Goal: Communication & Community: Answer question/provide support

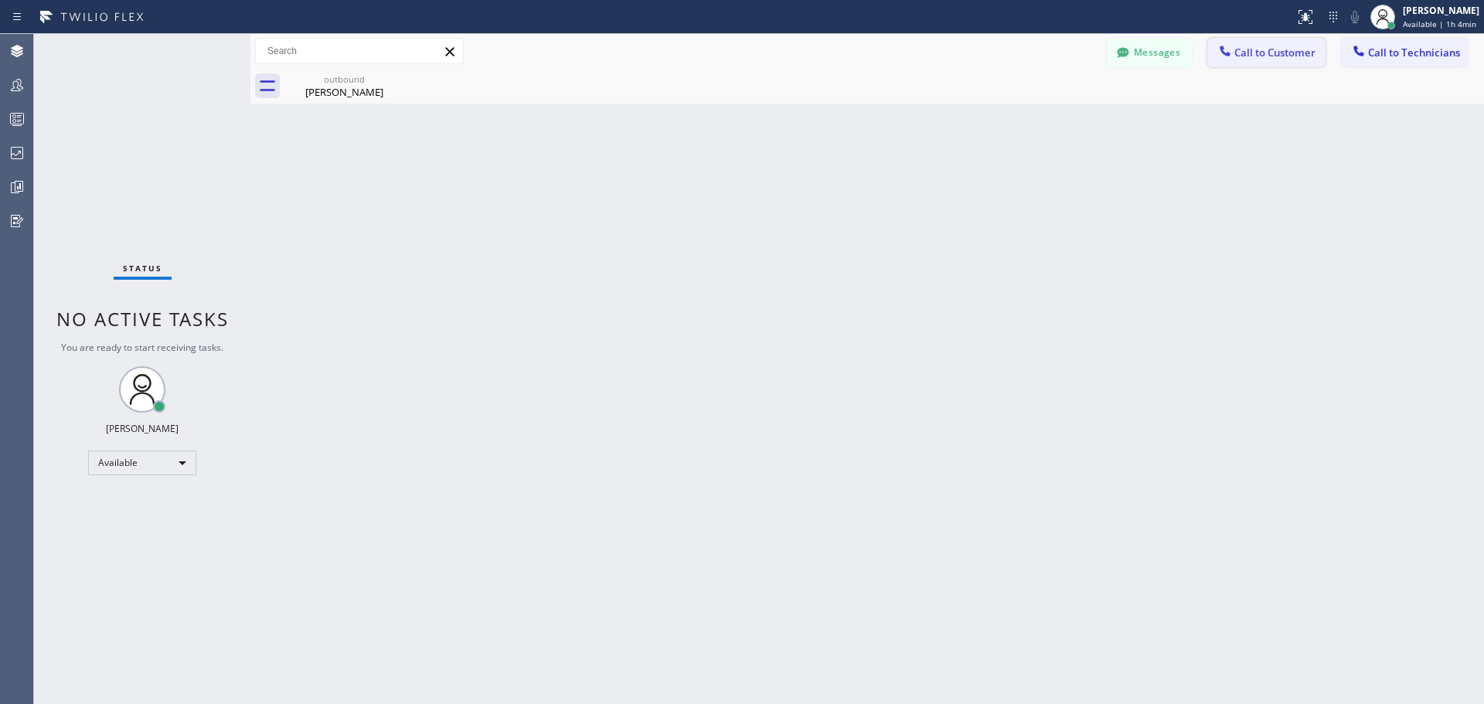
click at [1266, 39] on button "Call to Customer" at bounding box center [1267, 52] width 118 height 29
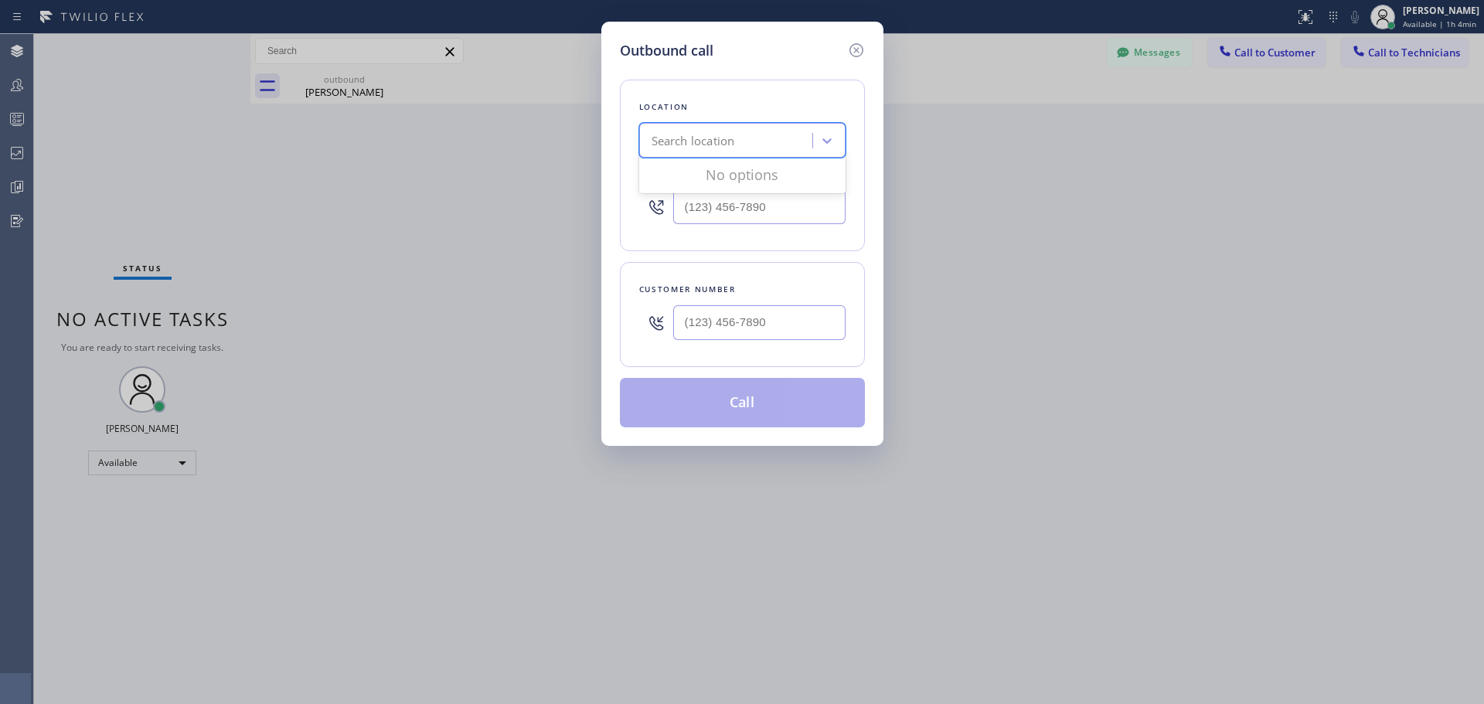
click at [742, 145] on div "Search location" at bounding box center [728, 141] width 169 height 27
type input "CSM"
click at [741, 178] on div "Home Alliance CSM" at bounding box center [742, 173] width 206 height 28
type input "[PHONE_NUMBER]"
click at [746, 322] on input "(___) ___-____" at bounding box center [759, 322] width 172 height 35
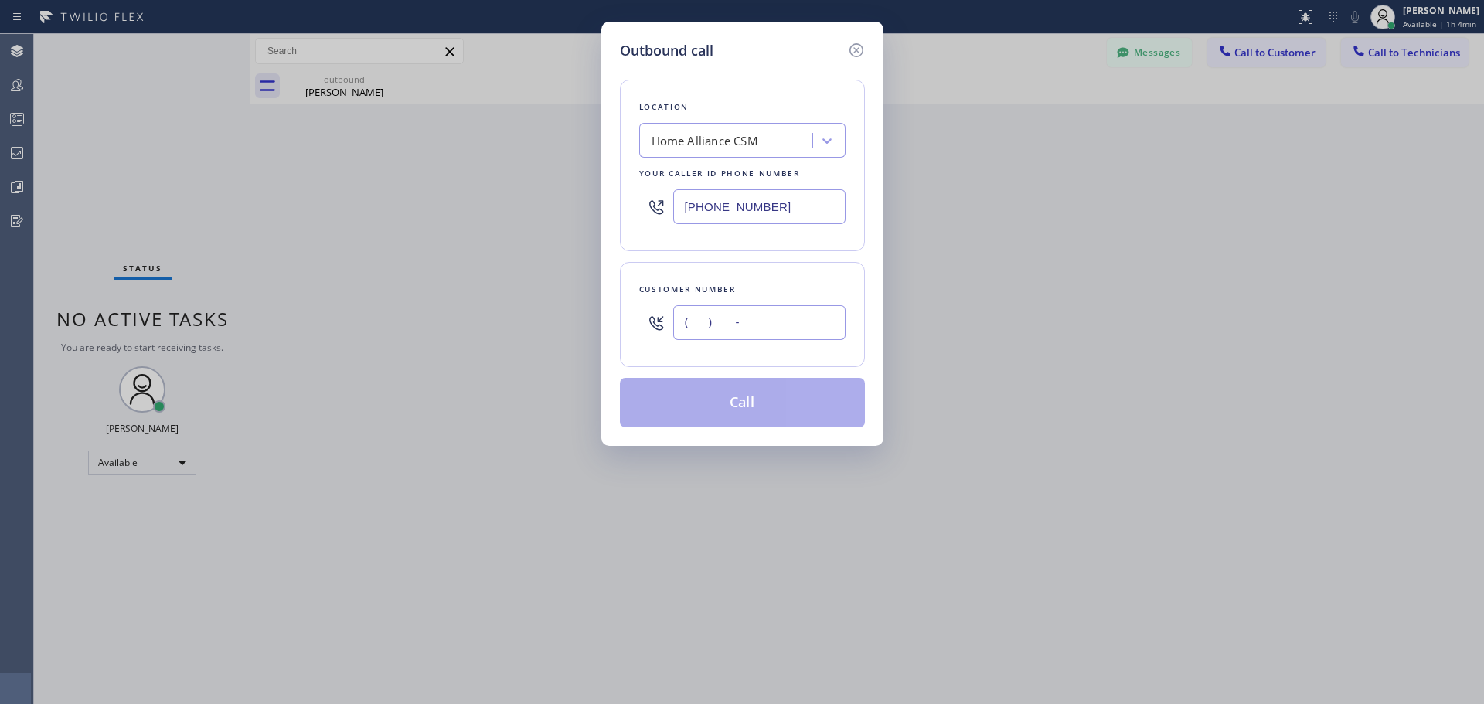
paste input "619) 888-6780"
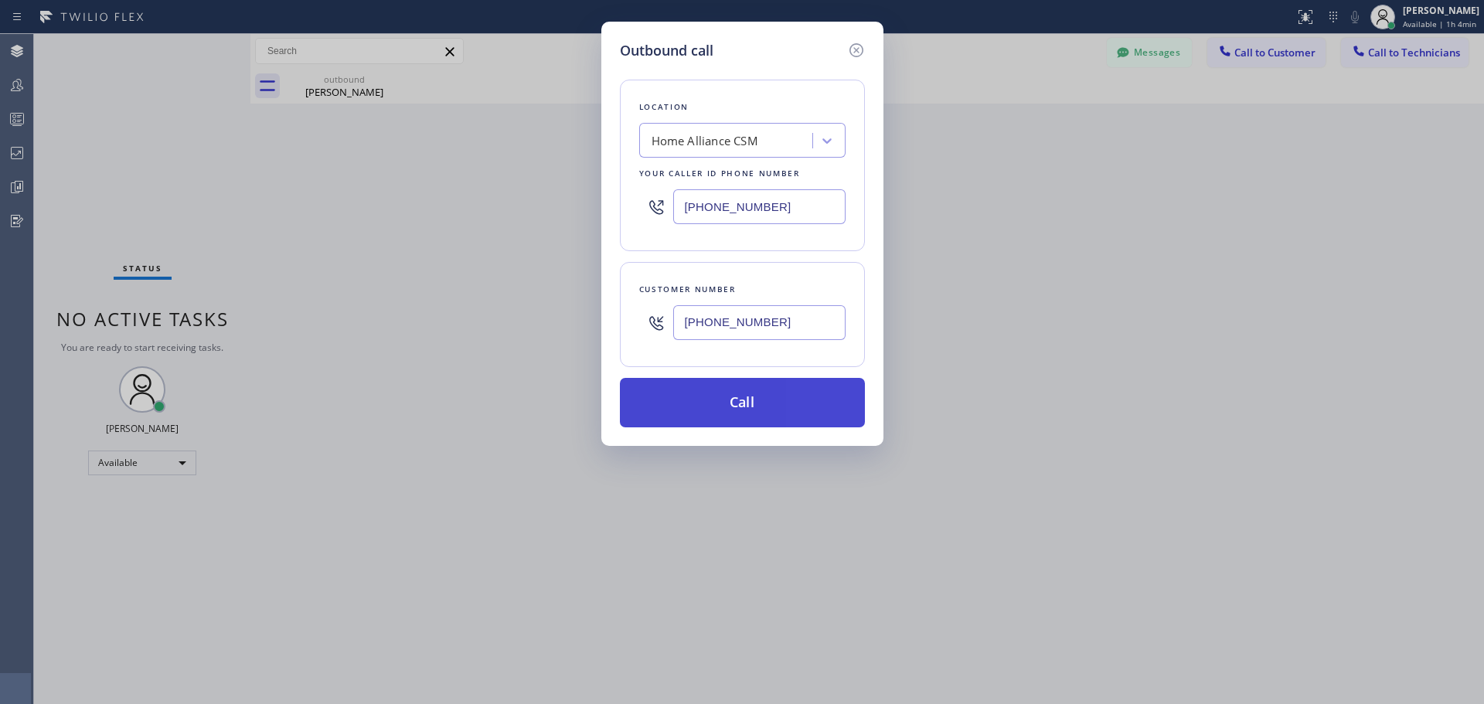
type input "(619) 888-6780"
click at [765, 418] on button "Call" at bounding box center [742, 402] width 245 height 49
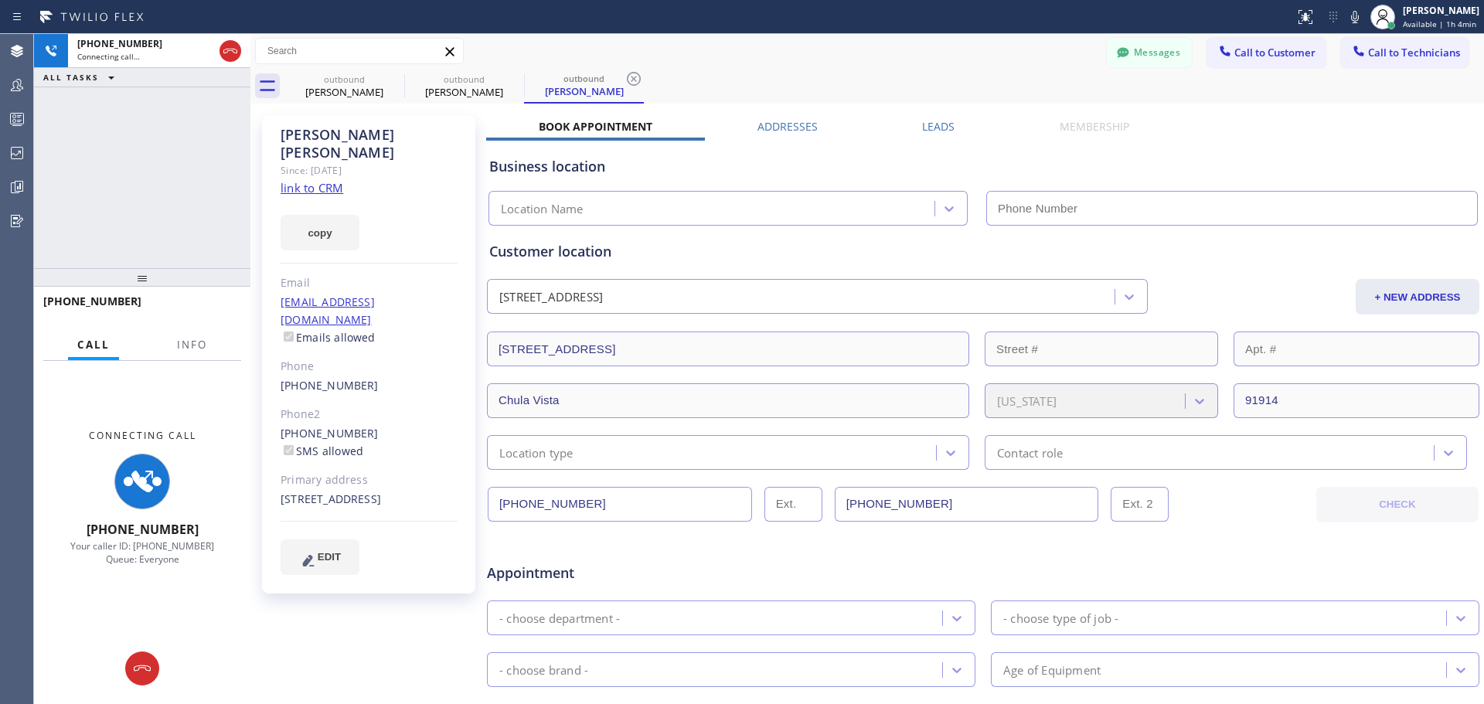
type input "[PHONE_NUMBER]"
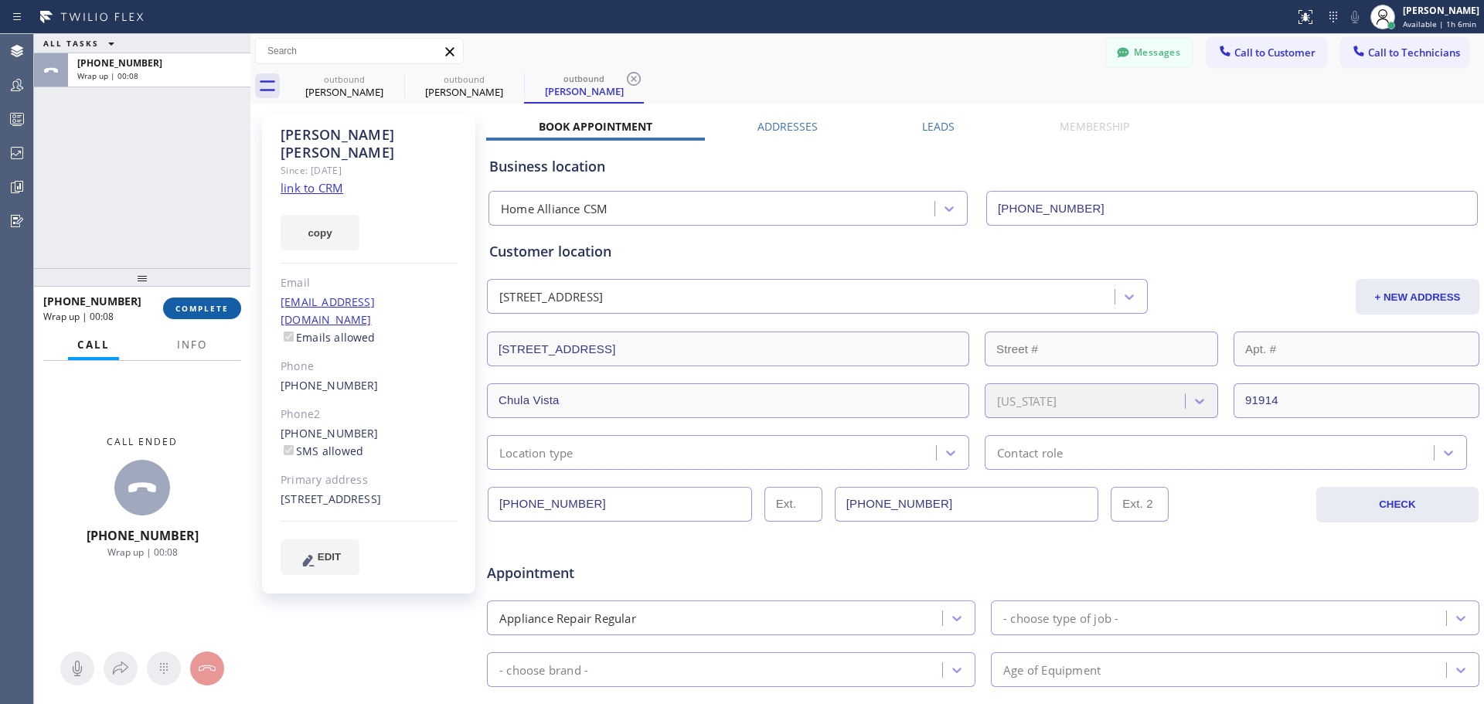
click at [195, 304] on span "COMPLETE" at bounding box center [202, 308] width 53 height 11
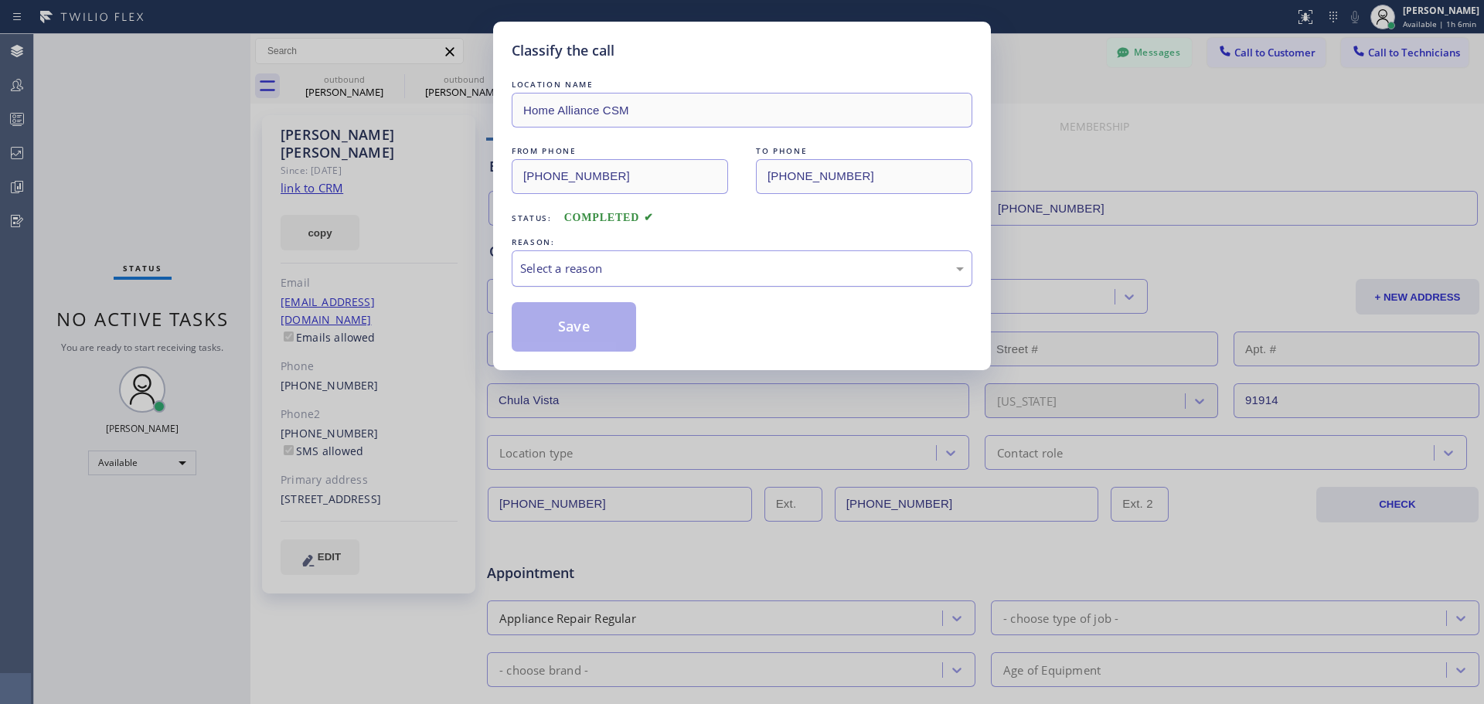
click at [667, 255] on div "Select a reason" at bounding box center [742, 269] width 461 height 36
click at [615, 343] on button "Save" at bounding box center [574, 326] width 124 height 49
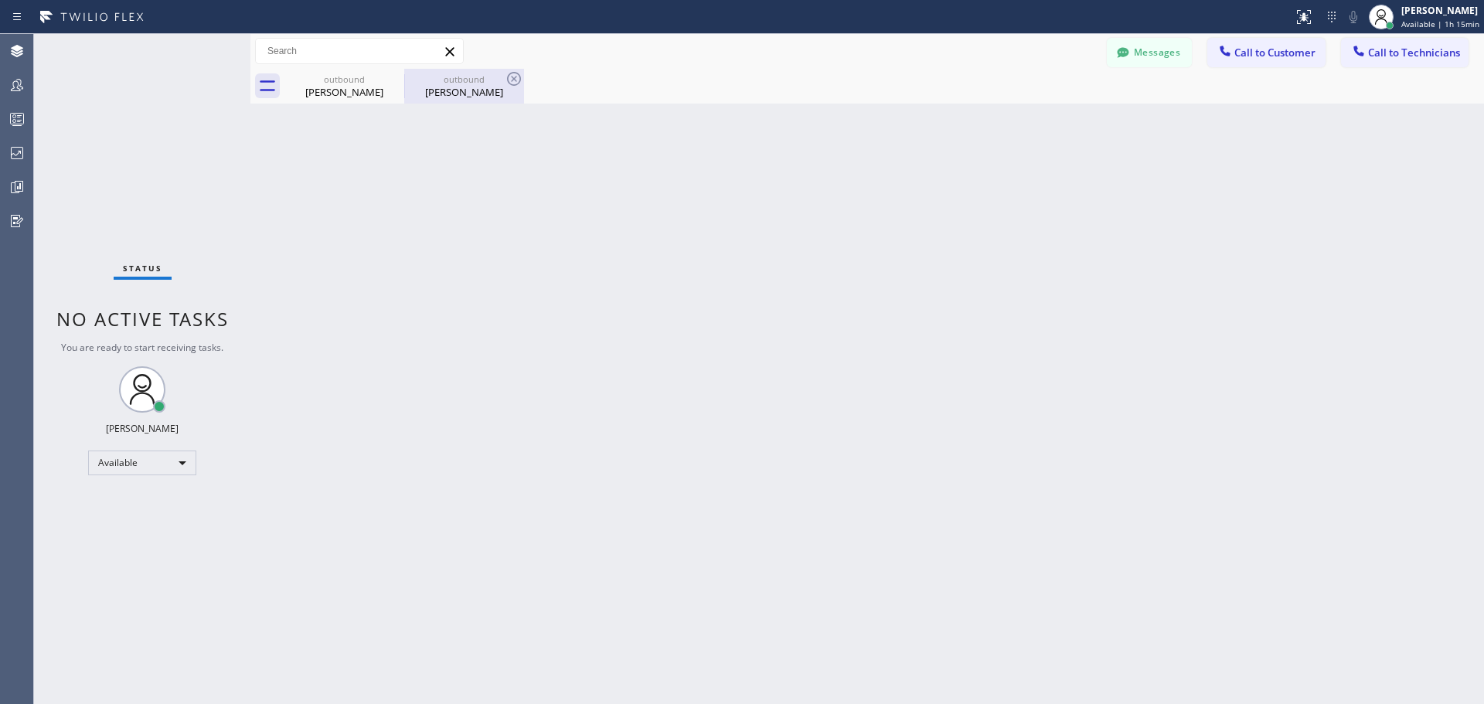
drag, startPoint x: 392, startPoint y: 80, endPoint x: 393, endPoint y: 89, distance: 9.3
click at [0, 0] on icon at bounding box center [0, 0] width 0 height 0
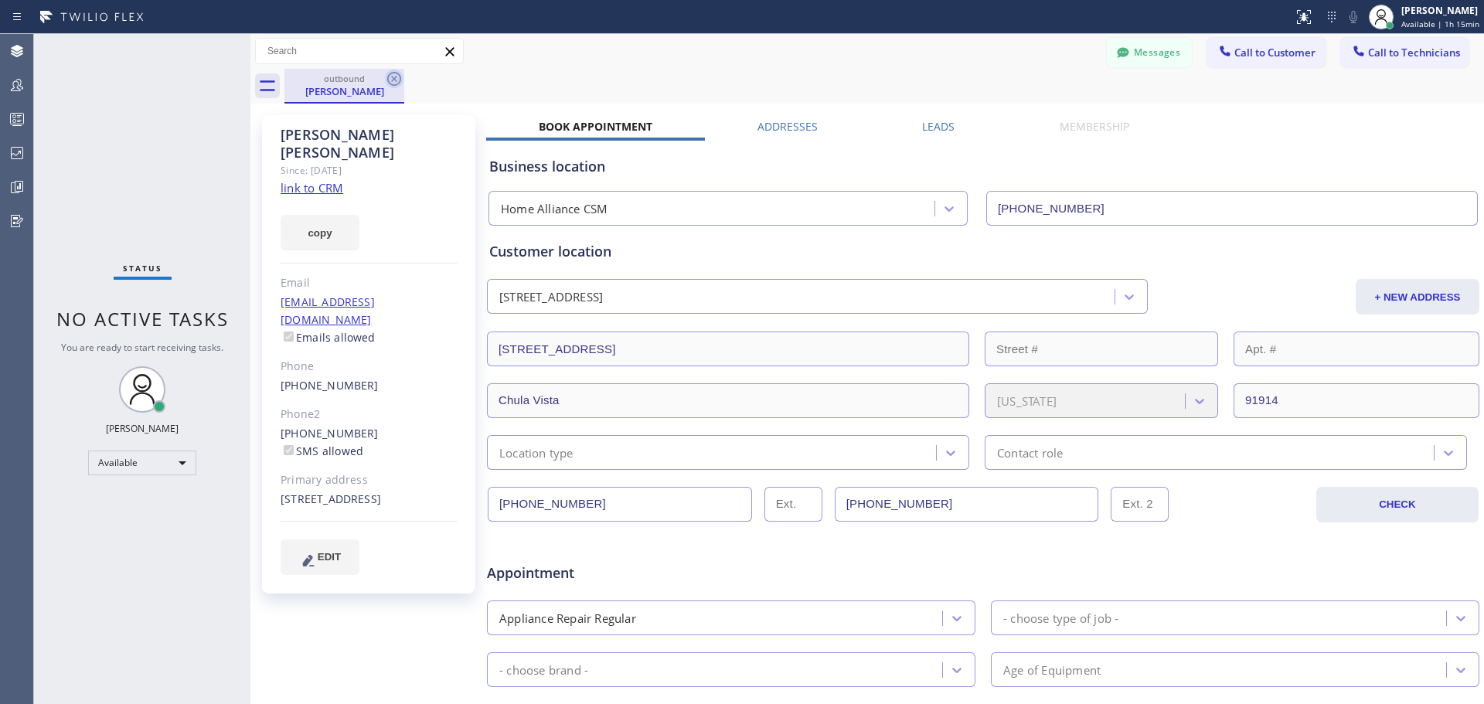
click at [397, 84] on icon at bounding box center [394, 79] width 19 height 19
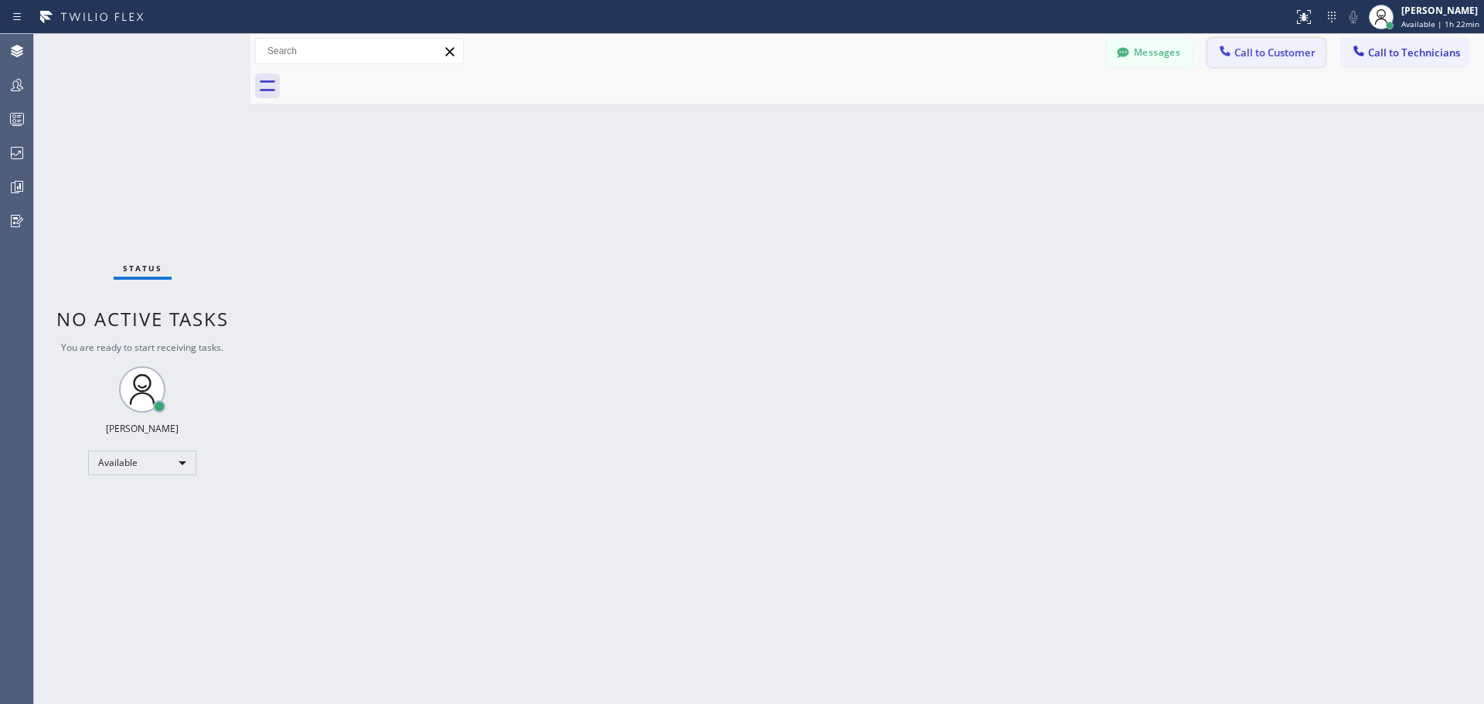
click at [1290, 52] on span "Call to Customer" at bounding box center [1275, 53] width 81 height 14
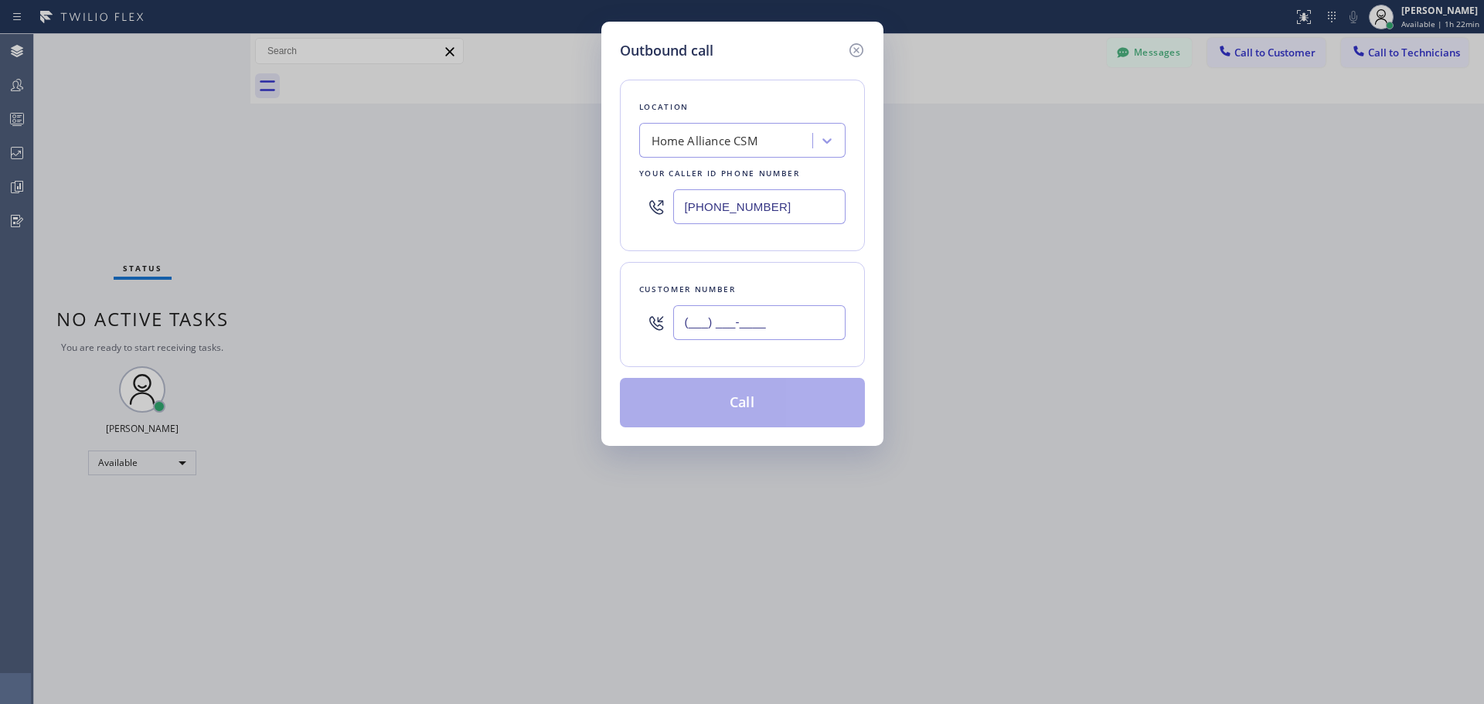
click at [741, 326] on input "(___) ___-____" at bounding box center [759, 322] width 172 height 35
paste input "360) 610-6024"
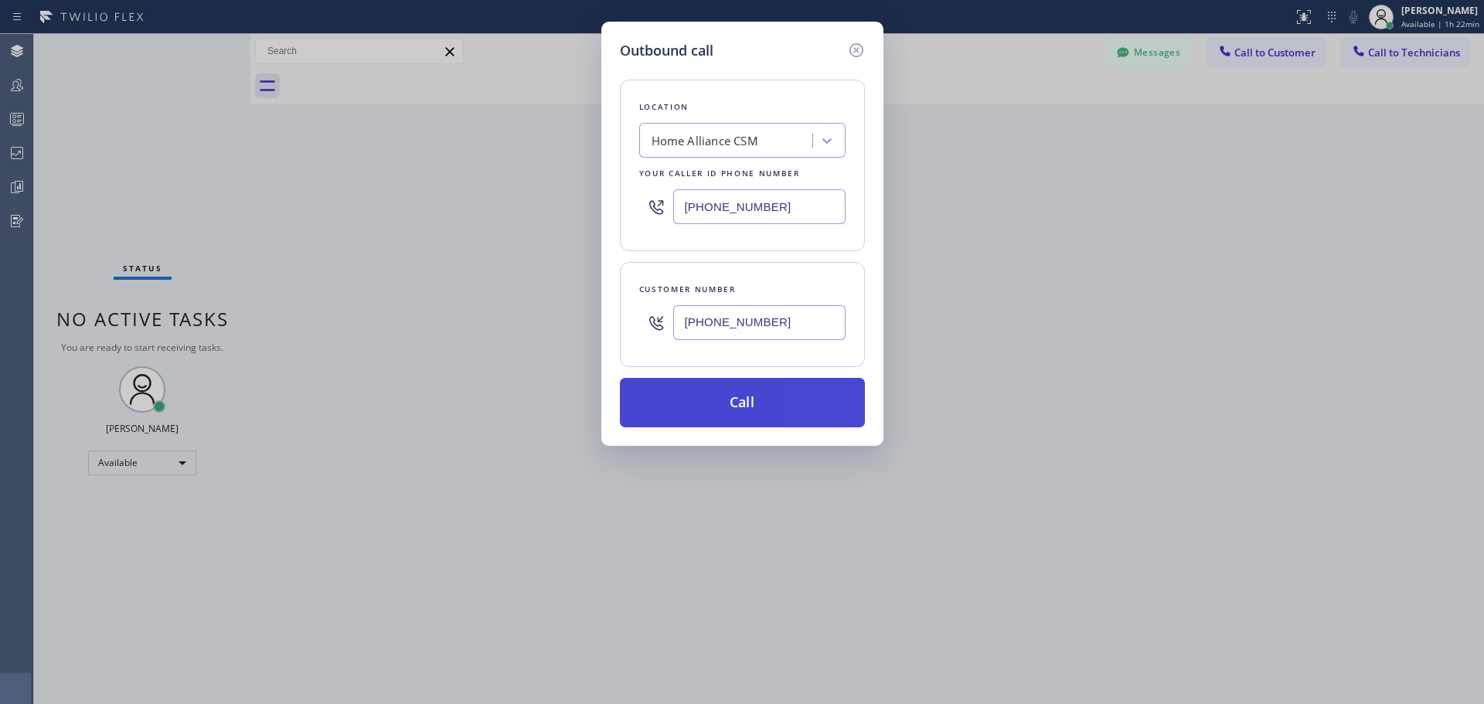
type input "(360) 610-6024"
click at [759, 400] on button "Call" at bounding box center [742, 402] width 245 height 49
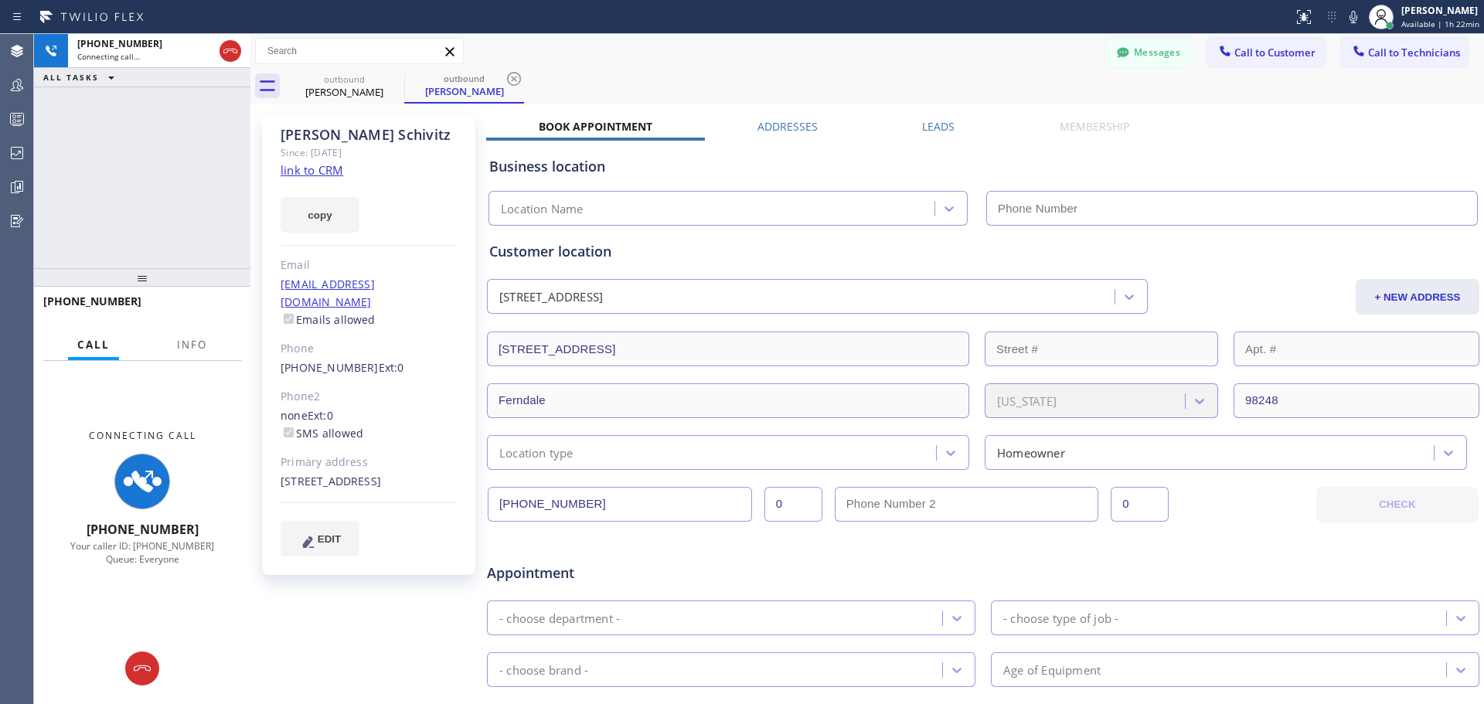
type input "[PHONE_NUMBER]"
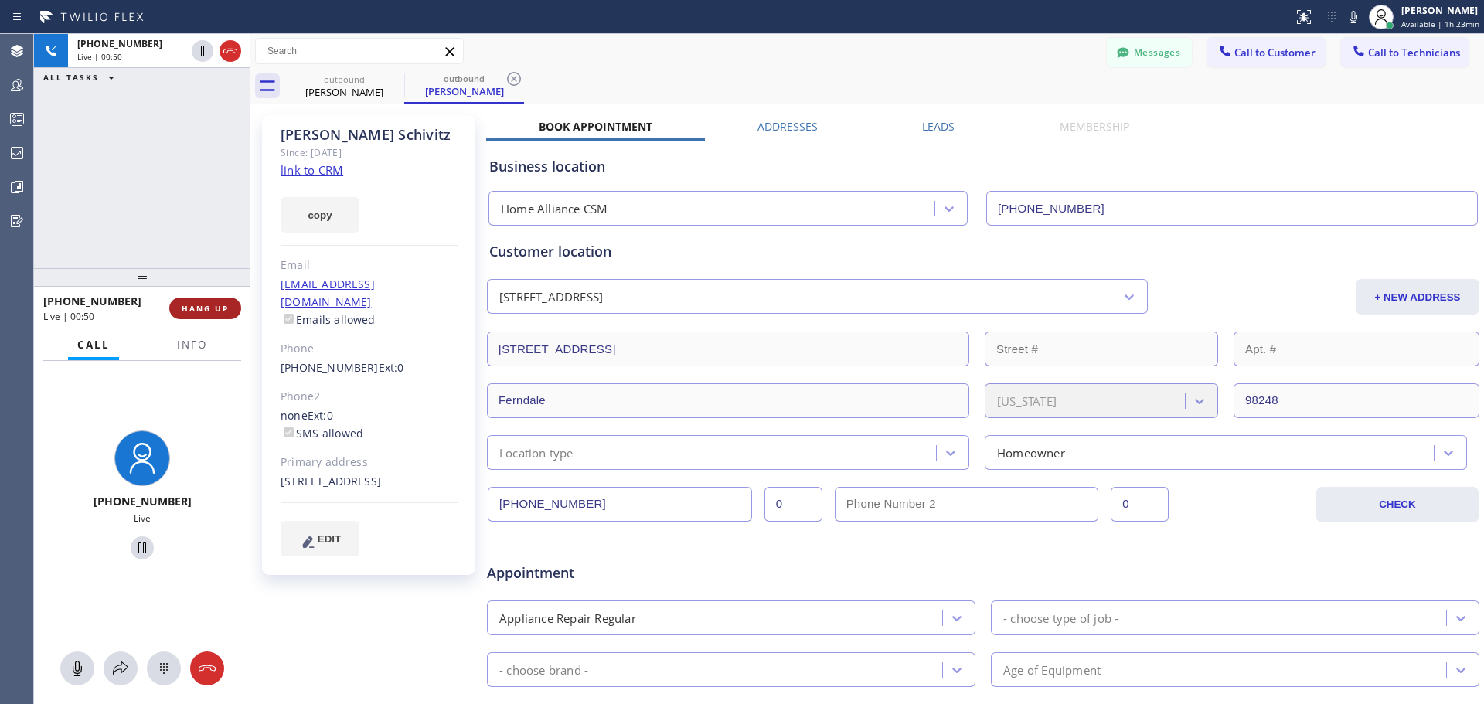
click at [191, 310] on span "HANG UP" at bounding box center [205, 308] width 47 height 11
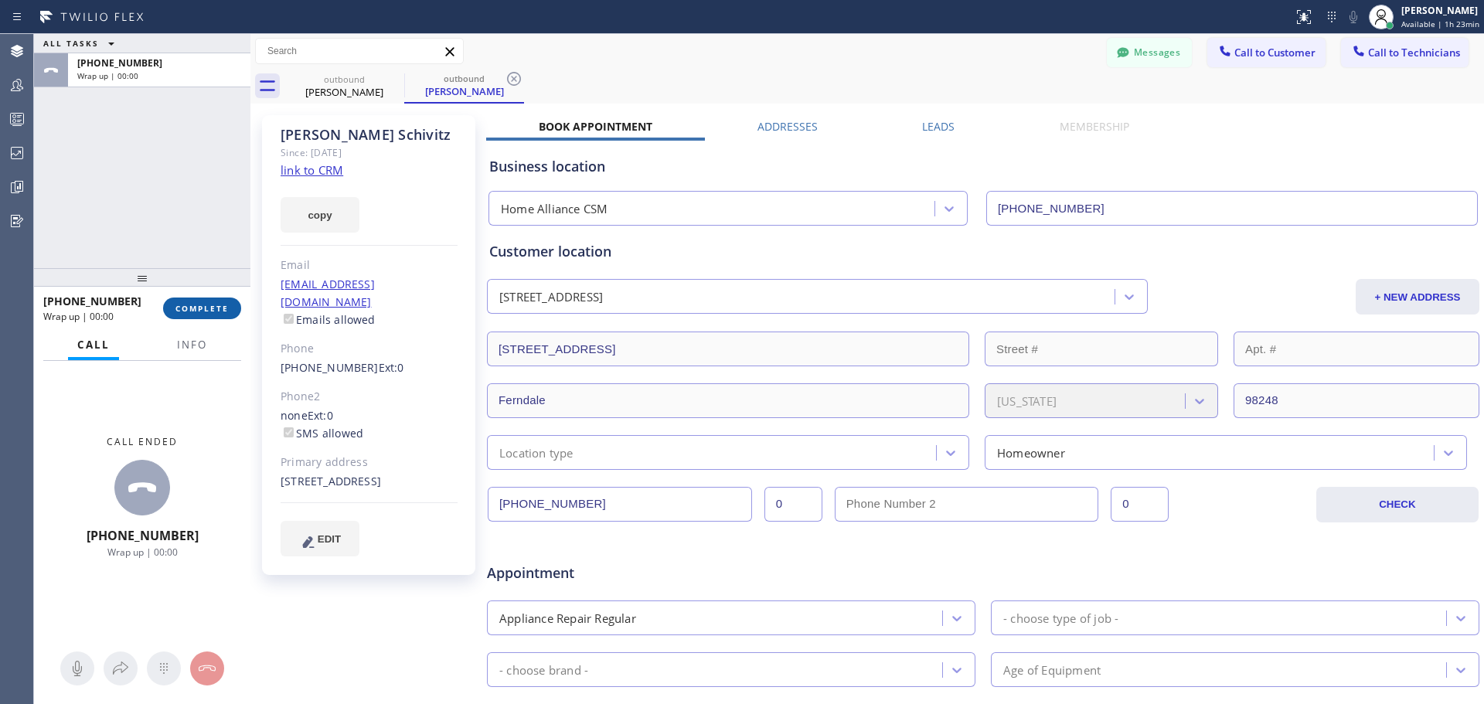
click at [221, 318] on button "COMPLETE" at bounding box center [202, 309] width 78 height 22
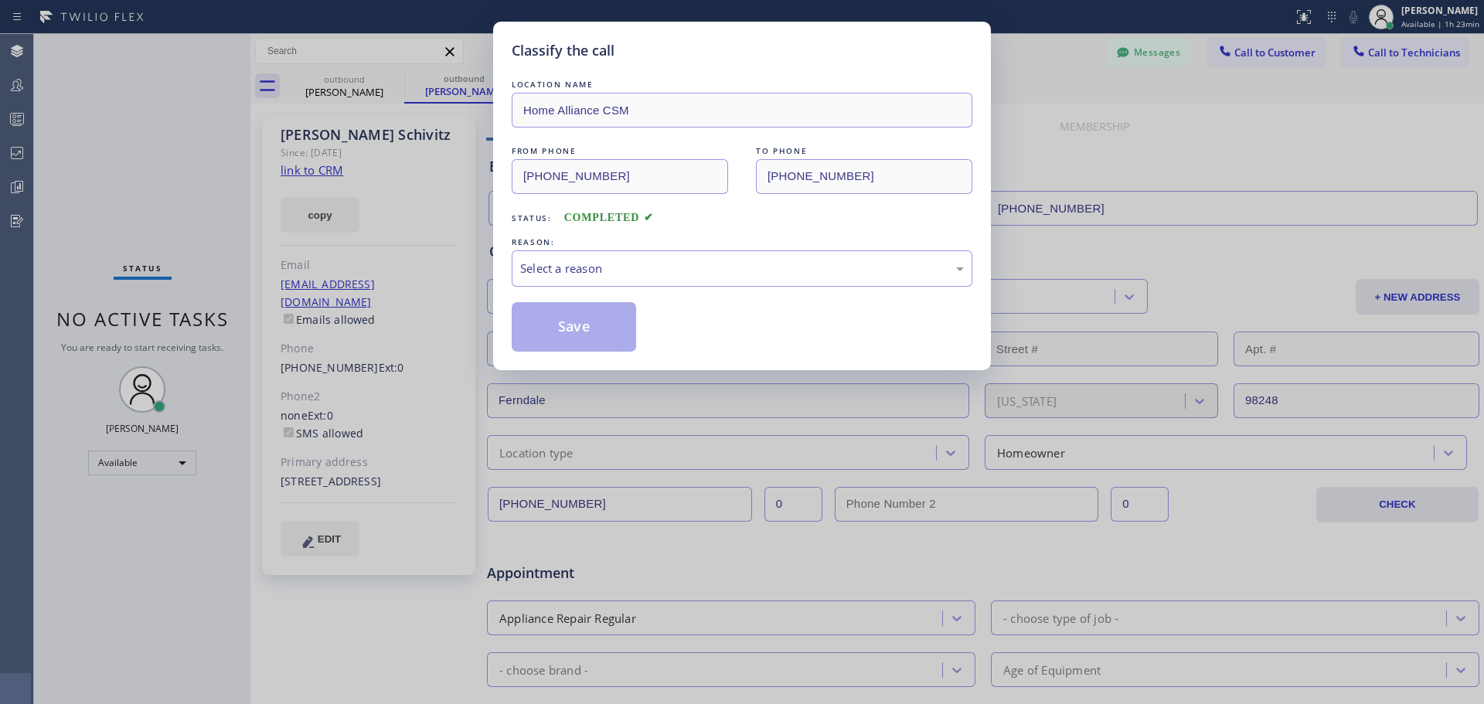
click at [601, 291] on div "LOCATION NAME Home Alliance CSM FROM PHONE (818) 614-5337 TO PHONE (360) 610-60…" at bounding box center [742, 214] width 461 height 275
click at [605, 270] on div "Select a reason" at bounding box center [742, 269] width 444 height 18
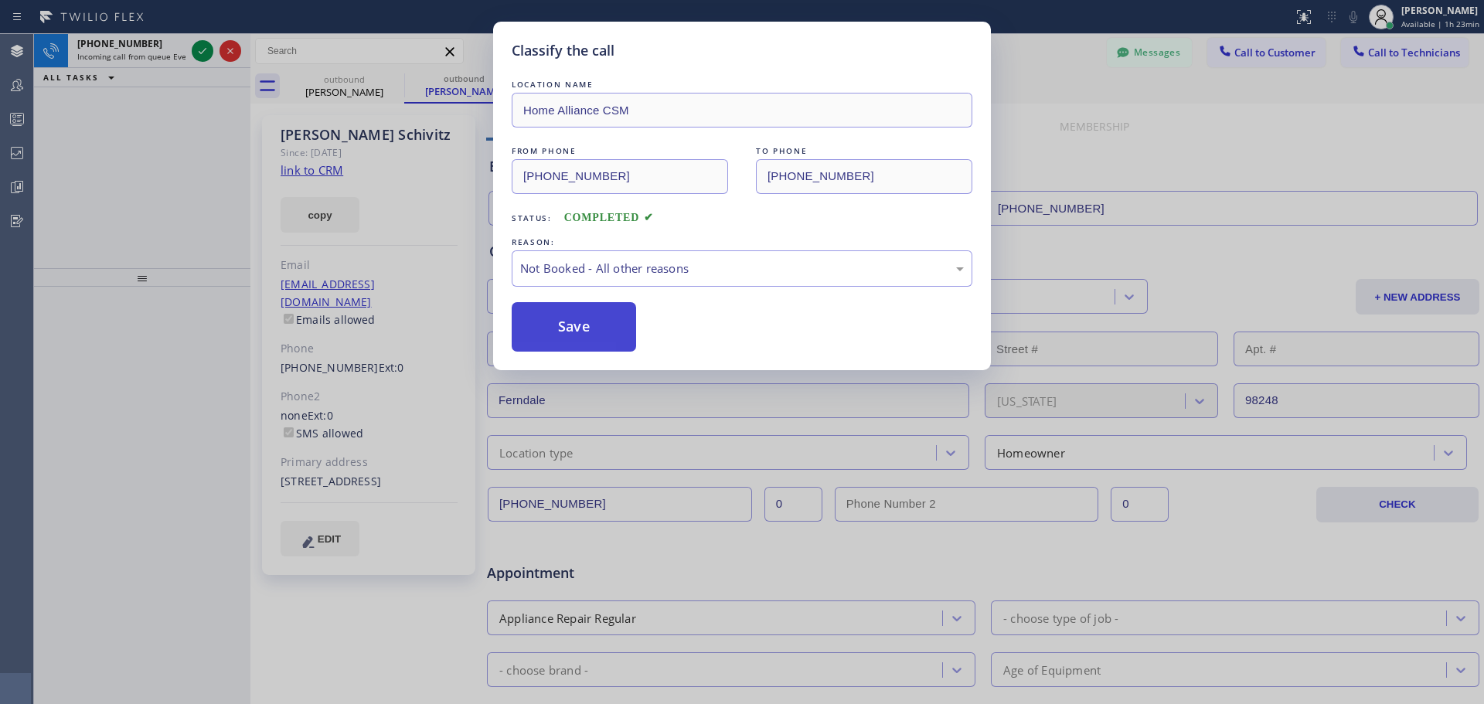
click at [564, 338] on button "Save" at bounding box center [574, 326] width 124 height 49
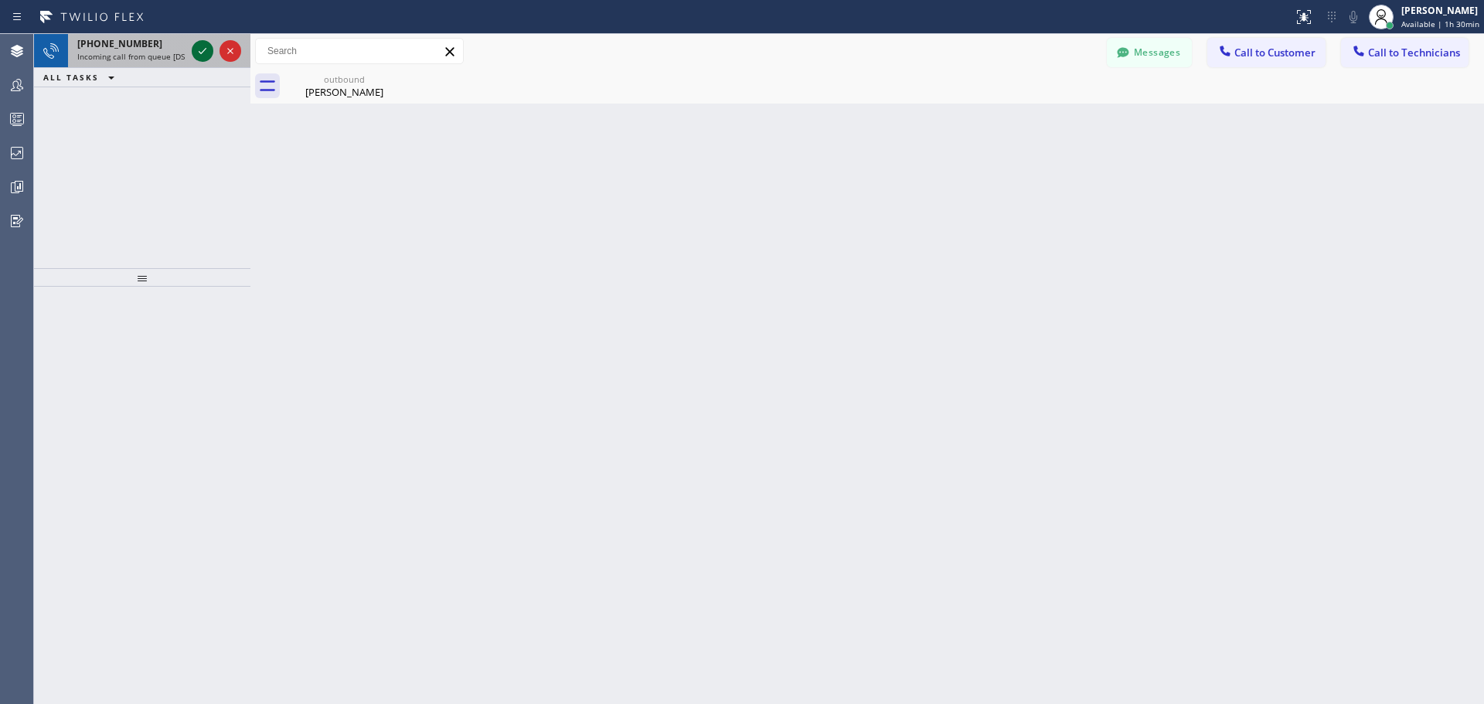
click at [197, 51] on icon at bounding box center [202, 51] width 19 height 19
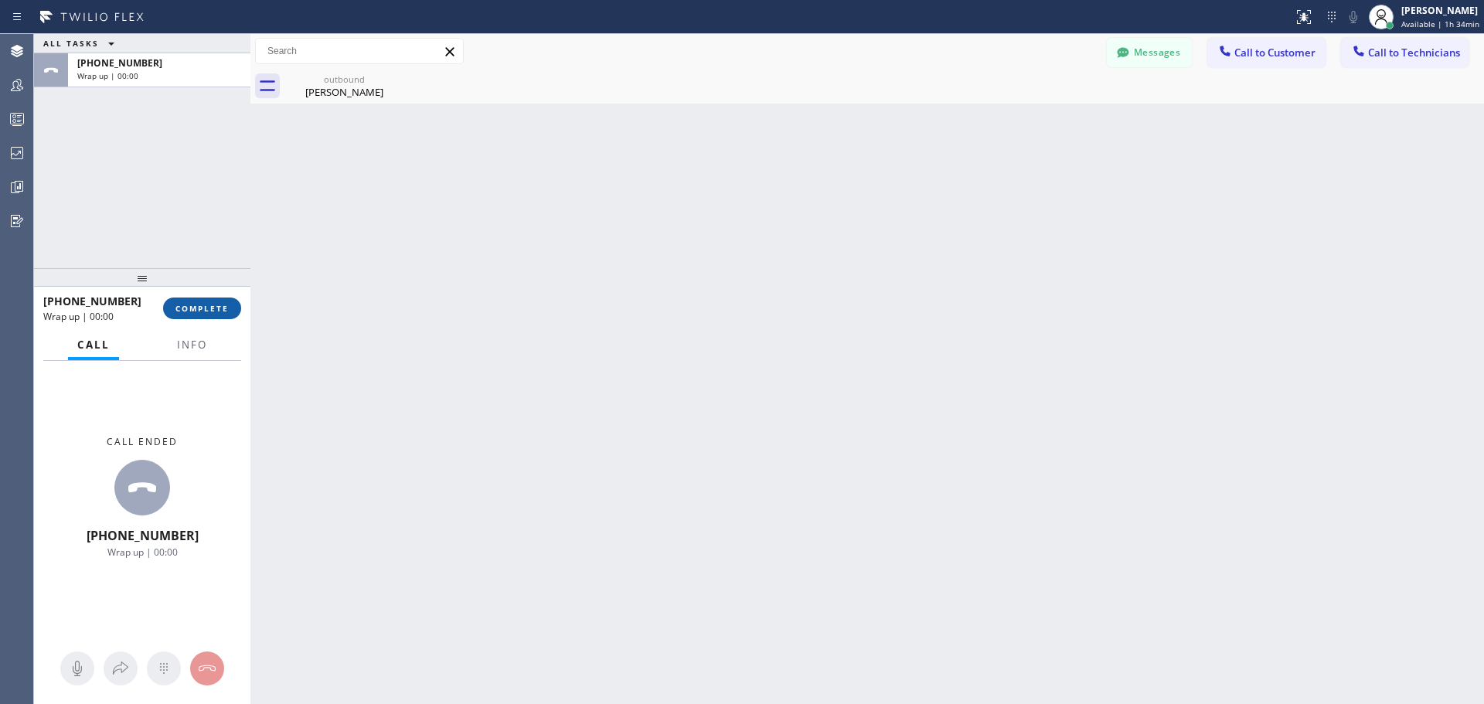
drag, startPoint x: 205, startPoint y: 299, endPoint x: 220, endPoint y: 311, distance: 18.7
click at [206, 299] on button "COMPLETE" at bounding box center [202, 309] width 78 height 22
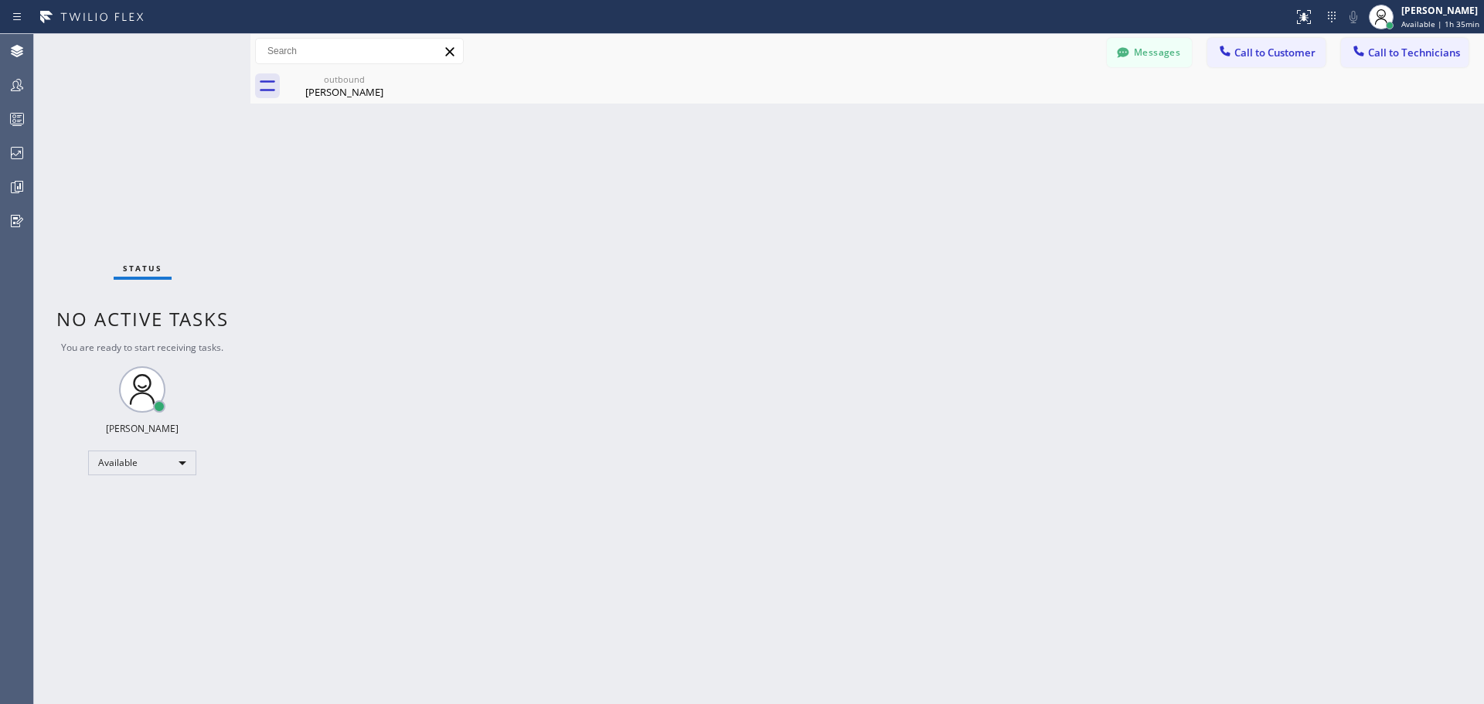
drag, startPoint x: 390, startPoint y: 80, endPoint x: 531, endPoint y: 182, distance: 174.0
click at [0, 0] on icon at bounding box center [0, 0] width 0 height 0
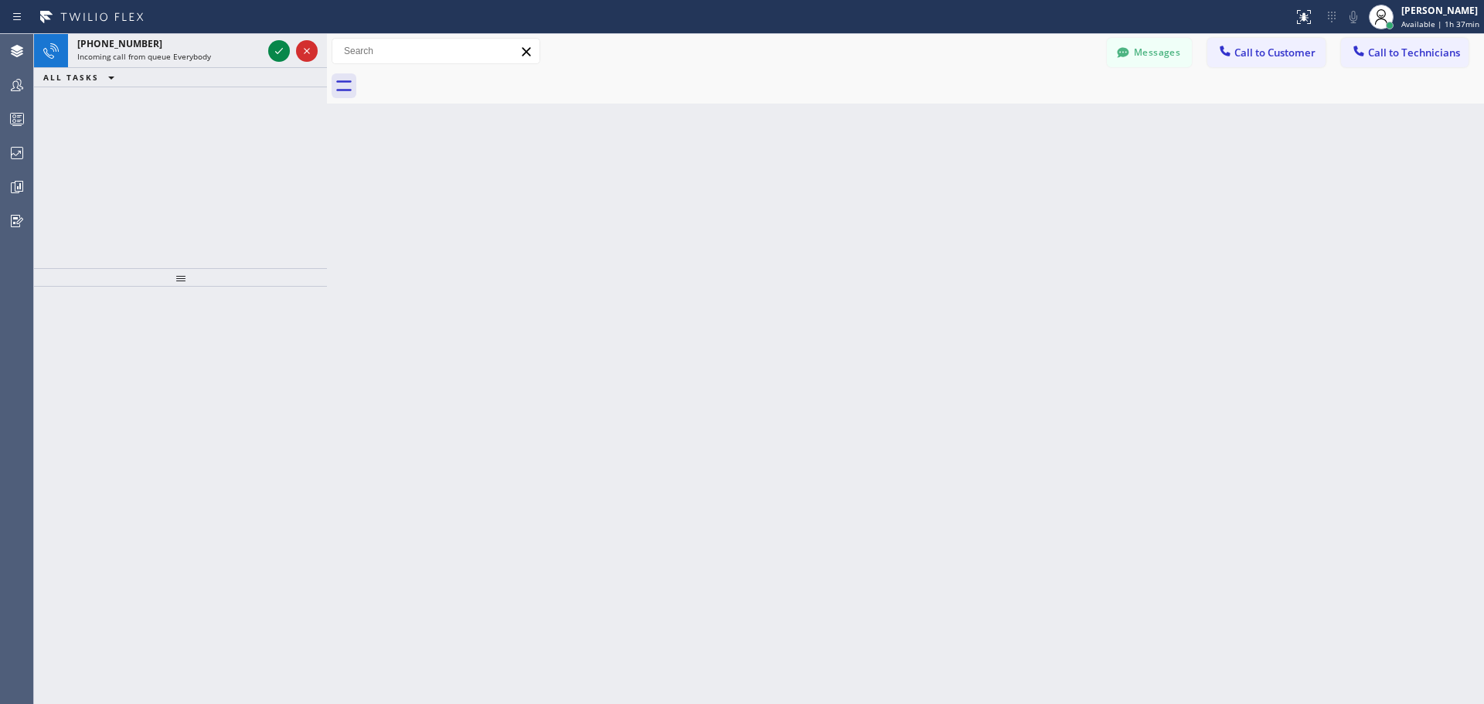
drag, startPoint x: 254, startPoint y: 47, endPoint x: 343, endPoint y: 38, distance: 90.2
click at [327, 38] on div at bounding box center [327, 369] width 0 height 670
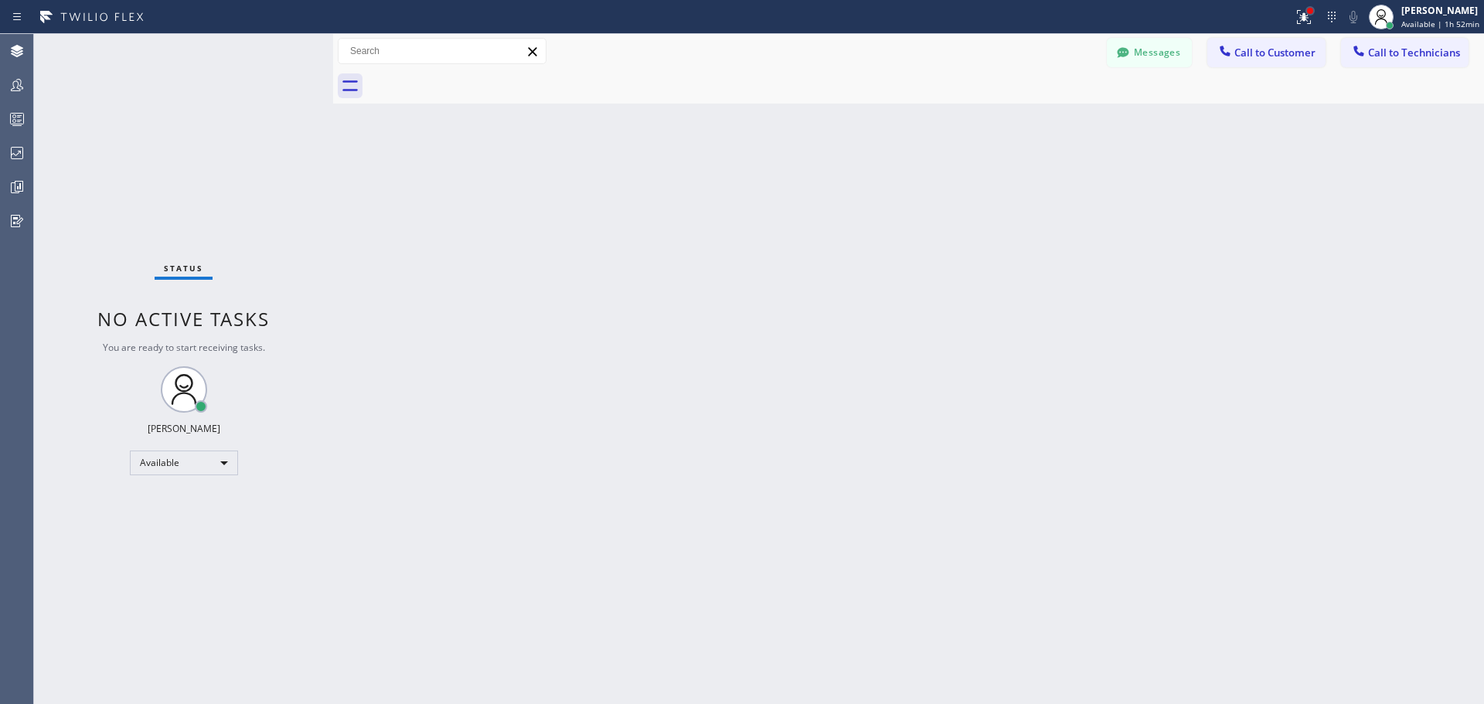
click at [1308, 9] on div at bounding box center [1310, 10] width 9 height 9
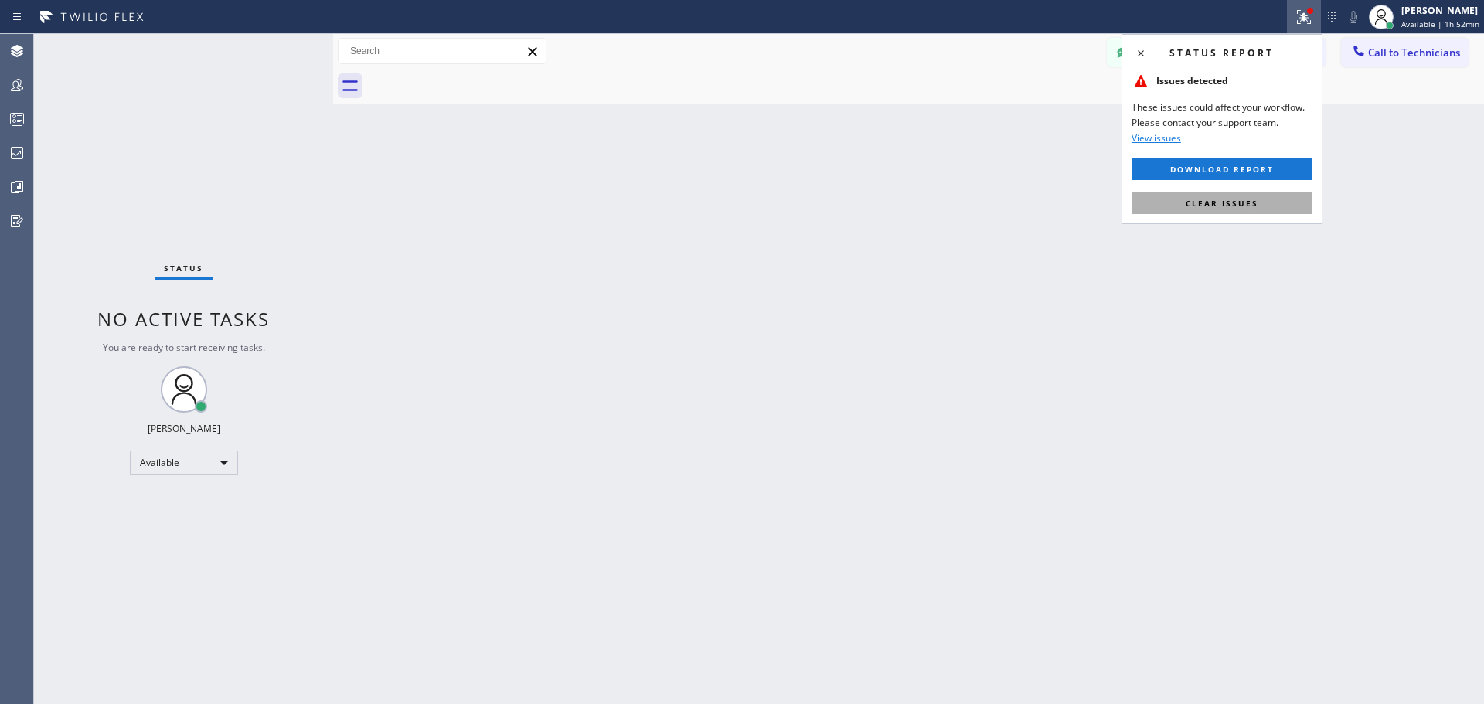
click at [1244, 207] on span "Clear issues" at bounding box center [1222, 203] width 73 height 11
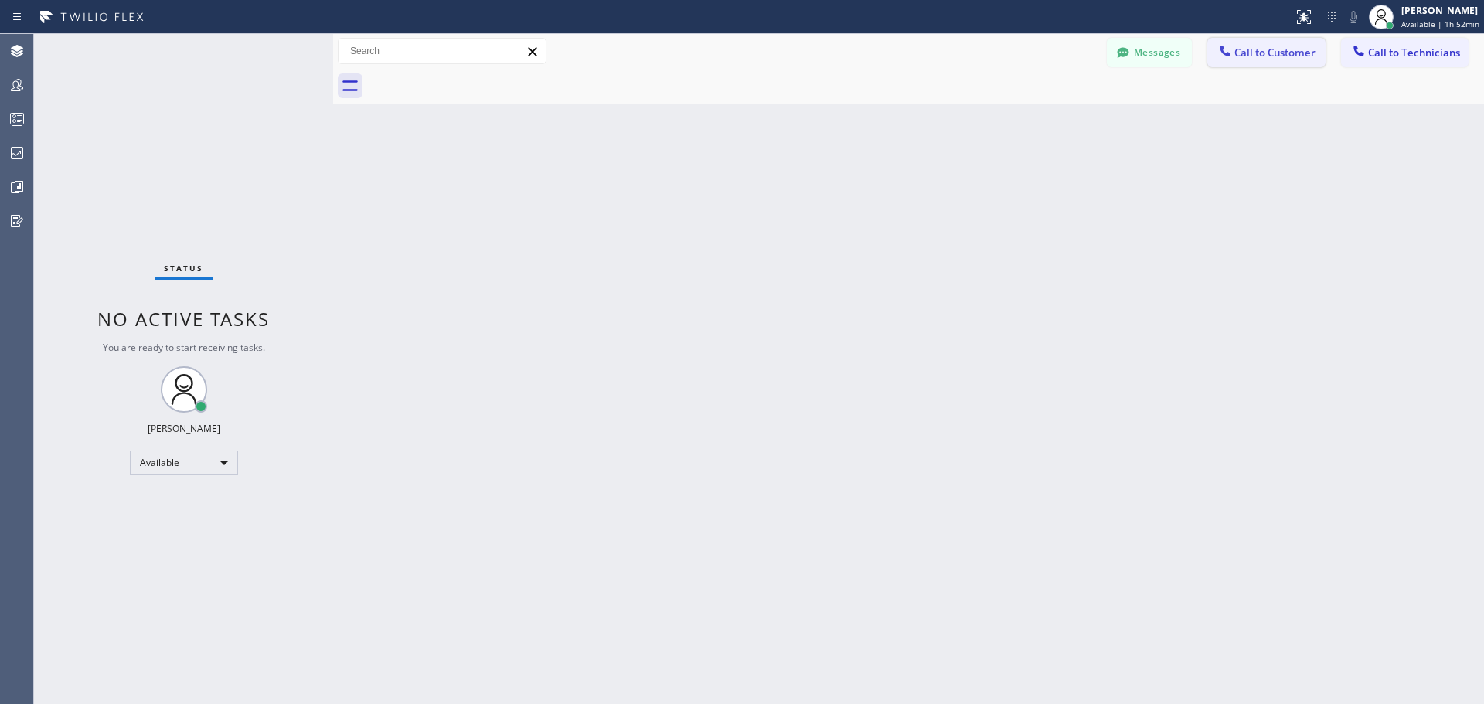
click at [1242, 53] on span "Call to Customer" at bounding box center [1275, 53] width 81 height 14
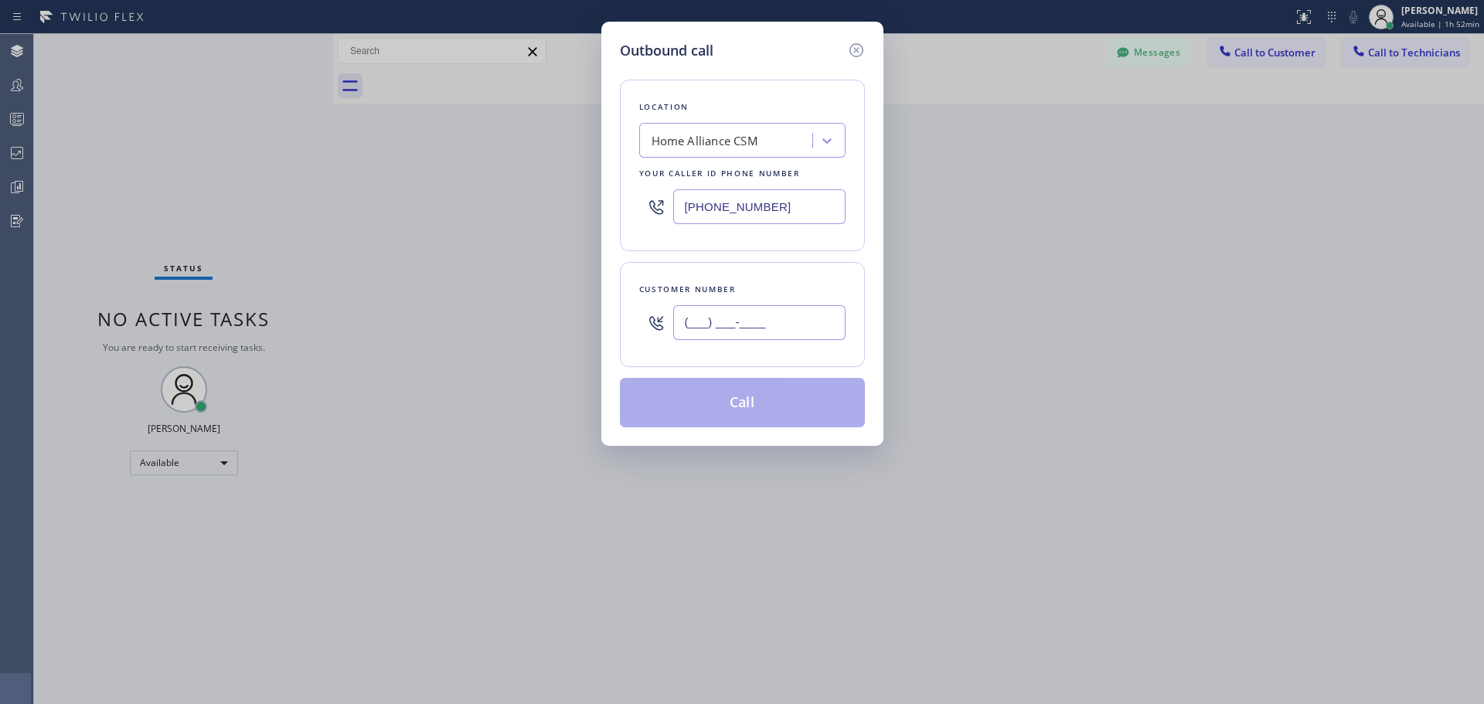
click at [716, 332] on input "(___) ___-____" at bounding box center [759, 322] width 172 height 35
paste input "856) 673-6837"
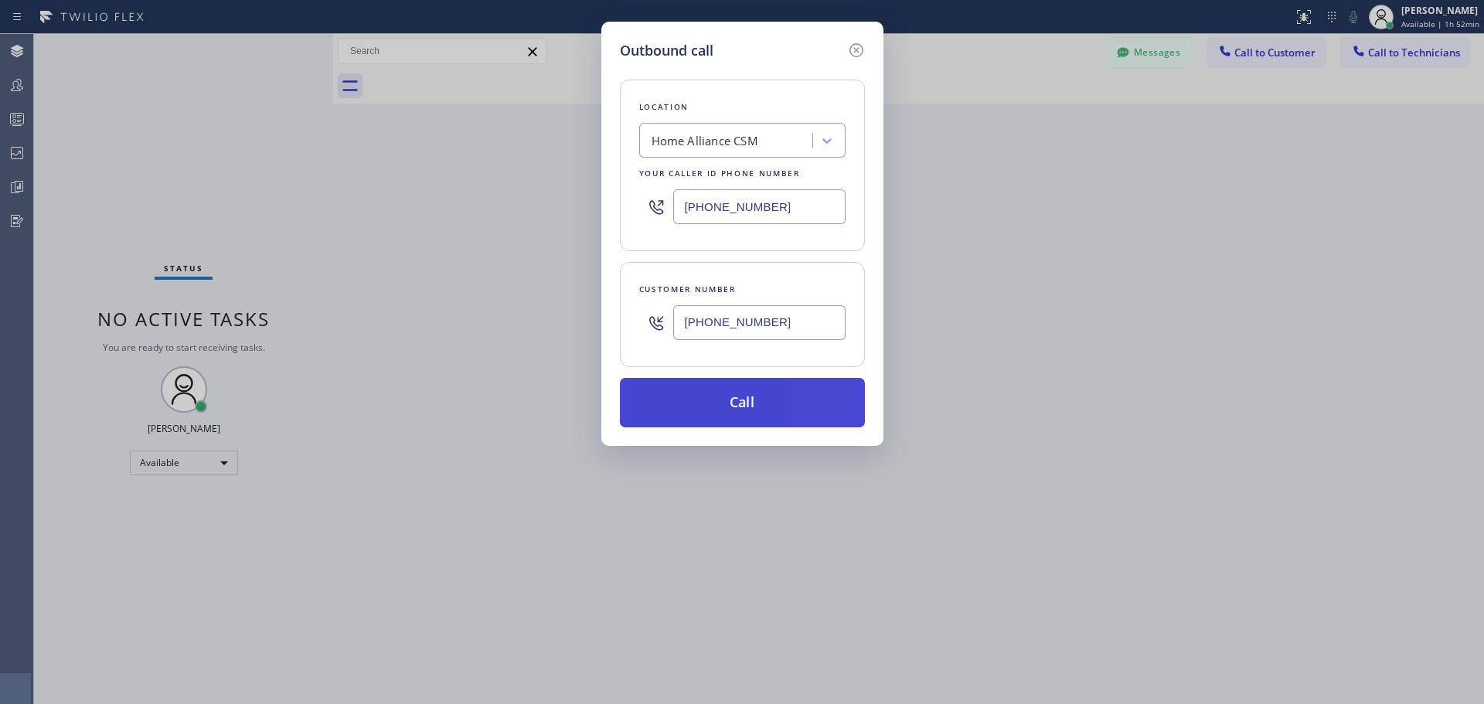
type input "(856) 673-6837"
click at [752, 397] on button "Call" at bounding box center [742, 402] width 245 height 49
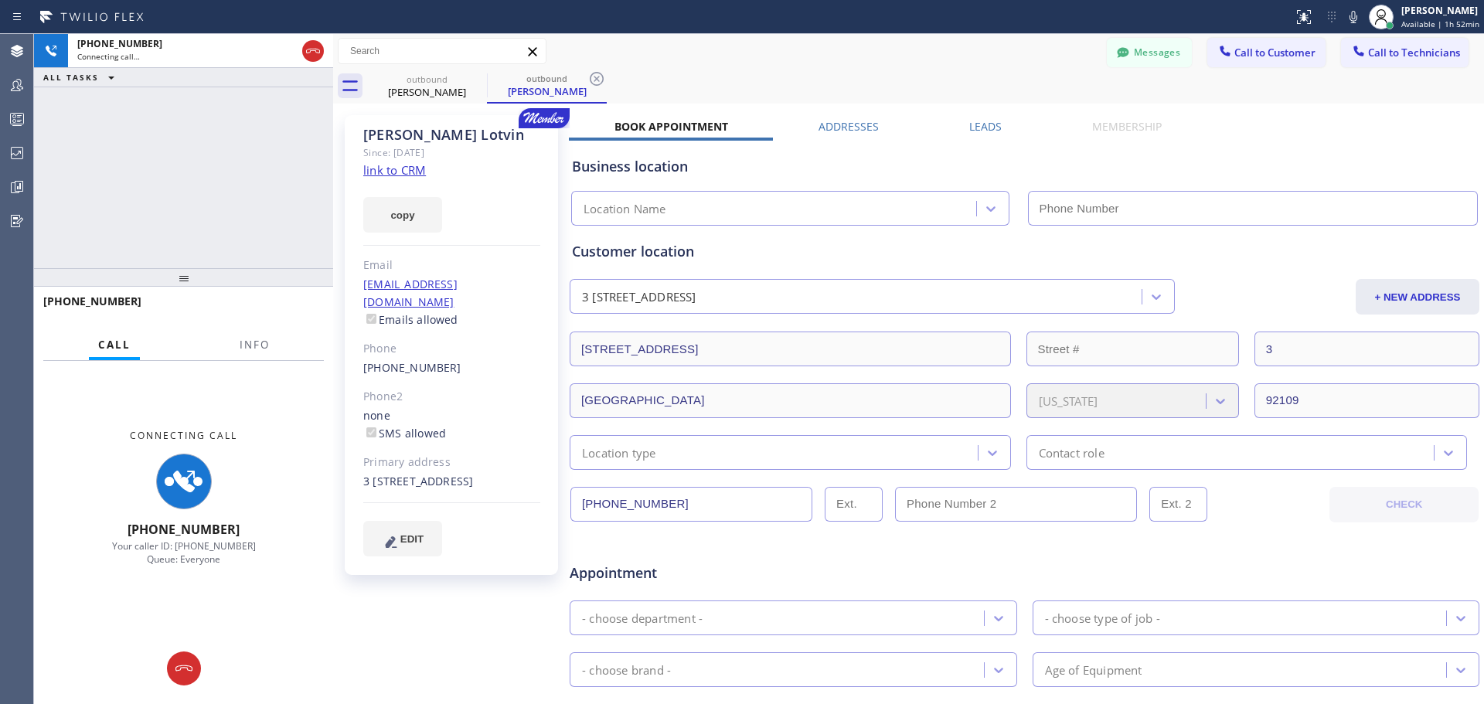
type input "[PHONE_NUMBER]"
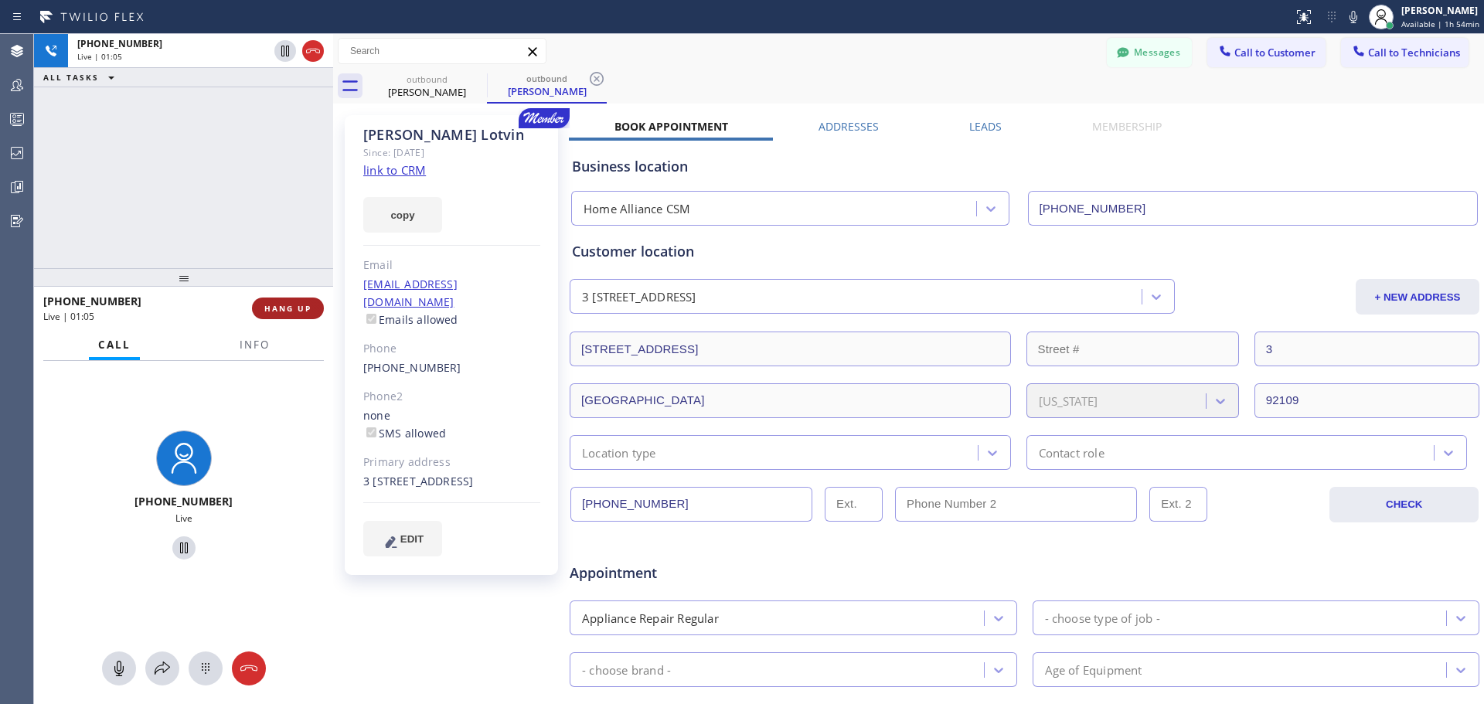
click at [288, 313] on span "HANG UP" at bounding box center [287, 308] width 47 height 11
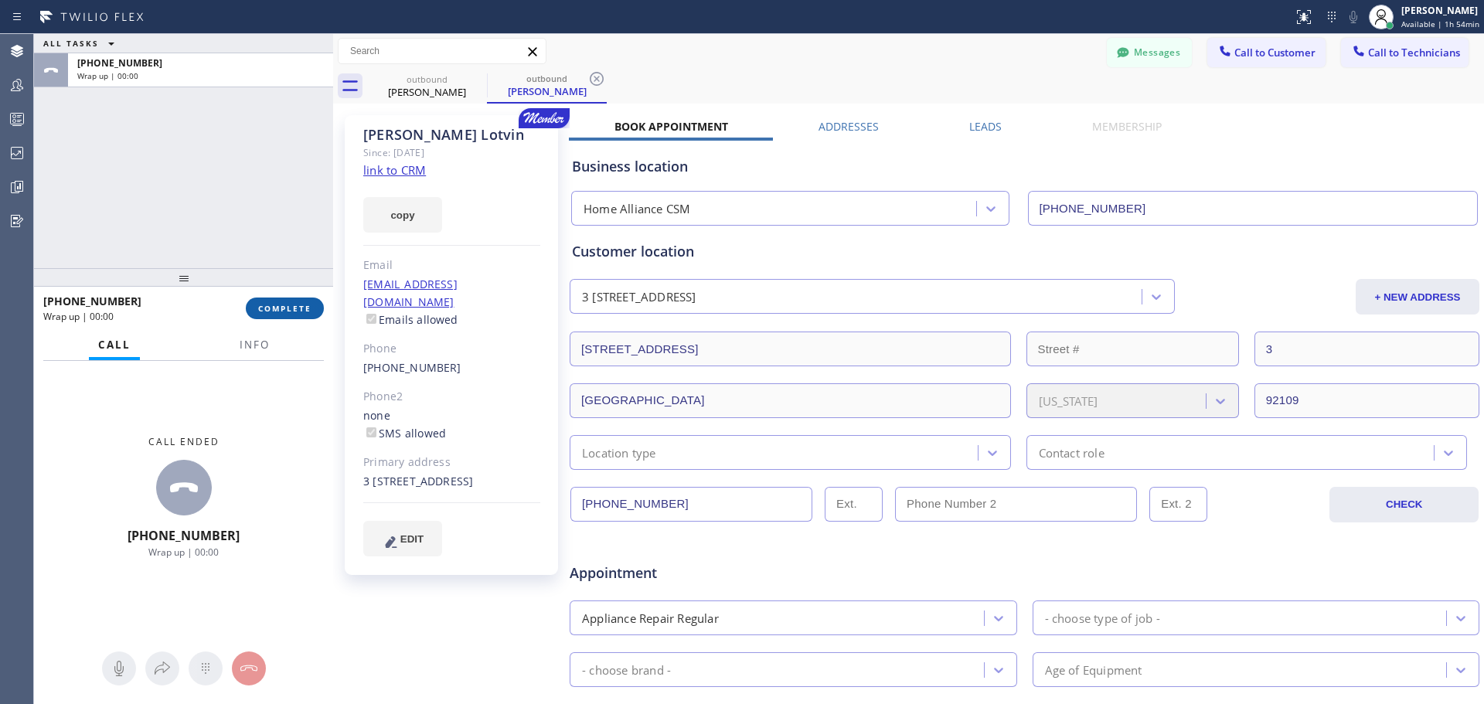
click at [289, 312] on span "COMPLETE" at bounding box center [284, 308] width 53 height 11
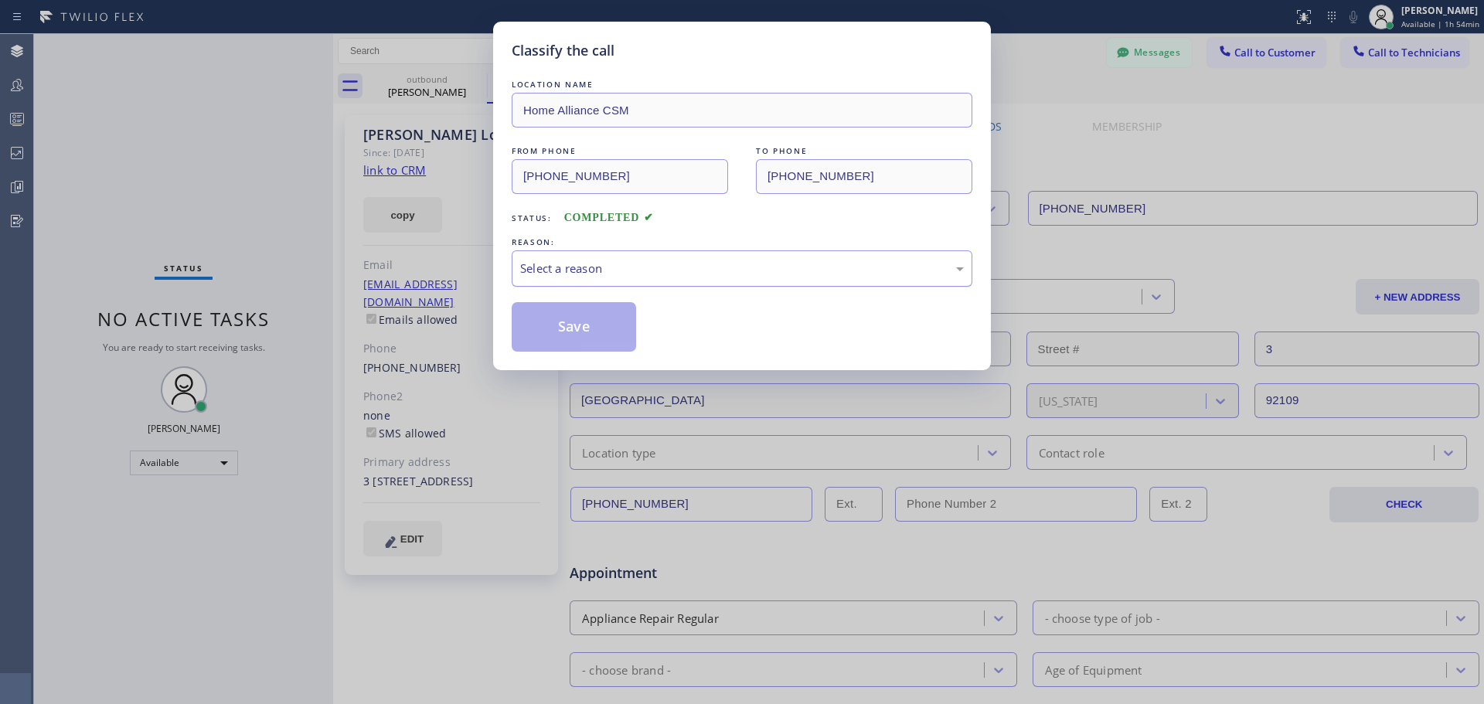
click at [750, 276] on div "Select a reason" at bounding box center [742, 269] width 444 height 18
click at [600, 333] on button "Save" at bounding box center [574, 326] width 124 height 49
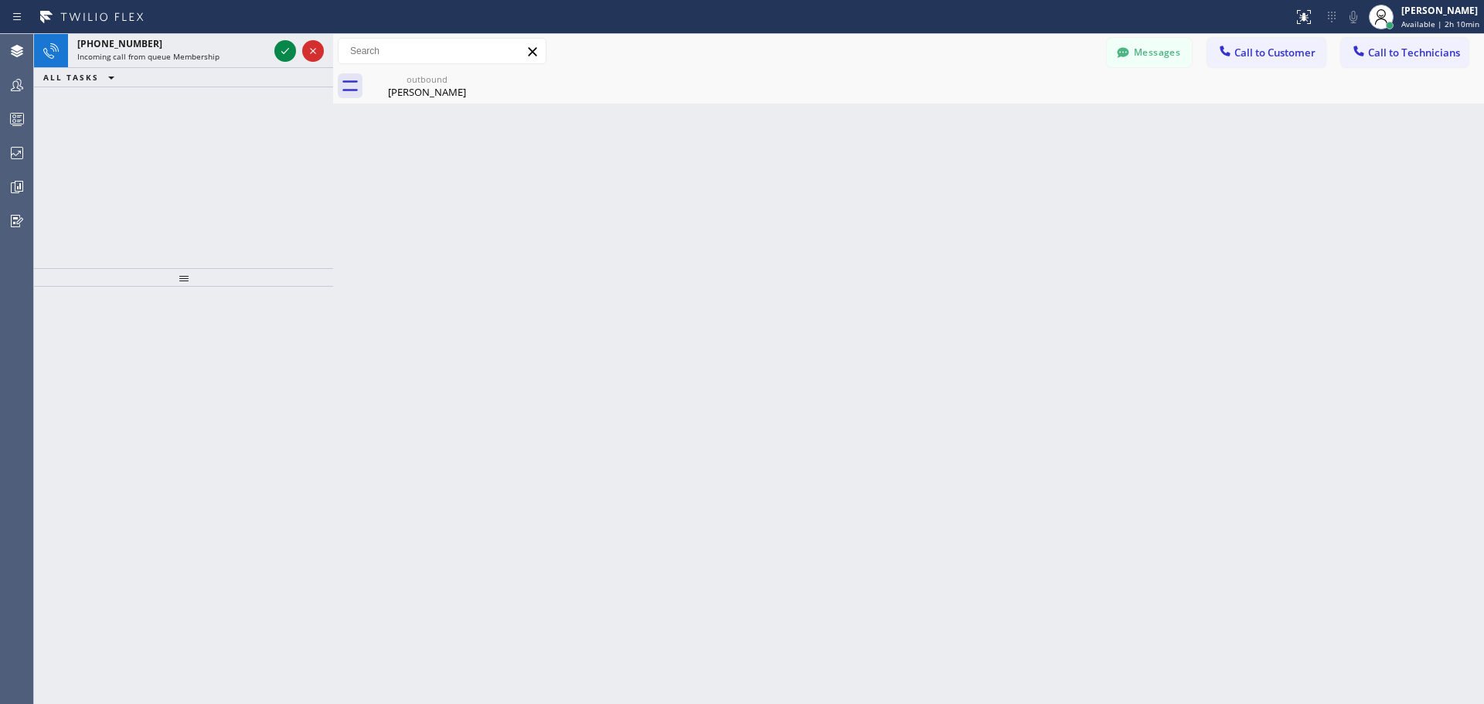
drag, startPoint x: 292, startPoint y: 47, endPoint x: 272, endPoint y: 79, distance: 37.5
click at [292, 47] on icon at bounding box center [285, 51] width 19 height 19
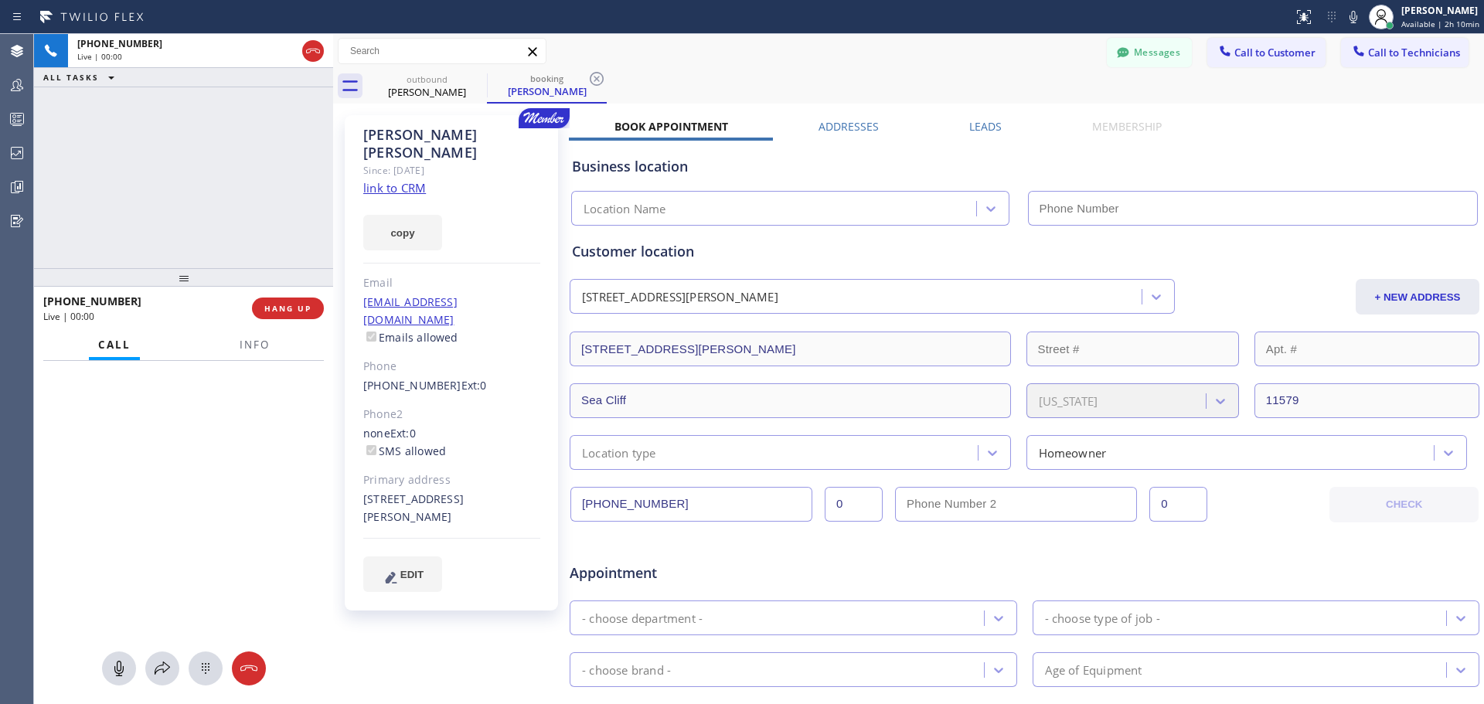
type input "(914) 873-0795"
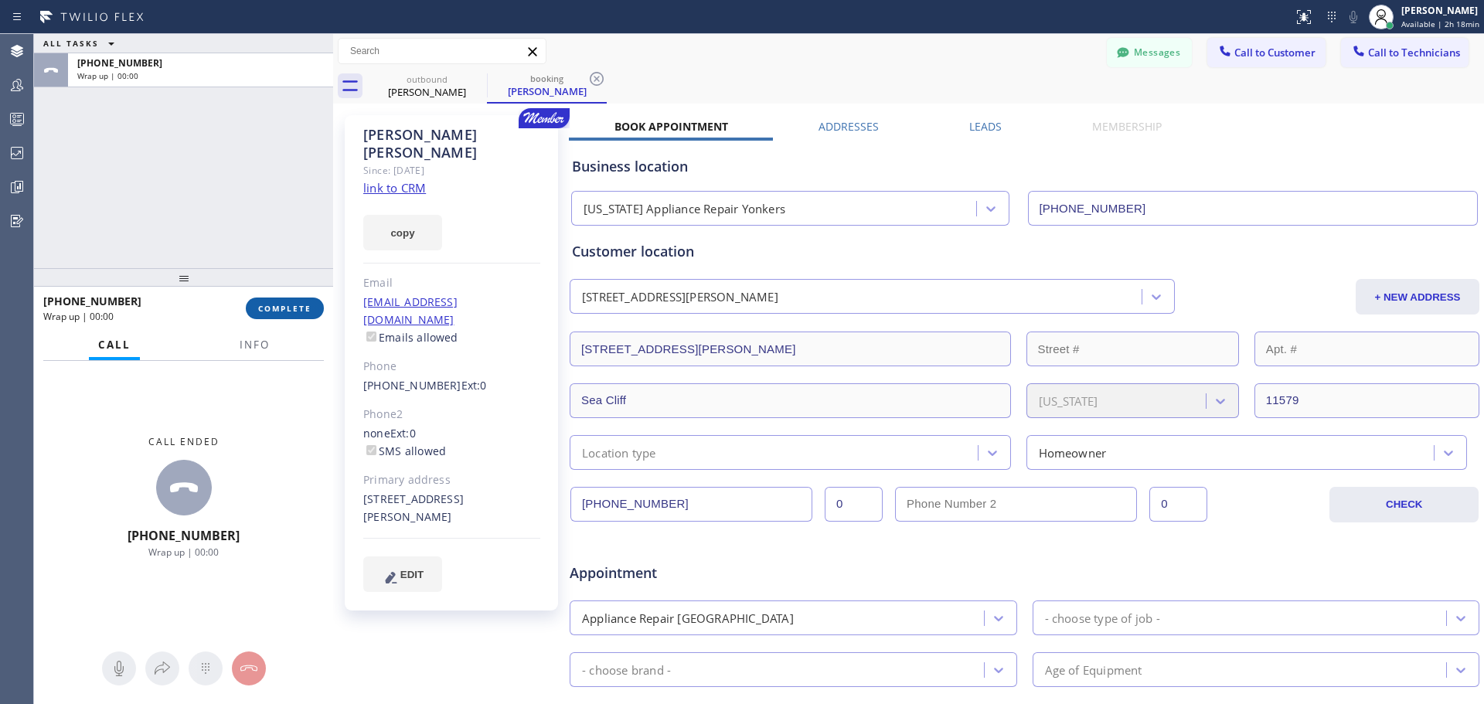
click at [278, 312] on span "COMPLETE" at bounding box center [284, 308] width 53 height 11
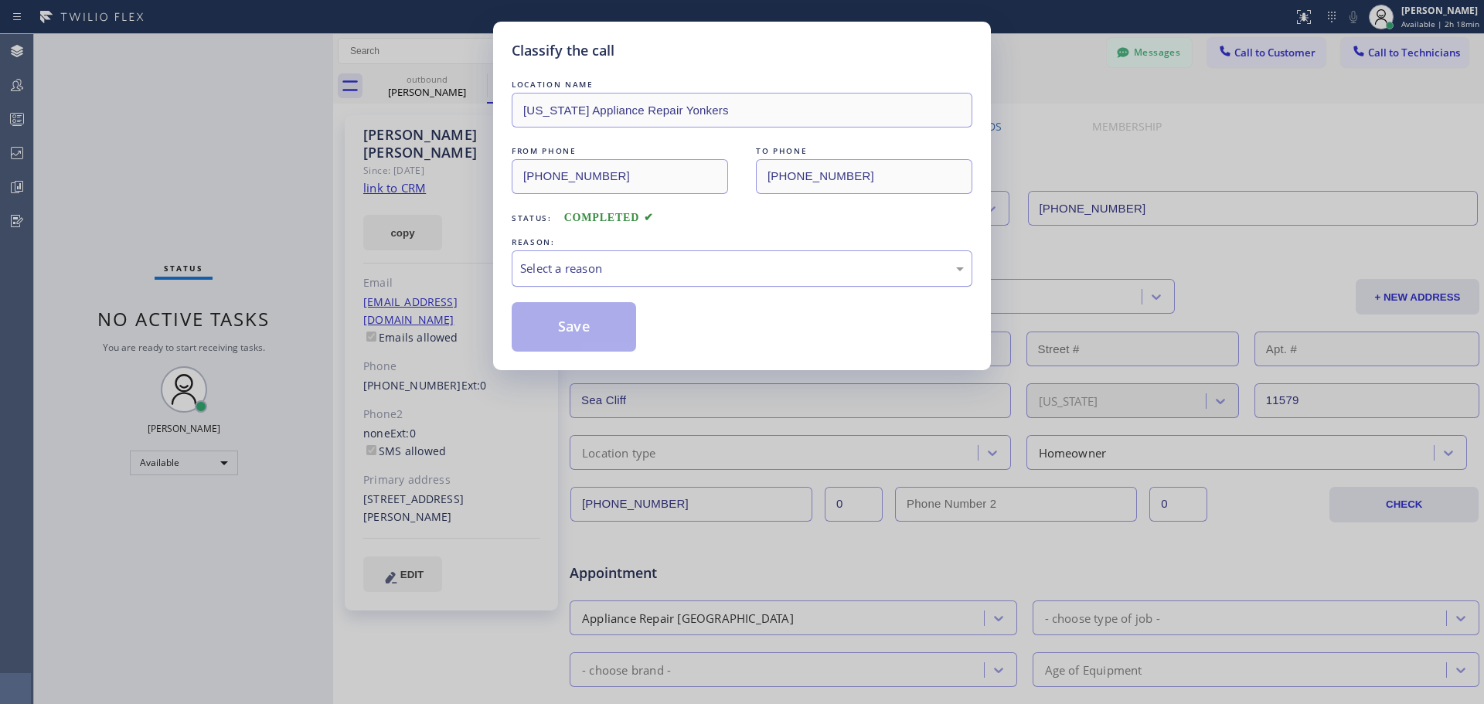
click at [643, 264] on div "Select a reason" at bounding box center [742, 269] width 444 height 18
click at [578, 332] on button "Save" at bounding box center [574, 326] width 124 height 49
type input "[PHONE_NUMBER]"
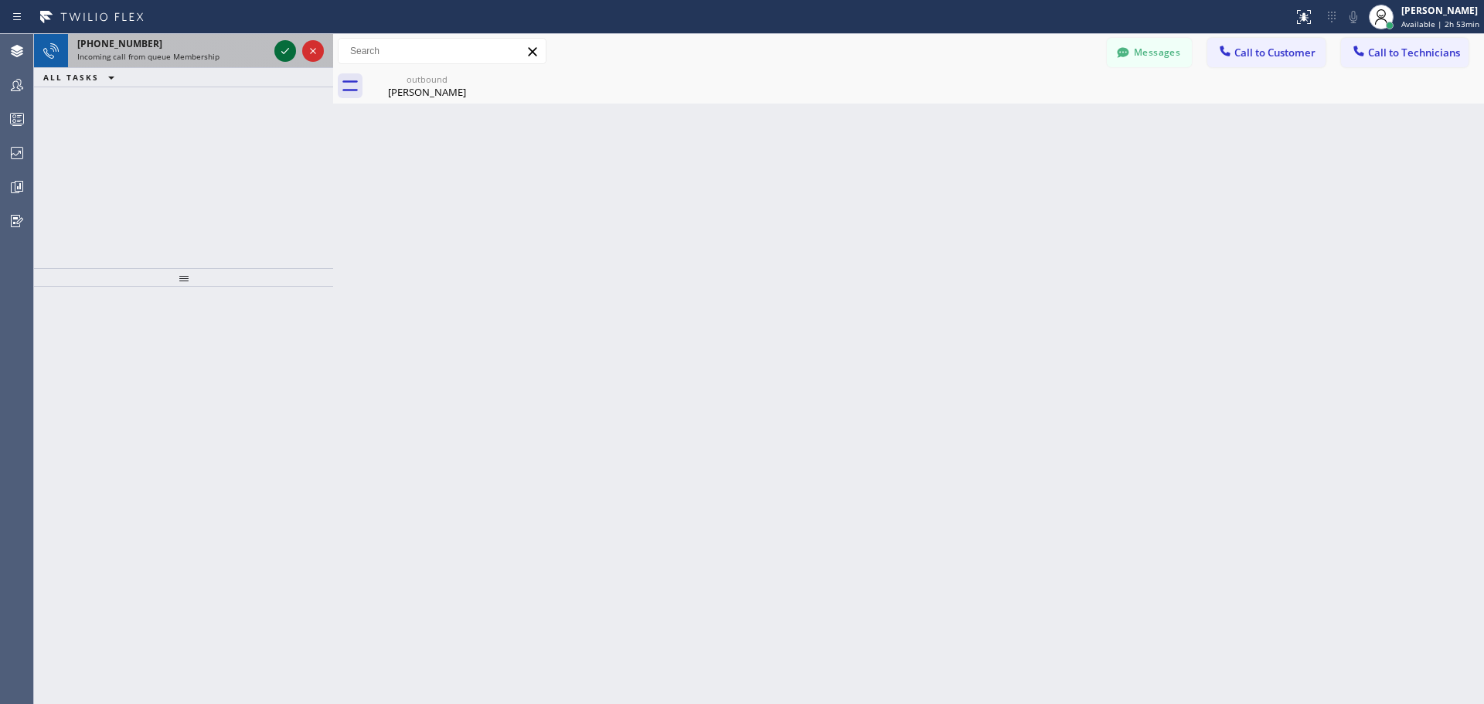
click at [289, 49] on icon at bounding box center [285, 51] width 19 height 19
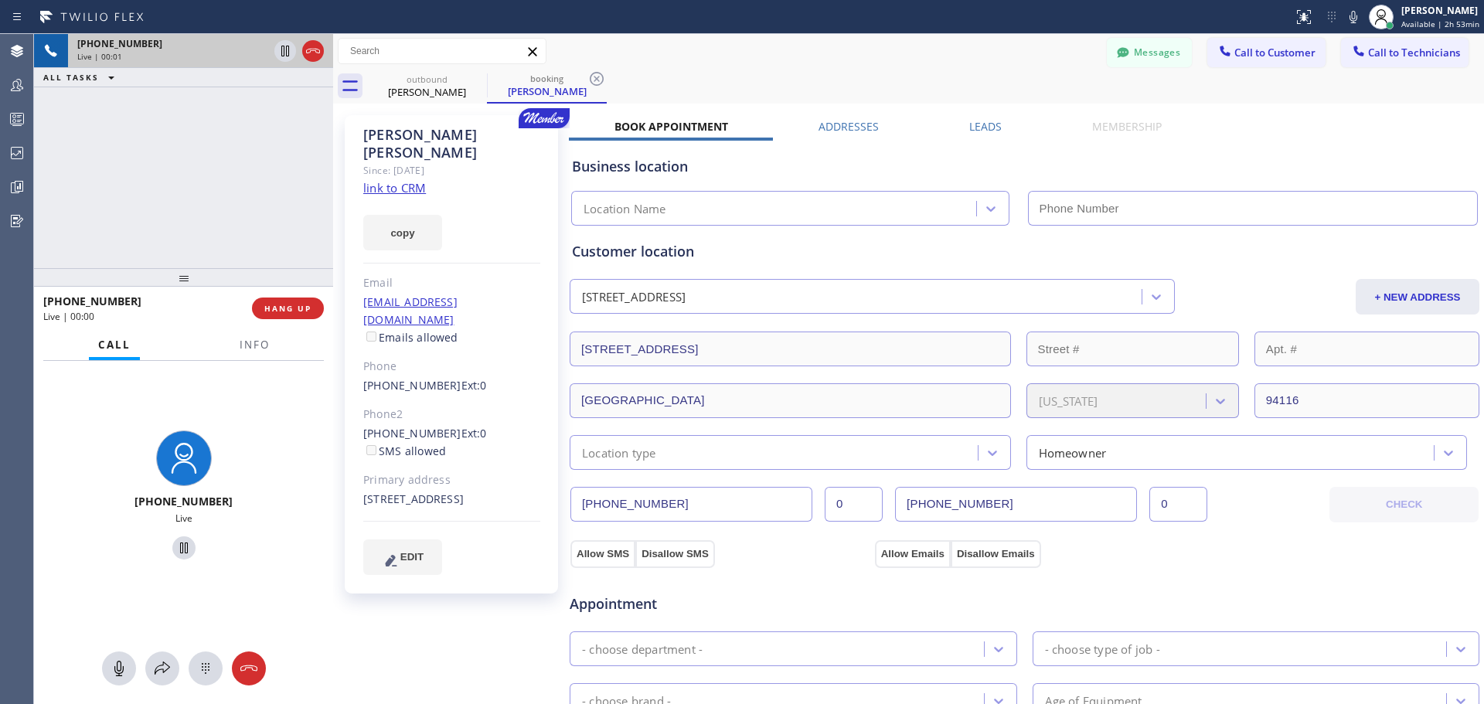
type input "[PHONE_NUMBER]"
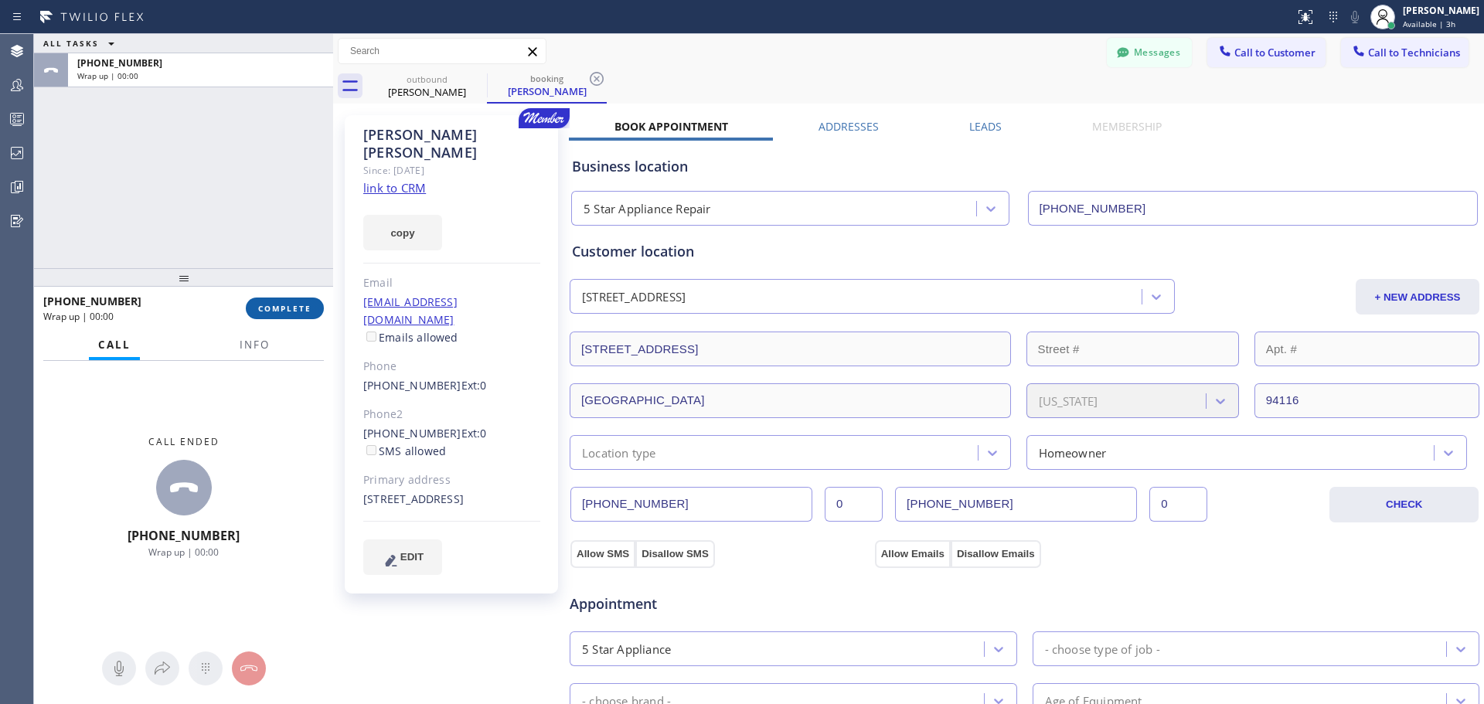
click at [312, 304] on button "COMPLETE" at bounding box center [285, 309] width 78 height 22
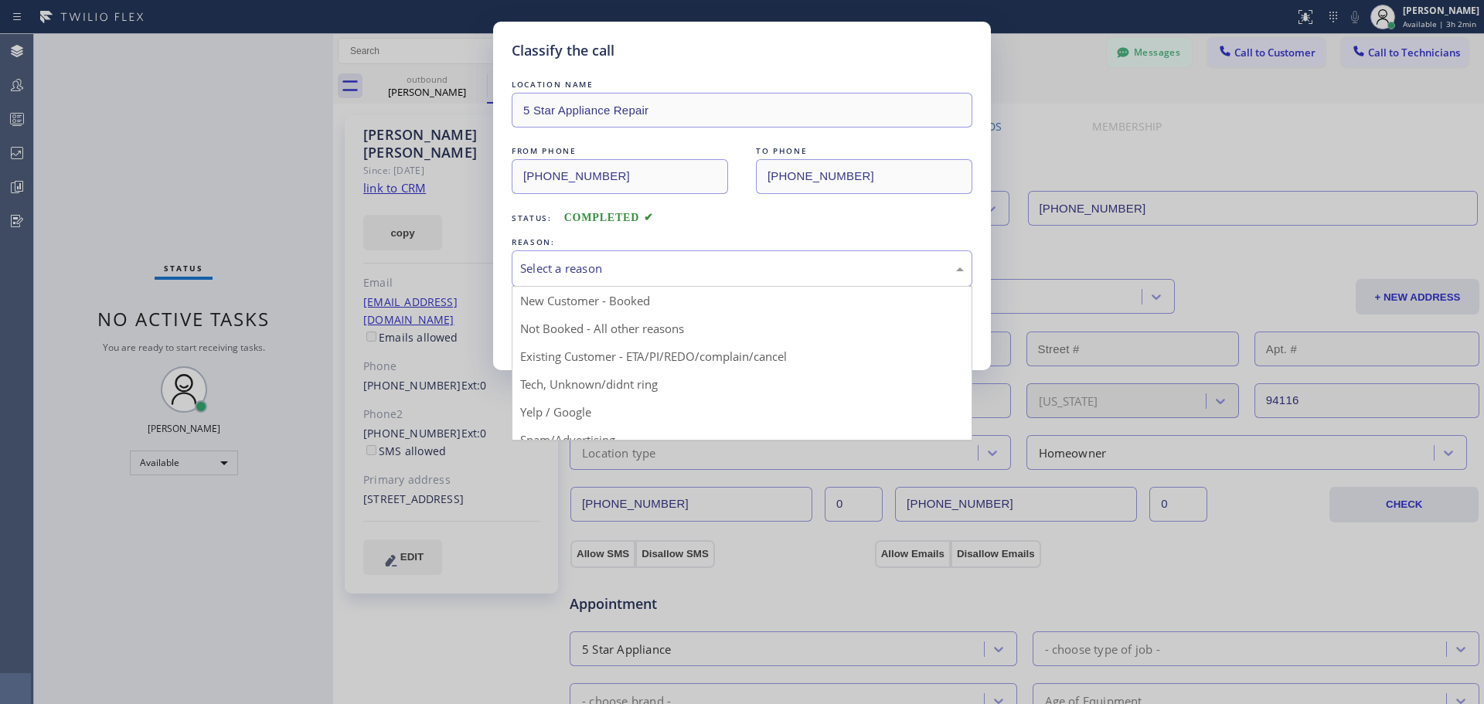
click at [633, 254] on div "Select a reason" at bounding box center [742, 269] width 461 height 36
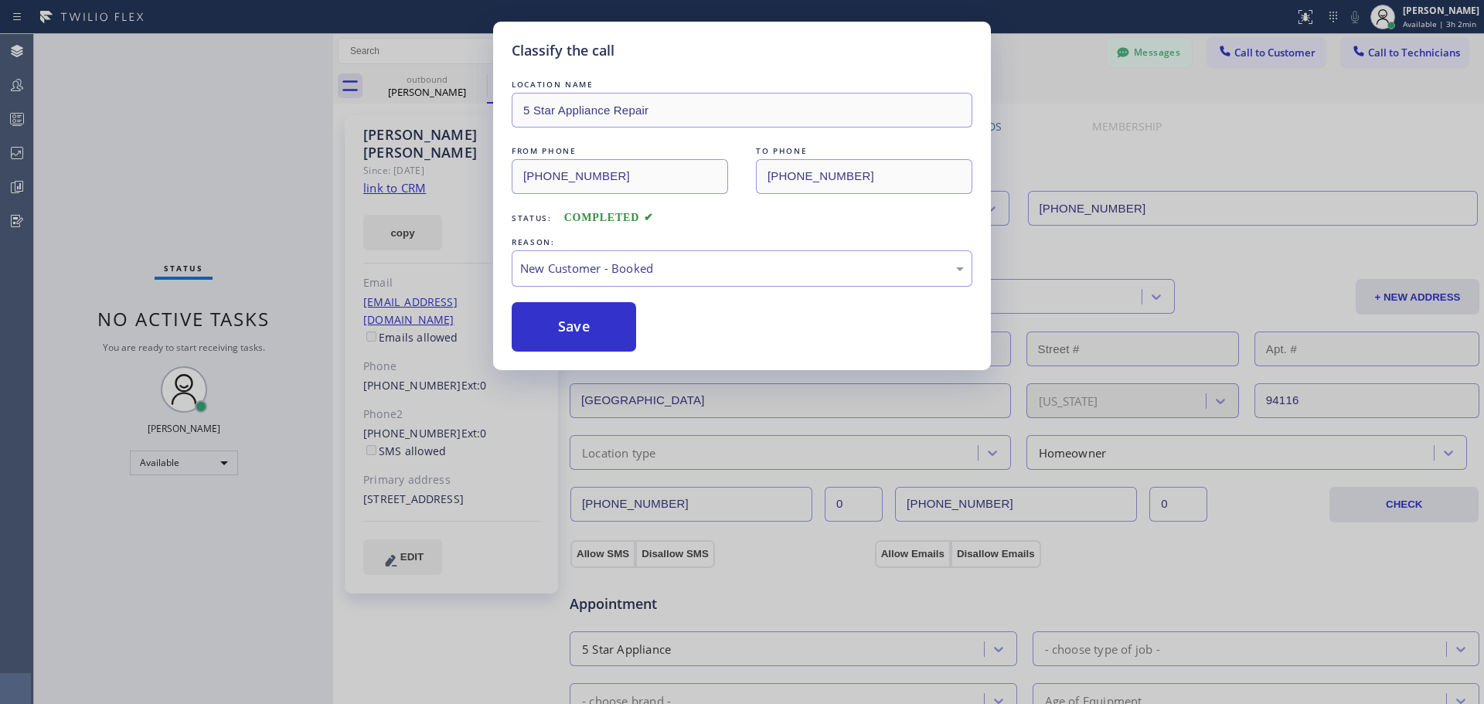
click at [615, 324] on button "Save" at bounding box center [574, 326] width 124 height 49
type input "[PHONE_NUMBER]"
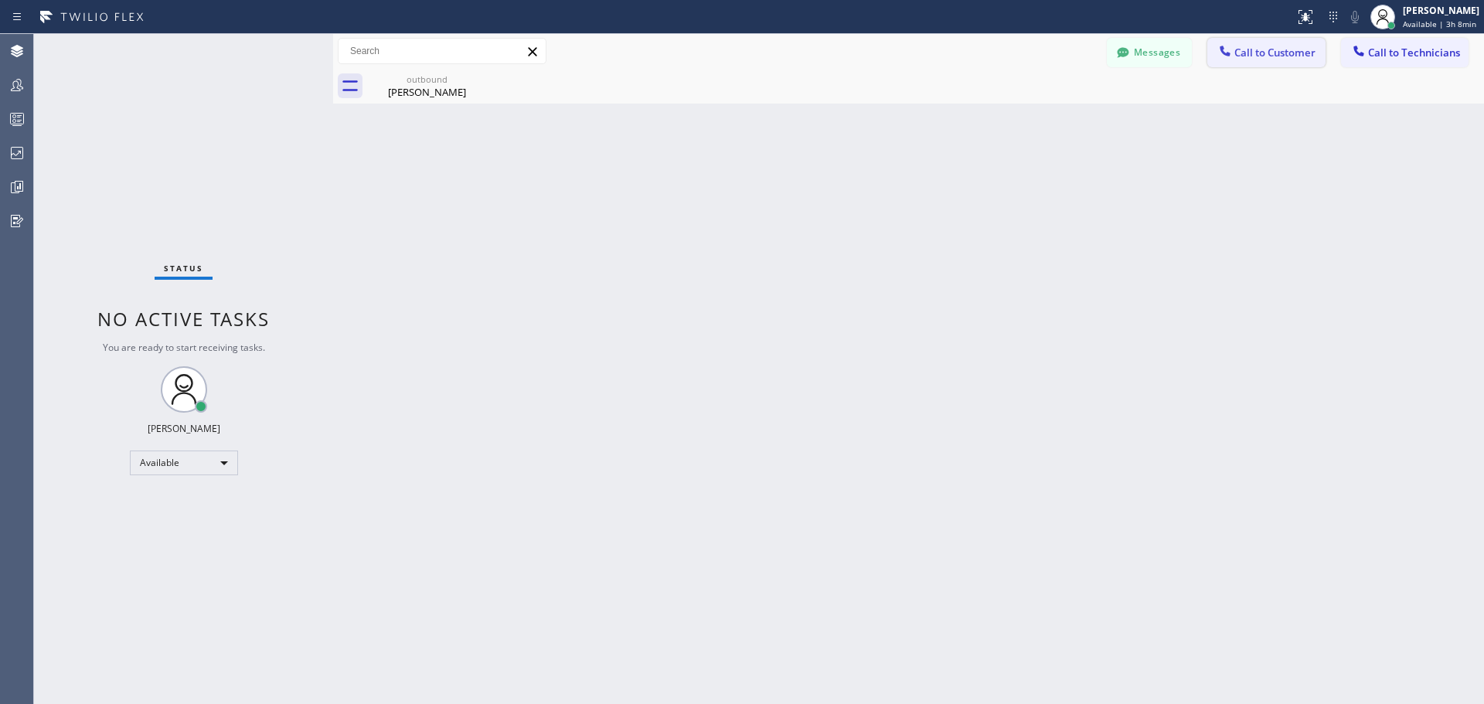
click at [1256, 49] on span "Call to Customer" at bounding box center [1275, 53] width 81 height 14
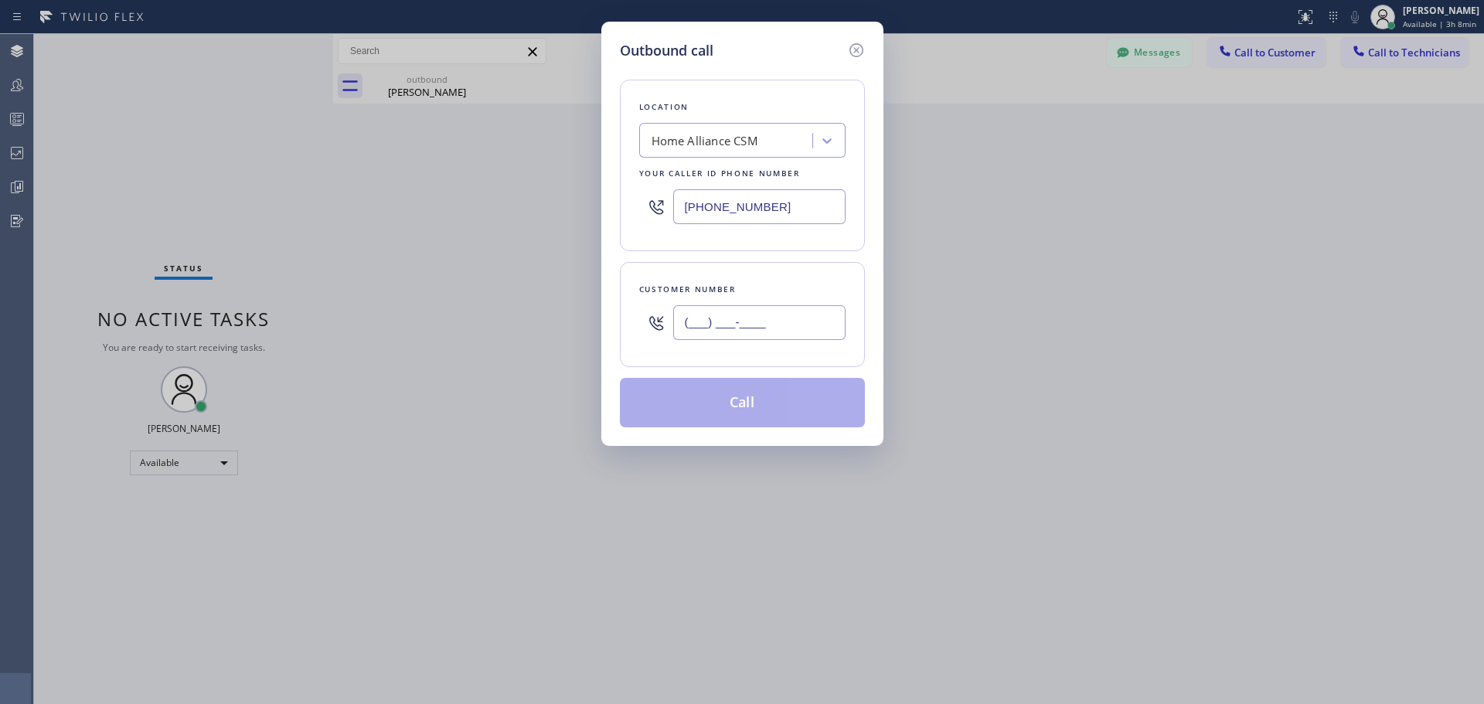
click at [801, 326] on input "(___) ___-____" at bounding box center [759, 322] width 172 height 35
paste input "408) 218-7158"
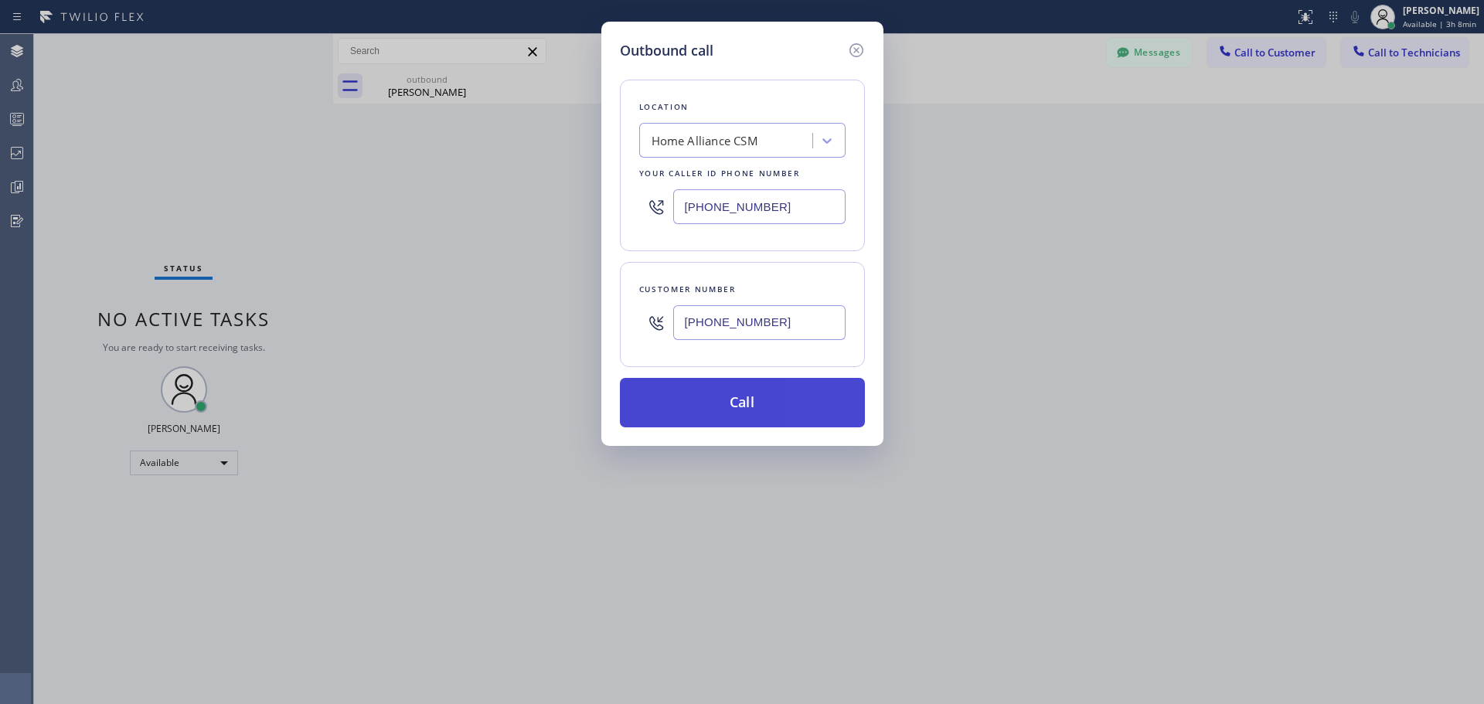
type input "(408) 218-7158"
click at [748, 402] on button "Call" at bounding box center [742, 402] width 245 height 49
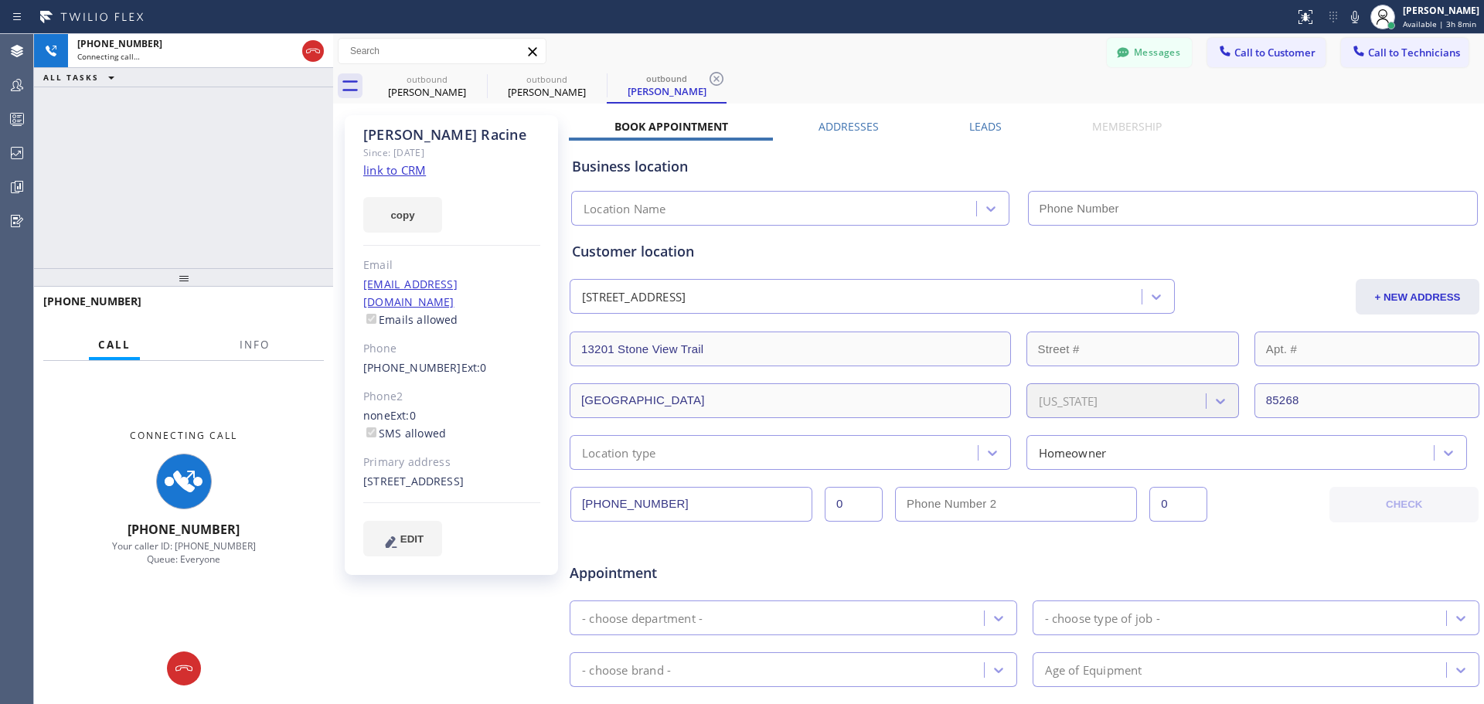
type input "[PHONE_NUMBER]"
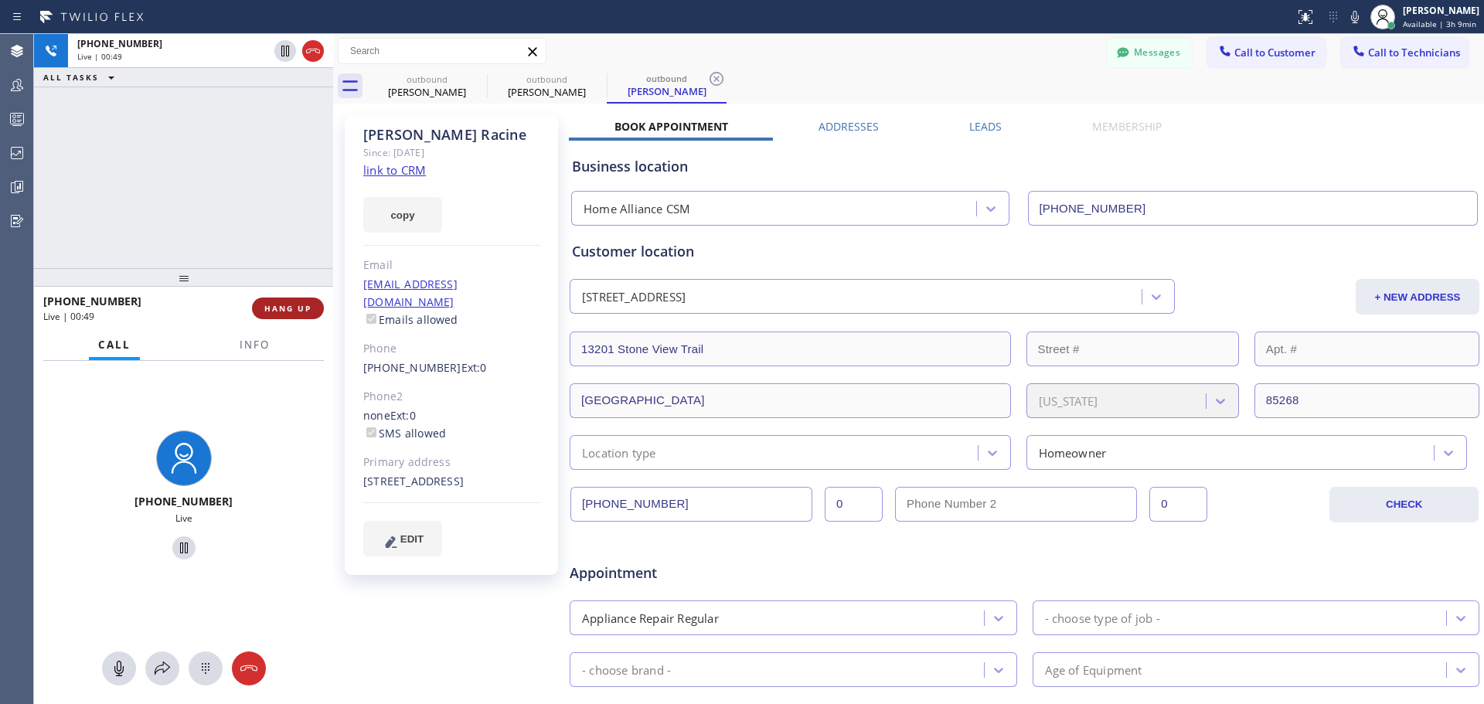
click at [294, 317] on button "HANG UP" at bounding box center [288, 309] width 72 height 22
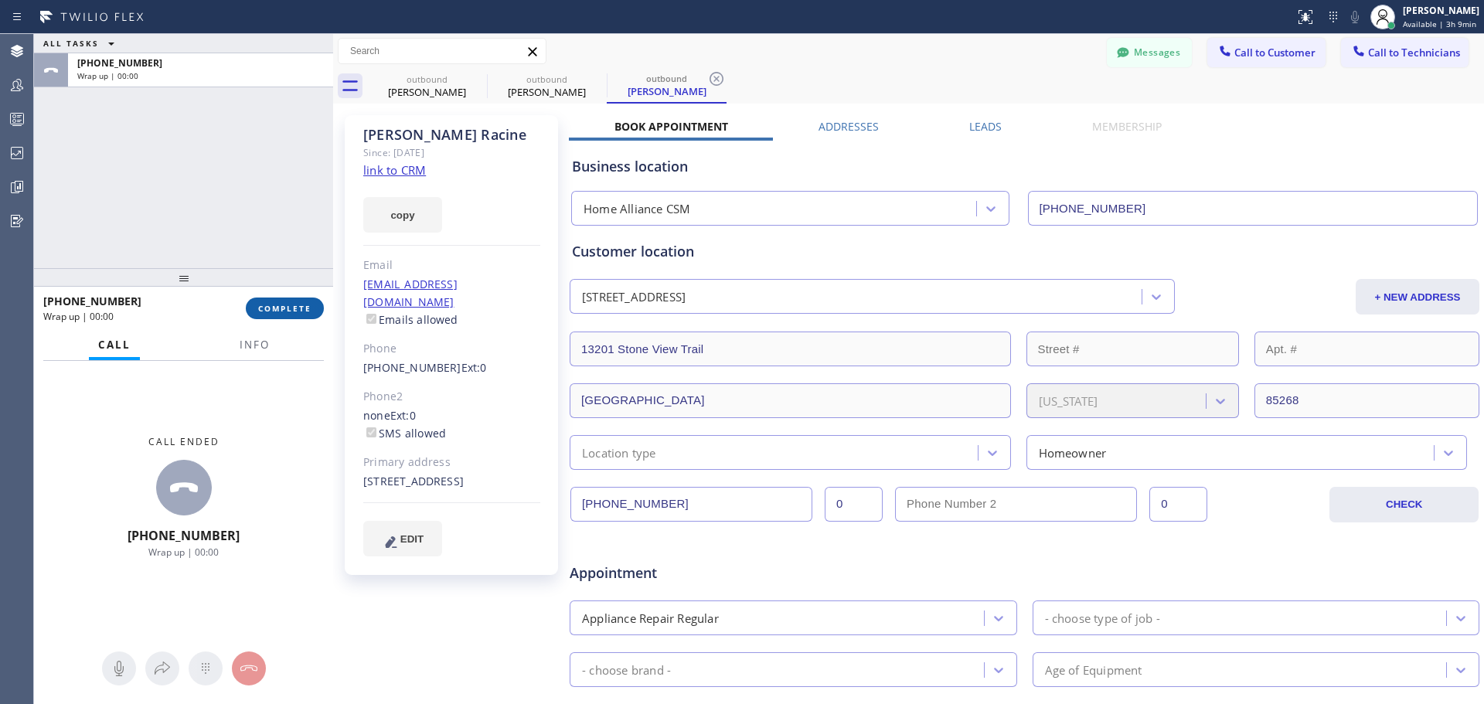
click at [305, 299] on button "COMPLETE" at bounding box center [285, 309] width 78 height 22
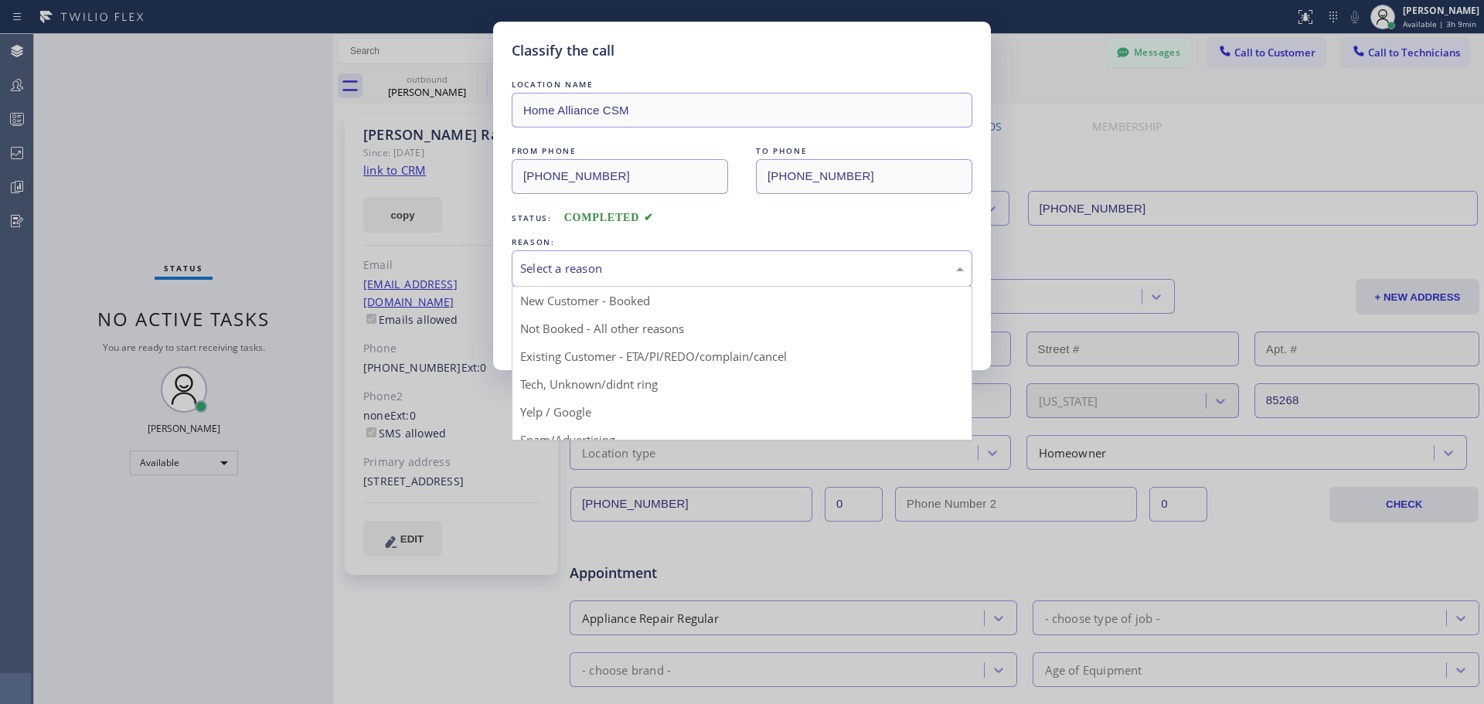
click at [658, 273] on div "Select a reason" at bounding box center [742, 269] width 444 height 18
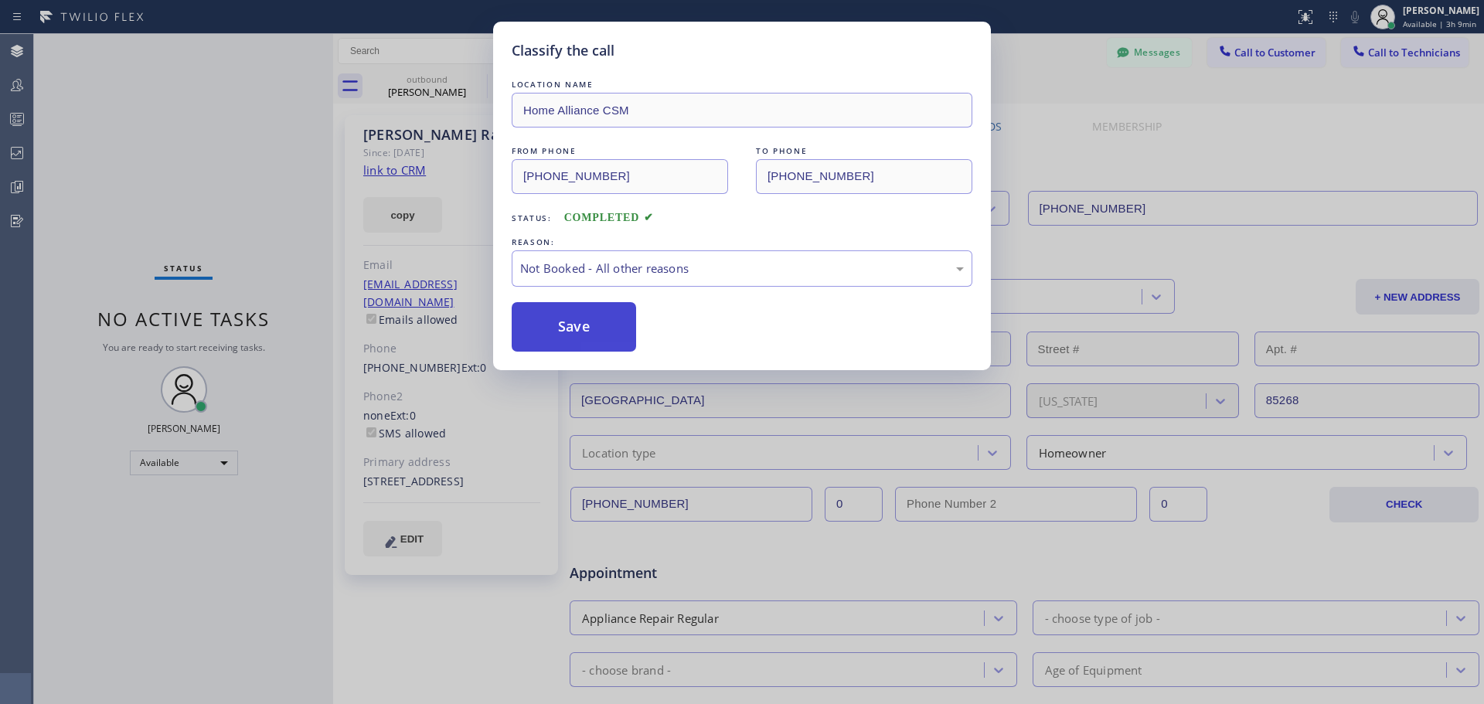
click at [591, 343] on button "Save" at bounding box center [574, 326] width 124 height 49
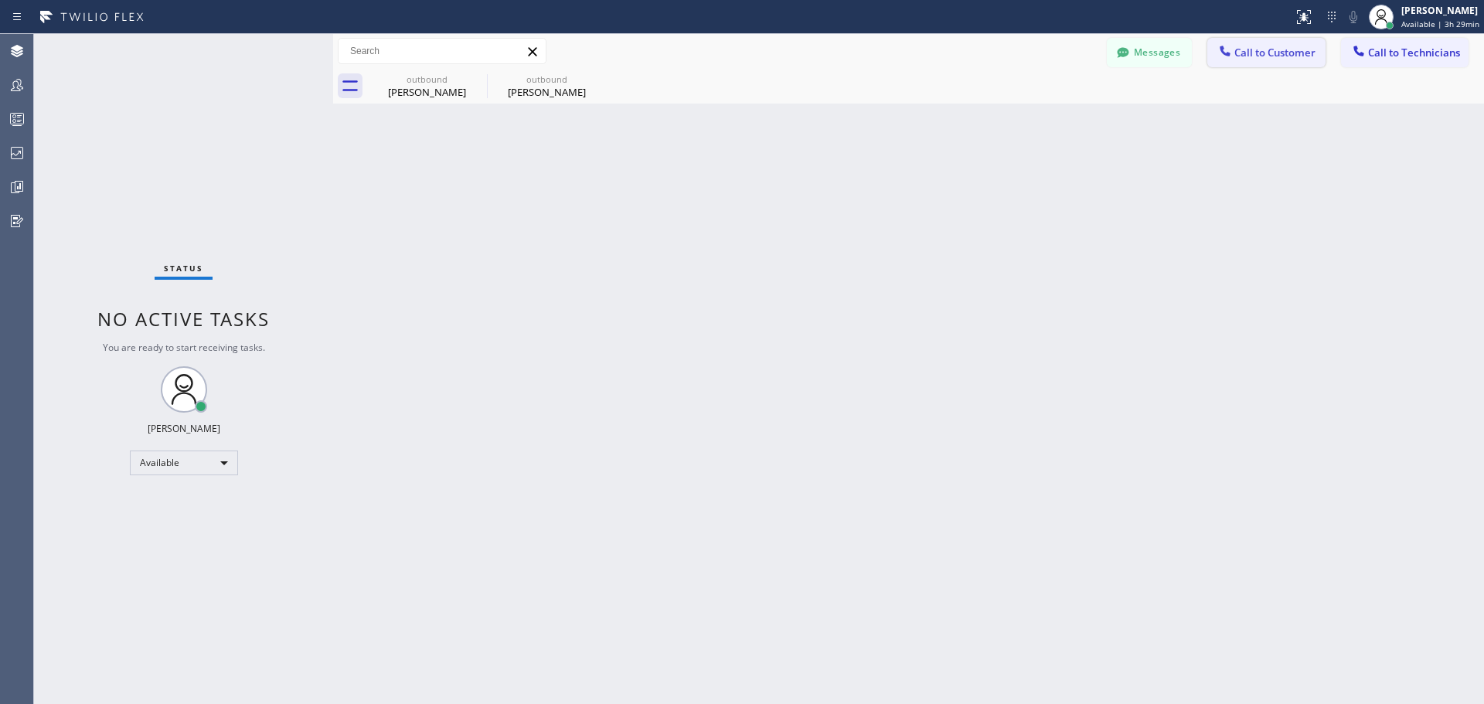
click at [1264, 51] on span "Call to Customer" at bounding box center [1275, 53] width 81 height 14
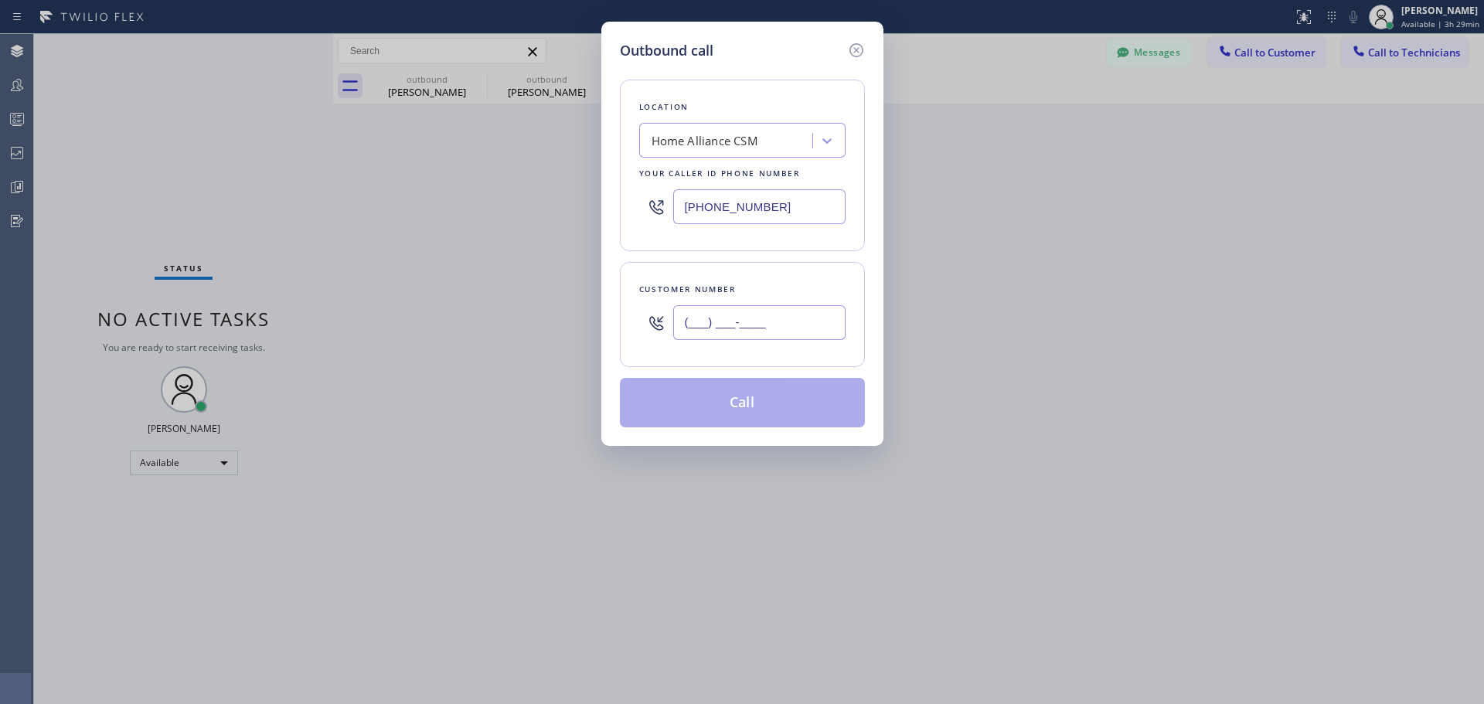
click at [725, 329] on input "(___) ___-____" at bounding box center [759, 322] width 172 height 35
paste input "714) 343-4975"
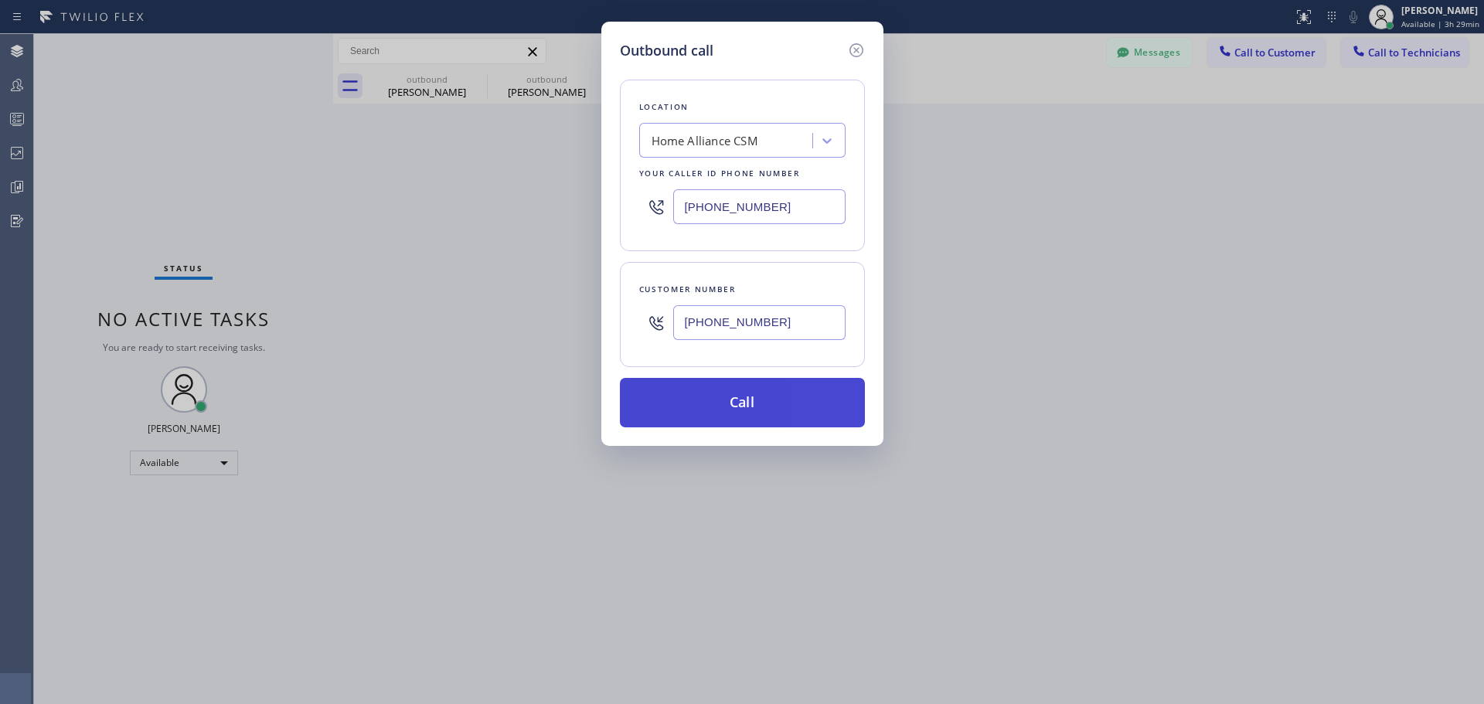
type input "(714) 343-4975"
click at [758, 415] on button "Call" at bounding box center [742, 402] width 245 height 49
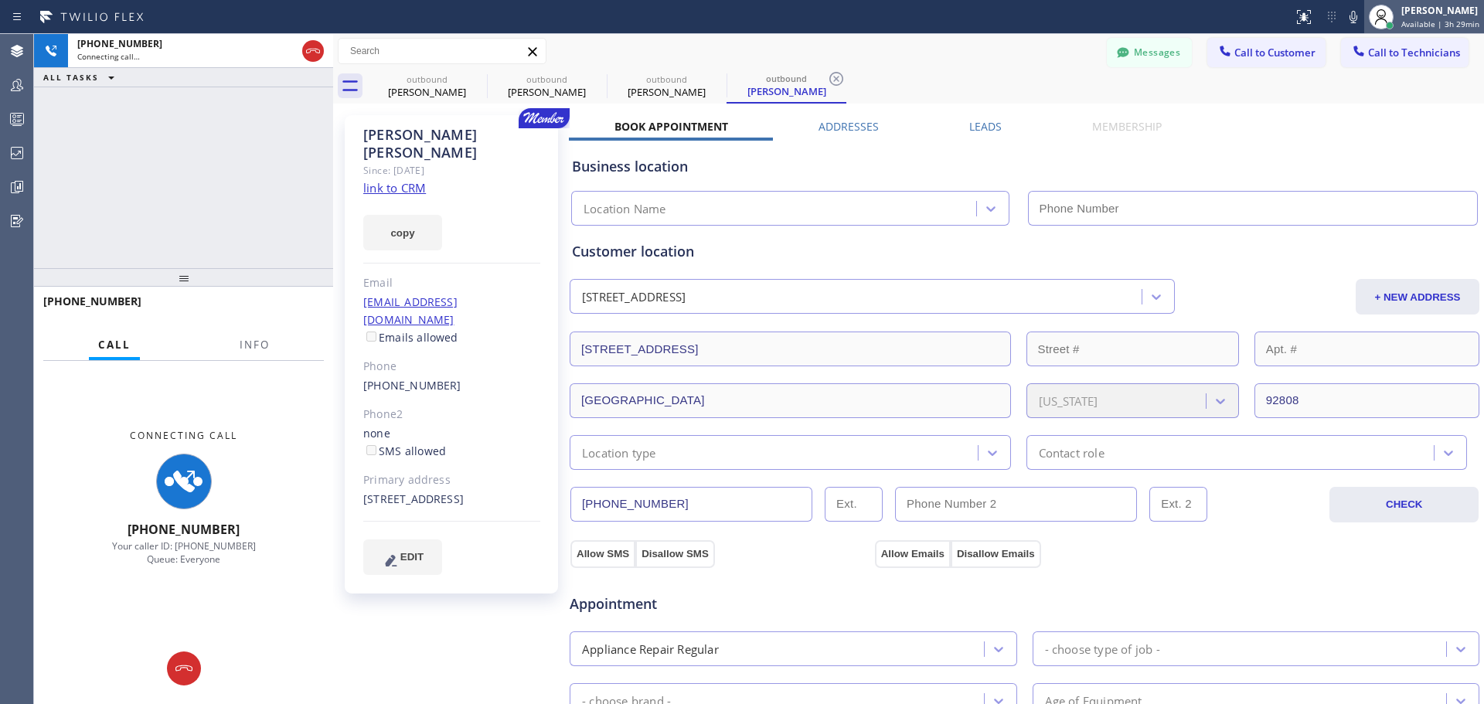
type input "[PHONE_NUMBER]"
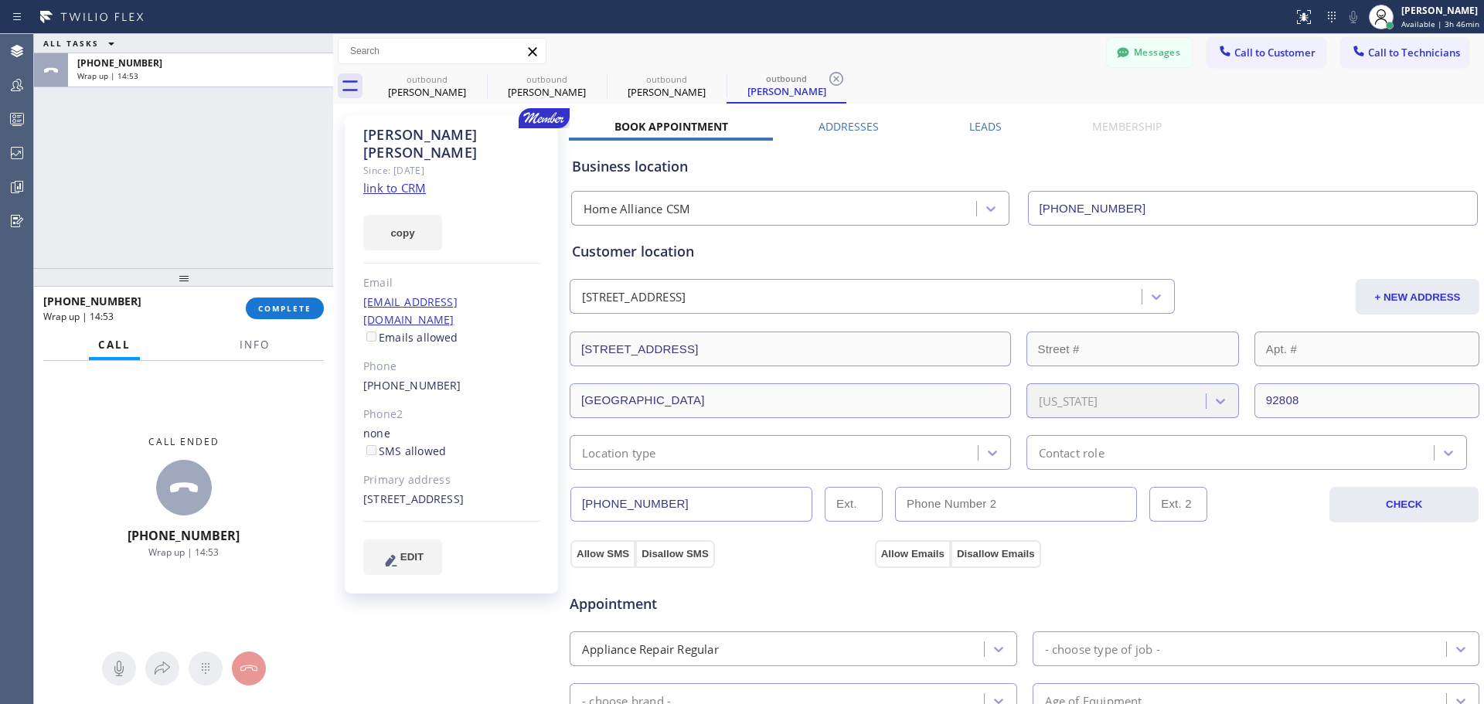
drag, startPoint x: 284, startPoint y: 299, endPoint x: 556, endPoint y: 411, distance: 294.3
click at [285, 300] on button "COMPLETE" at bounding box center [285, 309] width 78 height 22
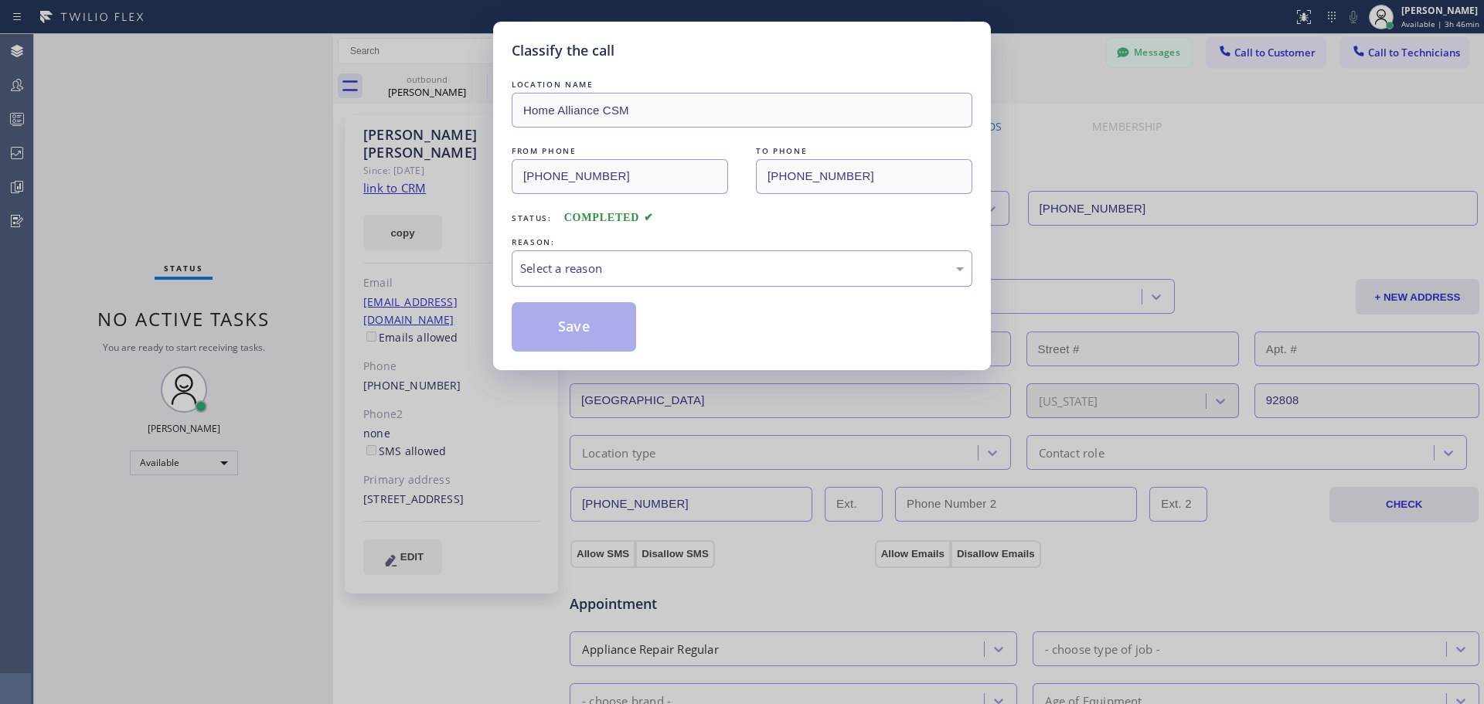
click at [674, 262] on div "Select a reason" at bounding box center [742, 269] width 444 height 18
click at [608, 325] on button "Save" at bounding box center [574, 326] width 124 height 49
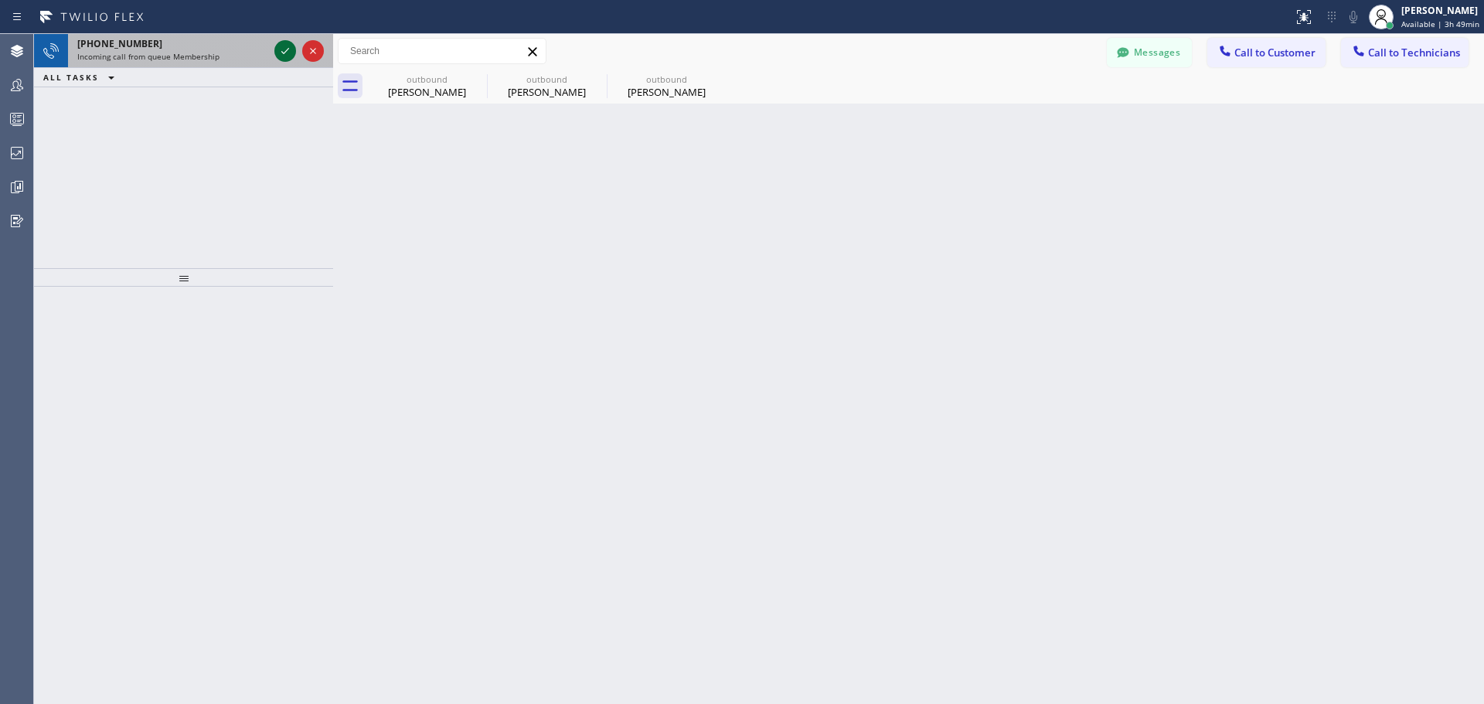
click at [282, 47] on icon at bounding box center [285, 51] width 19 height 19
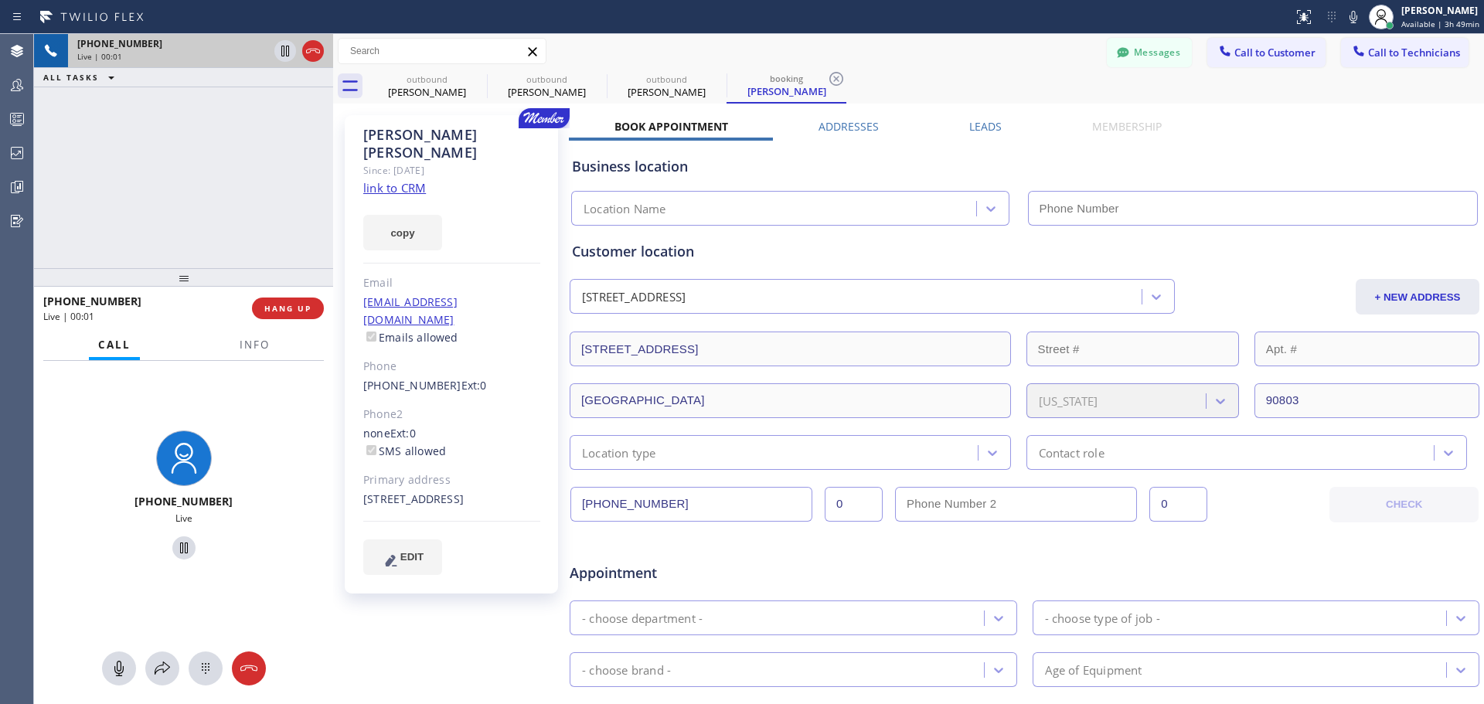
type input "(877) 777-0796"
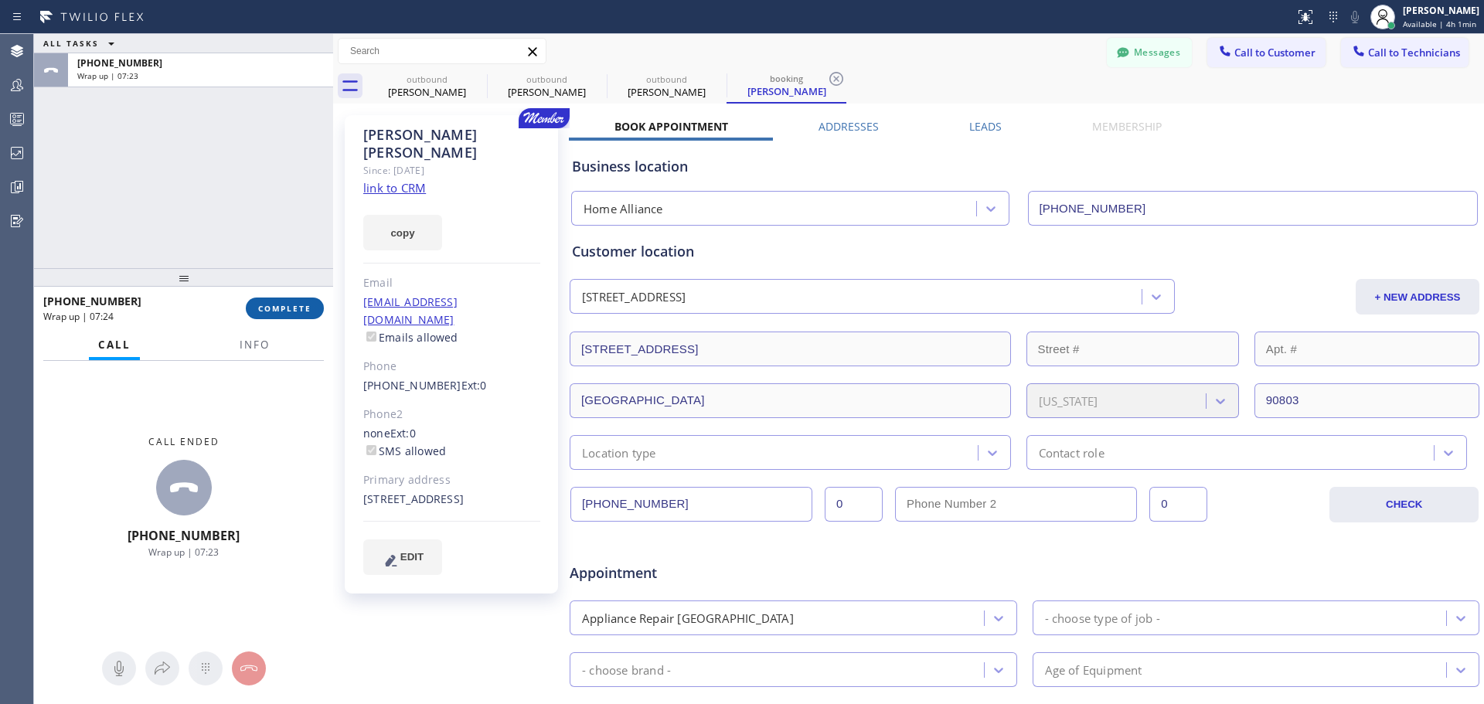
click at [269, 314] on span "COMPLETE" at bounding box center [284, 308] width 53 height 11
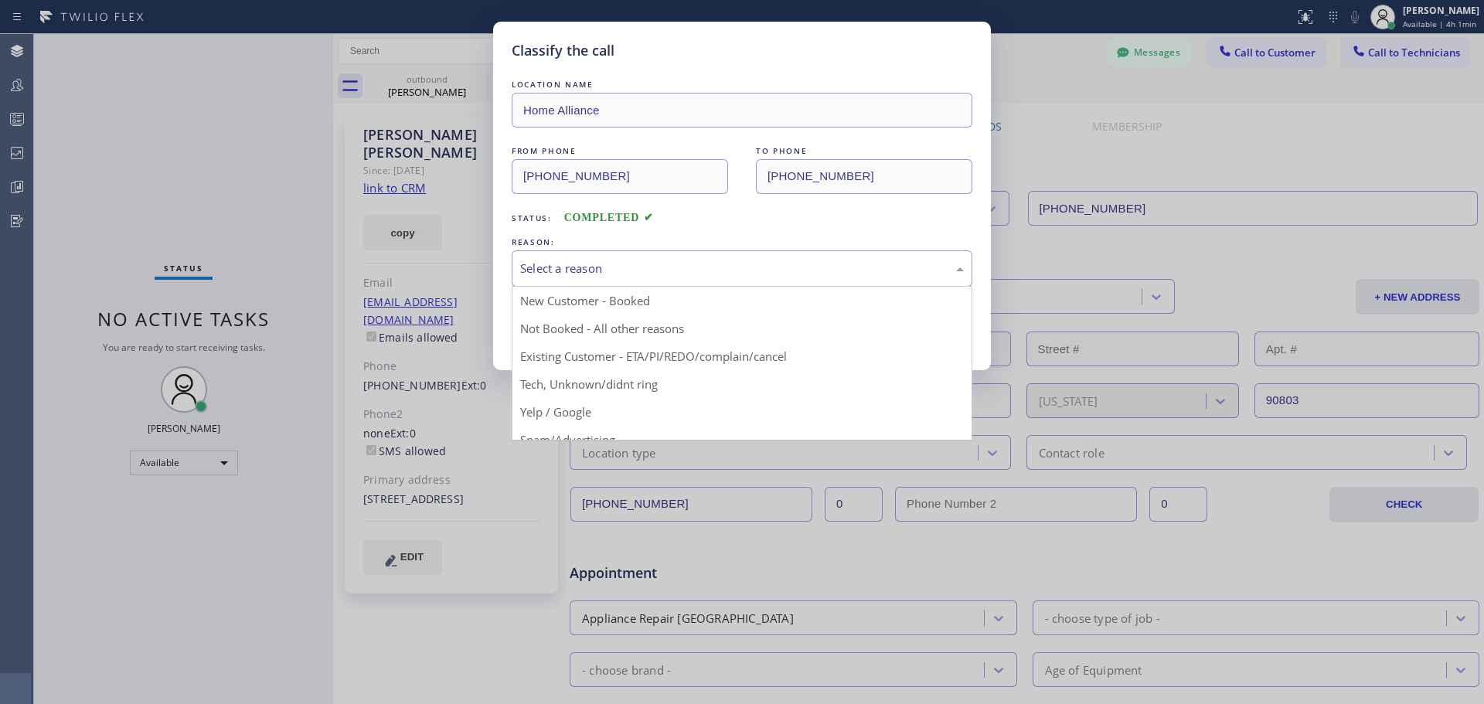
click at [713, 282] on div "Select a reason" at bounding box center [742, 269] width 461 height 36
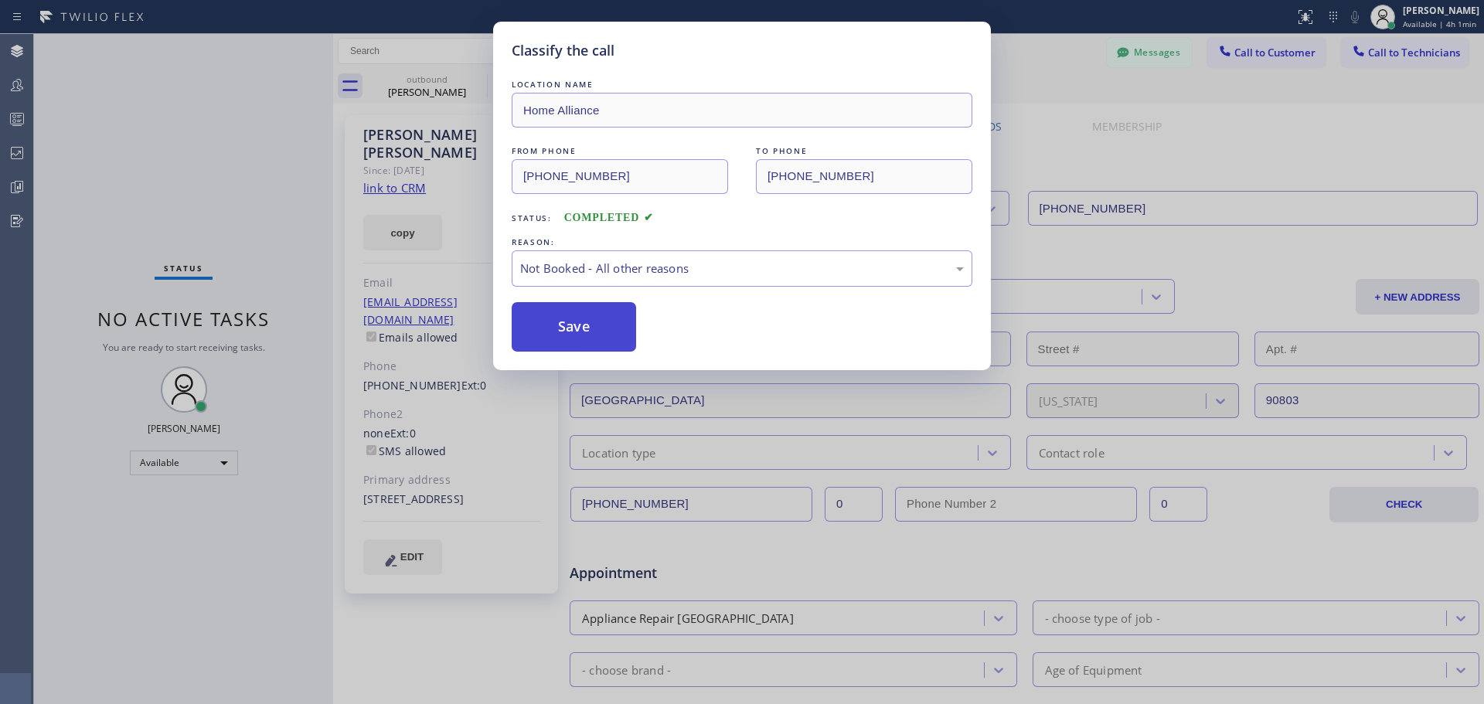
click at [587, 329] on button "Save" at bounding box center [574, 326] width 124 height 49
type input "[PHONE_NUMBER]"
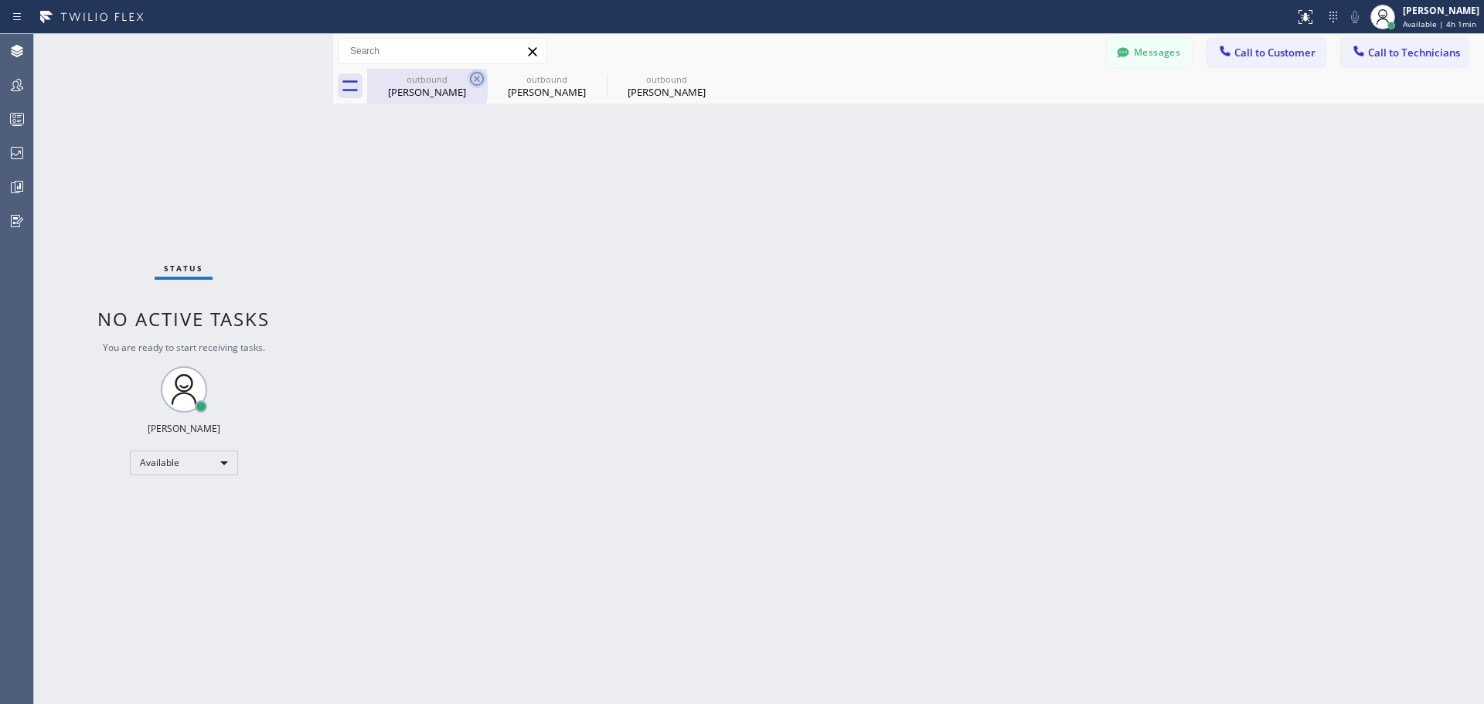
click at [467, 75] on div "outbound" at bounding box center [427, 79] width 117 height 12
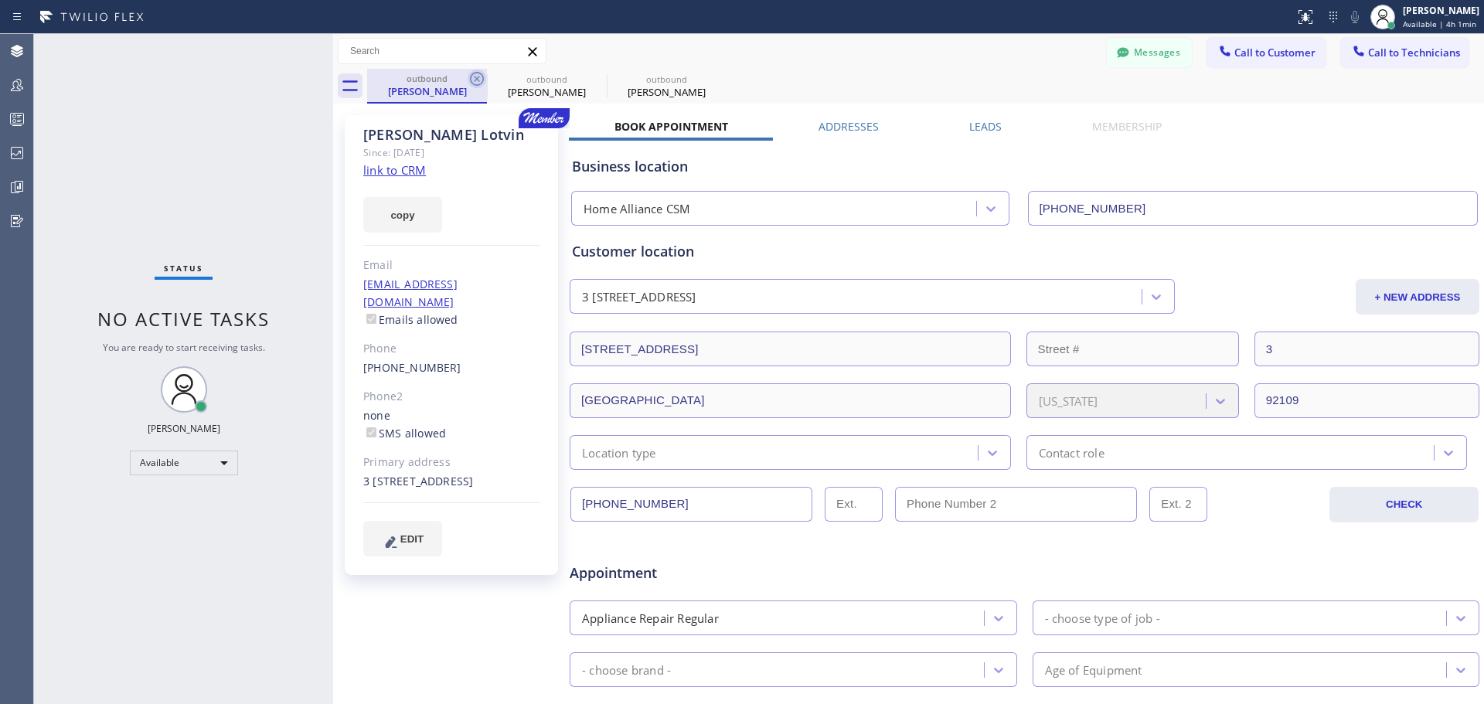
click at [476, 78] on icon at bounding box center [477, 79] width 14 height 14
click at [479, 80] on icon at bounding box center [477, 79] width 19 height 19
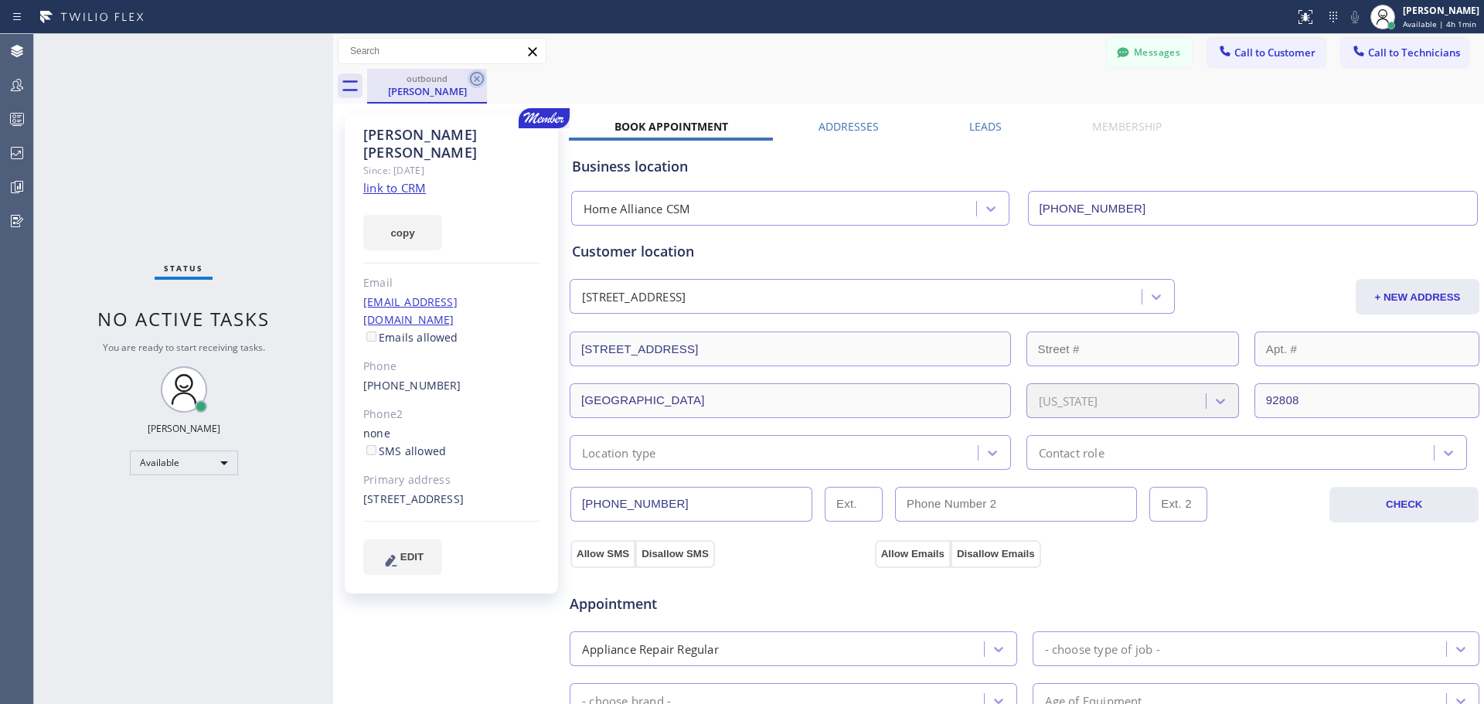
click at [478, 81] on icon at bounding box center [477, 79] width 19 height 19
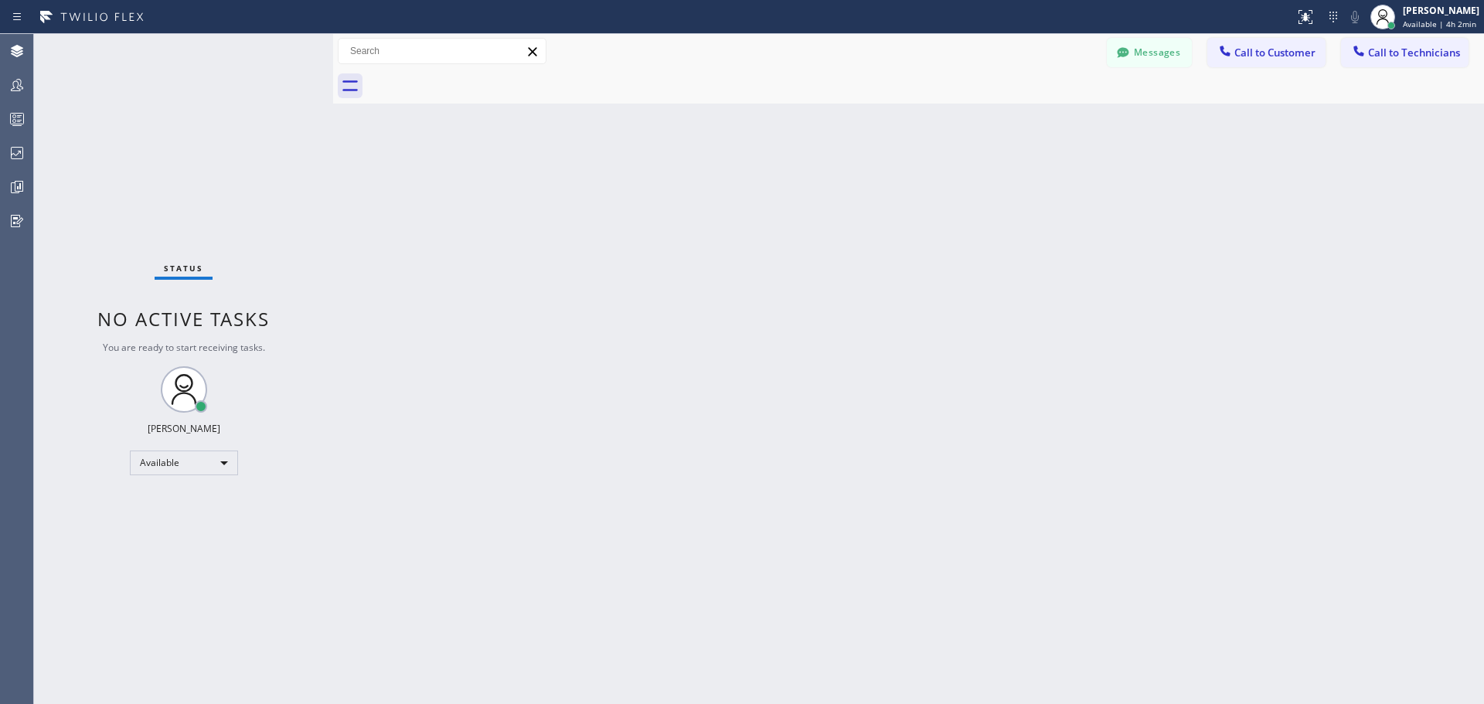
click at [1273, 53] on span "Call to Customer" at bounding box center [1275, 53] width 81 height 14
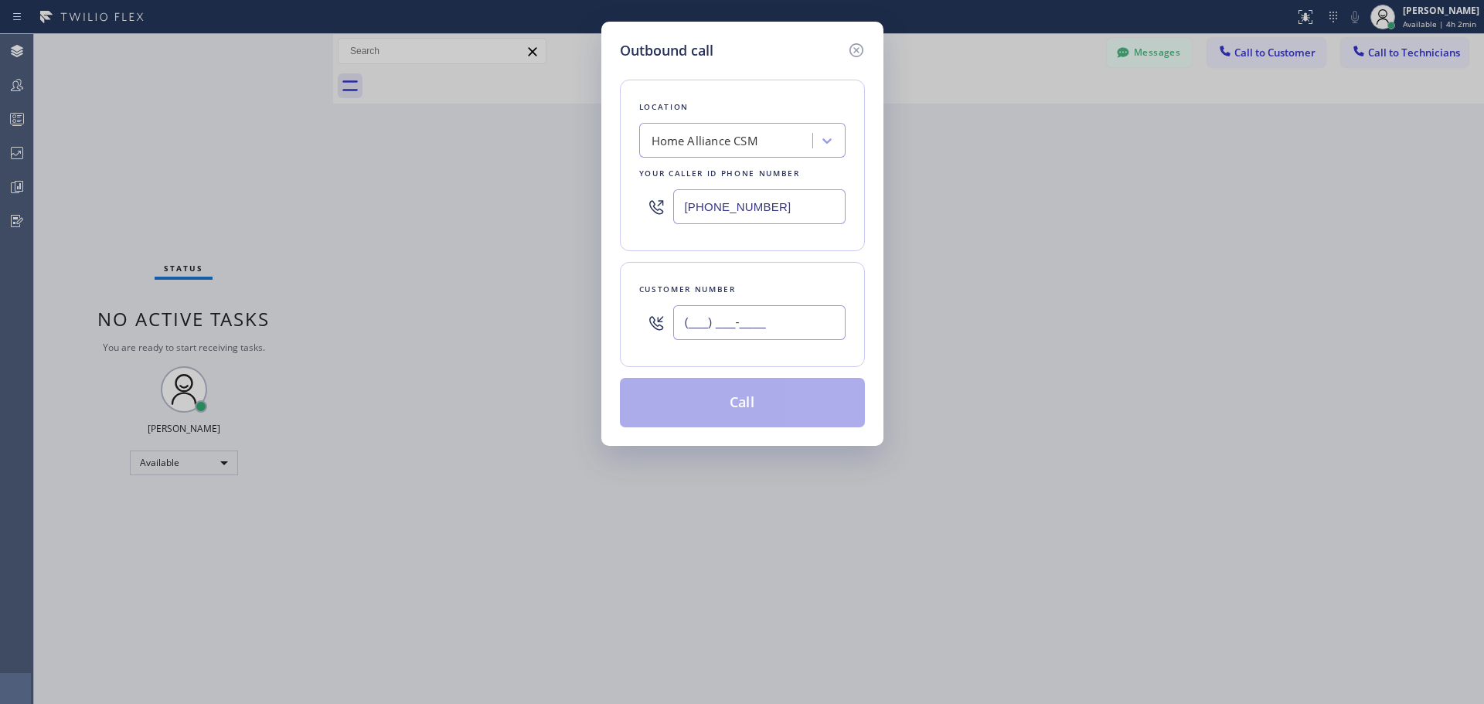
click at [741, 325] on input "(___) ___-____" at bounding box center [759, 322] width 172 height 35
paste input "360) 213-5891"
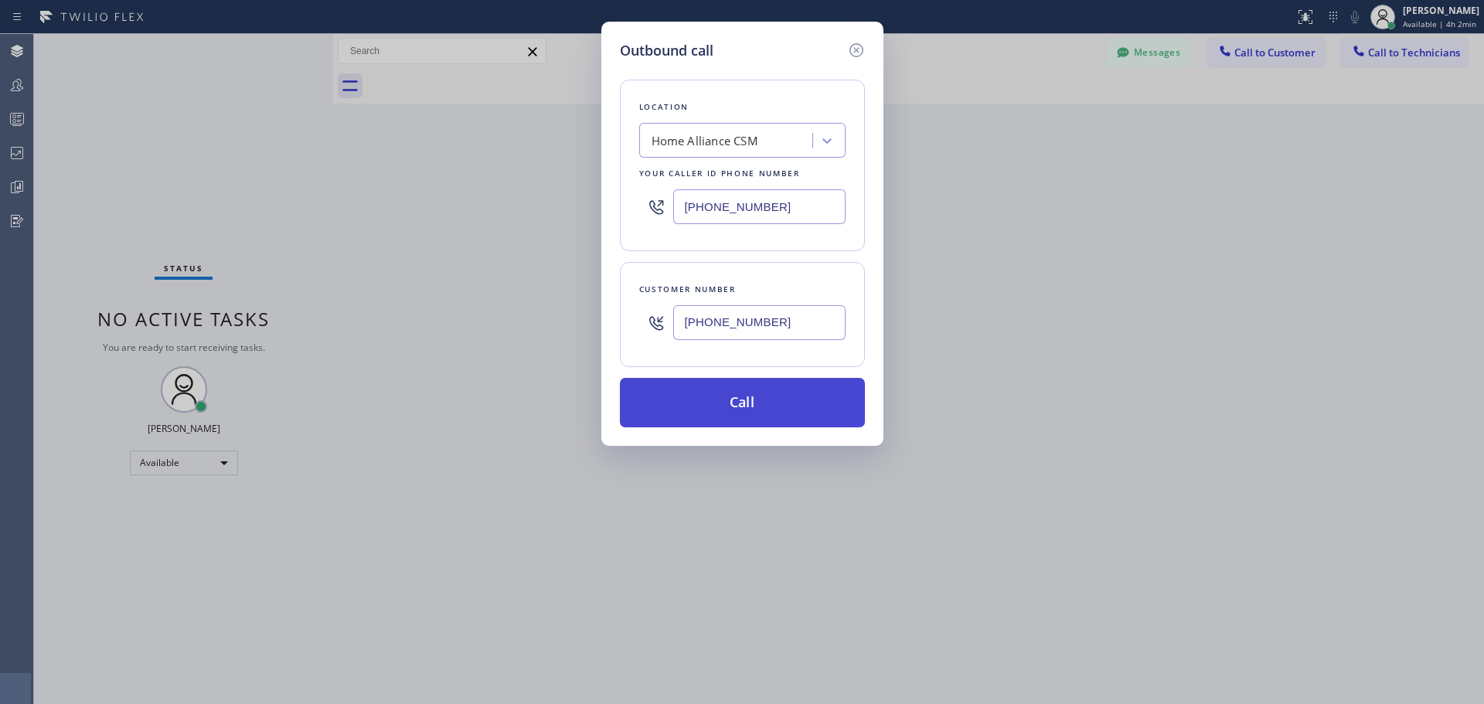
type input "[PHONE_NUMBER]"
click at [772, 402] on button "Call" at bounding box center [742, 402] width 245 height 49
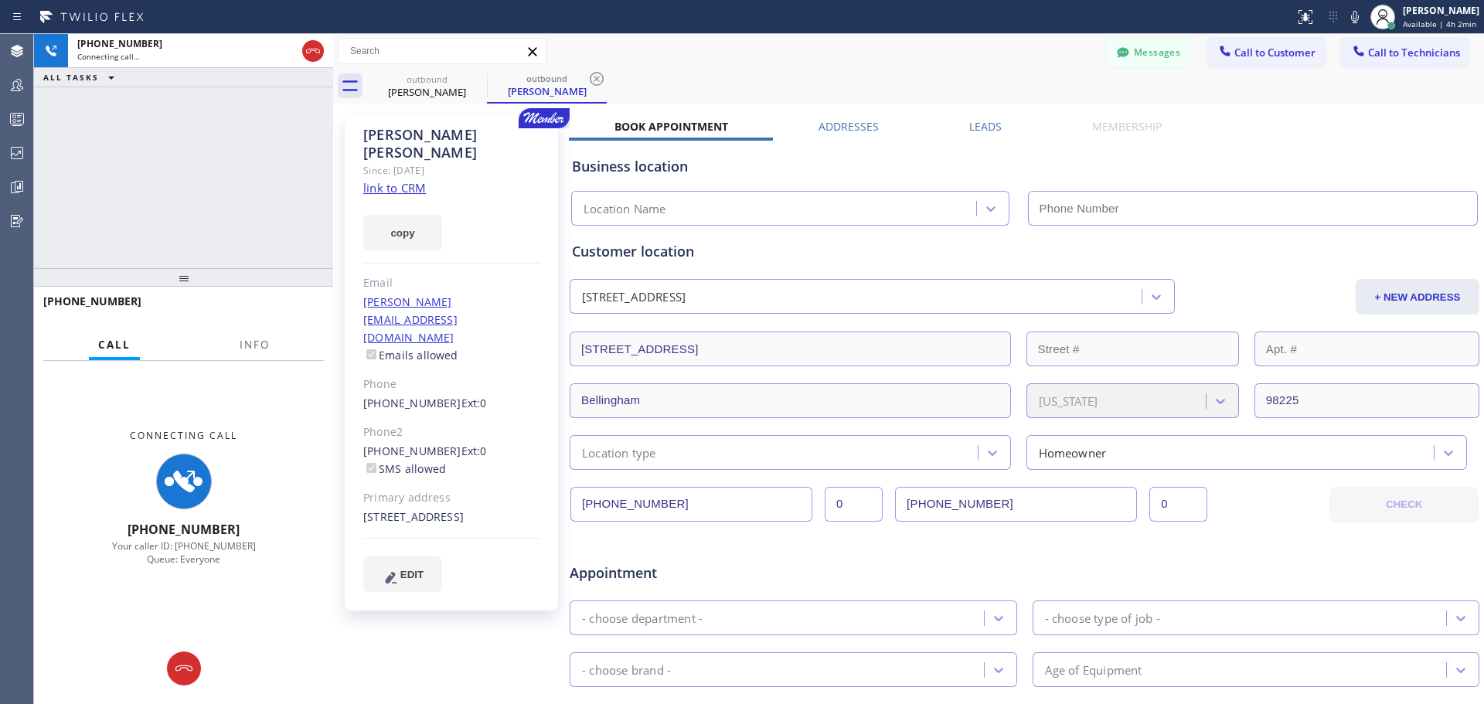
type input "[PHONE_NUMBER]"
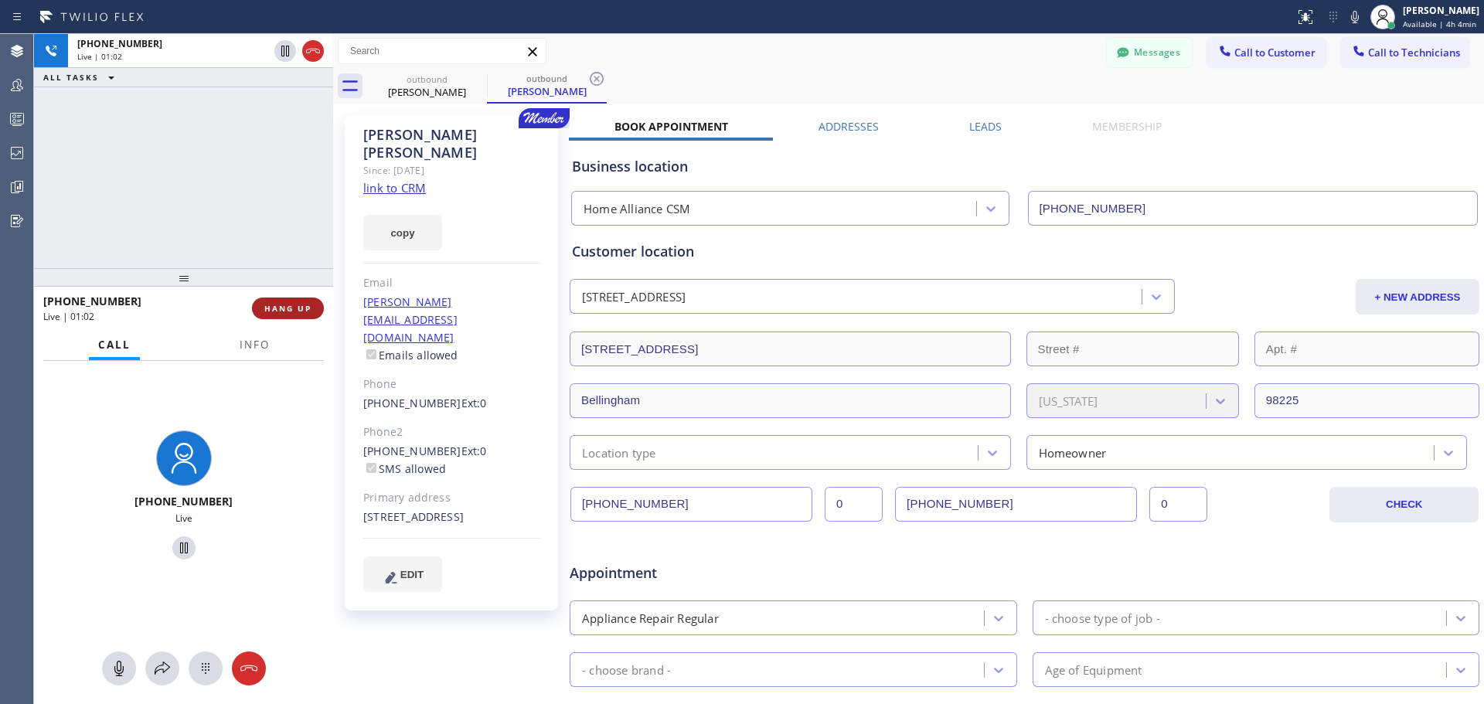
click at [308, 305] on span "HANG UP" at bounding box center [287, 308] width 47 height 11
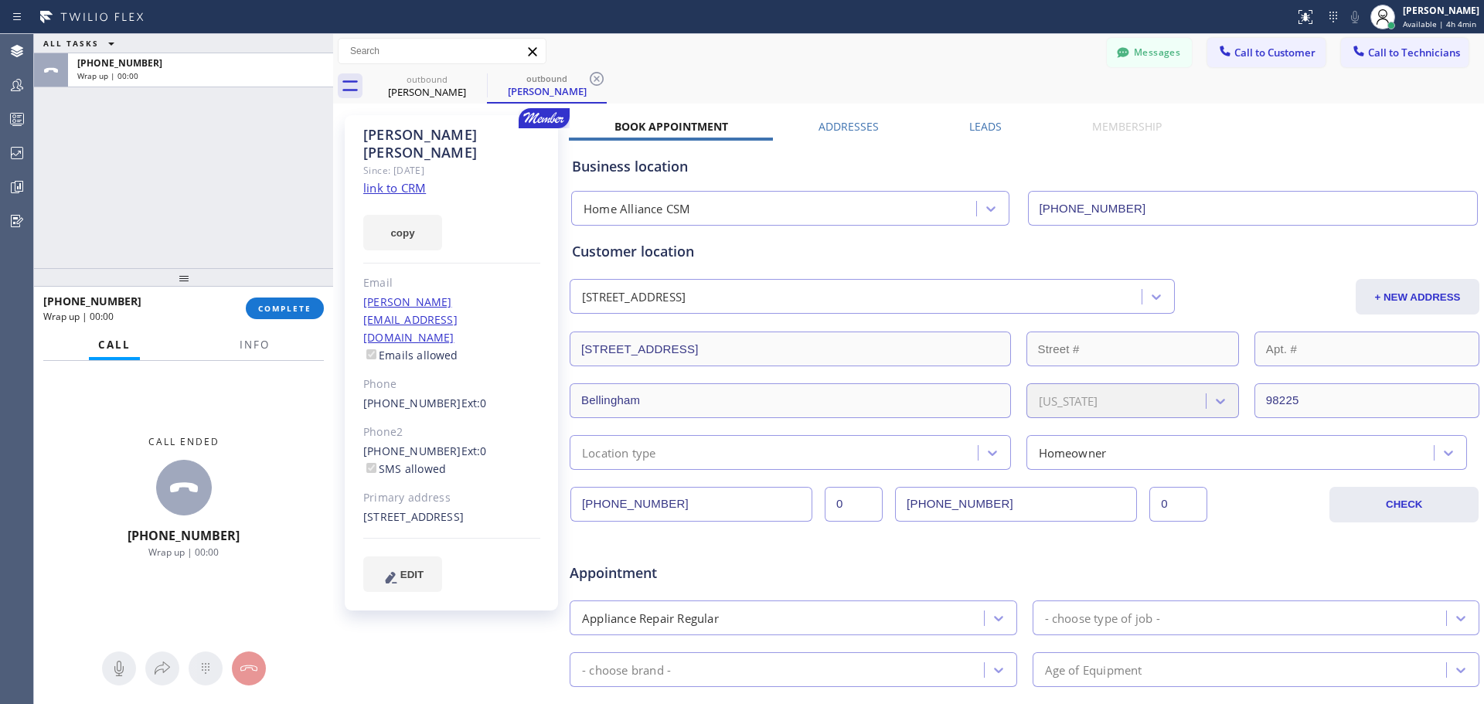
drag, startPoint x: 309, startPoint y: 312, endPoint x: 646, endPoint y: 377, distance: 343.3
click at [309, 312] on span "COMPLETE" at bounding box center [284, 308] width 53 height 11
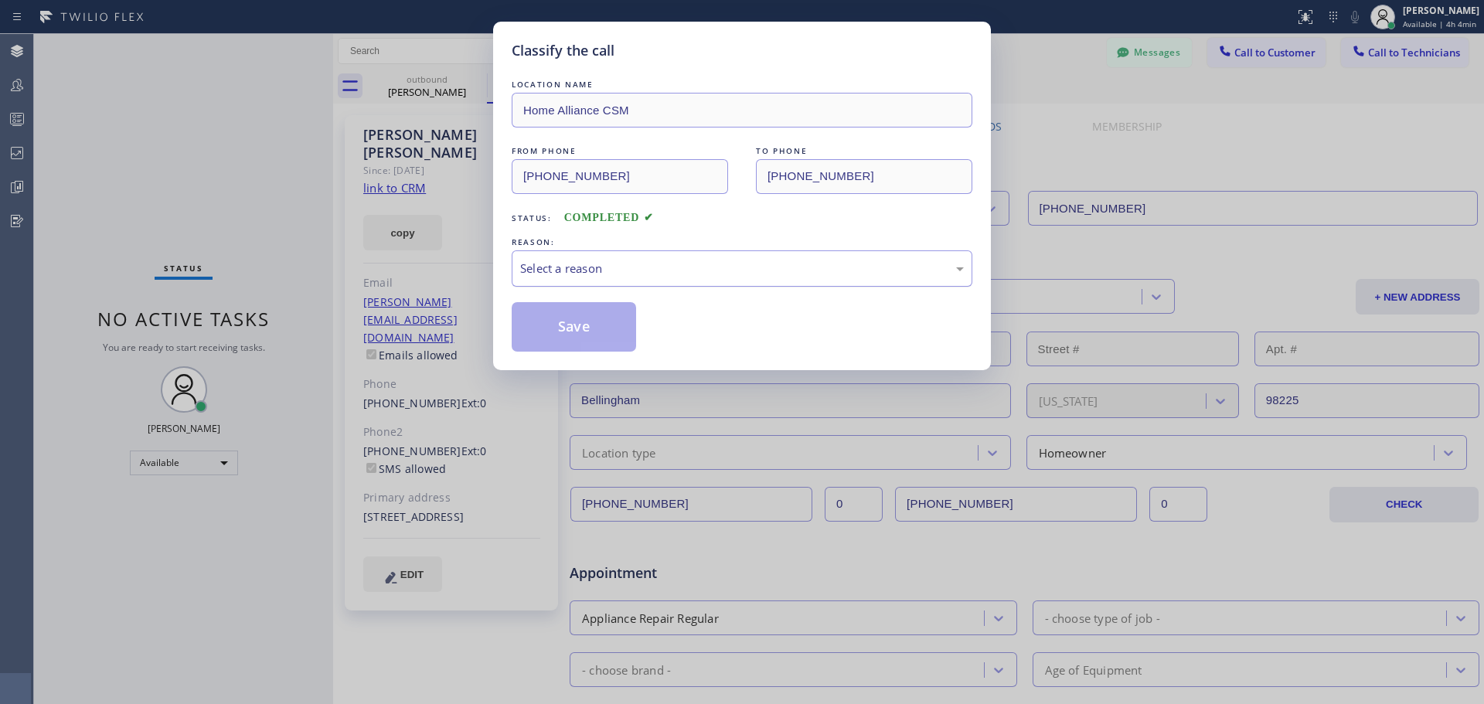
click at [707, 276] on div "Select a reason" at bounding box center [742, 269] width 444 height 18
drag, startPoint x: 572, startPoint y: 343, endPoint x: 1191, endPoint y: 434, distance: 625.2
click at [574, 343] on button "Save" at bounding box center [574, 326] width 124 height 49
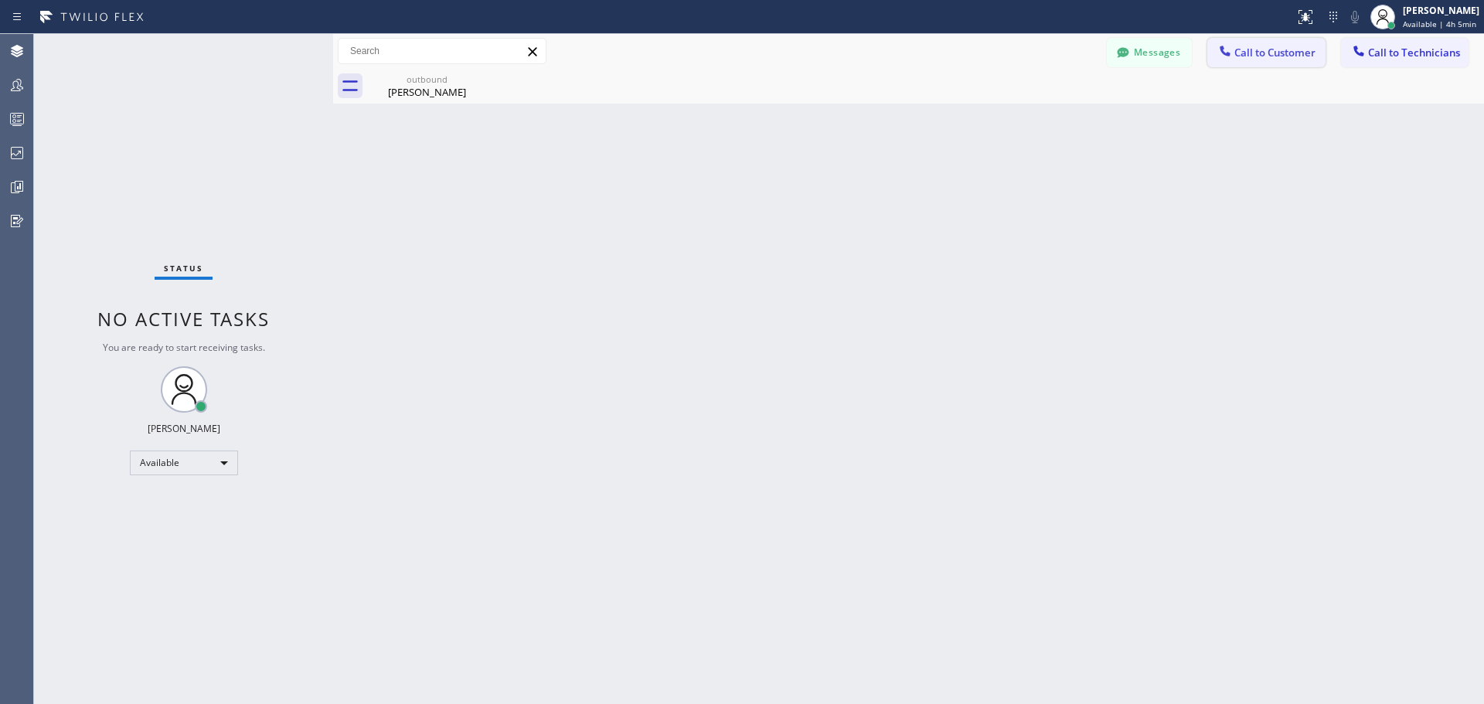
click at [1277, 61] on button "Call to Customer" at bounding box center [1267, 52] width 118 height 29
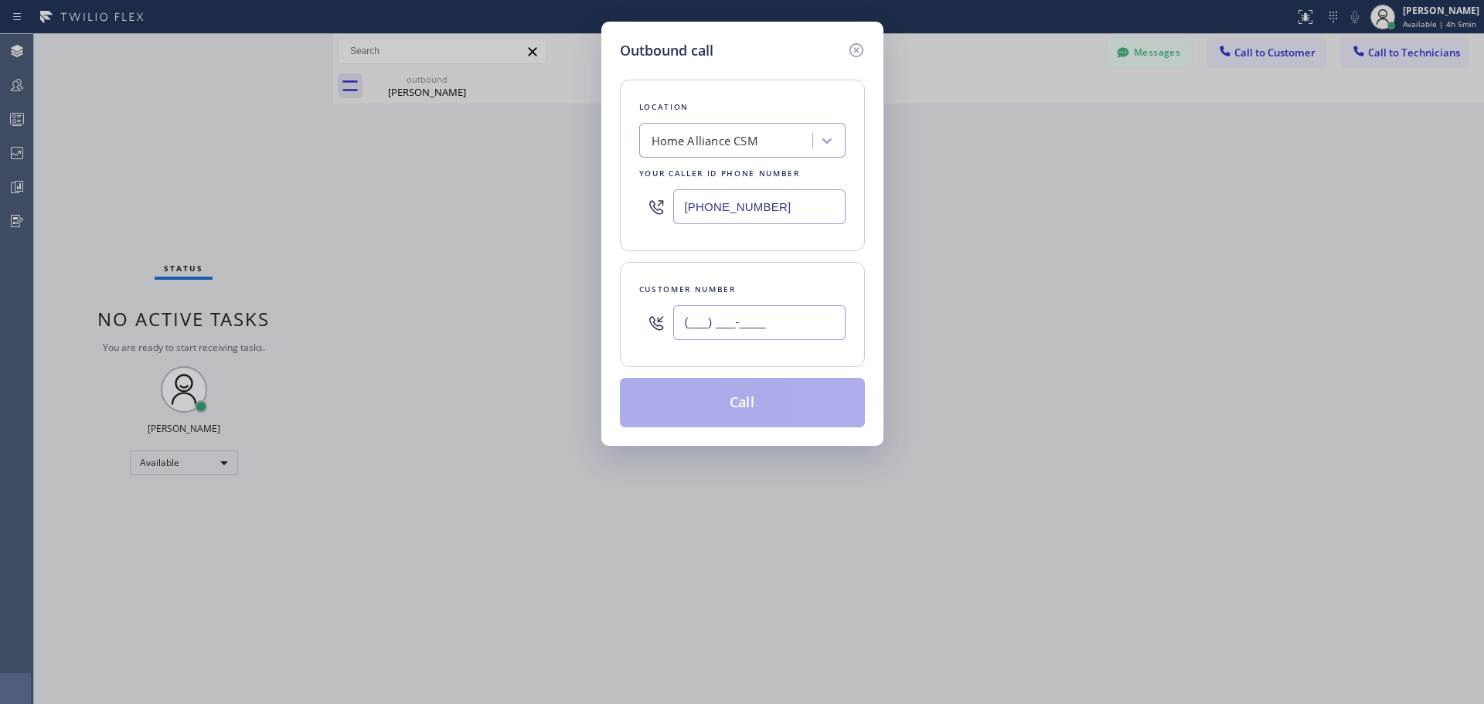
click at [777, 332] on input "(___) ___-____" at bounding box center [759, 322] width 172 height 35
paste input "626) 502-5534"
type input "[PHONE_NUMBER]"
click at [779, 412] on button "Call" at bounding box center [742, 402] width 245 height 49
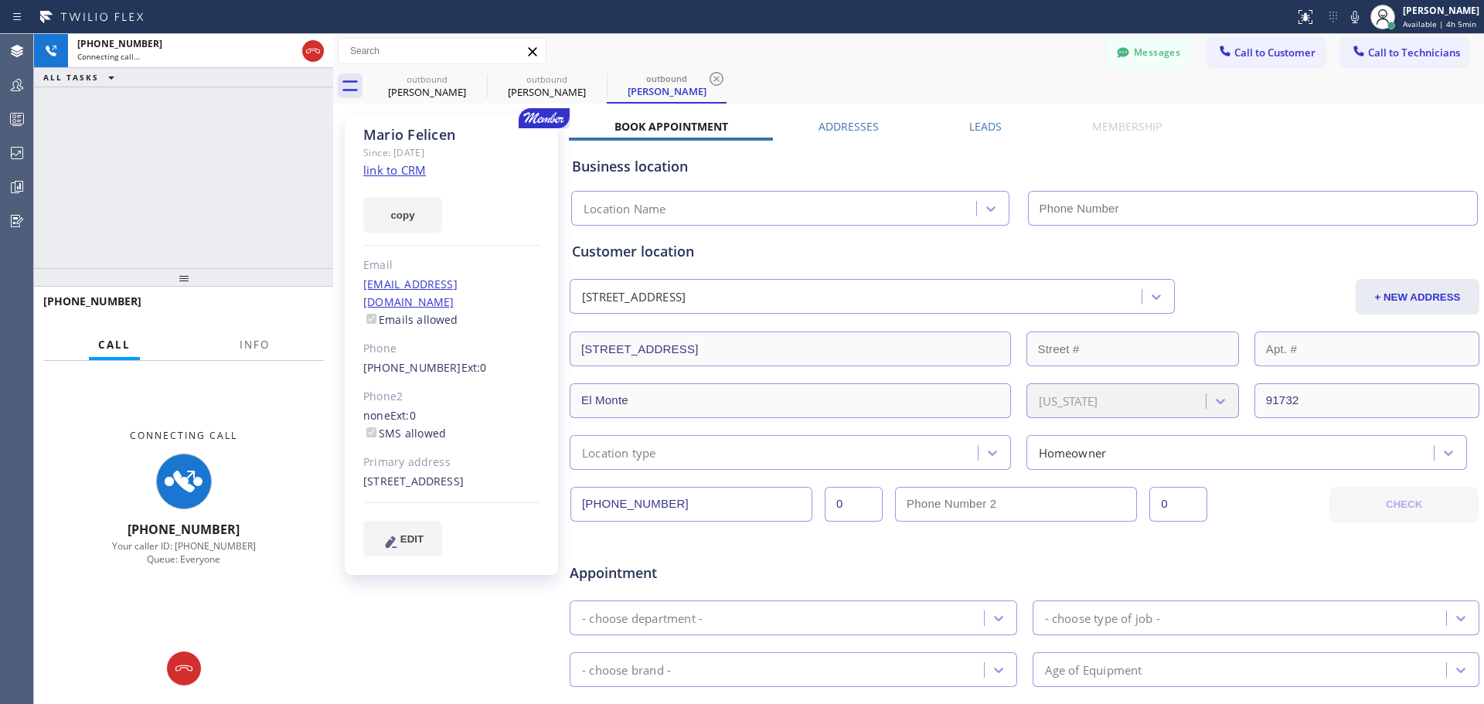
type input "[PHONE_NUMBER]"
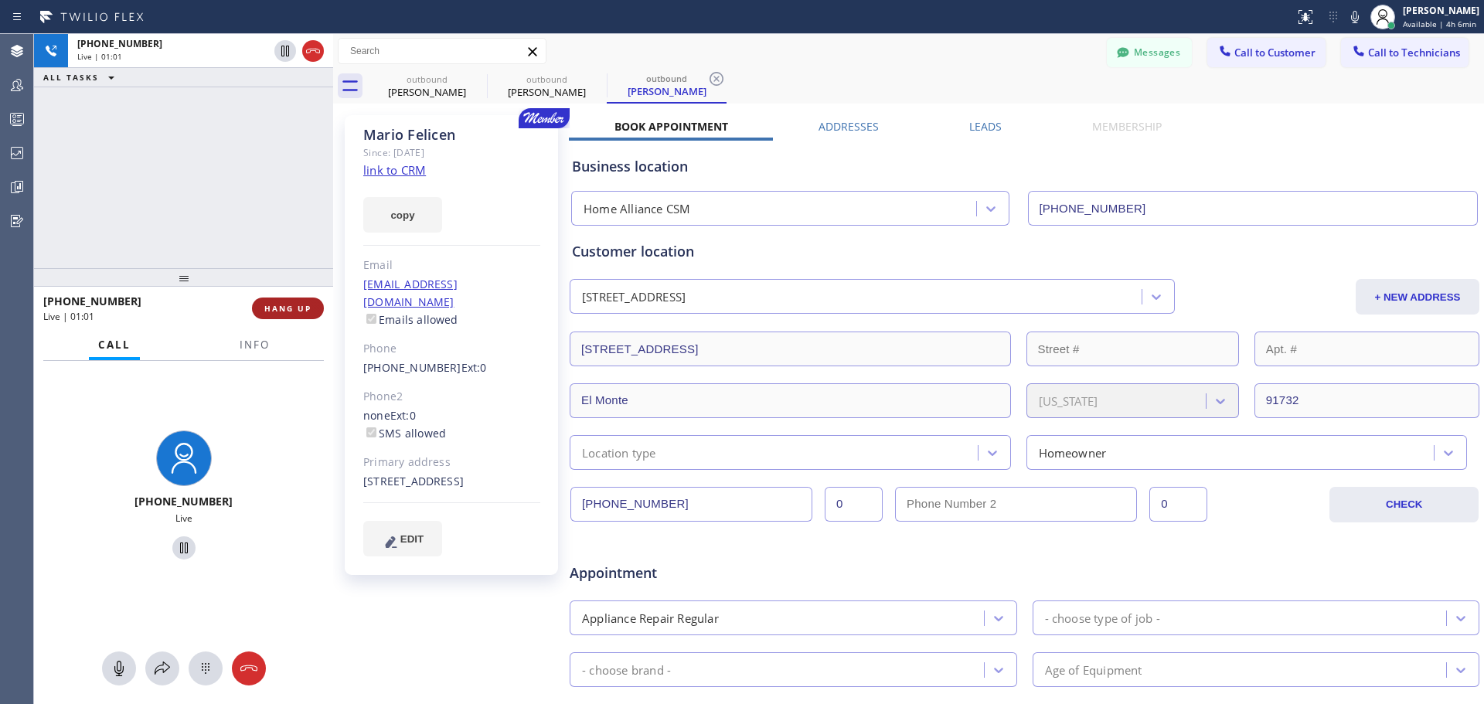
click at [300, 308] on span "HANG UP" at bounding box center [287, 308] width 47 height 11
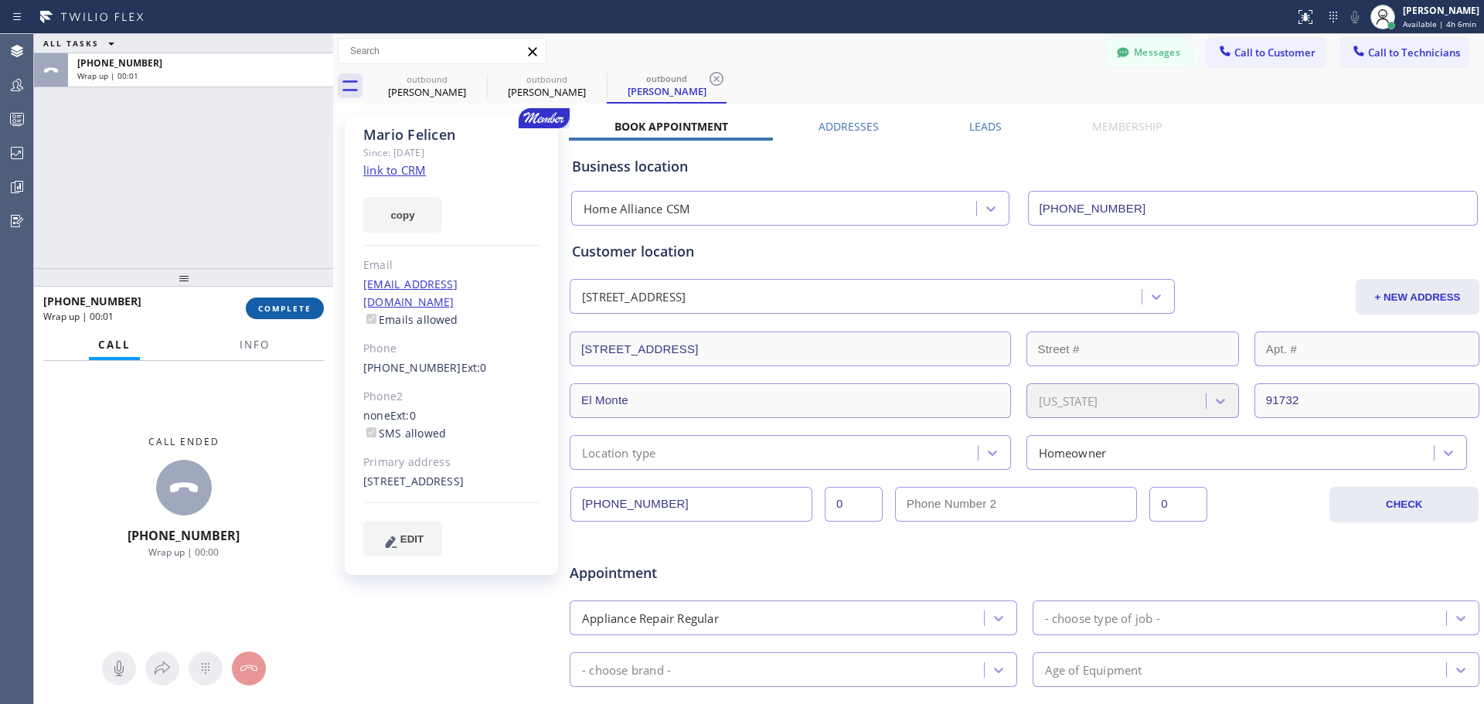
click at [314, 318] on button "COMPLETE" at bounding box center [285, 309] width 78 height 22
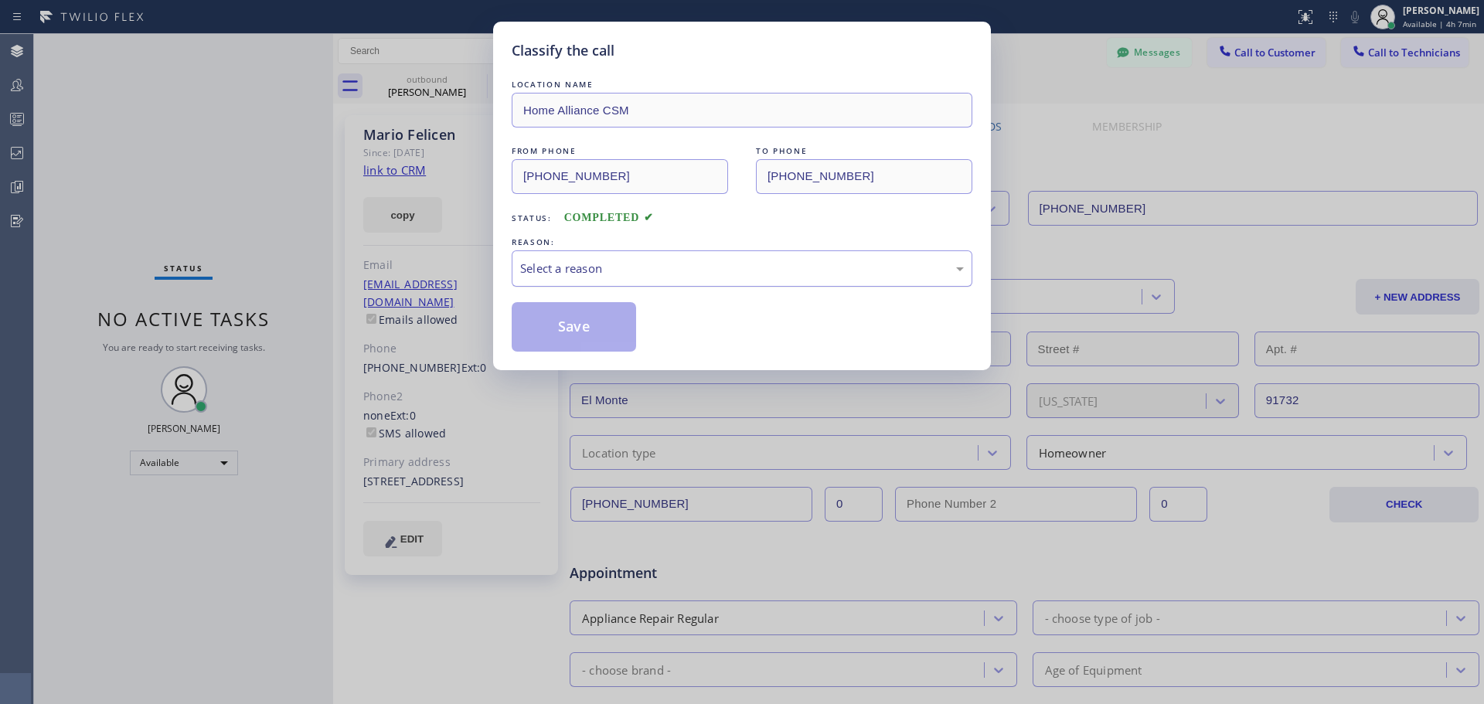
click at [607, 270] on div "Select a reason" at bounding box center [742, 269] width 444 height 18
click at [568, 333] on button "Save" at bounding box center [574, 326] width 124 height 49
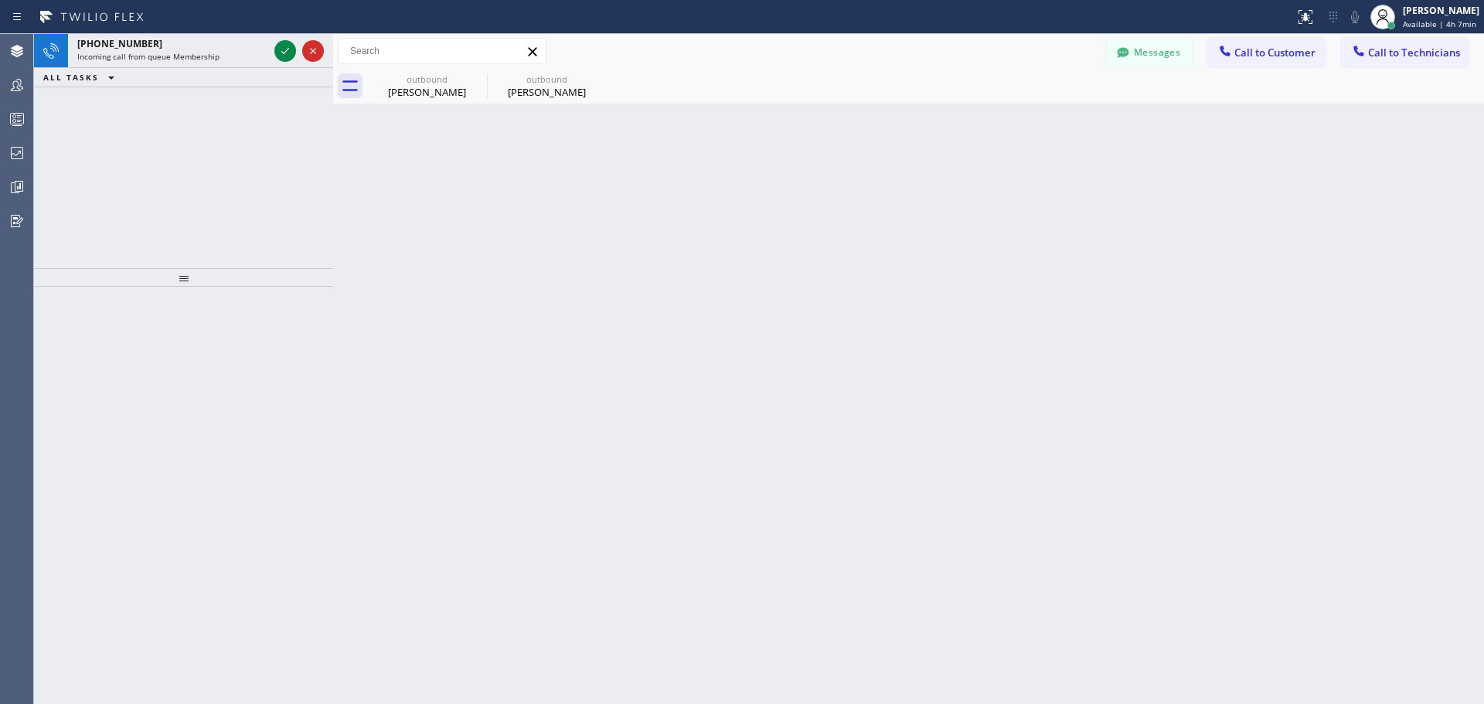
click at [288, 51] on icon at bounding box center [285, 51] width 19 height 19
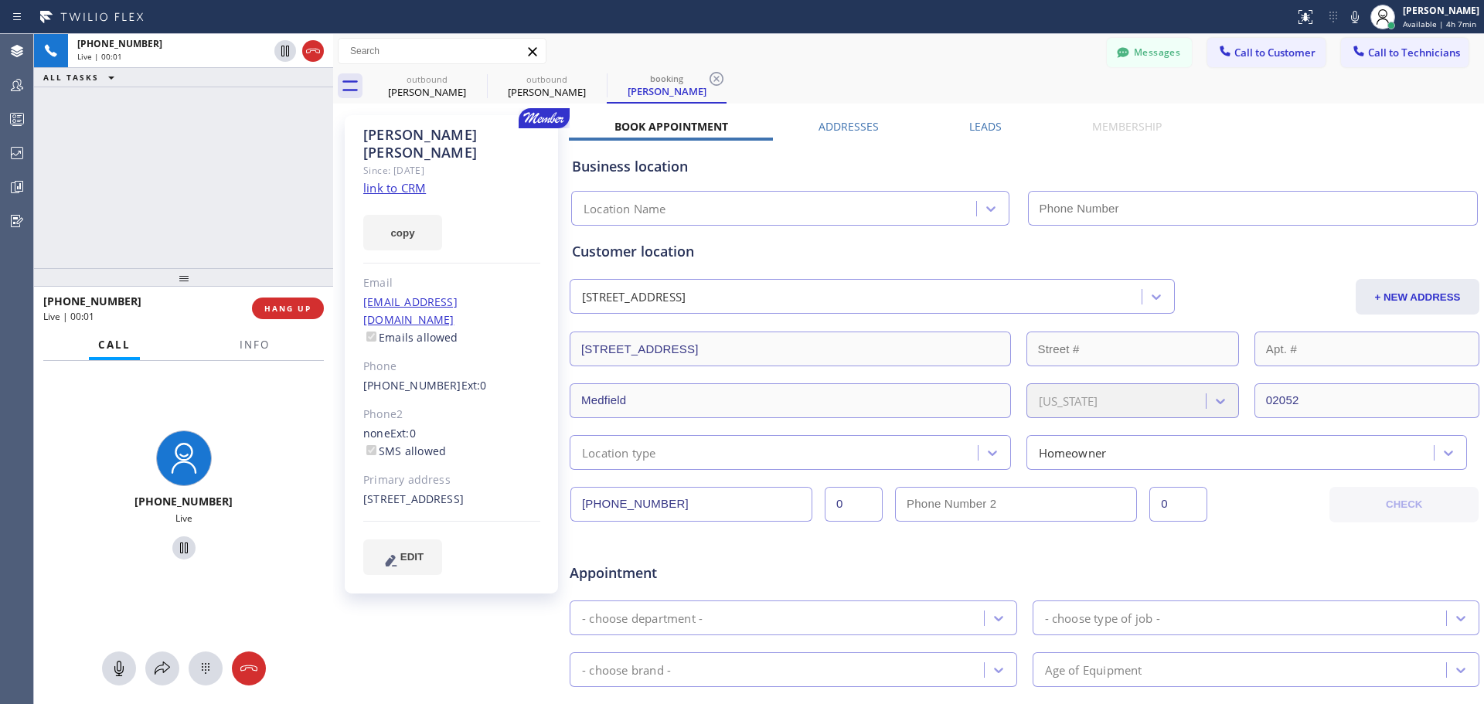
type input "[PHONE_NUMBER]"
click at [297, 310] on span "HANG UP" at bounding box center [287, 308] width 47 height 11
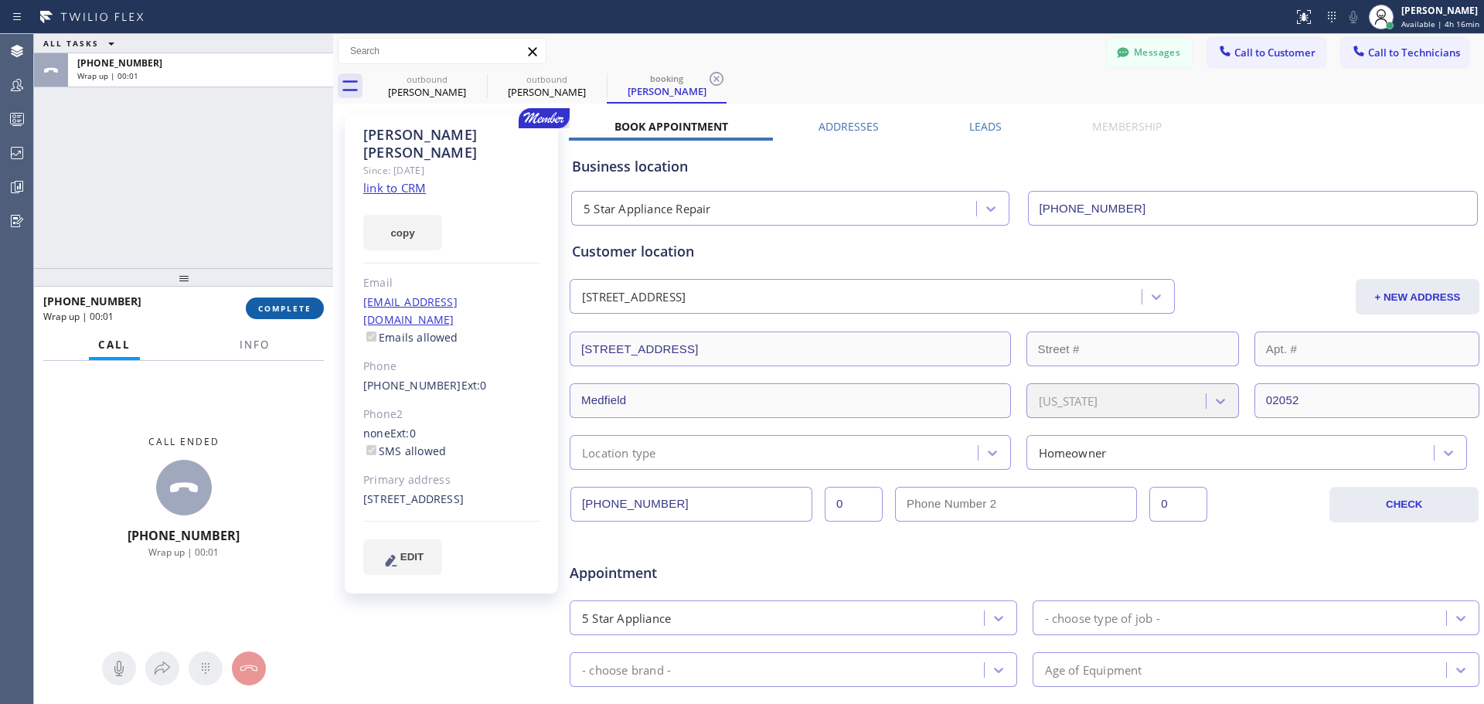
click at [312, 312] on button "COMPLETE" at bounding box center [285, 309] width 78 height 22
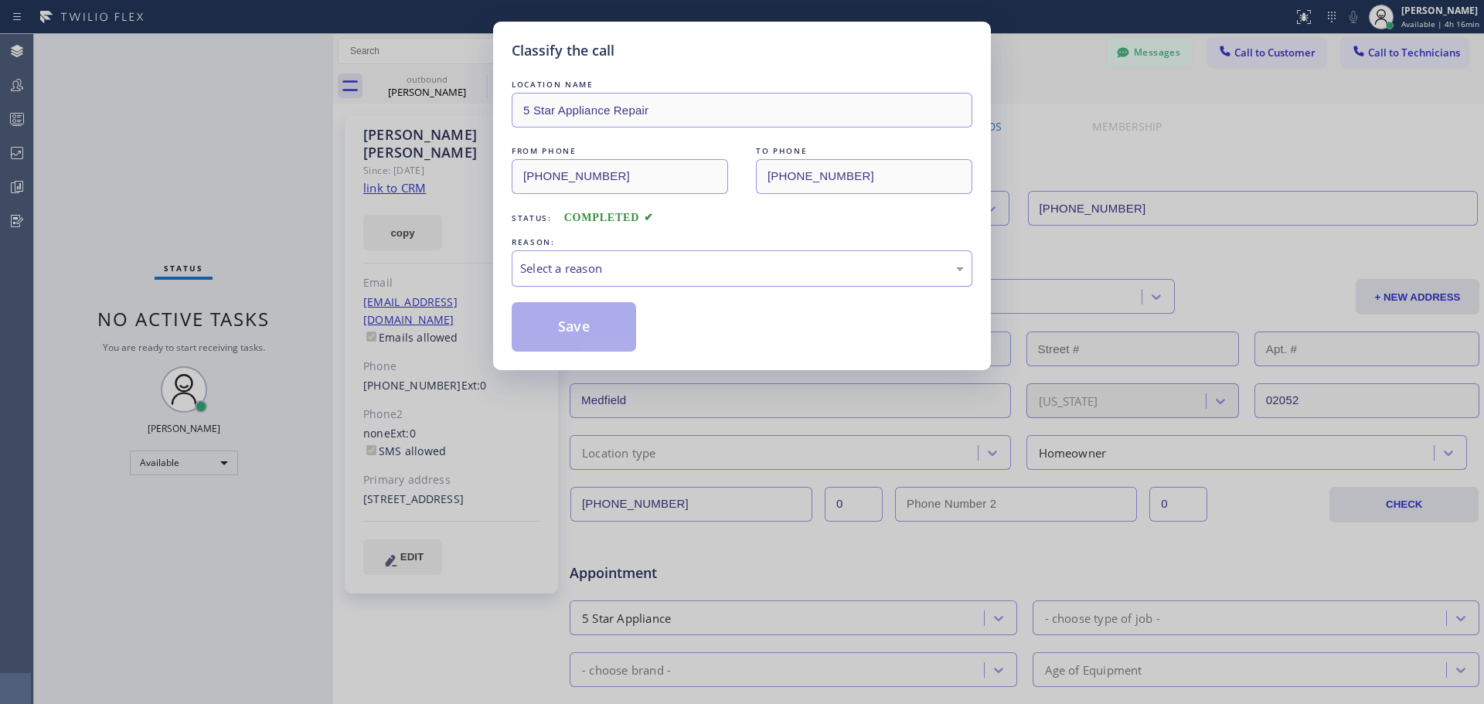
click at [697, 273] on div "Select a reason" at bounding box center [742, 269] width 444 height 18
drag, startPoint x: 608, startPoint y: 337, endPoint x: 621, endPoint y: 337, distance: 13.1
click at [608, 337] on button "Save" at bounding box center [574, 326] width 124 height 49
type input "[PHONE_NUMBER]"
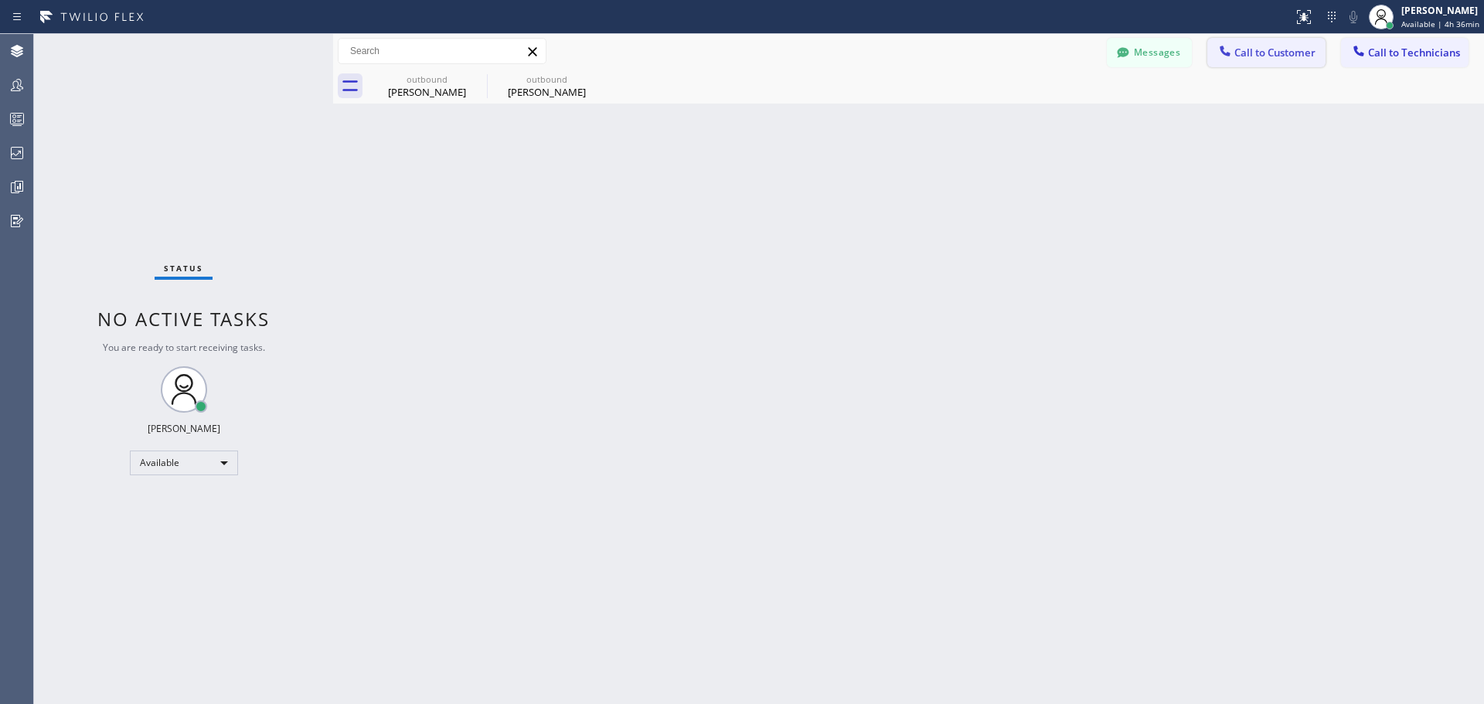
click at [1264, 48] on span "Call to Customer" at bounding box center [1275, 53] width 81 height 14
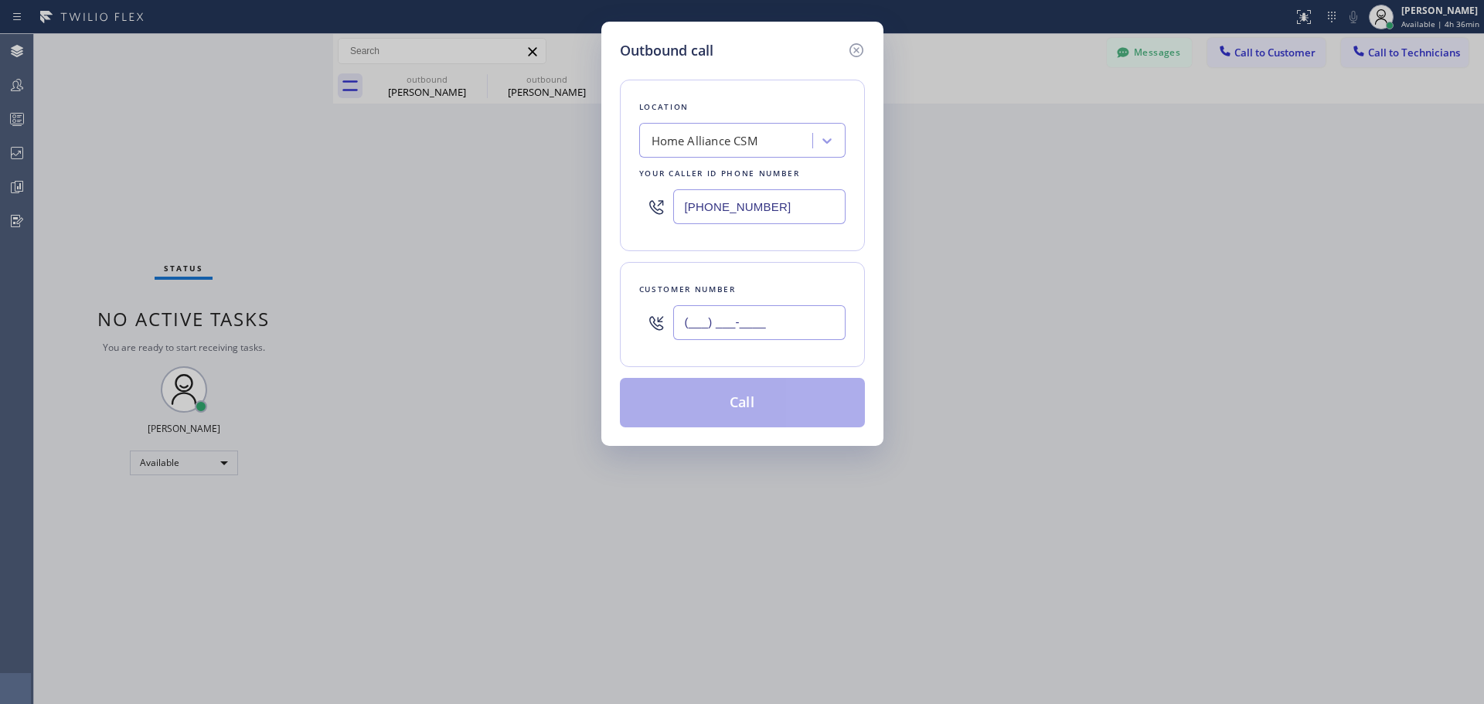
click at [725, 329] on input "(___) ___-____" at bounding box center [759, 322] width 172 height 35
paste input "708) 259-2168"
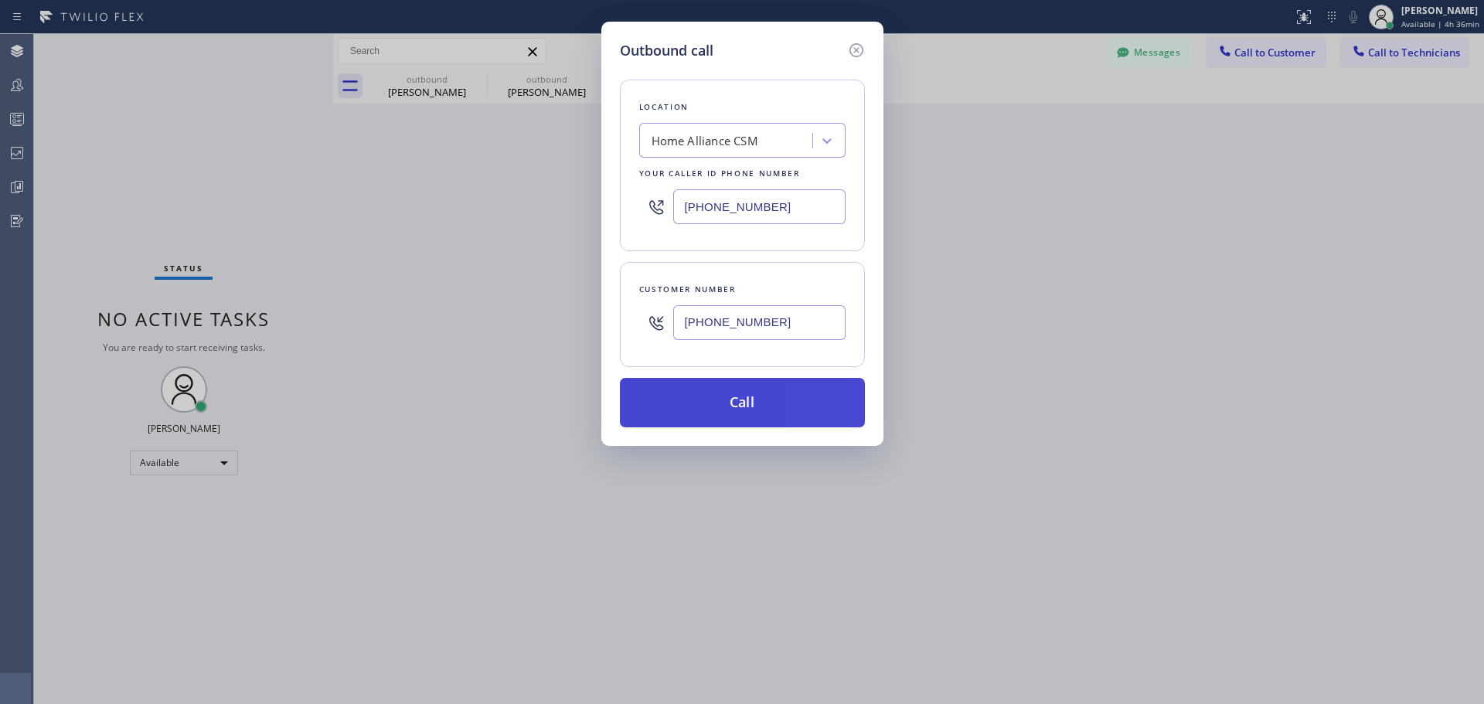
type input "[PHONE_NUMBER]"
click at [764, 421] on button "Call" at bounding box center [742, 402] width 245 height 49
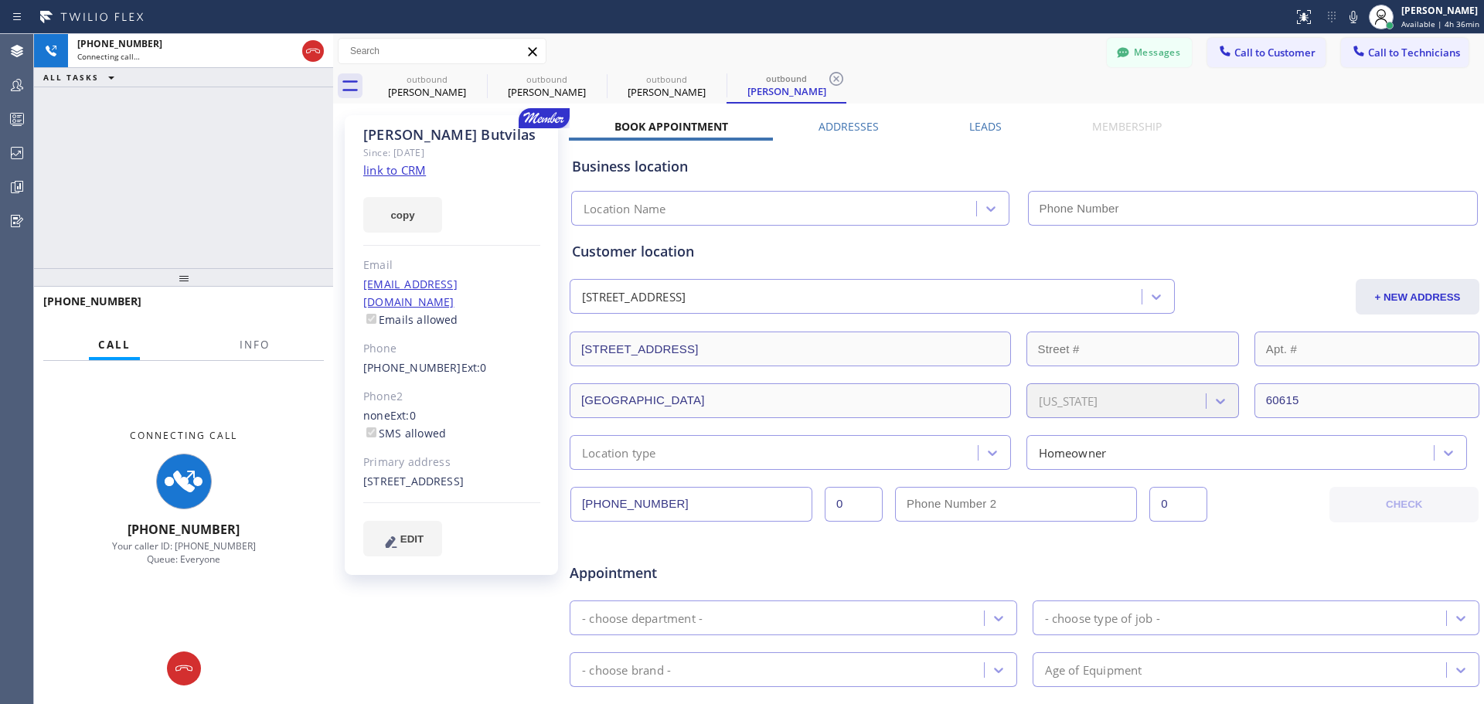
type input "[PHONE_NUMBER]"
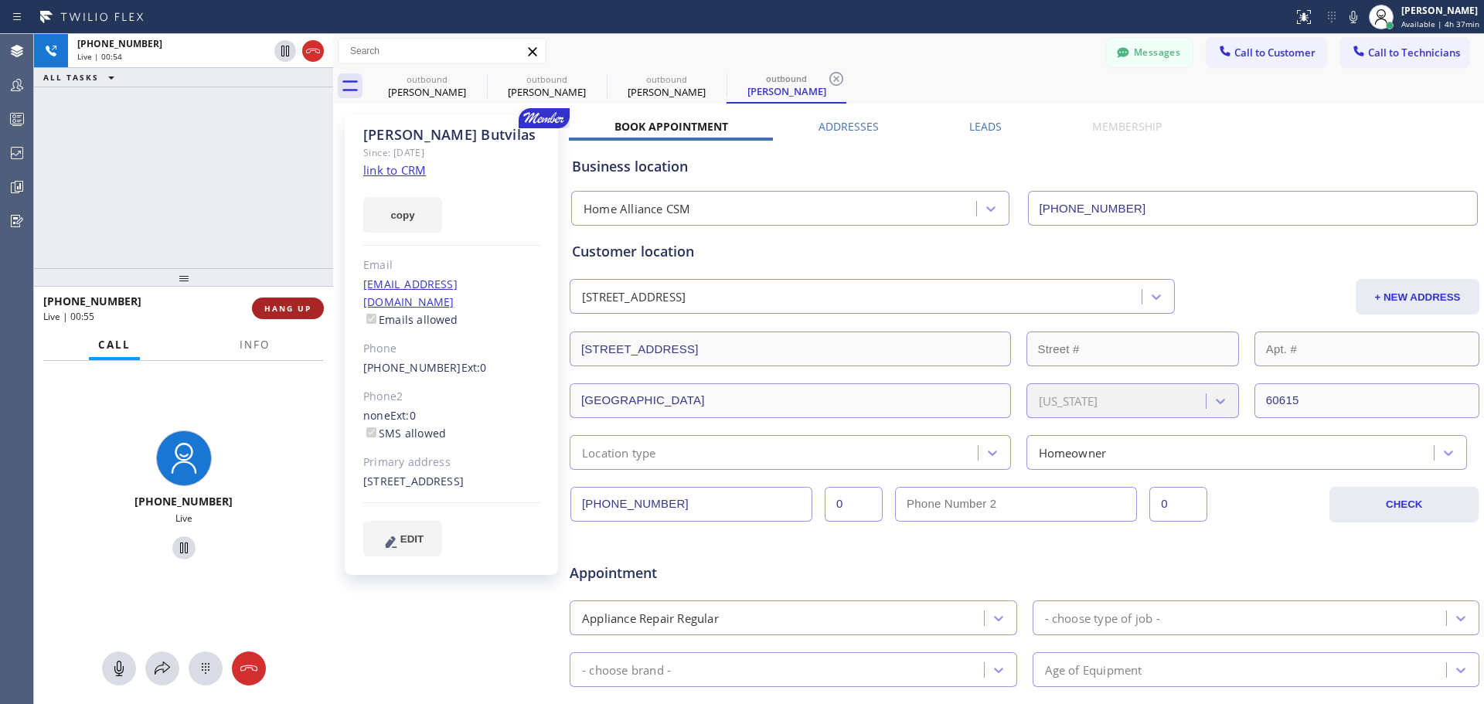
click at [316, 310] on button "HANG UP" at bounding box center [288, 309] width 72 height 22
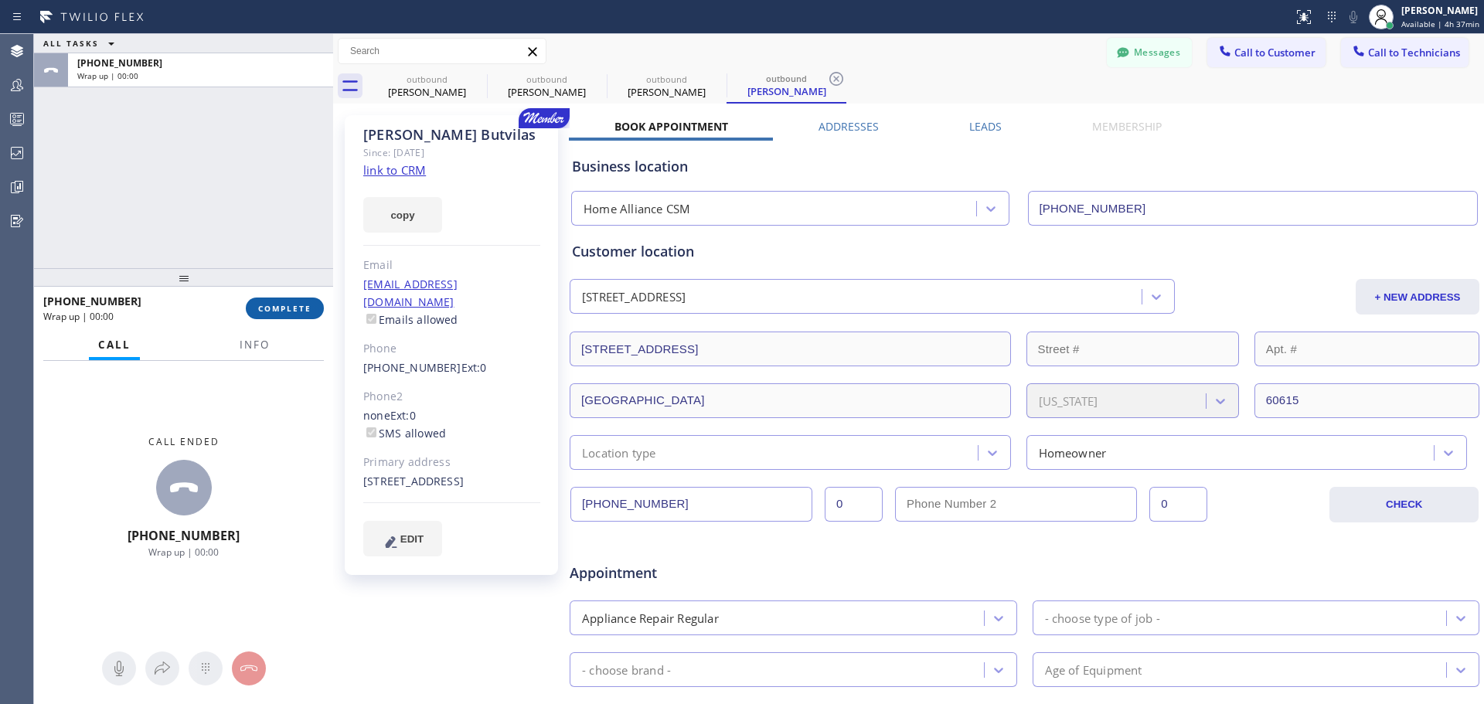
click at [291, 306] on span "COMPLETE" at bounding box center [284, 308] width 53 height 11
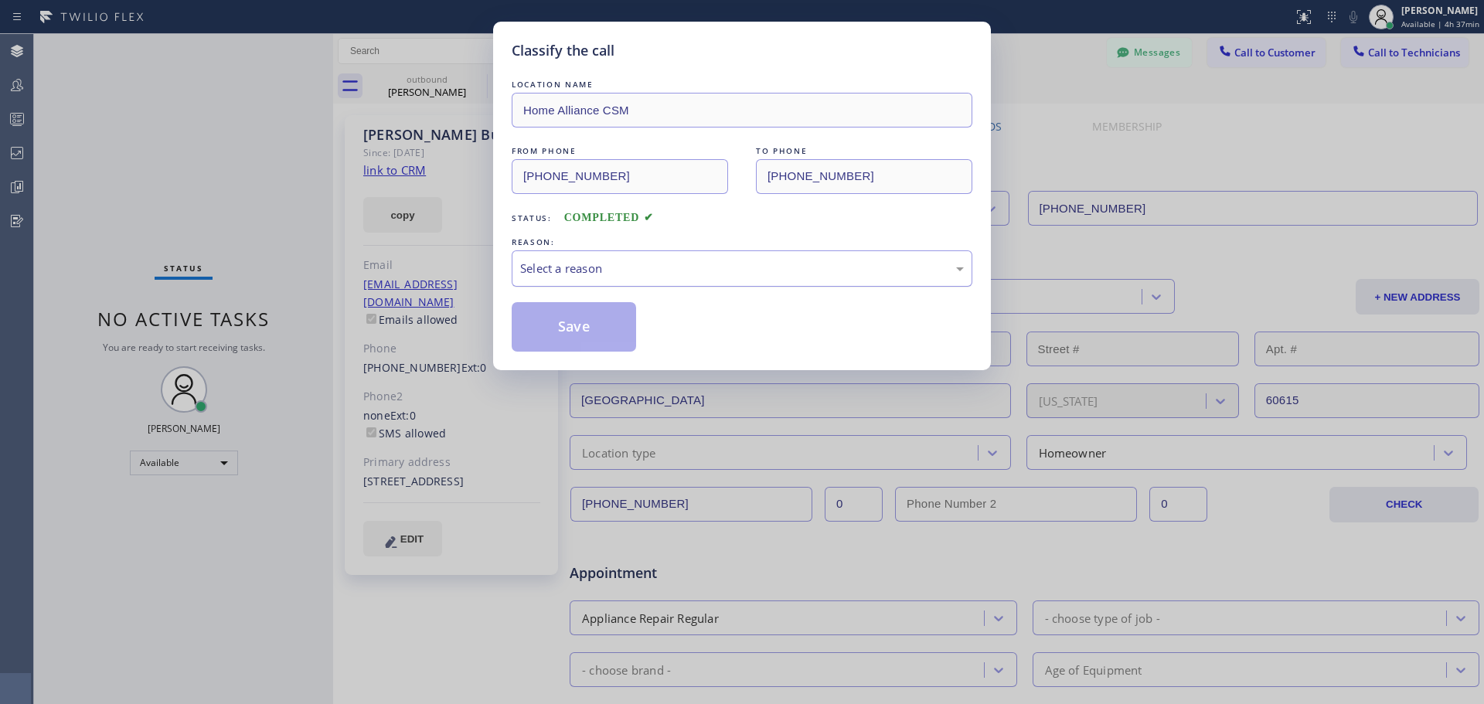
click at [766, 286] on div "Select a reason" at bounding box center [742, 269] width 461 height 36
click at [569, 336] on button "Save" at bounding box center [574, 326] width 124 height 49
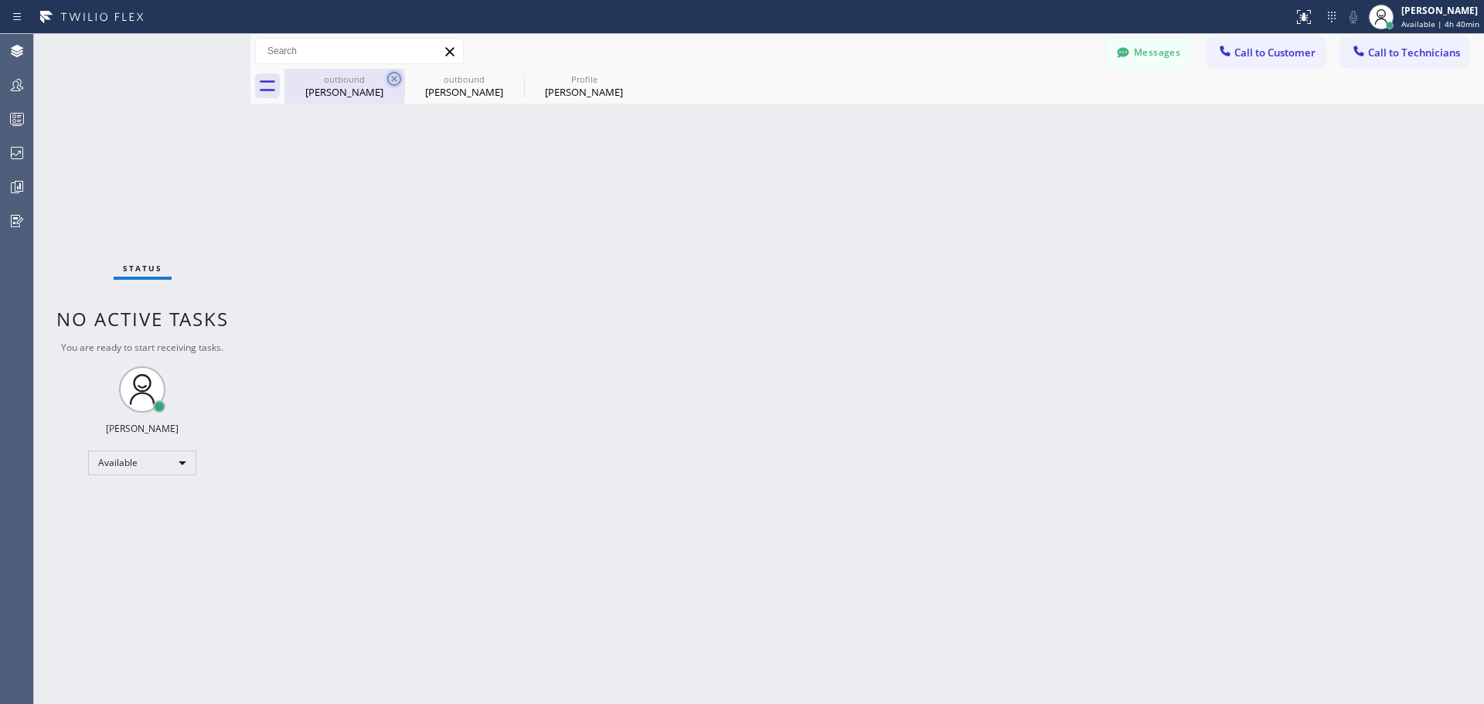
click at [396, 74] on icon at bounding box center [394, 79] width 19 height 19
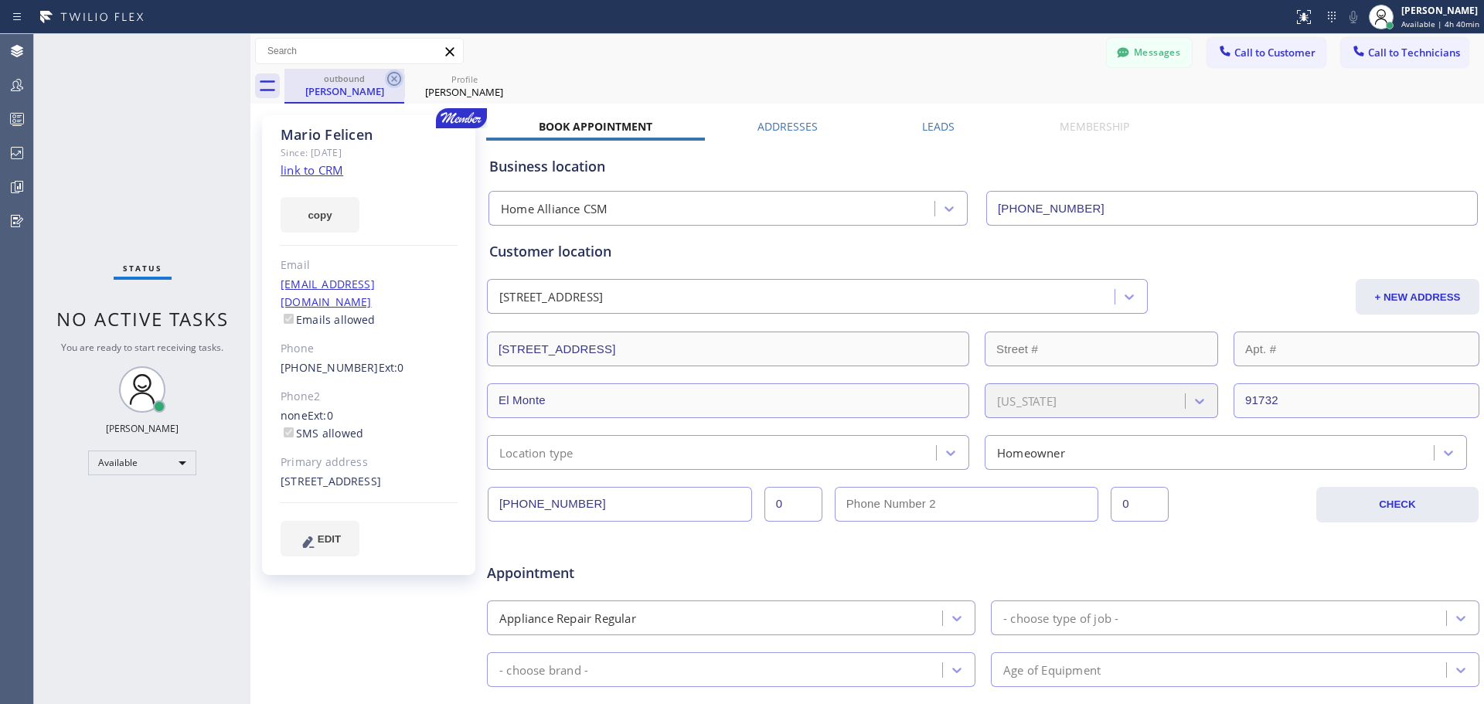
click at [394, 74] on icon at bounding box center [394, 79] width 19 height 19
click at [394, 80] on icon at bounding box center [394, 79] width 14 height 14
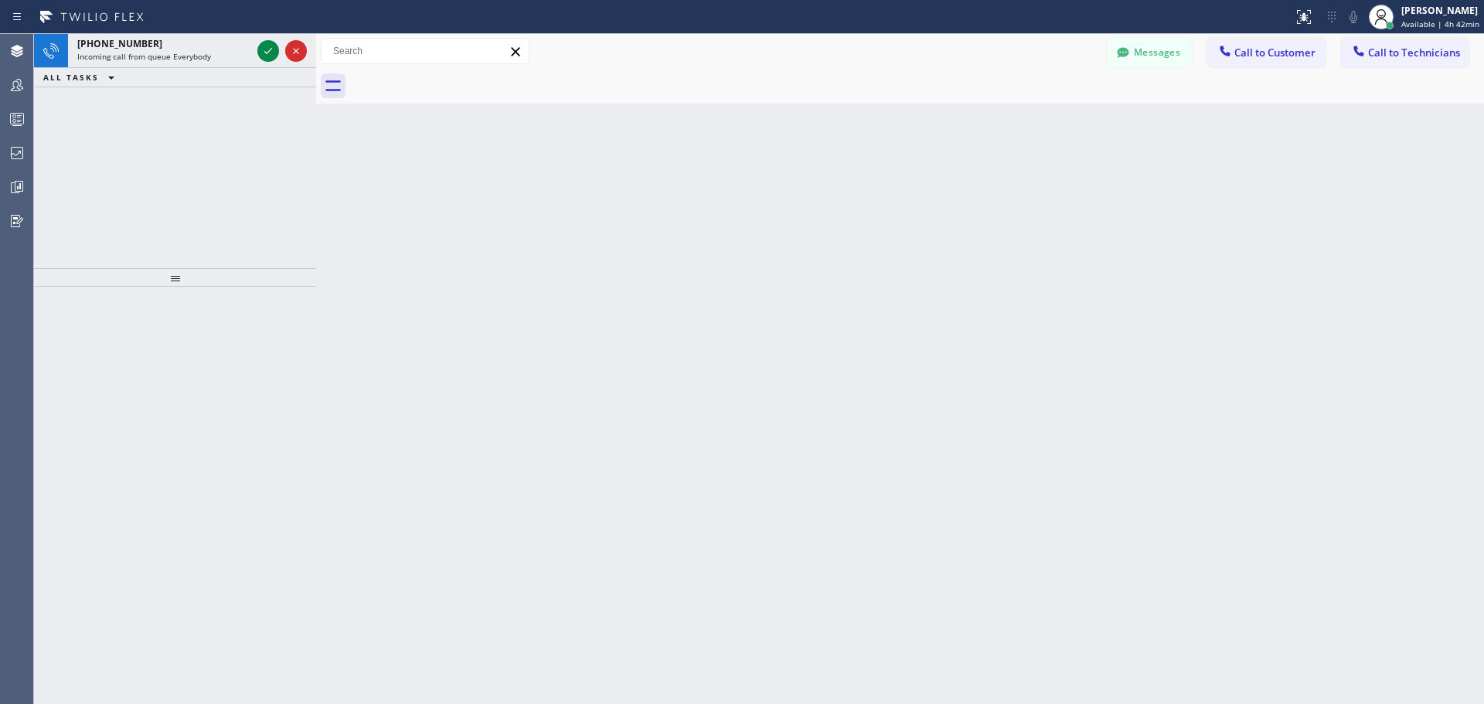
drag, startPoint x: 253, startPoint y: 44, endPoint x: 524, endPoint y: 92, distance: 275.6
click at [316, 49] on div at bounding box center [316, 369] width 0 height 670
click at [1257, 54] on span "Call to Customer" at bounding box center [1275, 53] width 81 height 14
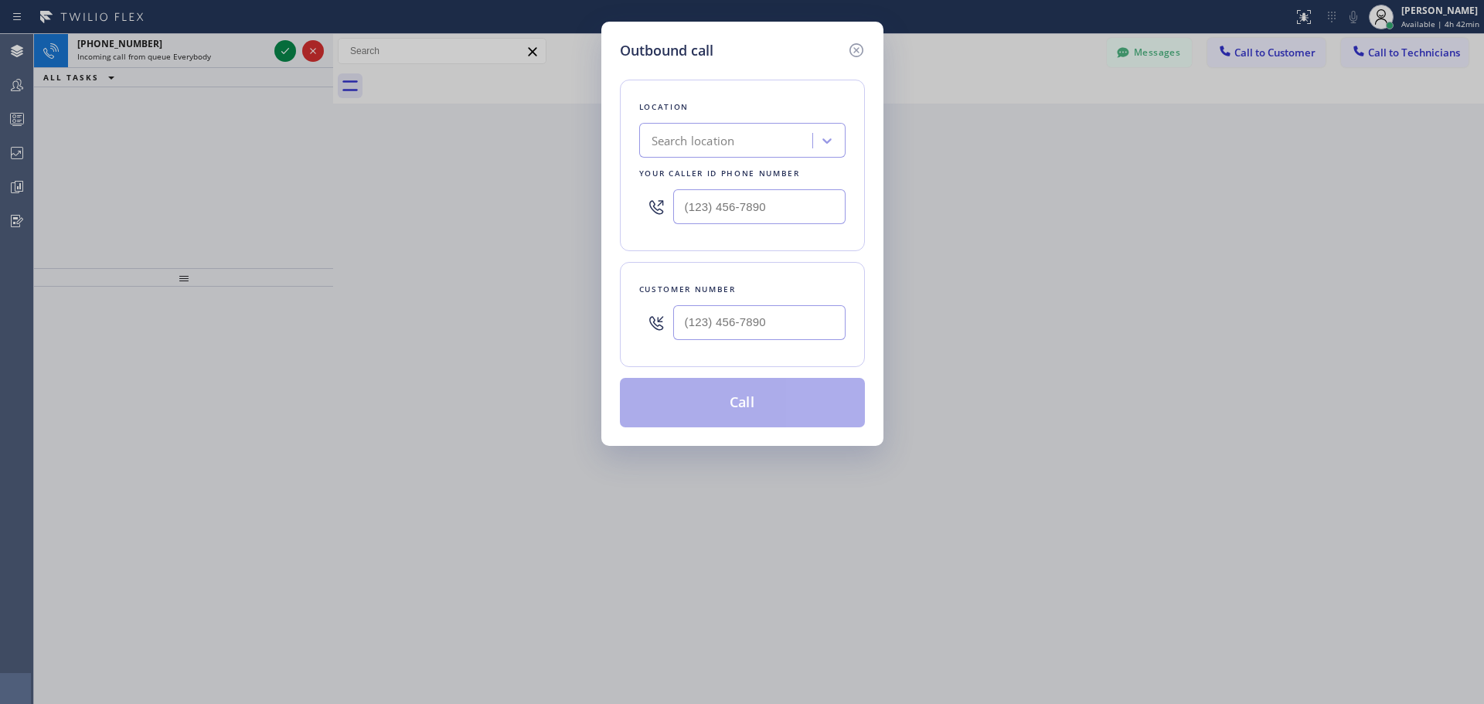
type input "(___) ___-____"
click at [781, 325] on input "(___) ___-____" at bounding box center [759, 322] width 172 height 35
click at [736, 131] on div "Search location" at bounding box center [728, 141] width 169 height 27
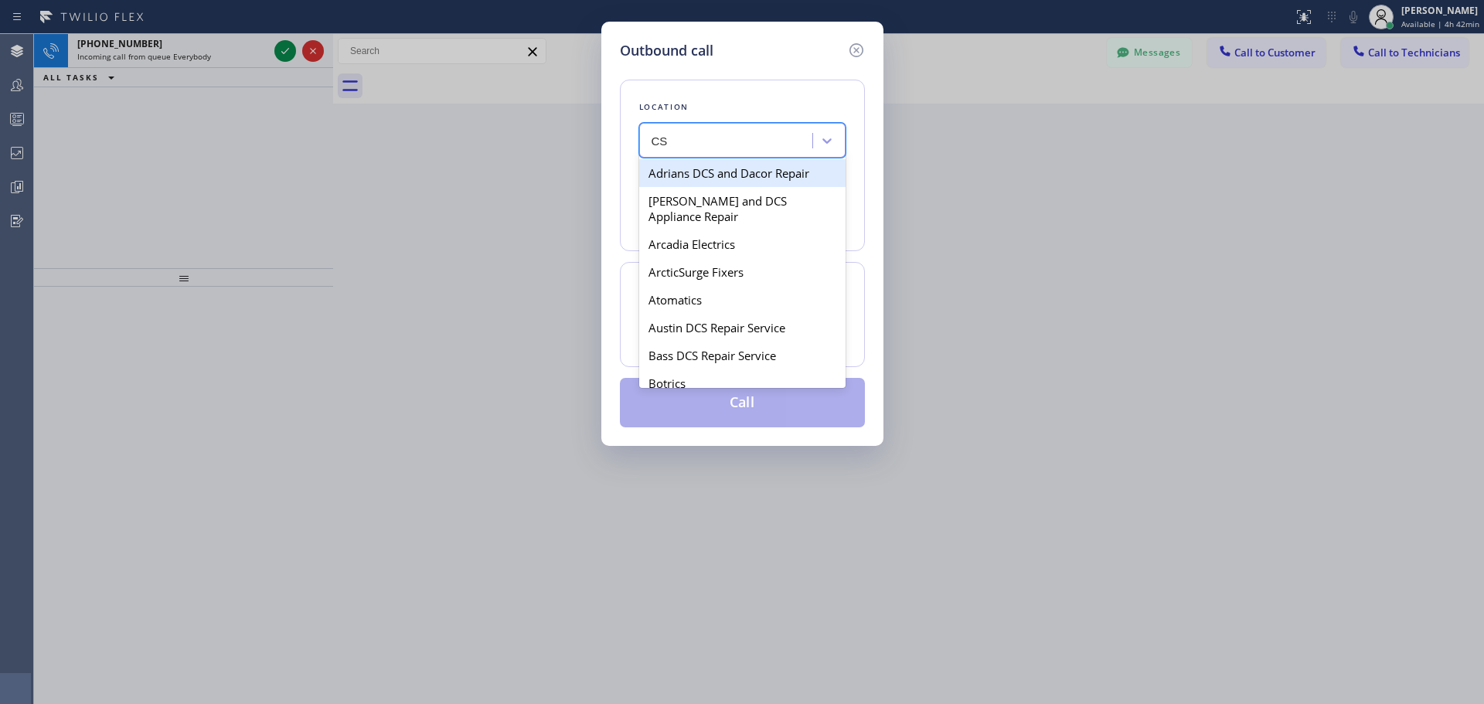
type input "CSM"
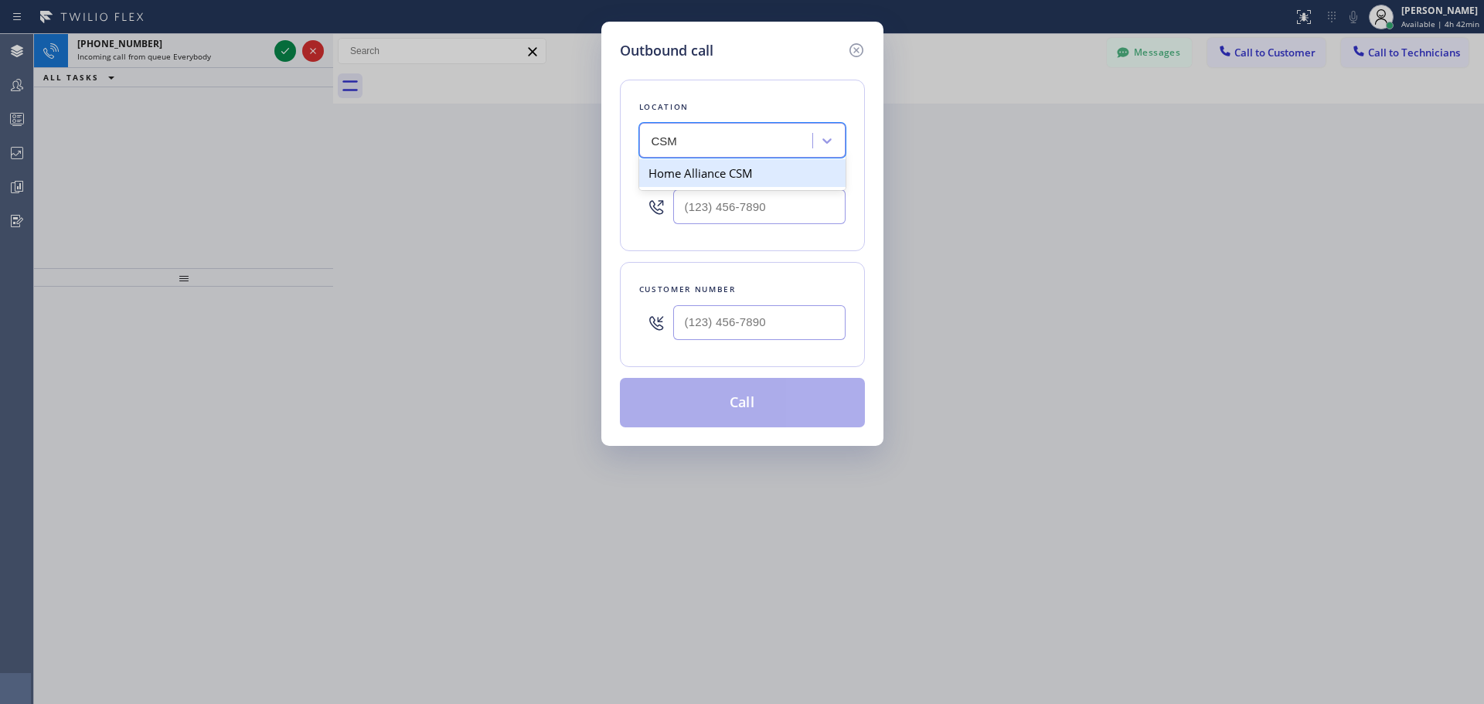
click at [748, 165] on div "Home Alliance CSM" at bounding box center [742, 173] width 206 height 28
type input "[PHONE_NUMBER]"
click at [745, 321] on input "(___) ___-____" at bounding box center [759, 322] width 172 height 35
paste input "510) 209-1266"
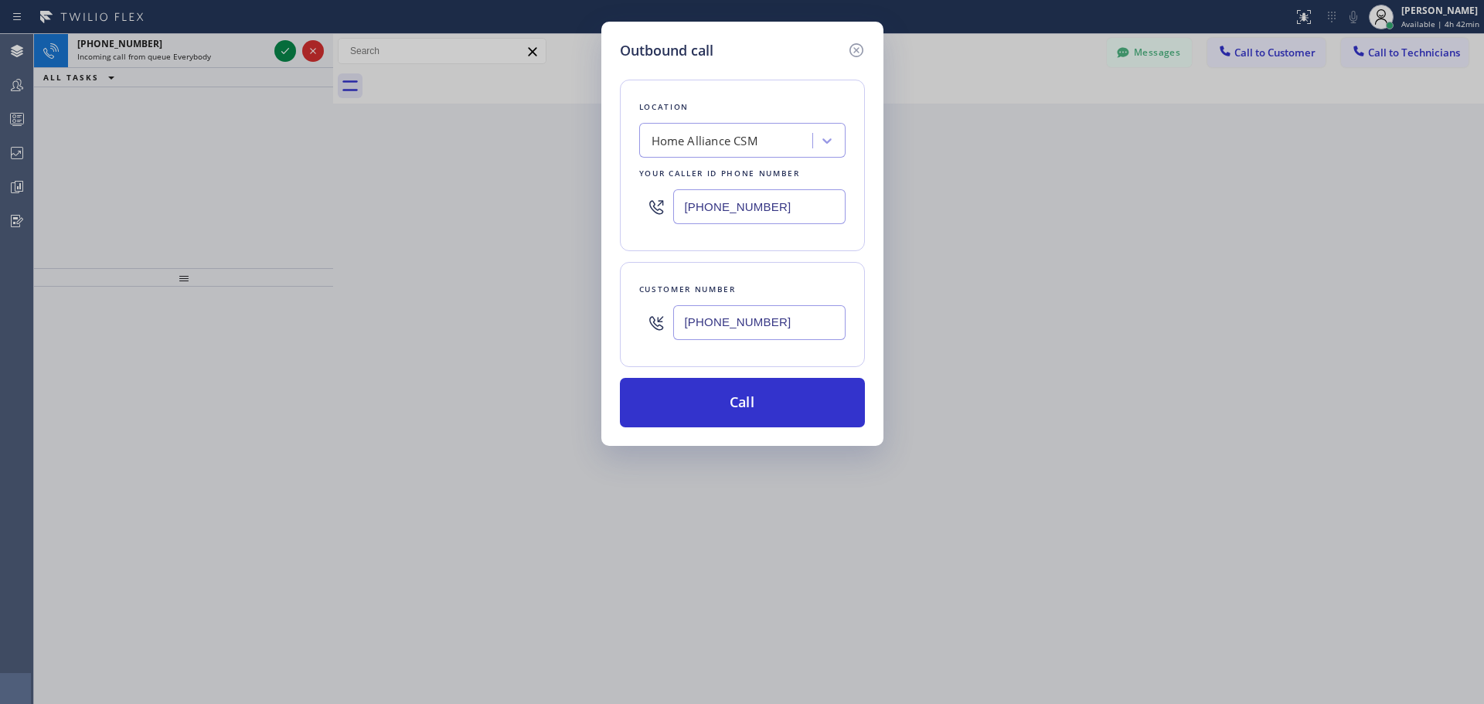
type input "[PHONE_NUMBER]"
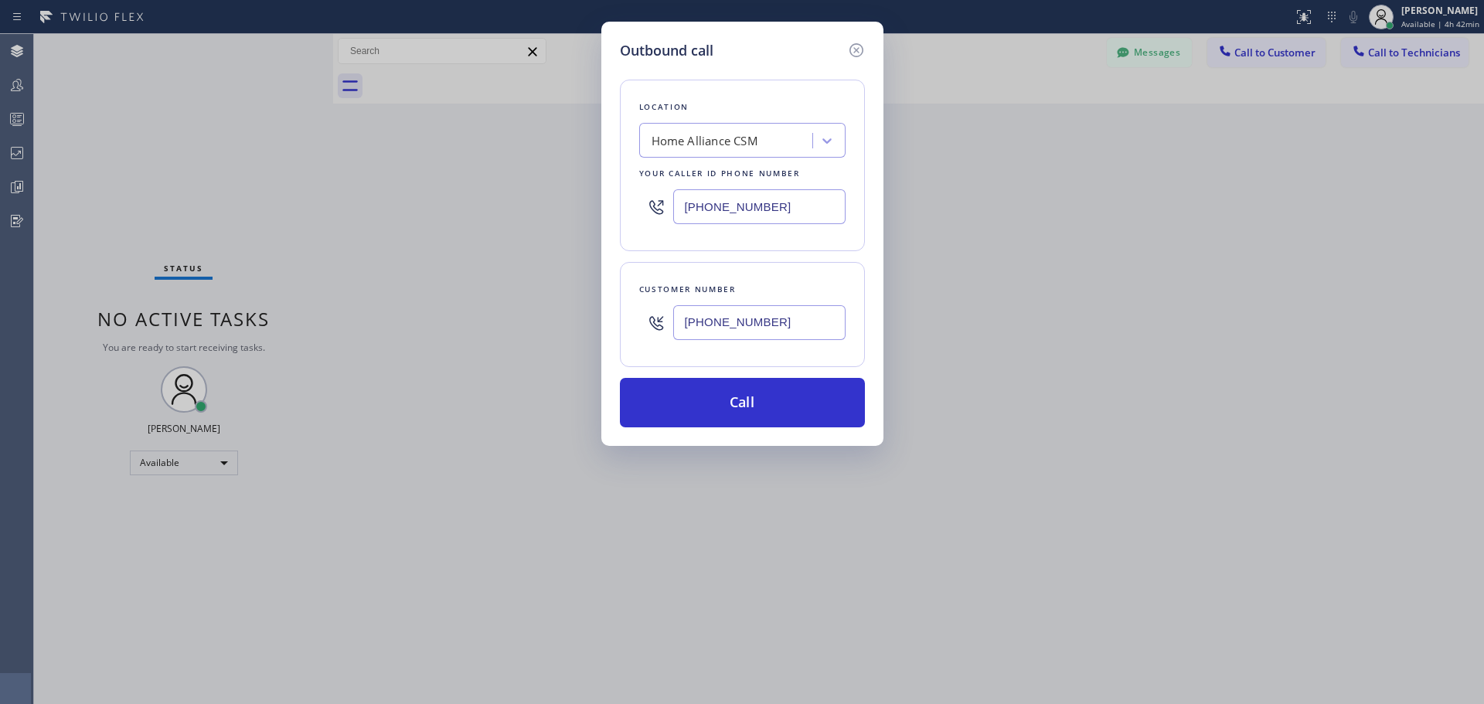
drag, startPoint x: 796, startPoint y: 401, endPoint x: 956, endPoint y: 370, distance: 163.0
click at [796, 401] on button "Call" at bounding box center [742, 402] width 245 height 49
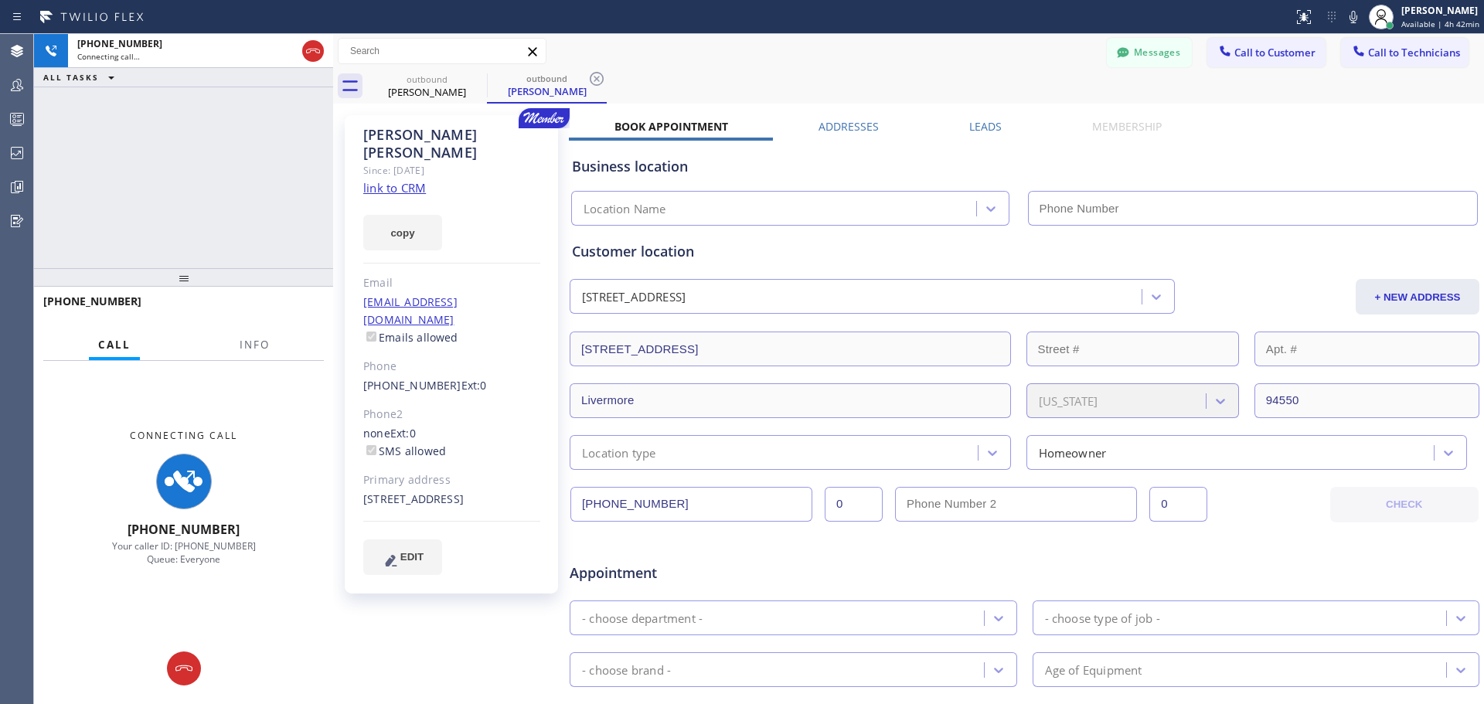
type input "[PHONE_NUMBER]"
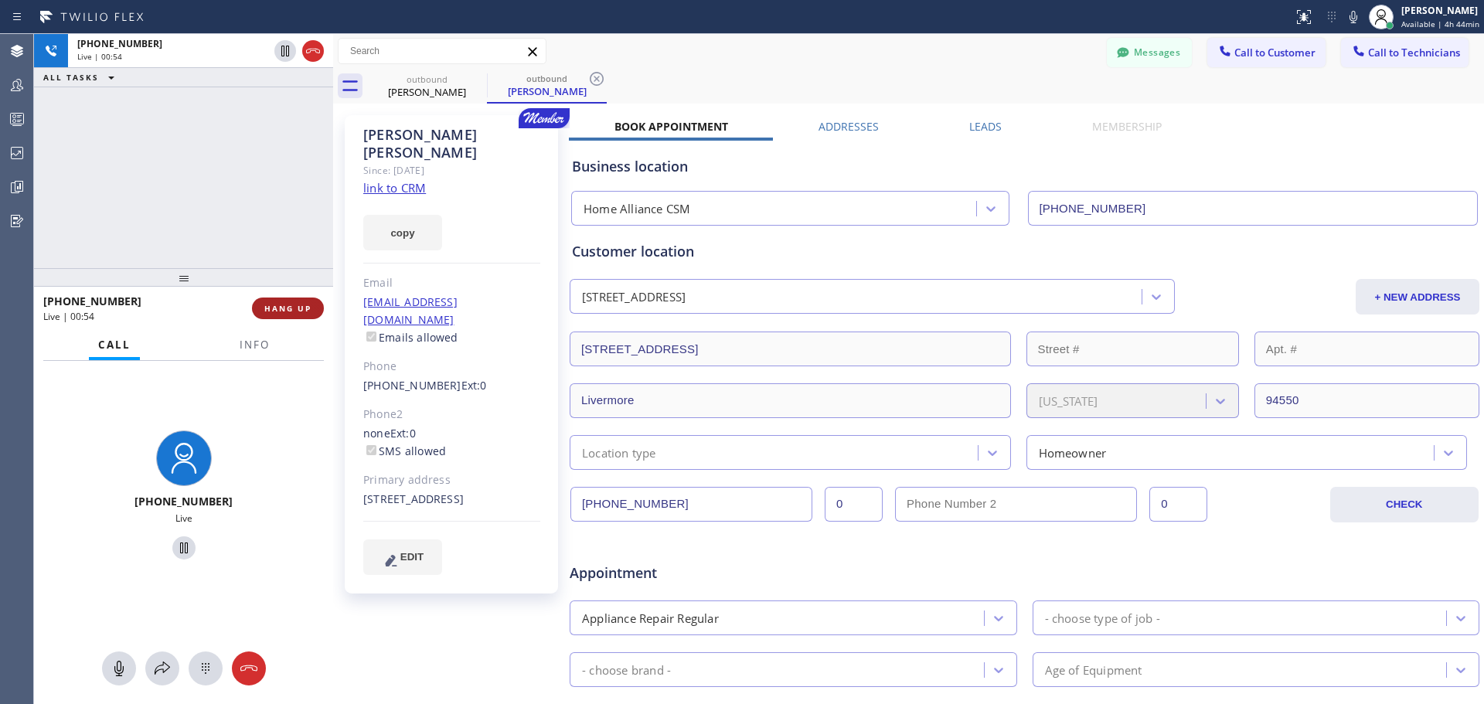
click at [298, 318] on button "HANG UP" at bounding box center [288, 309] width 72 height 22
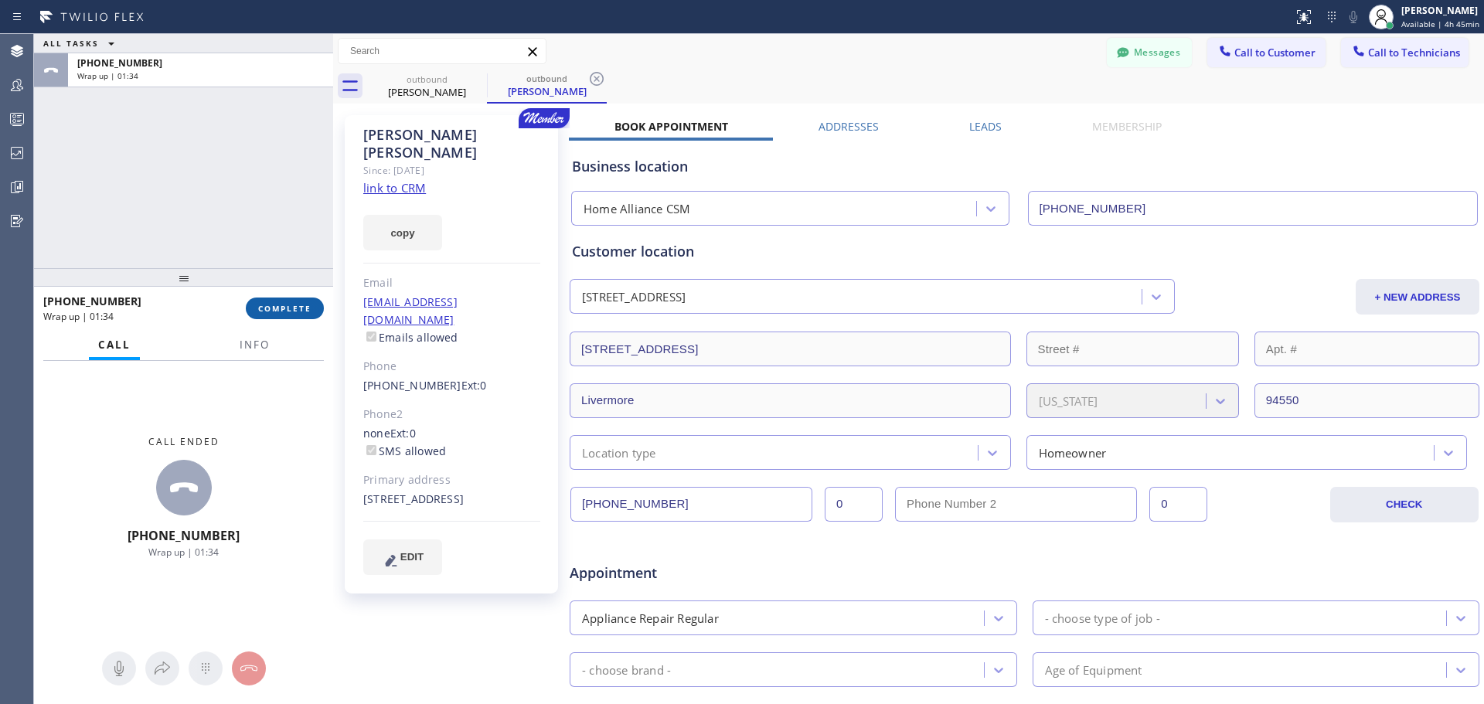
click at [293, 309] on span "COMPLETE" at bounding box center [284, 308] width 53 height 11
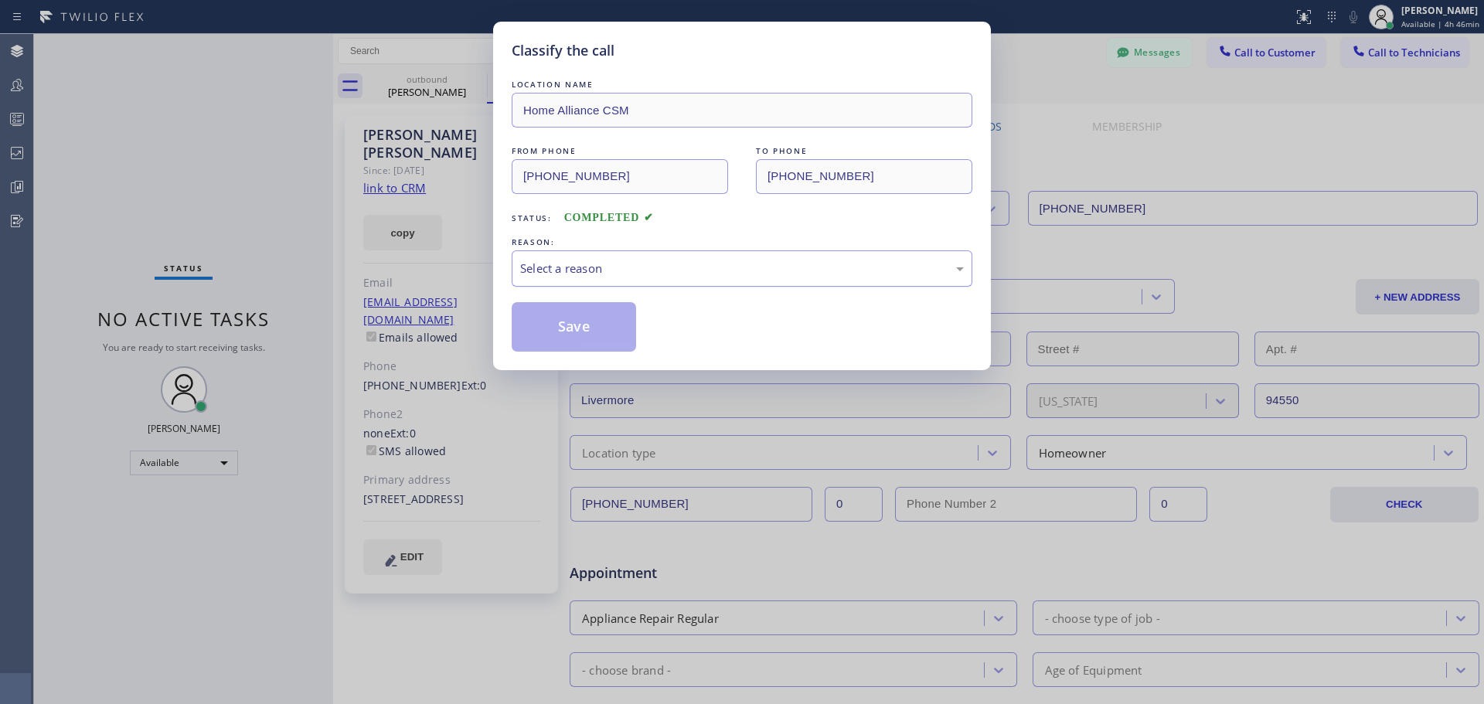
drag, startPoint x: 669, startPoint y: 268, endPoint x: 663, endPoint y: 274, distance: 8.7
click at [670, 268] on div "Select a reason" at bounding box center [742, 269] width 444 height 18
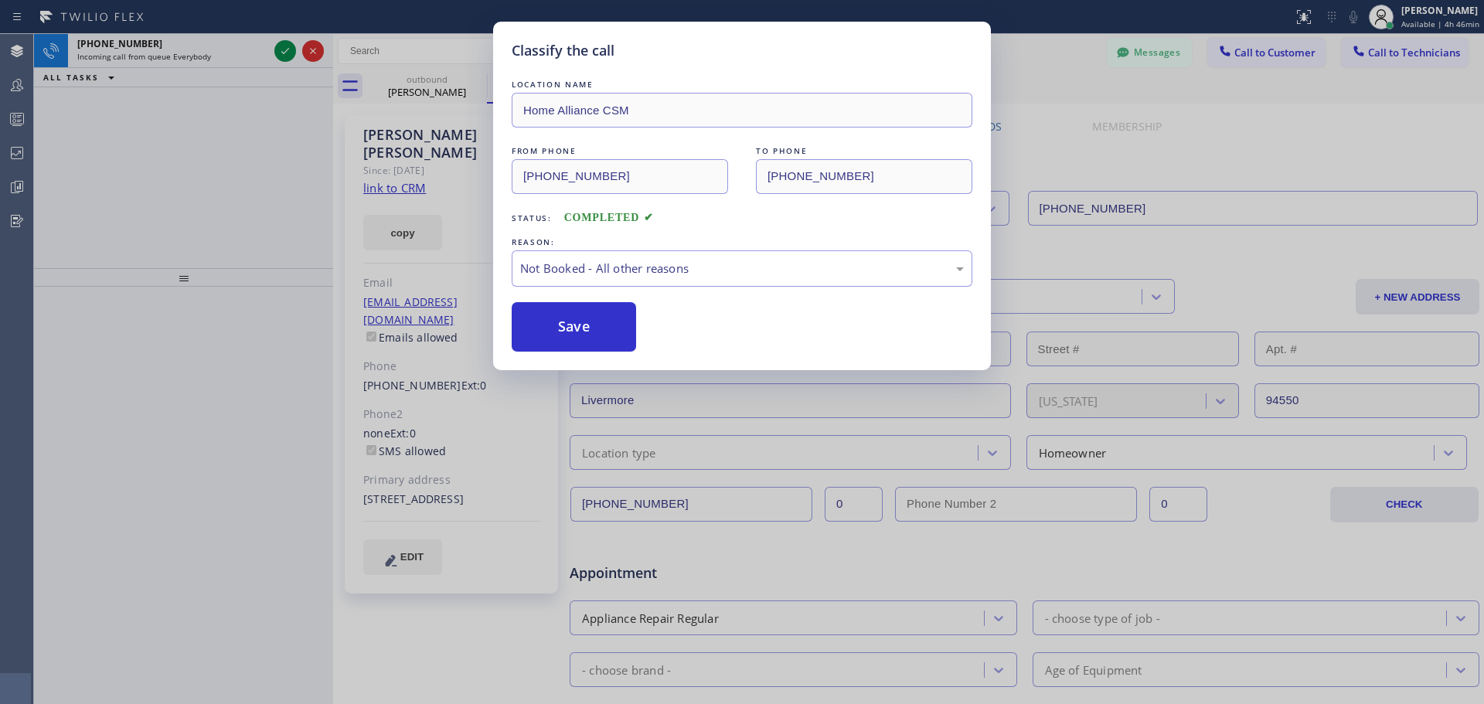
drag, startPoint x: 545, startPoint y: 325, endPoint x: 1088, endPoint y: 312, distance: 542.9
click at [557, 326] on button "Save" at bounding box center [574, 326] width 124 height 49
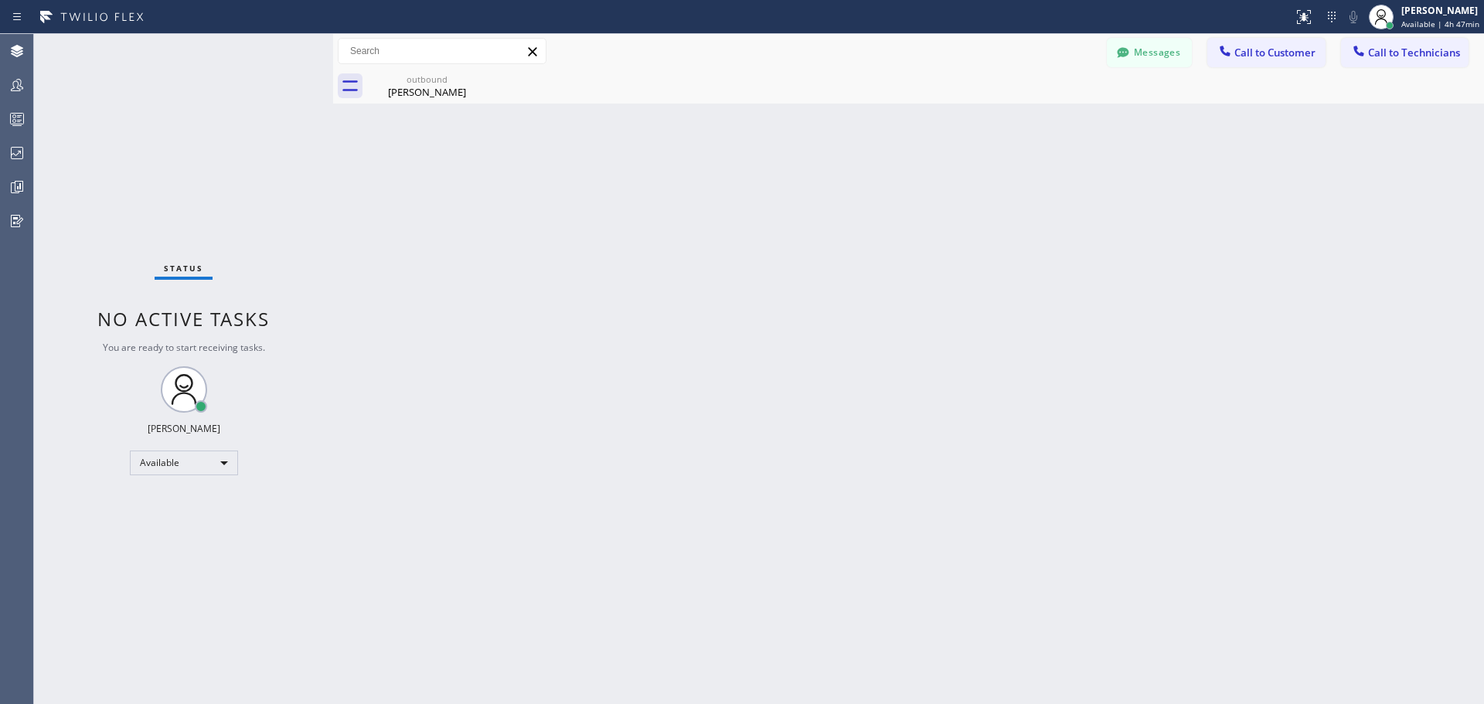
click at [1248, 56] on span "Call to Customer" at bounding box center [1275, 53] width 81 height 14
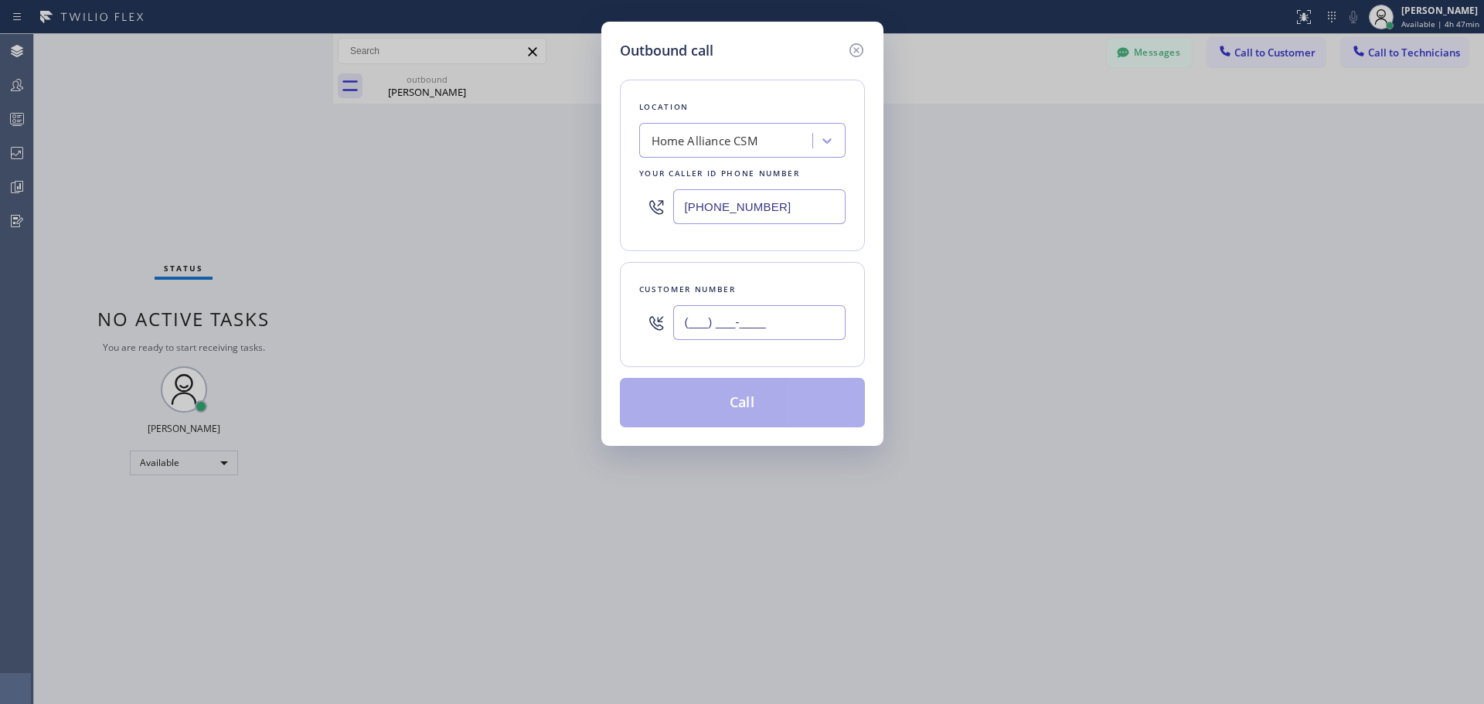
click at [751, 316] on input "(___) ___-____" at bounding box center [759, 322] width 172 height 35
paste input "602) 317-5849"
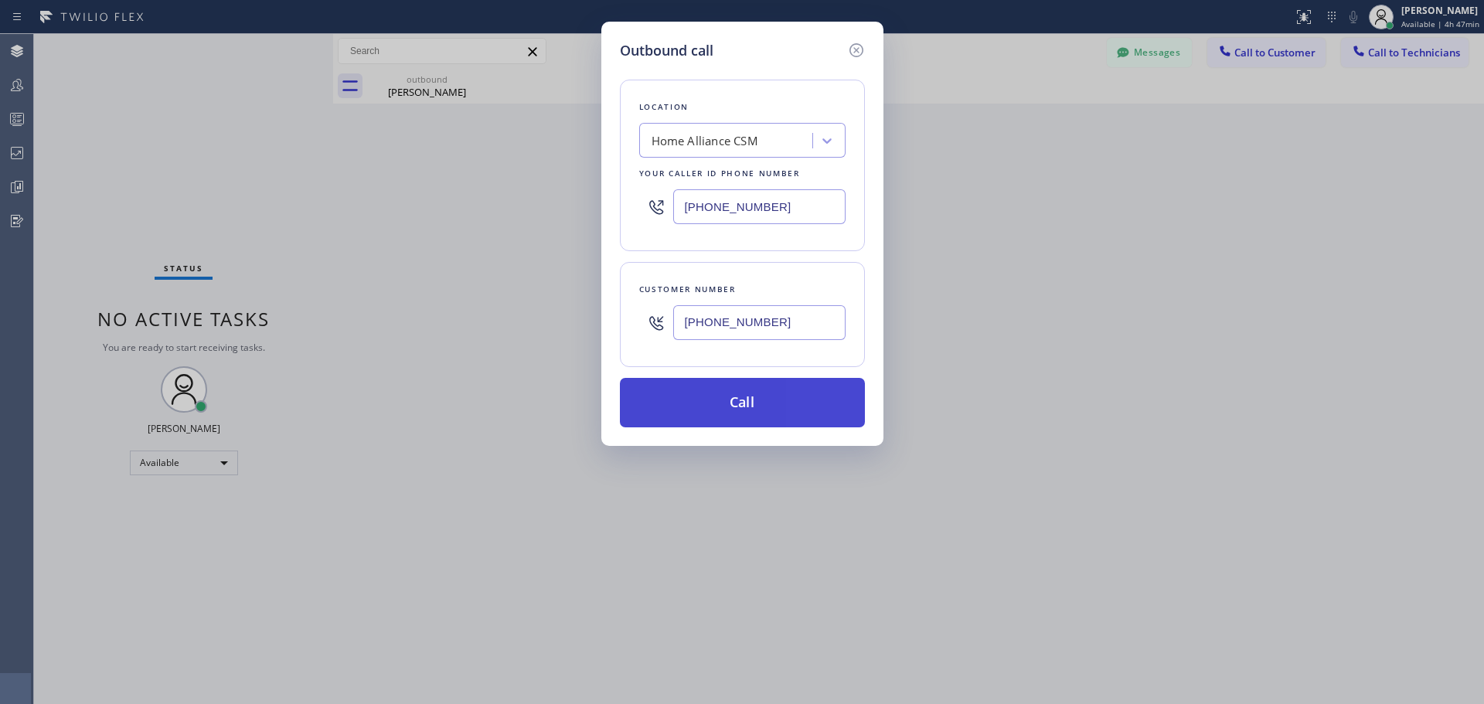
type input "[PHONE_NUMBER]"
click at [745, 388] on button "Call" at bounding box center [742, 402] width 245 height 49
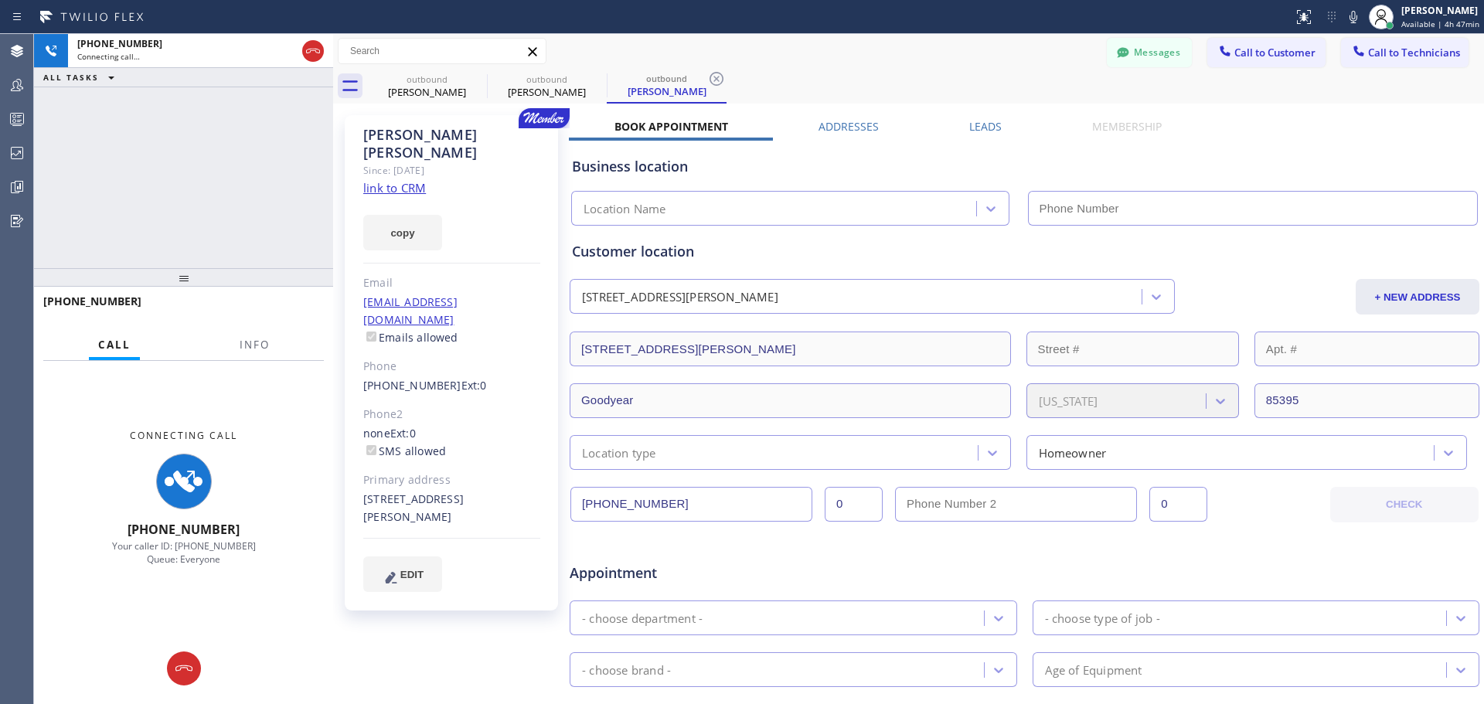
type input "[PHONE_NUMBER]"
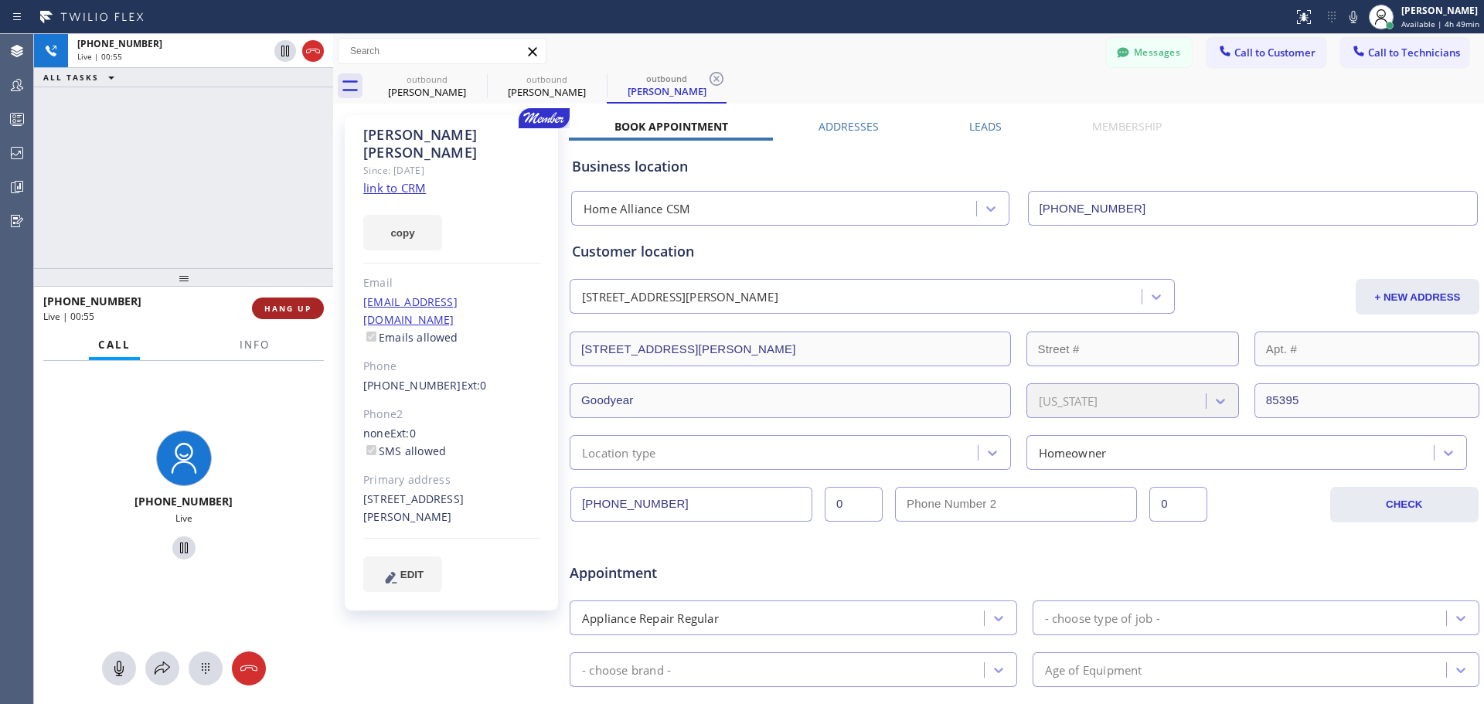
click at [309, 310] on span "HANG UP" at bounding box center [287, 308] width 47 height 11
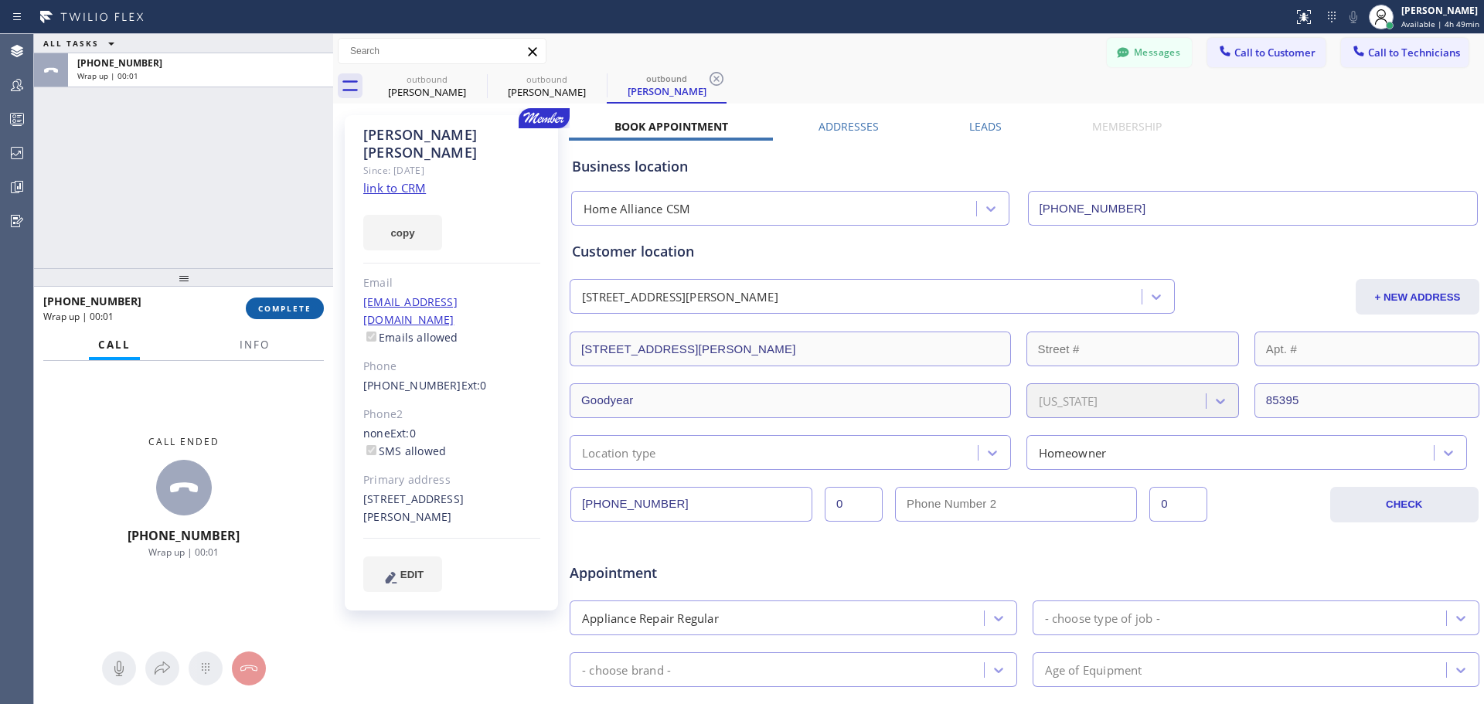
click at [295, 304] on span "COMPLETE" at bounding box center [284, 308] width 53 height 11
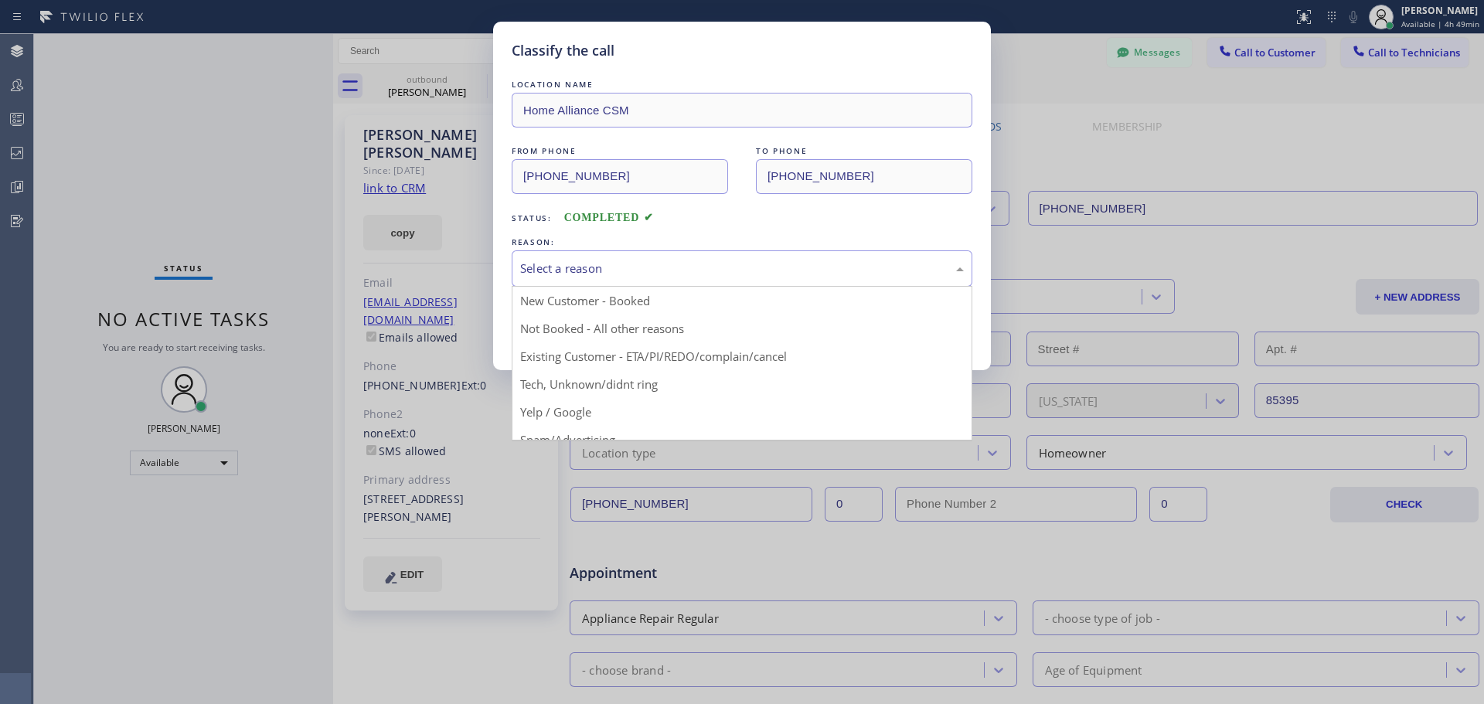
click at [643, 267] on div "Select a reason" at bounding box center [742, 269] width 444 height 18
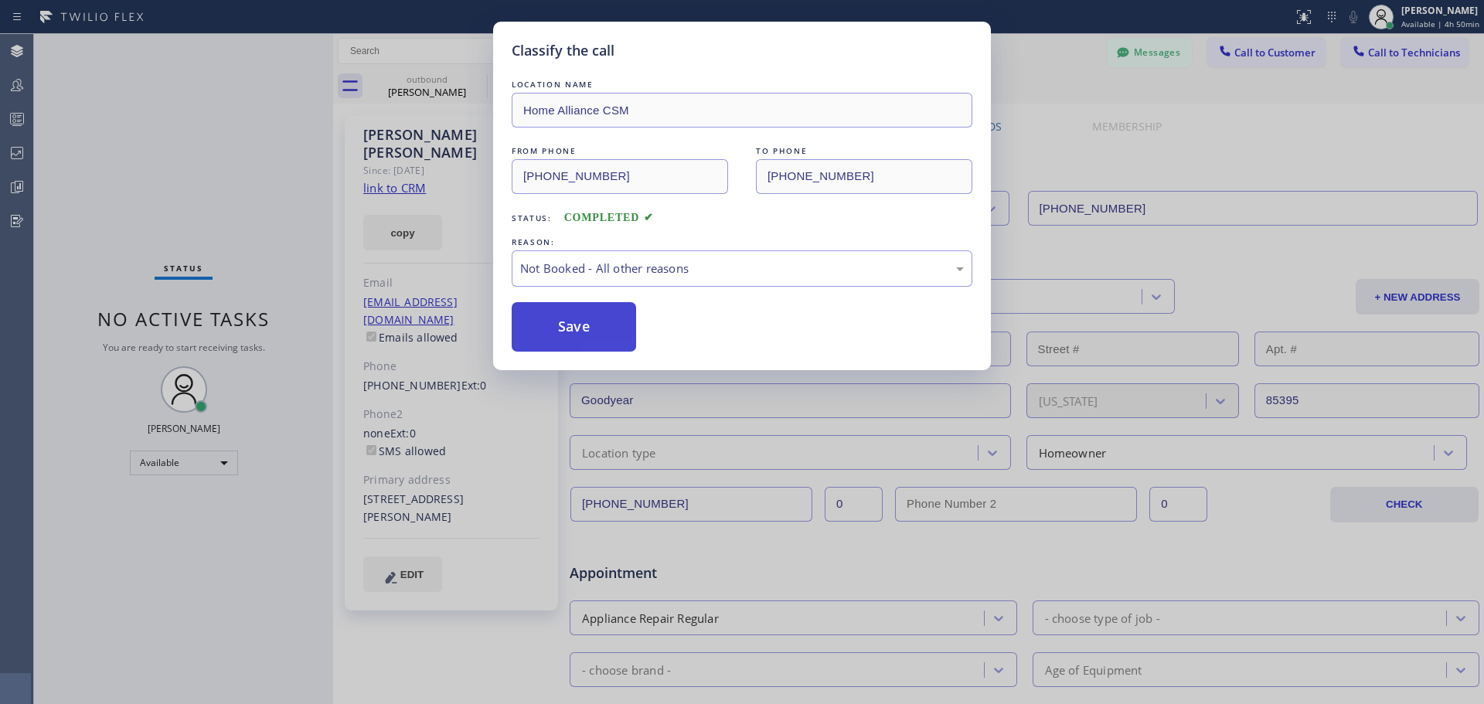
click at [569, 343] on button "Save" at bounding box center [574, 326] width 124 height 49
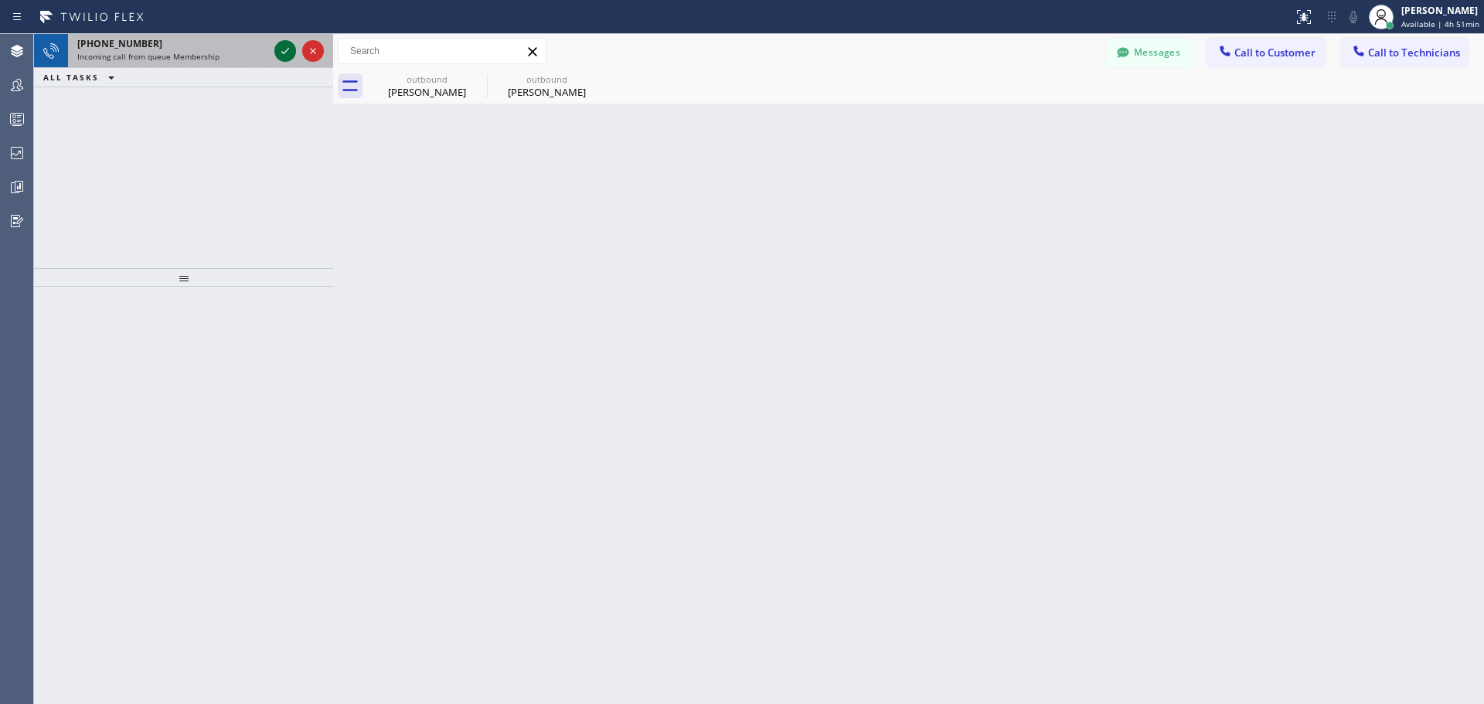
click at [286, 49] on icon at bounding box center [285, 51] width 19 height 19
click at [278, 52] on icon at bounding box center [285, 51] width 19 height 19
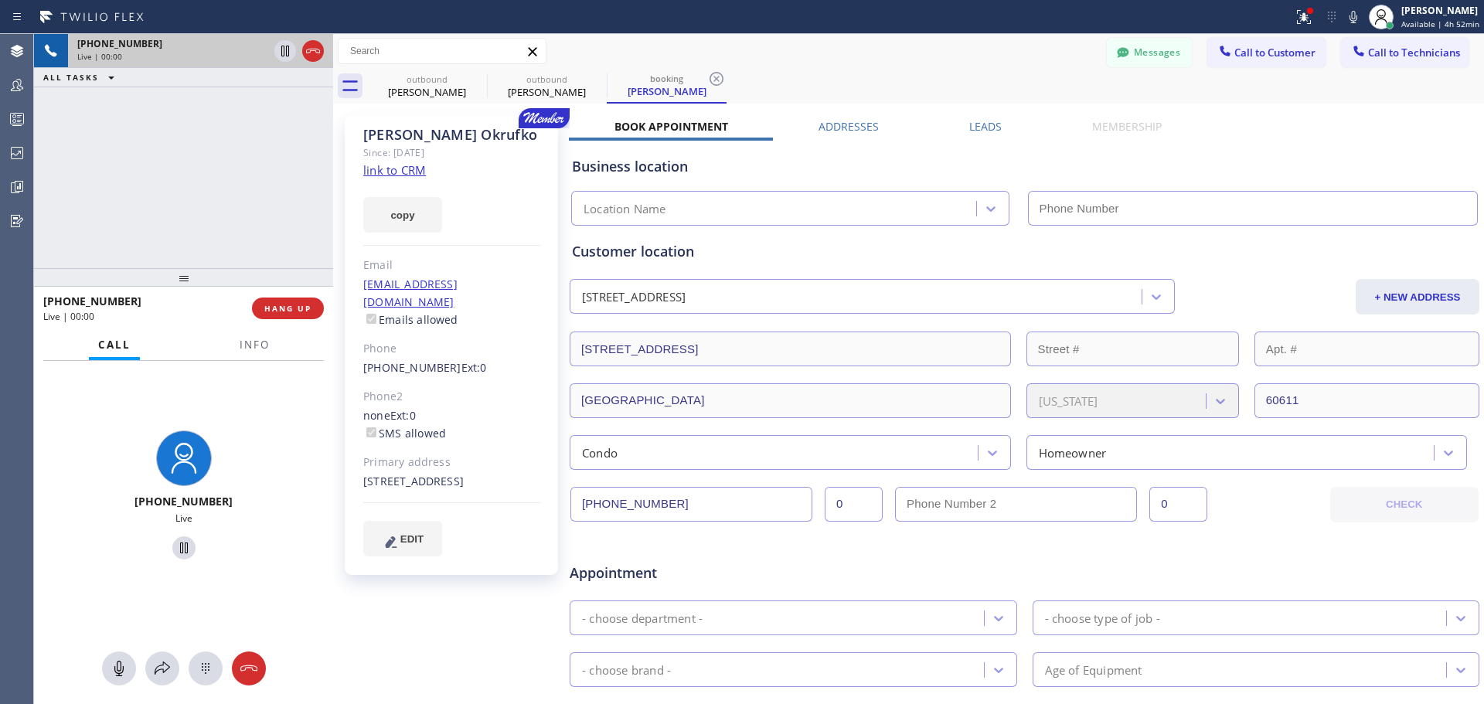
type input "[PHONE_NUMBER]"
click at [288, 311] on span "HANG UP" at bounding box center [287, 308] width 47 height 11
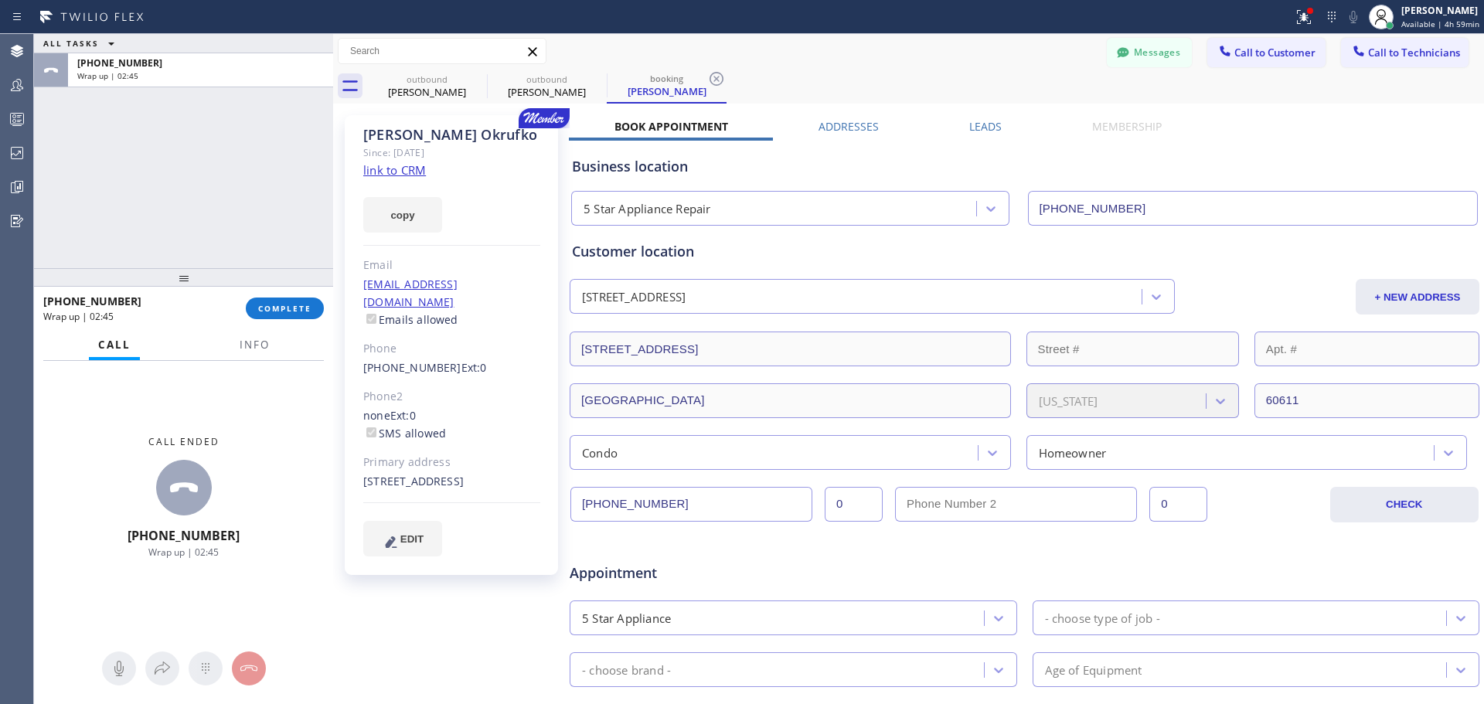
click at [268, 296] on div "[PHONE_NUMBER] Wrap up | 02:45 COMPLETE" at bounding box center [183, 308] width 281 height 40
click at [275, 306] on span "COMPLETE" at bounding box center [284, 308] width 53 height 11
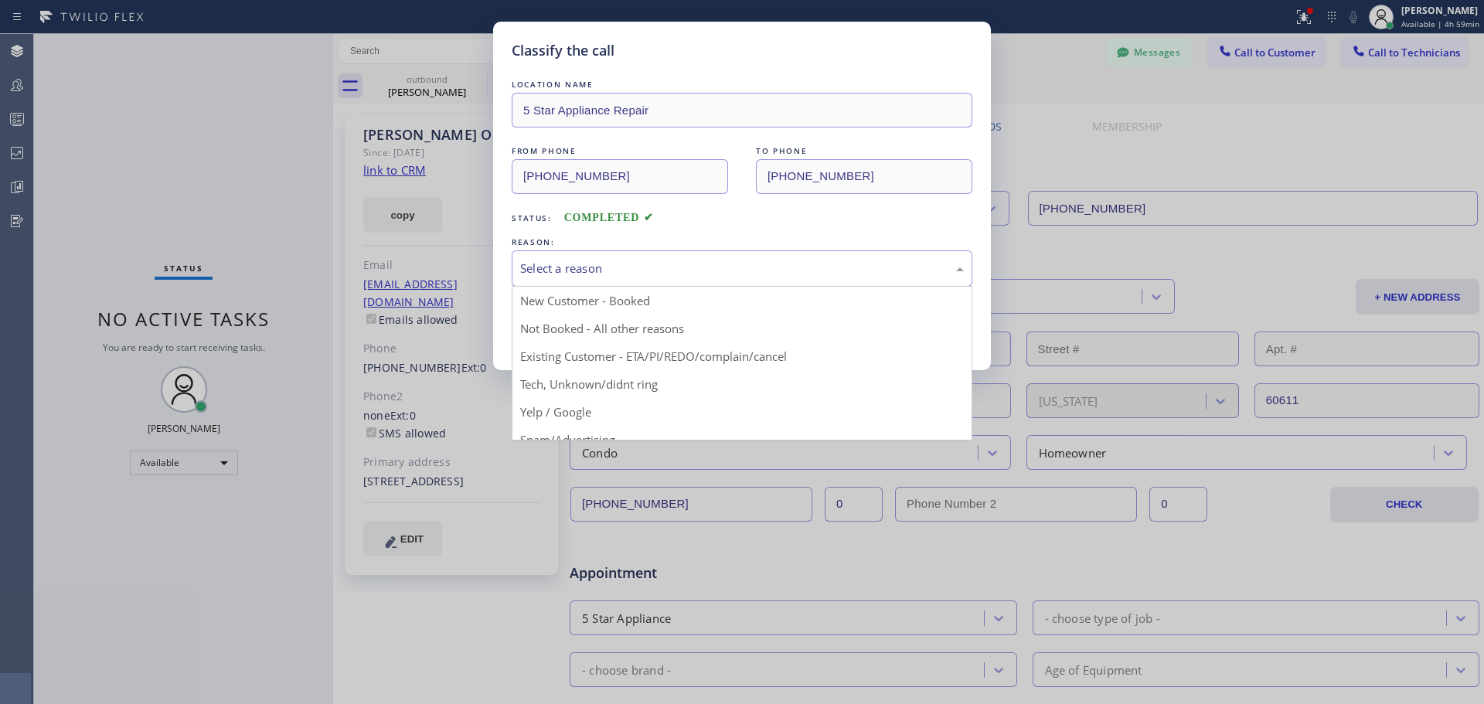
click at [627, 255] on div "Select a reason" at bounding box center [742, 269] width 461 height 36
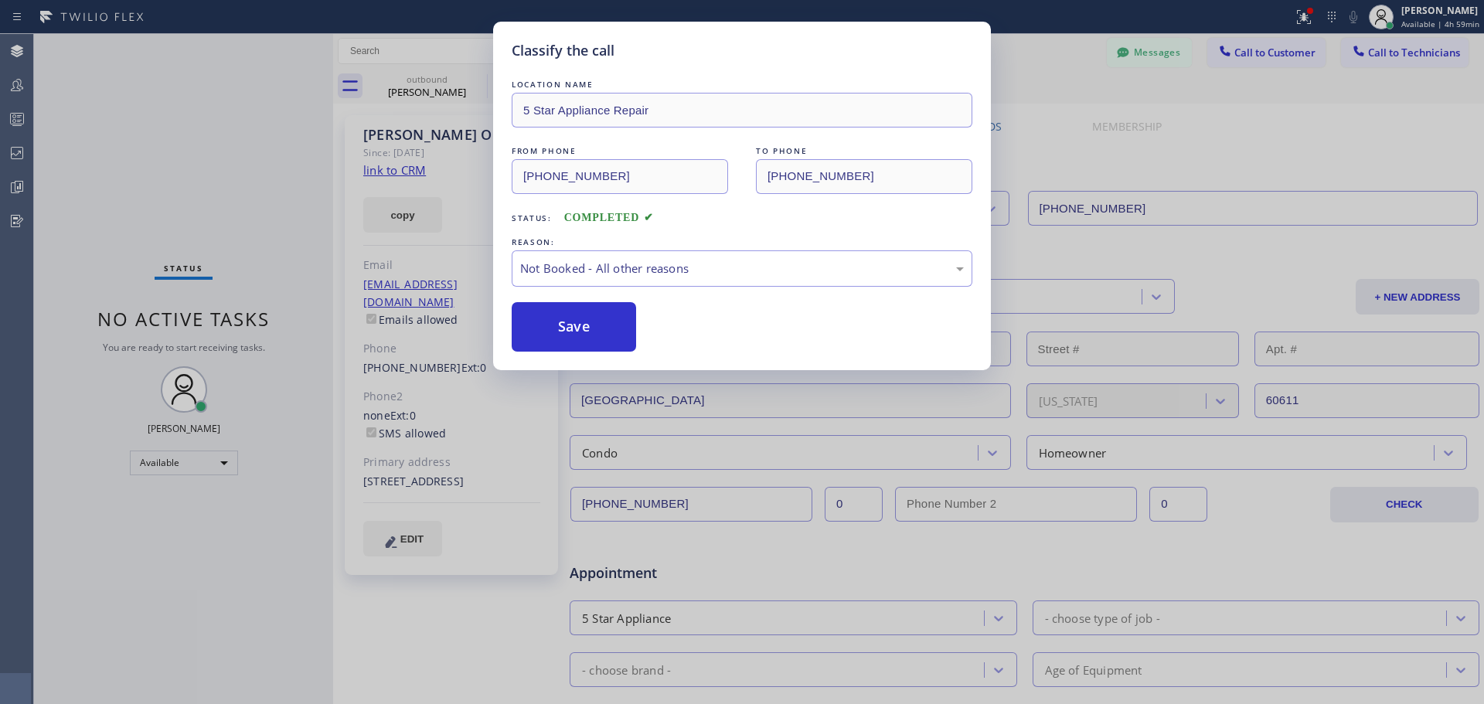
click at [590, 331] on button "Save" at bounding box center [574, 326] width 124 height 49
type input "[PHONE_NUMBER]"
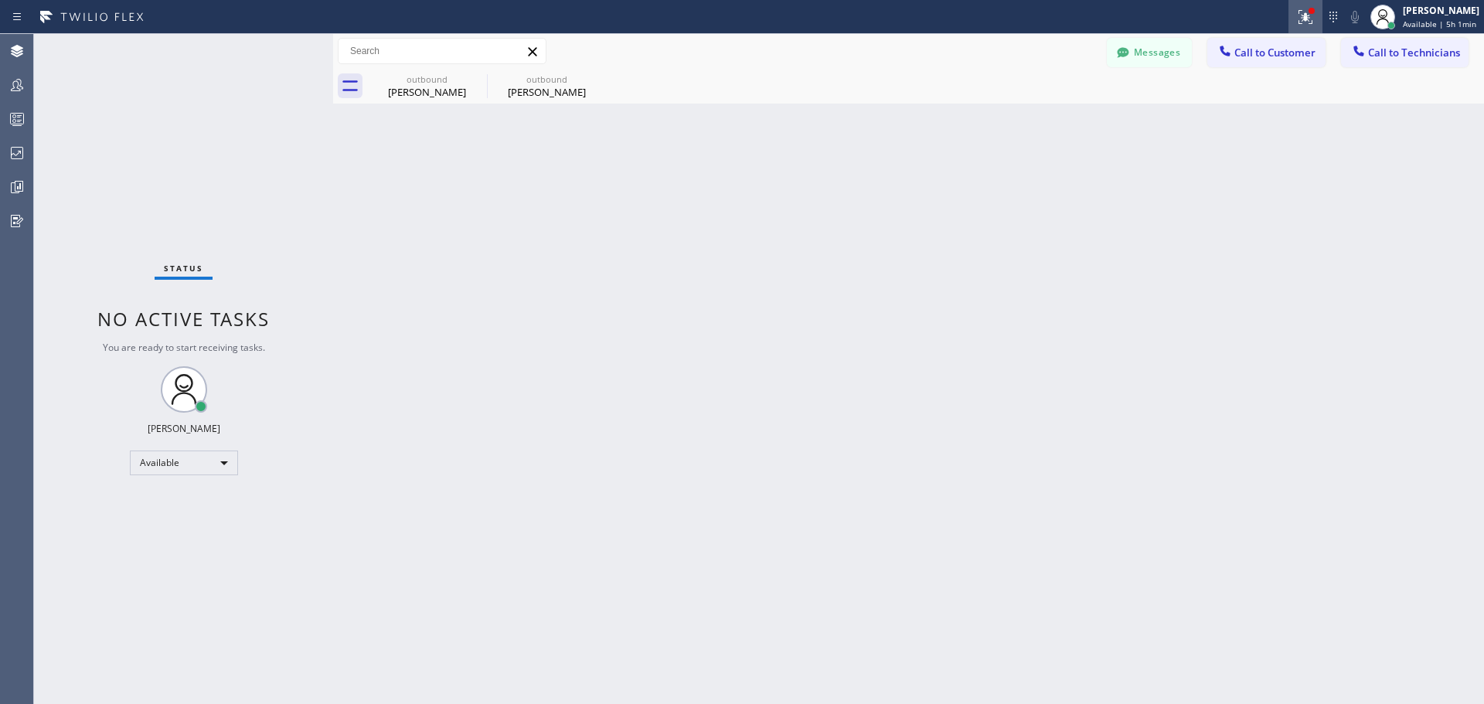
click at [1300, 19] on icon at bounding box center [1306, 17] width 19 height 19
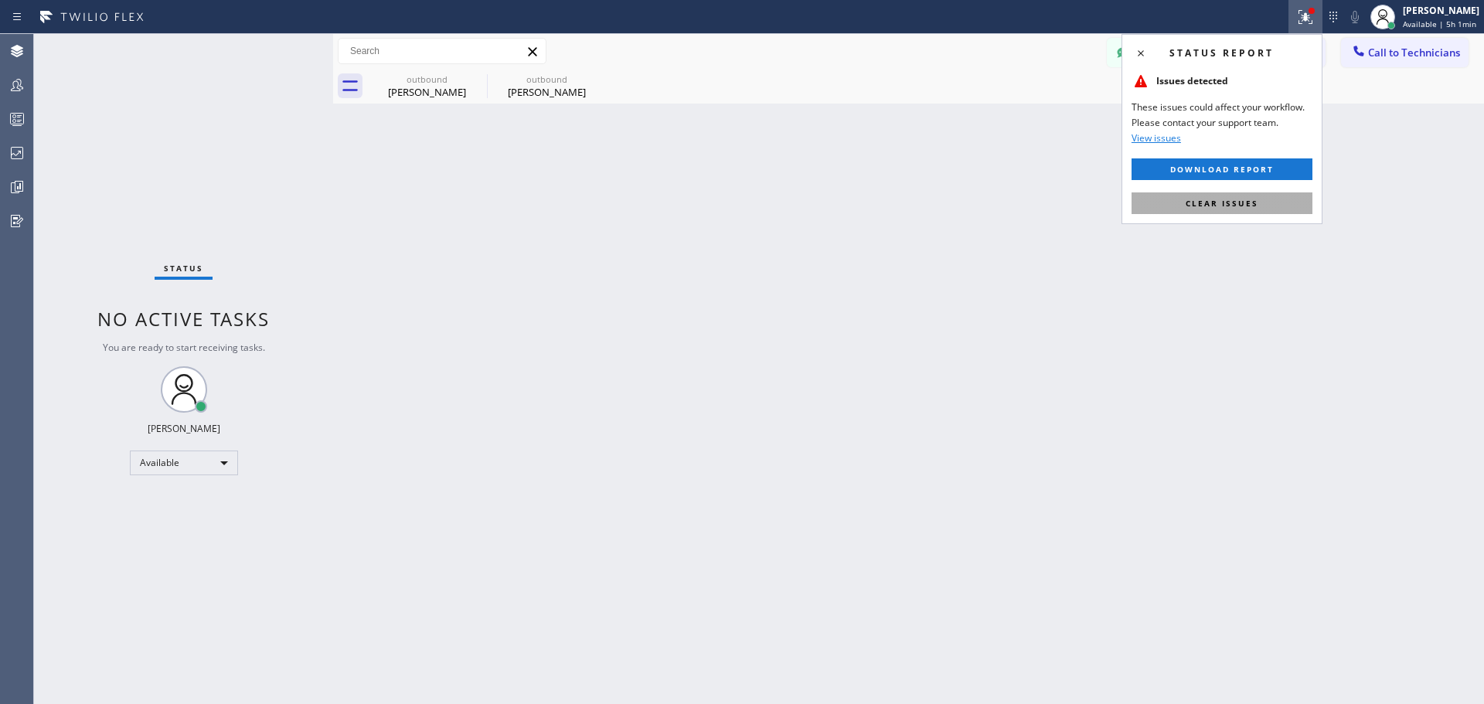
click at [1227, 206] on span "Clear issues" at bounding box center [1222, 203] width 73 height 11
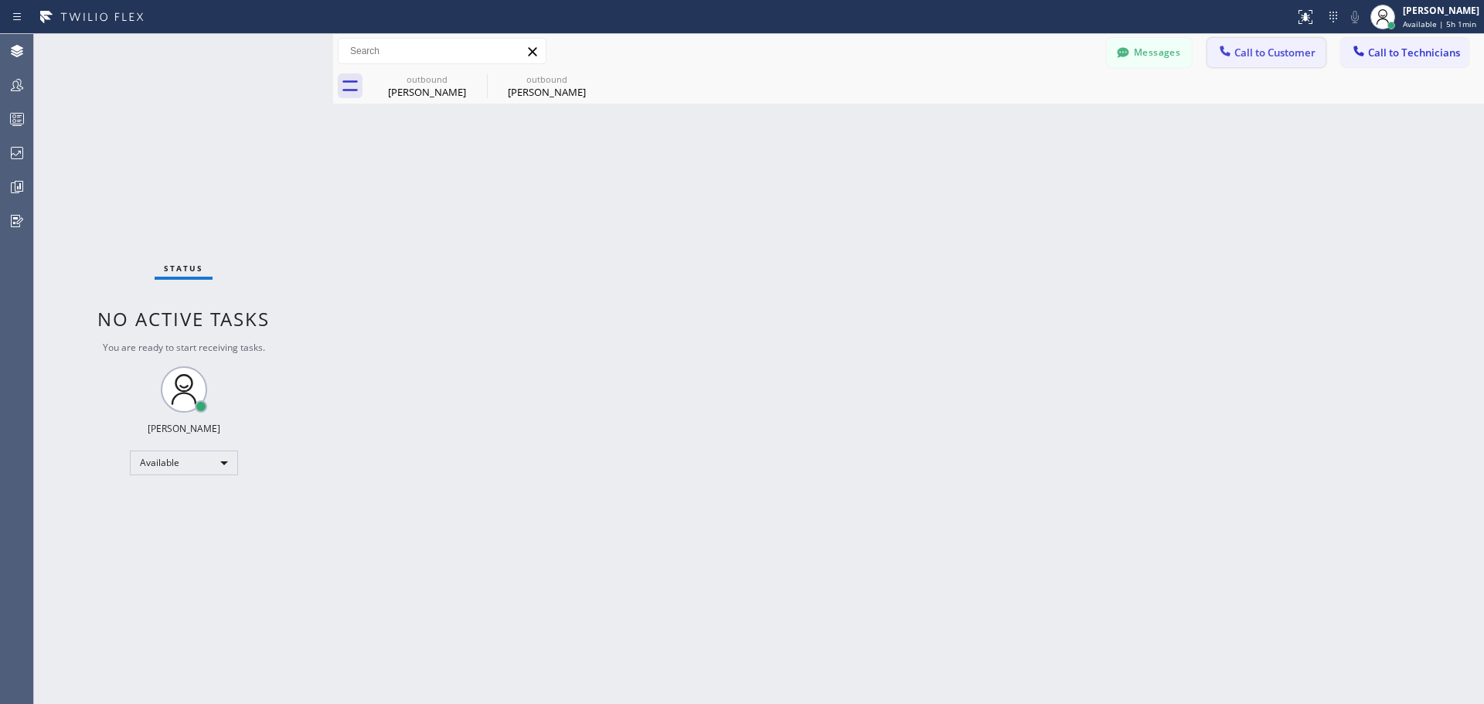
click at [1246, 46] on span "Call to Customer" at bounding box center [1275, 53] width 81 height 14
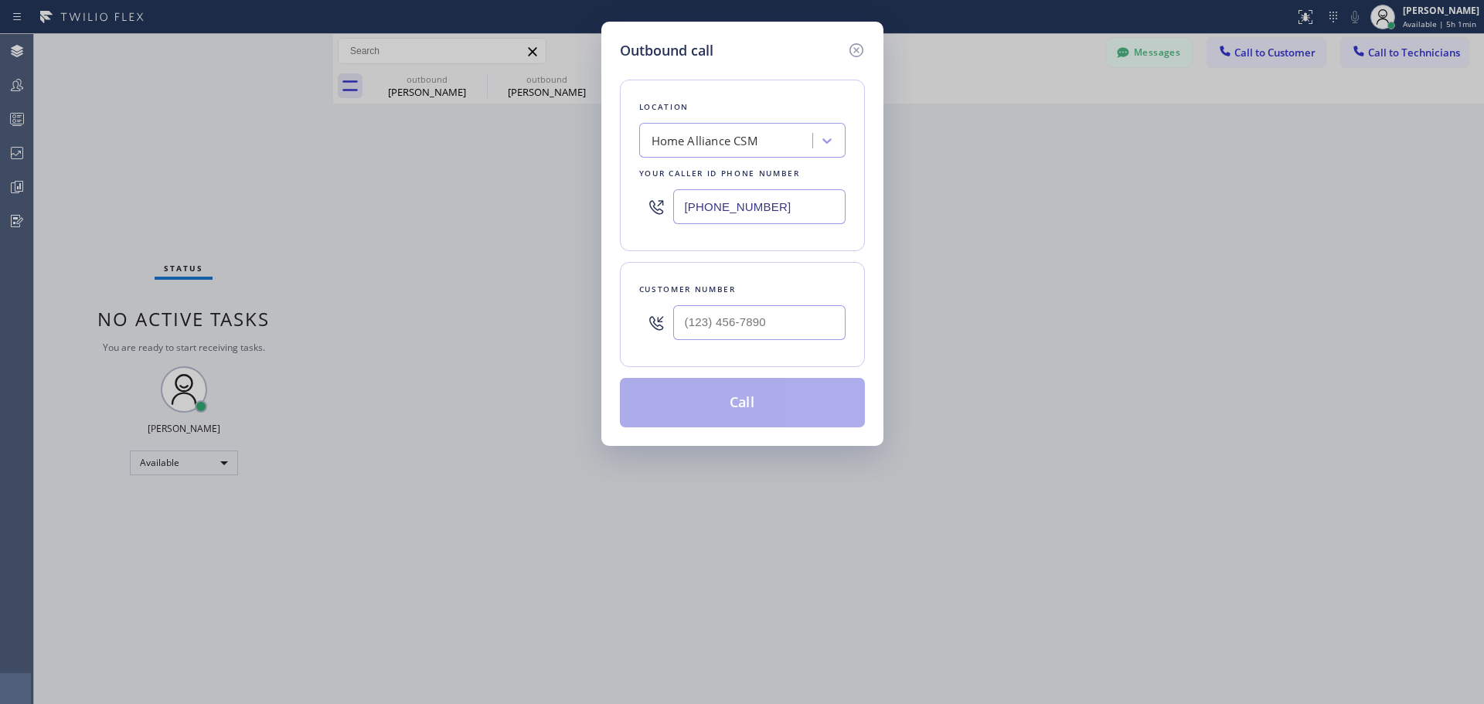
click at [724, 304] on div at bounding box center [759, 323] width 172 height 50
click at [734, 321] on input "(___) ___-____" at bounding box center [759, 322] width 172 height 35
paste input "2"
drag, startPoint x: 697, startPoint y: 319, endPoint x: 670, endPoint y: 319, distance: 27.1
click at [670, 319] on div "(2__) ___-____" at bounding box center [742, 323] width 206 height 50
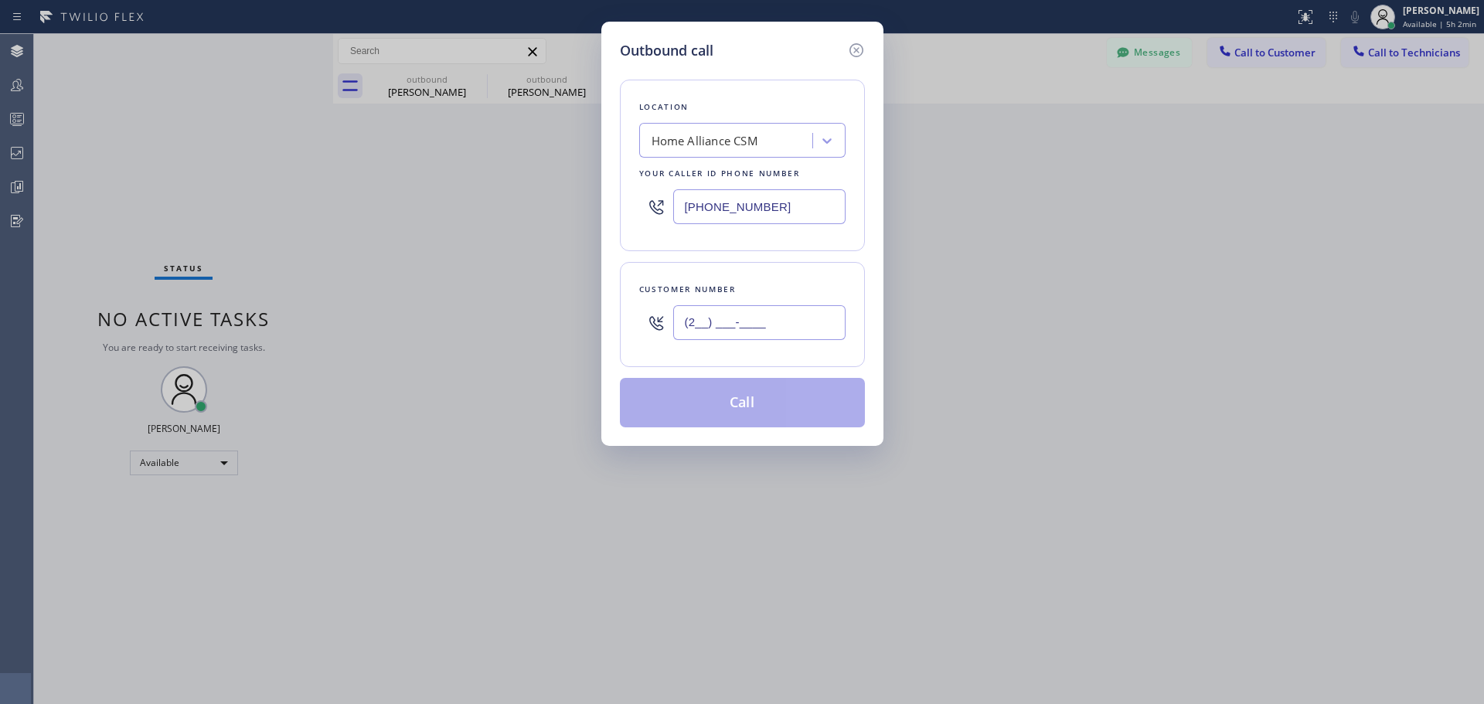
paste input "text"
type input "(___) ___-____"
click at [1066, 246] on div "Outbound call Location Home Alliance CSM Your caller id phone number [PHONE_NUM…" at bounding box center [742, 352] width 1484 height 704
click at [854, 45] on icon at bounding box center [856, 50] width 14 height 14
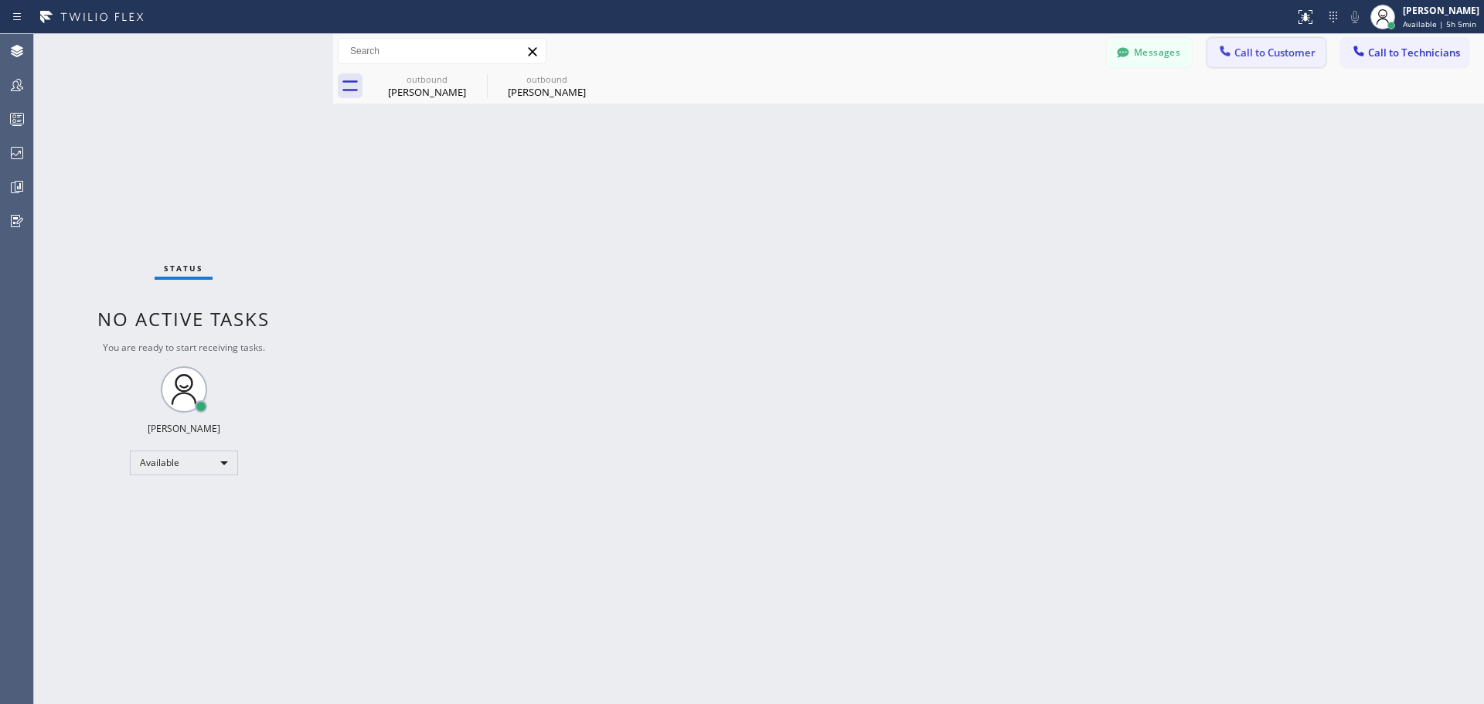
click at [1294, 59] on span "Call to Customer" at bounding box center [1275, 53] width 81 height 14
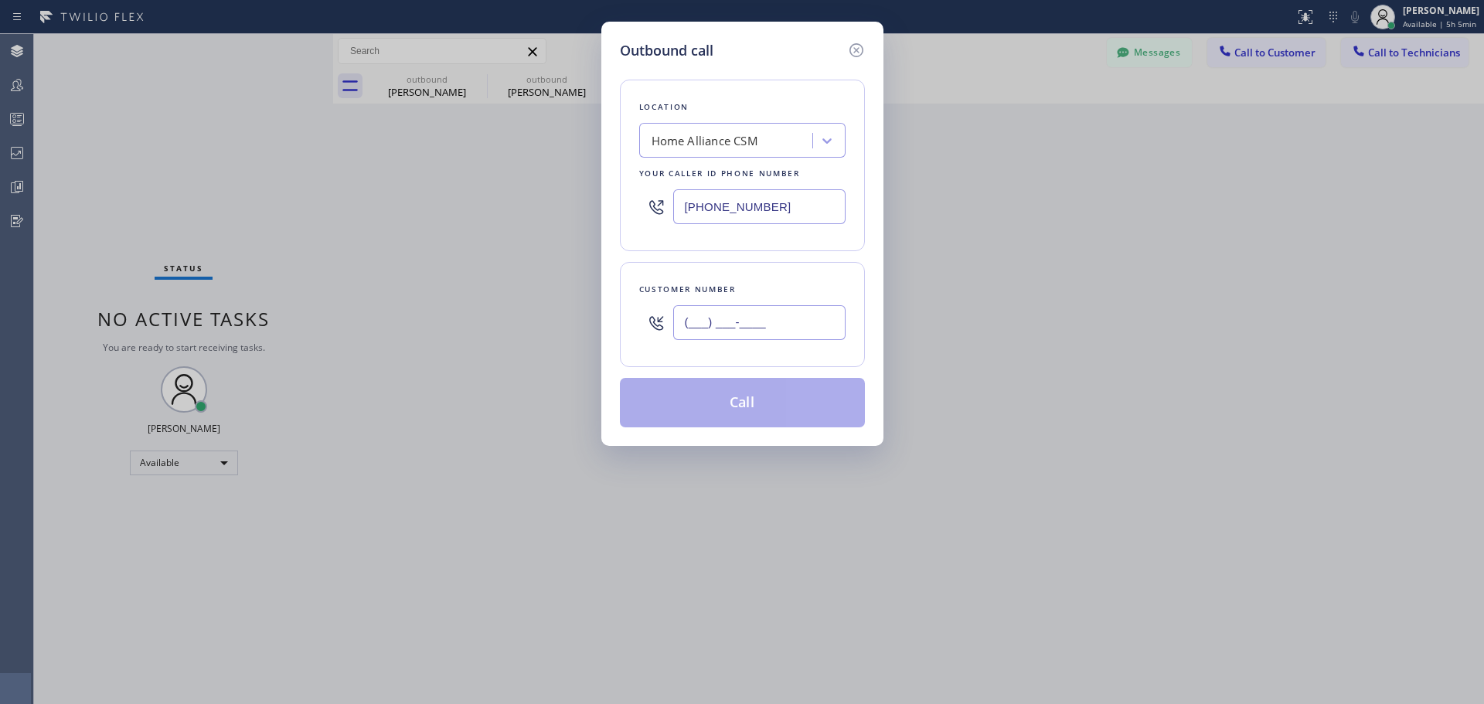
click at [717, 306] on input "(___) ___-____" at bounding box center [759, 322] width 172 height 35
paste input "408) 981-8815"
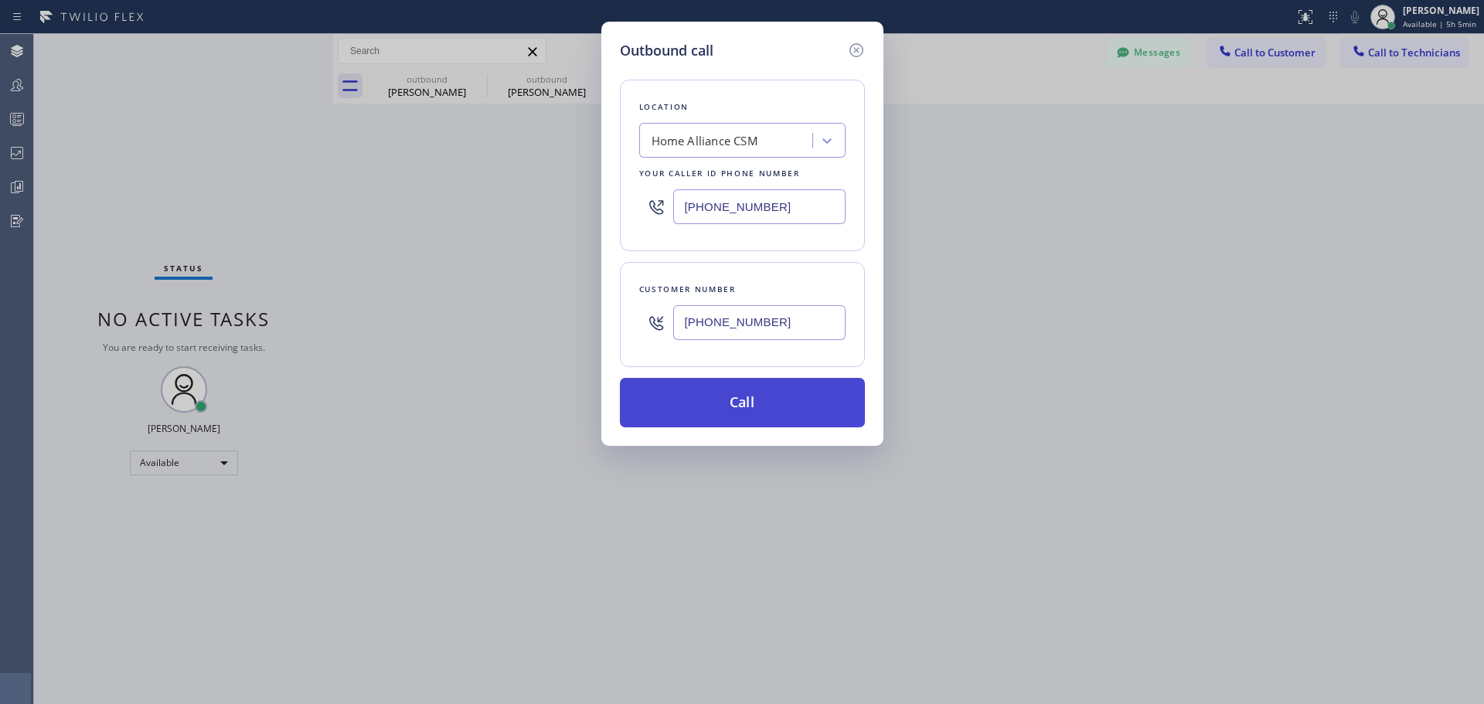
type input "[PHONE_NUMBER]"
click at [789, 419] on button "Call" at bounding box center [742, 402] width 245 height 49
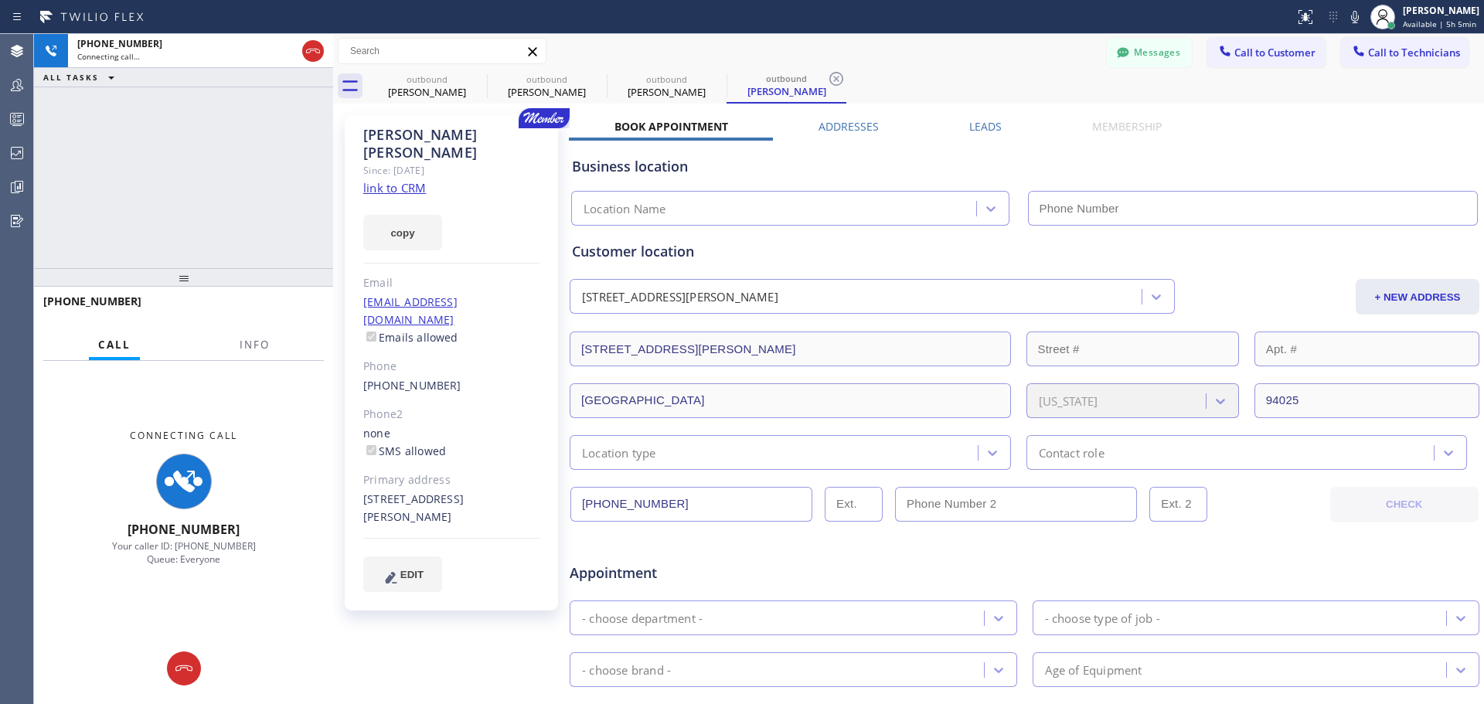
type input "[PHONE_NUMBER]"
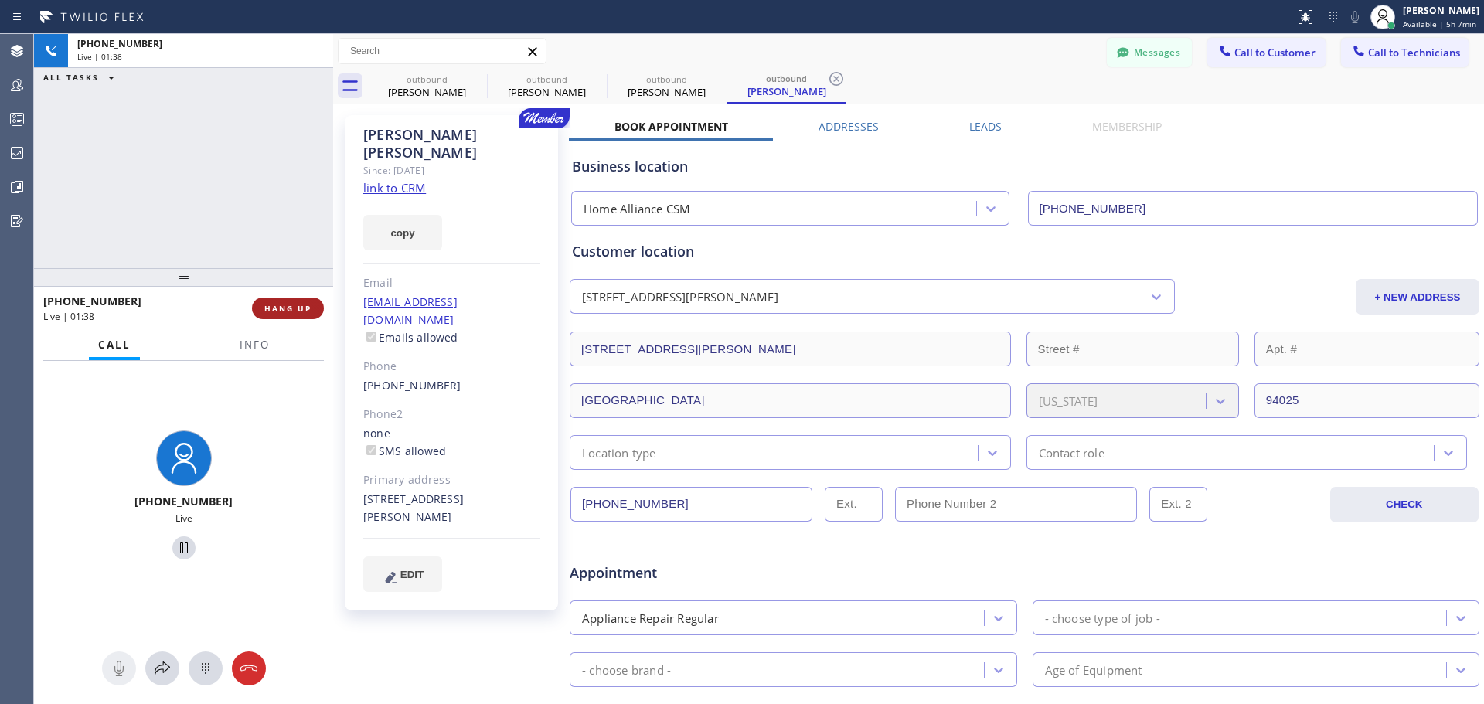
click at [295, 302] on button "HANG UP" at bounding box center [288, 309] width 72 height 22
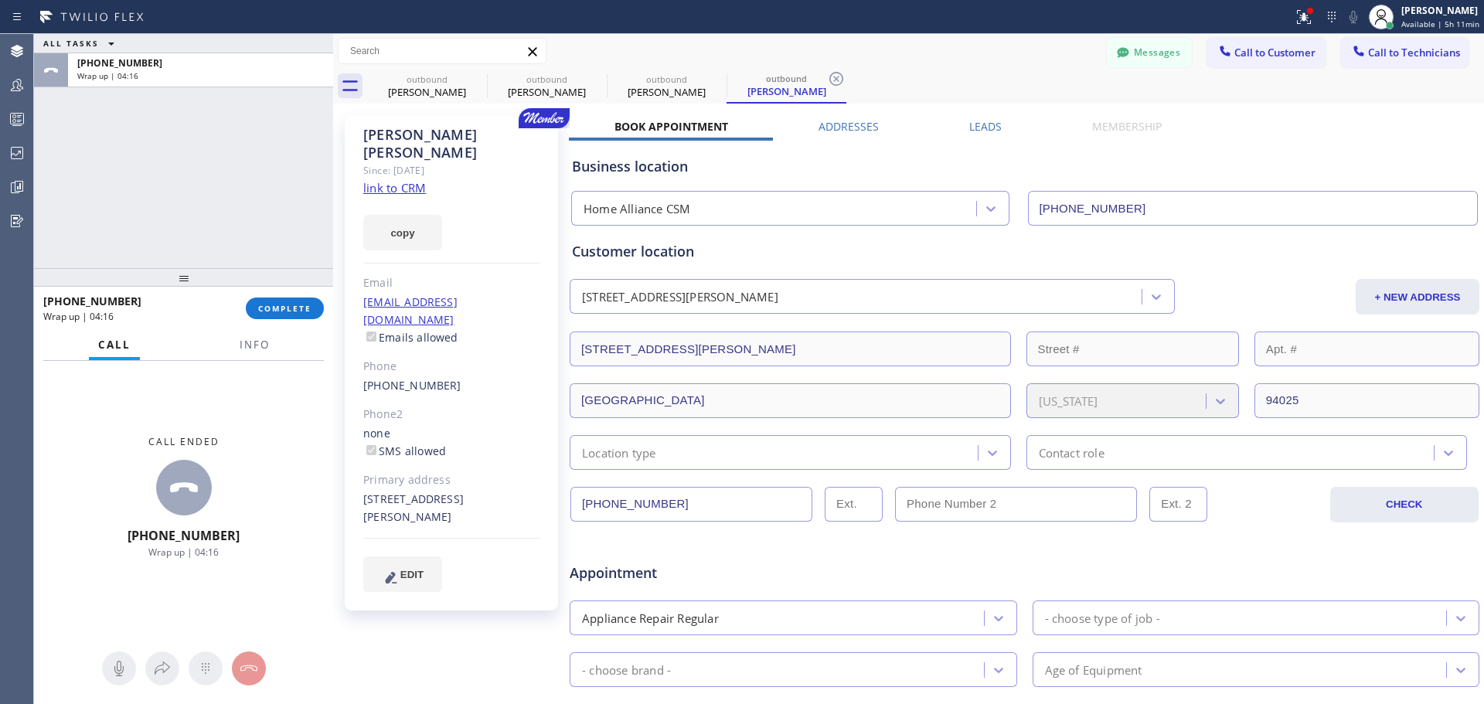
click at [307, 297] on div "[PHONE_NUMBER] Wrap up | 04:16 COMPLETE" at bounding box center [183, 308] width 281 height 40
click at [308, 302] on button "COMPLETE" at bounding box center [285, 309] width 78 height 22
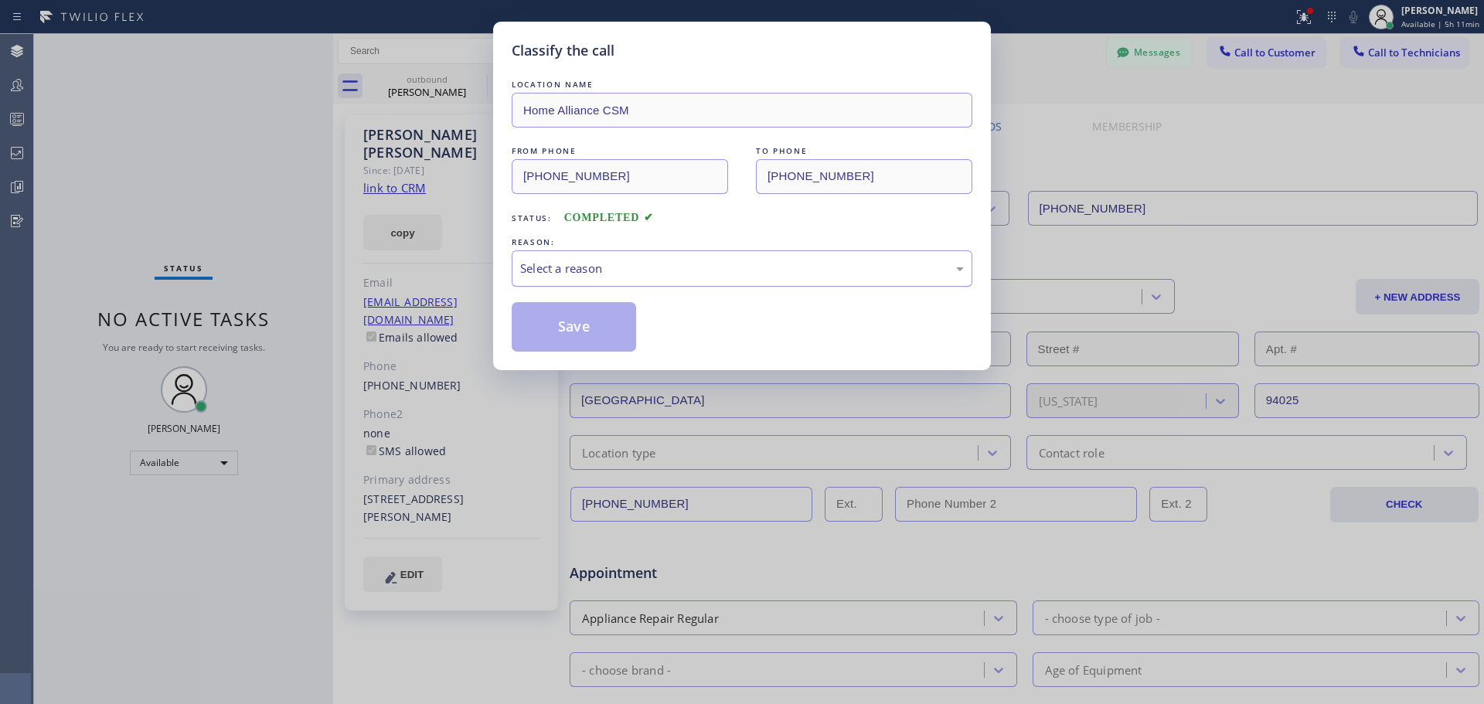
click at [636, 271] on div "Select a reason" at bounding box center [742, 269] width 444 height 18
click at [580, 333] on button "Save" at bounding box center [574, 326] width 124 height 49
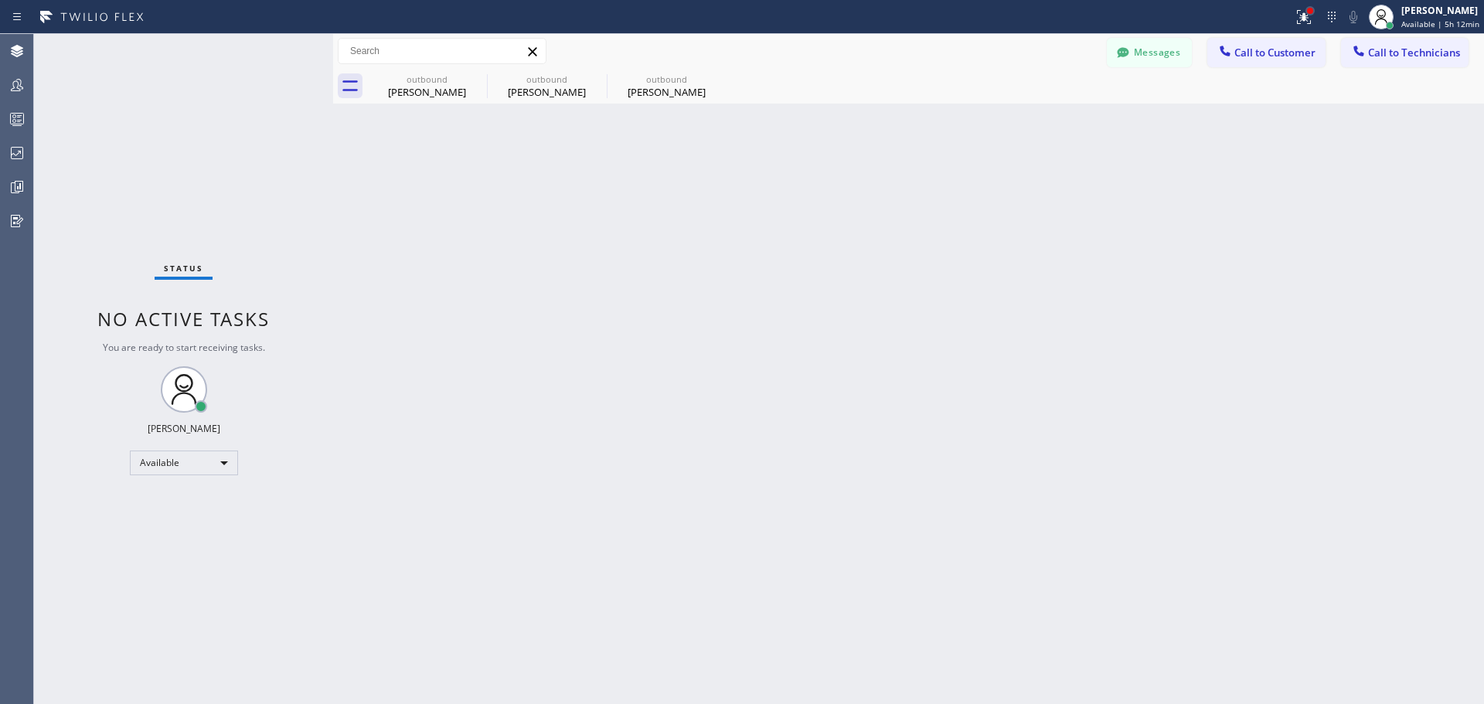
click at [1309, 12] on div at bounding box center [1310, 11] width 6 height 6
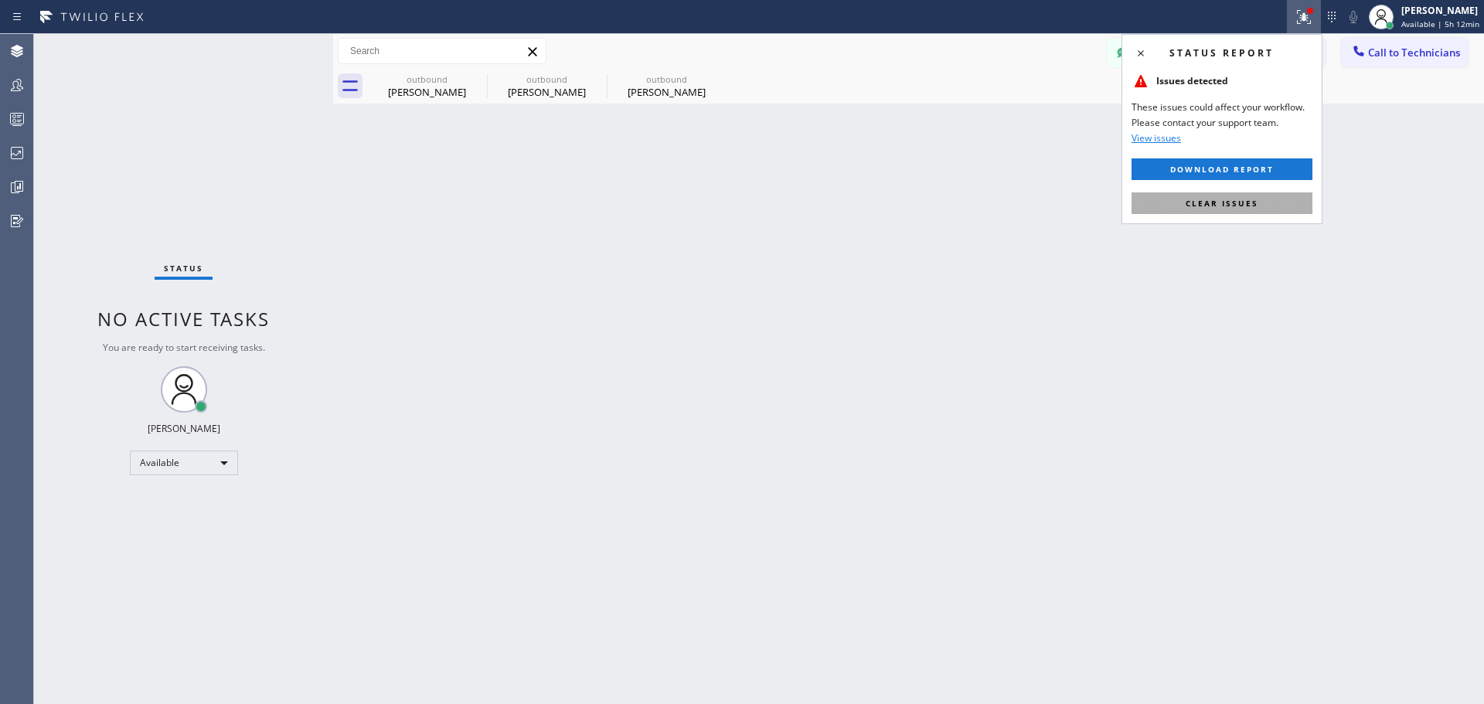
click at [1215, 206] on span "Clear issues" at bounding box center [1222, 203] width 73 height 11
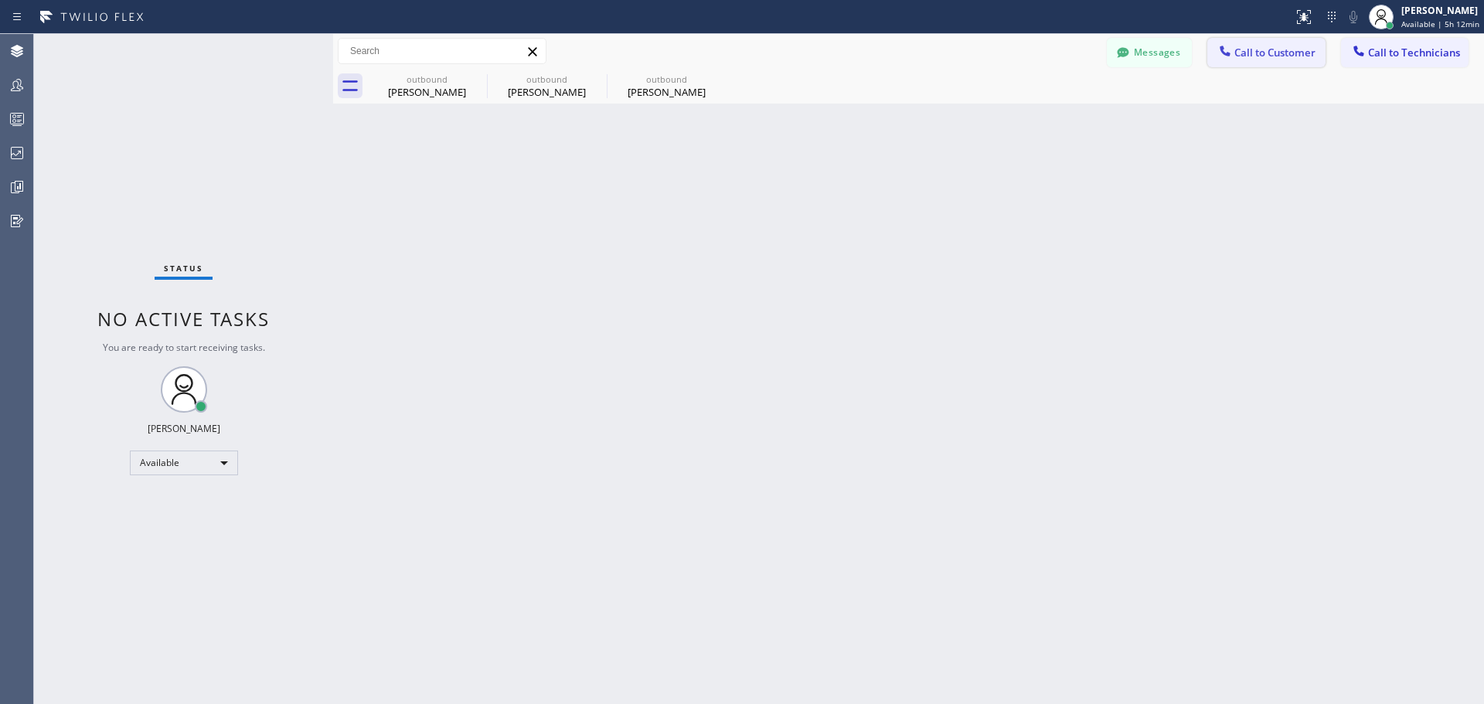
click at [1268, 55] on span "Call to Customer" at bounding box center [1275, 53] width 81 height 14
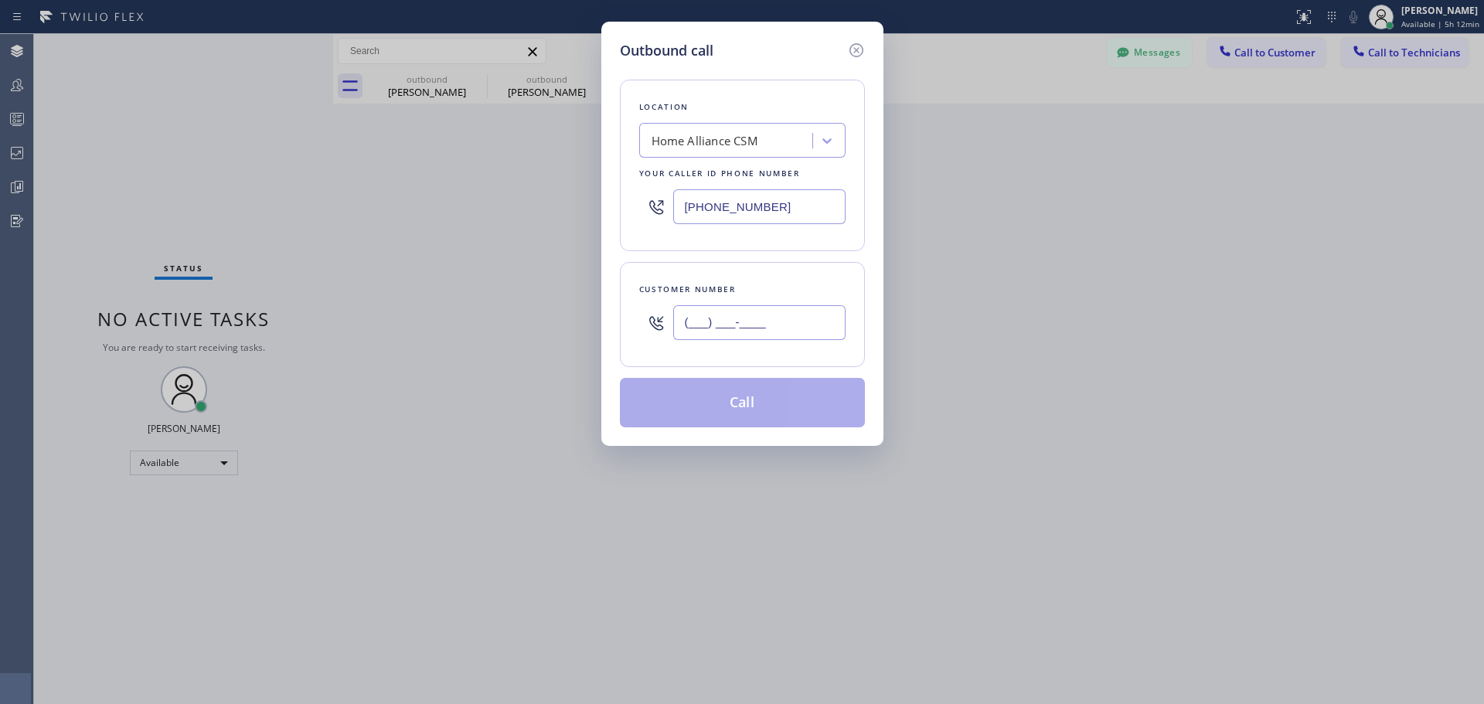
click at [733, 301] on div "(___) ___-____" at bounding box center [759, 323] width 172 height 50
paste input "818) 233-7905"
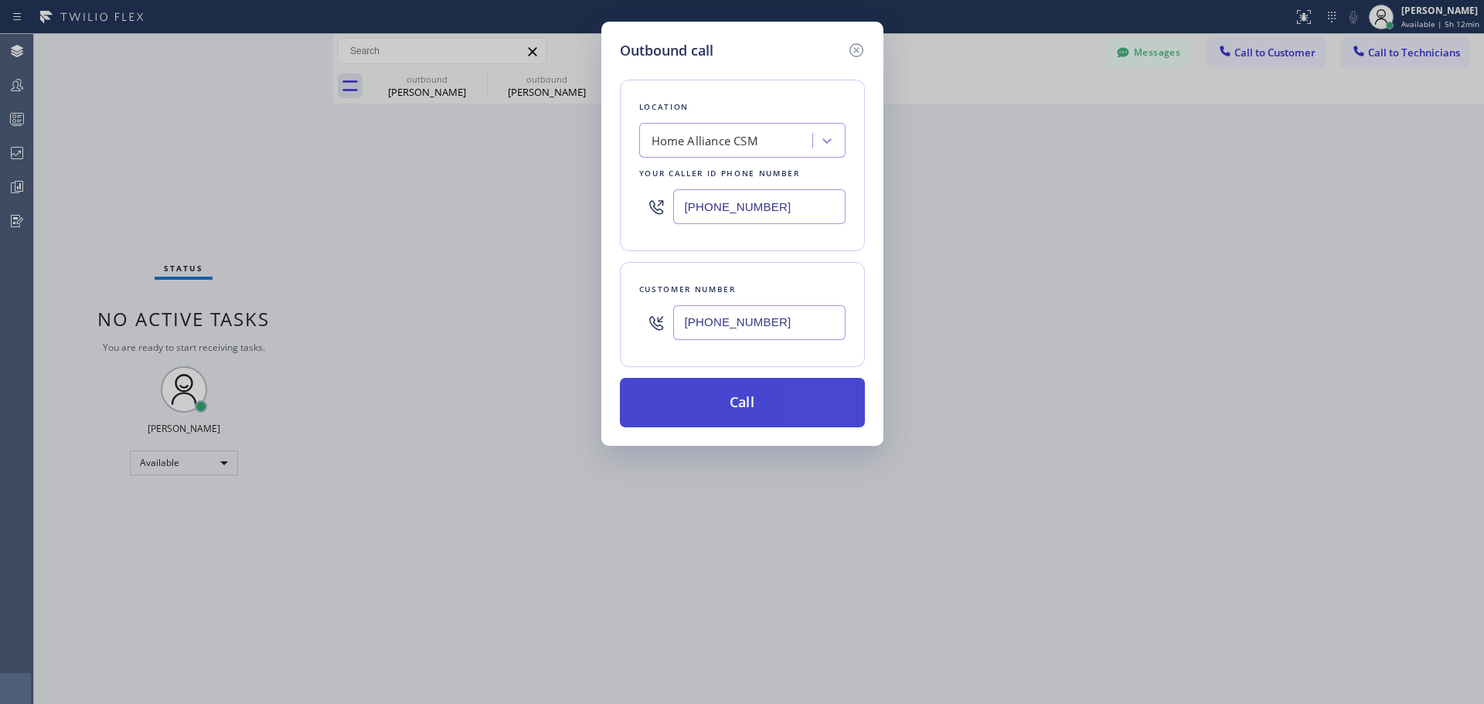
type input "[PHONE_NUMBER]"
click at [765, 394] on button "Call" at bounding box center [742, 402] width 245 height 49
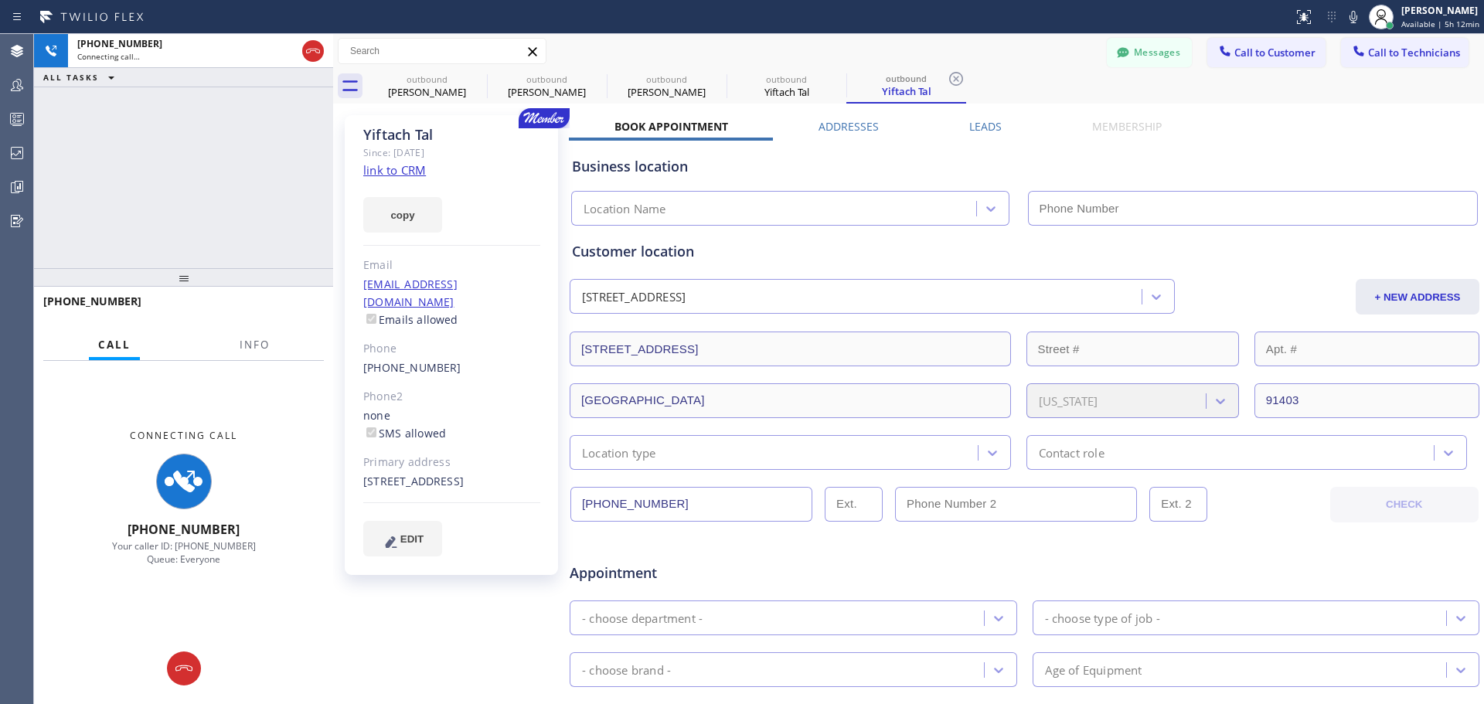
type input "[PHONE_NUMBER]"
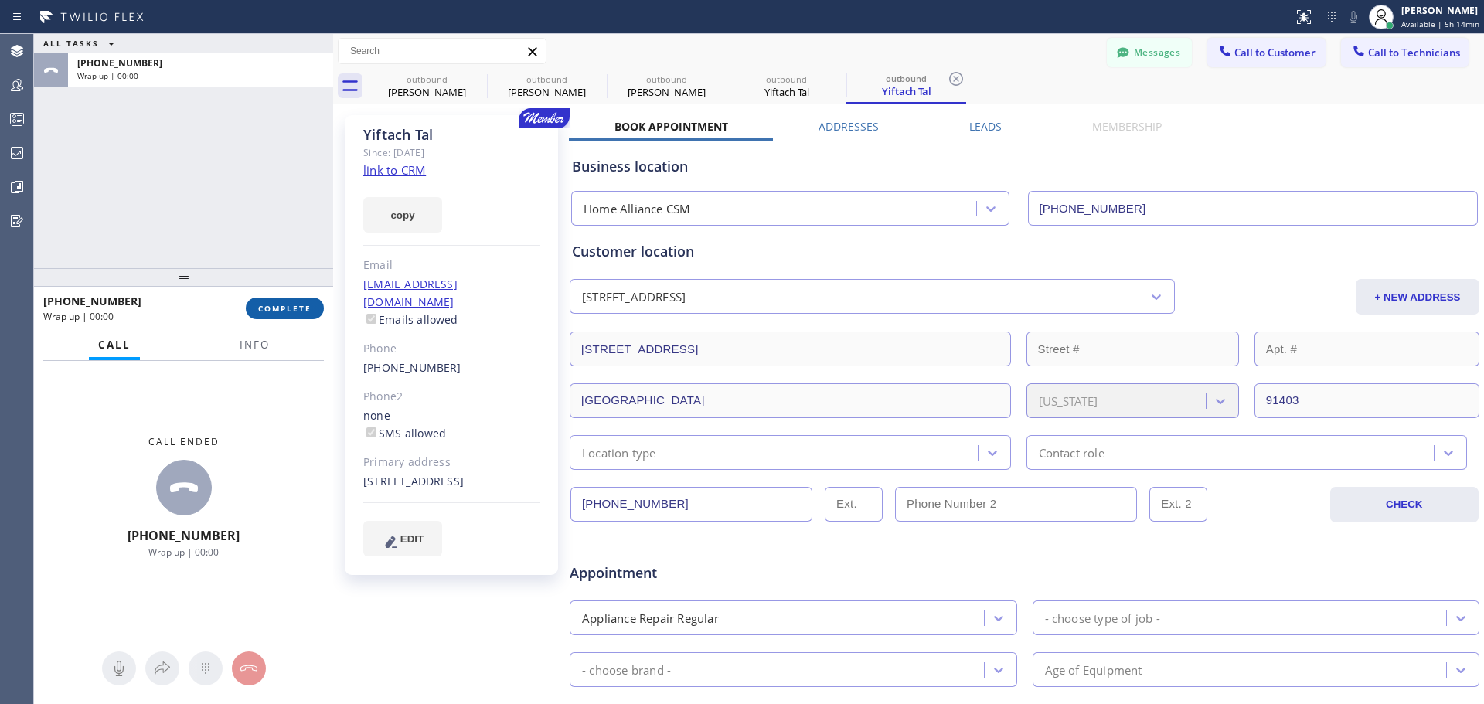
click at [308, 308] on span "COMPLETE" at bounding box center [284, 308] width 53 height 11
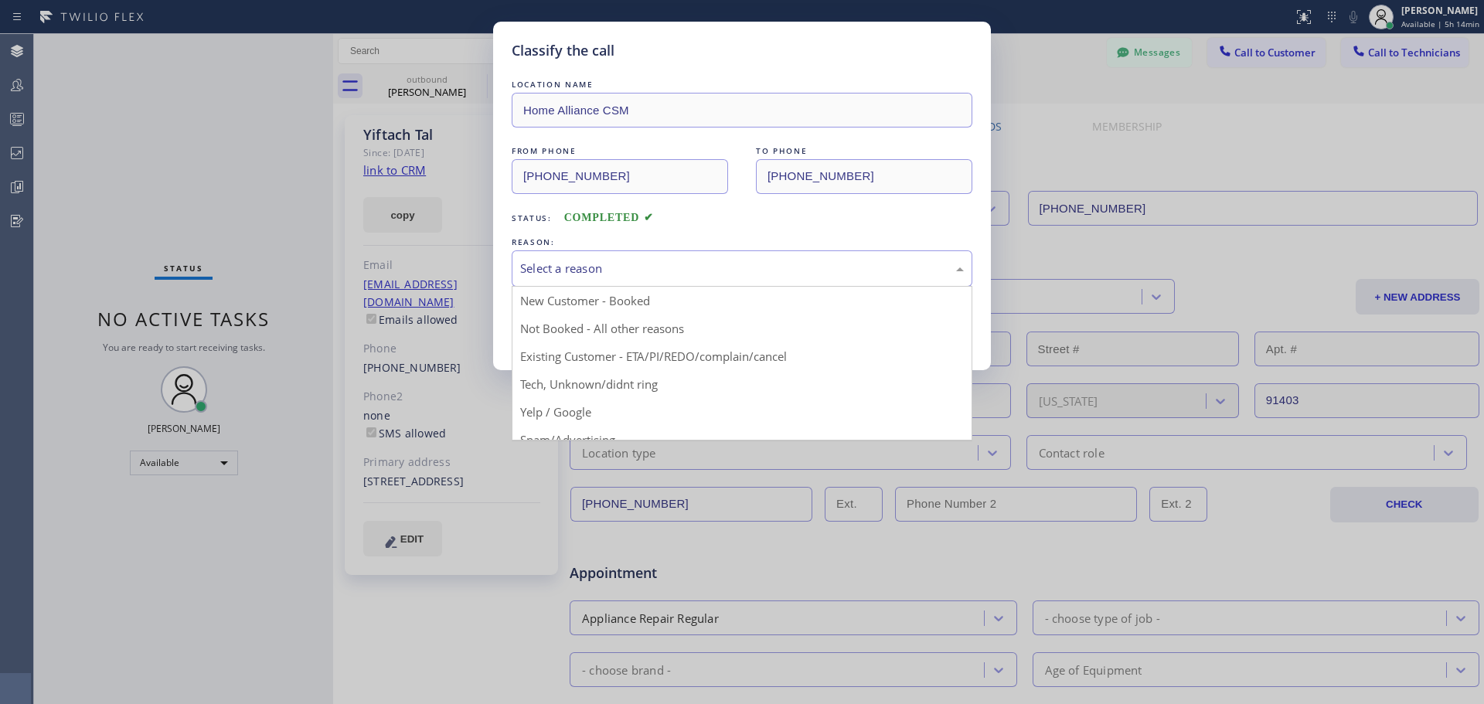
click at [659, 265] on div "Select a reason" at bounding box center [742, 269] width 444 height 18
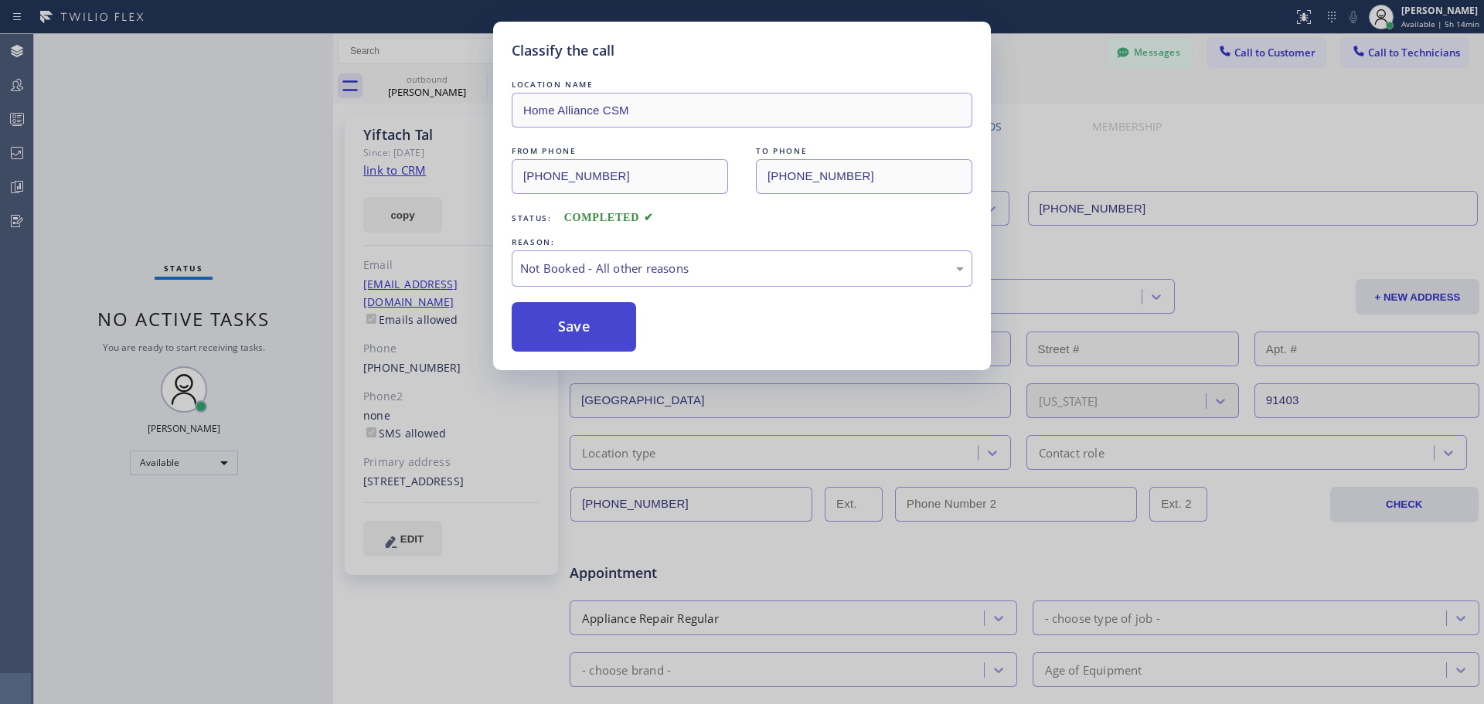
click at [544, 332] on button "Save" at bounding box center [574, 326] width 124 height 49
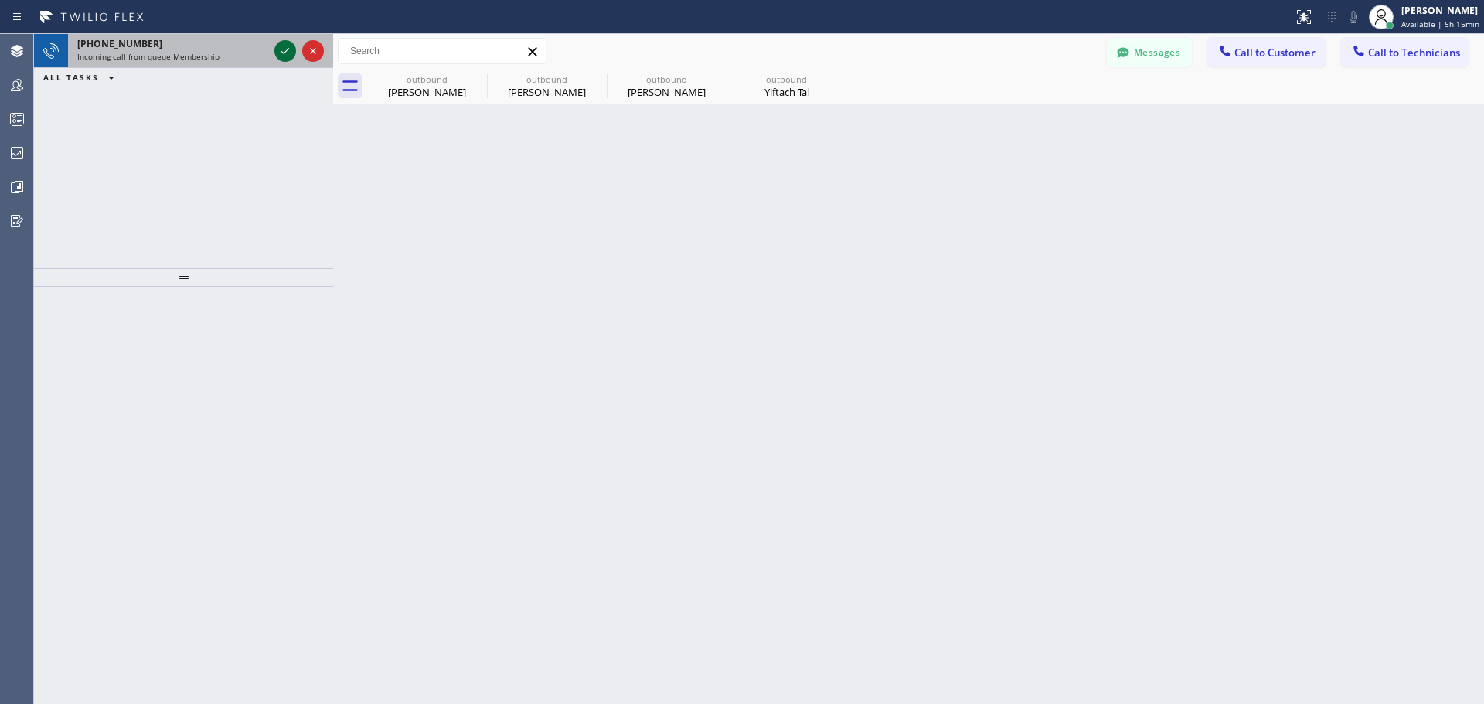
click at [288, 43] on icon at bounding box center [285, 51] width 19 height 19
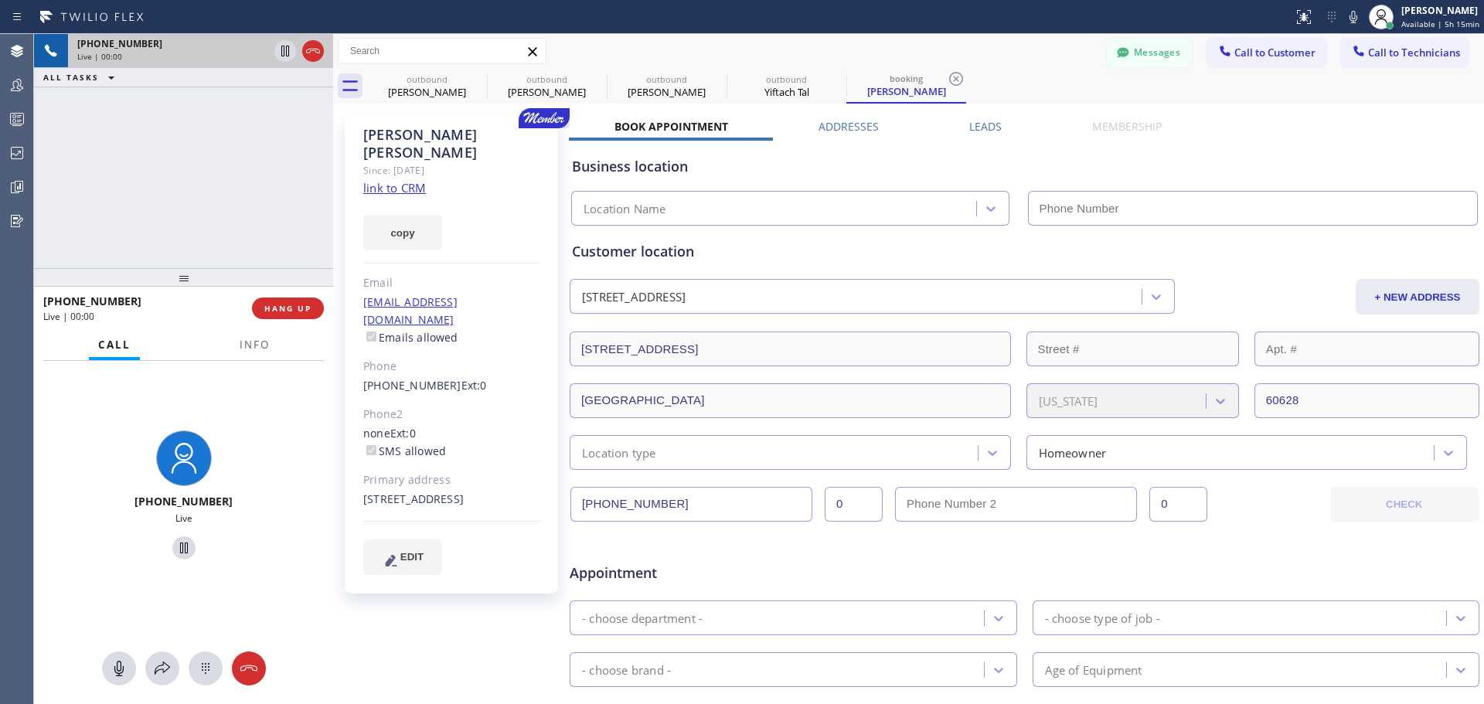
type input "[PHONE_NUMBER]"
click at [393, 180] on link "link to CRM" at bounding box center [394, 187] width 63 height 15
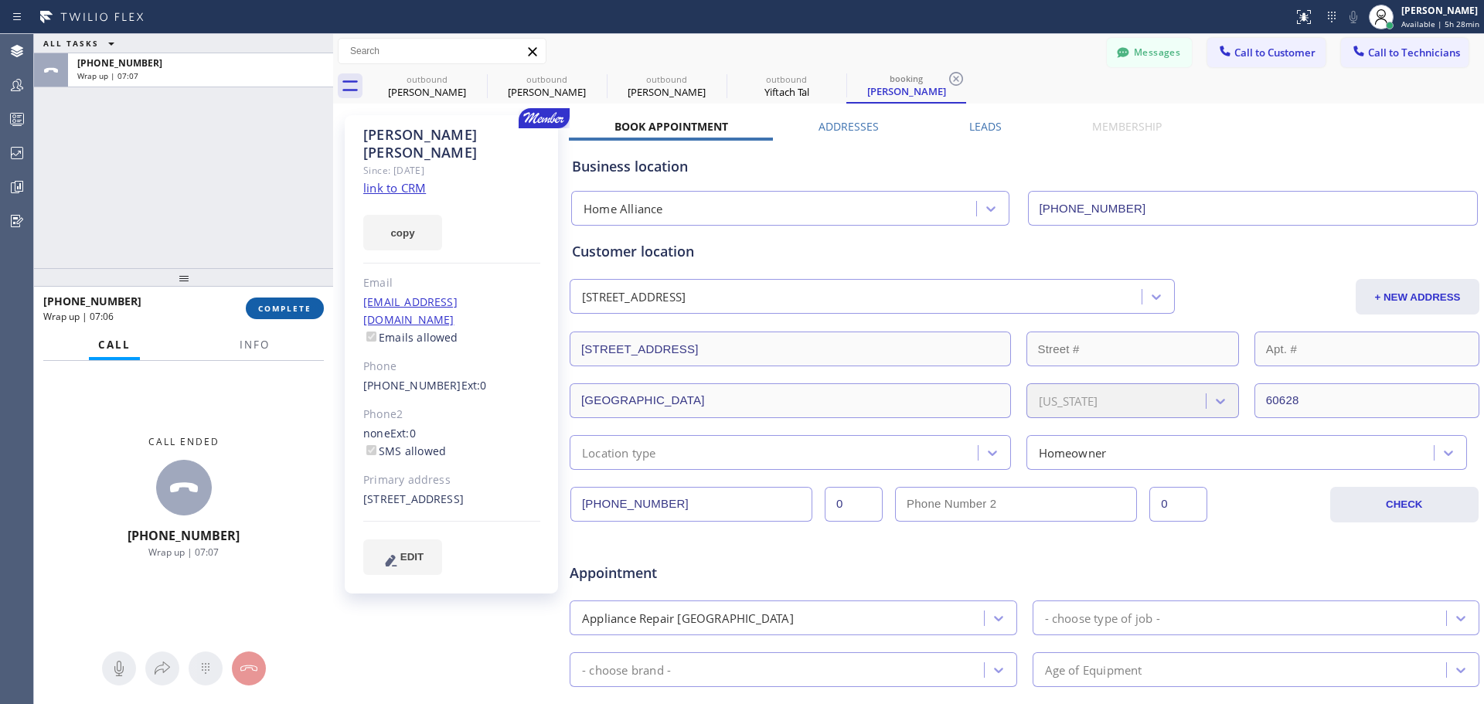
click at [291, 310] on span "COMPLETE" at bounding box center [284, 308] width 53 height 11
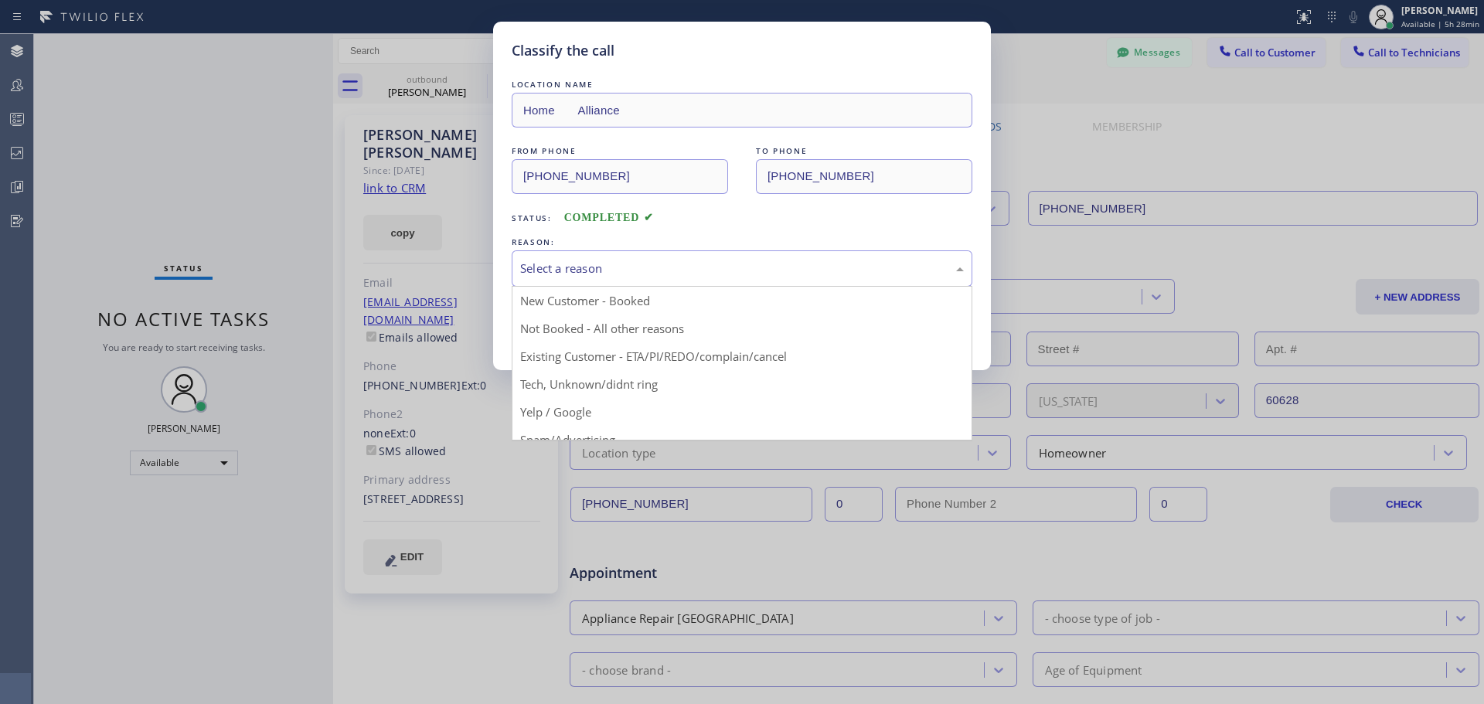
click at [706, 270] on div "Select a reason" at bounding box center [742, 269] width 444 height 18
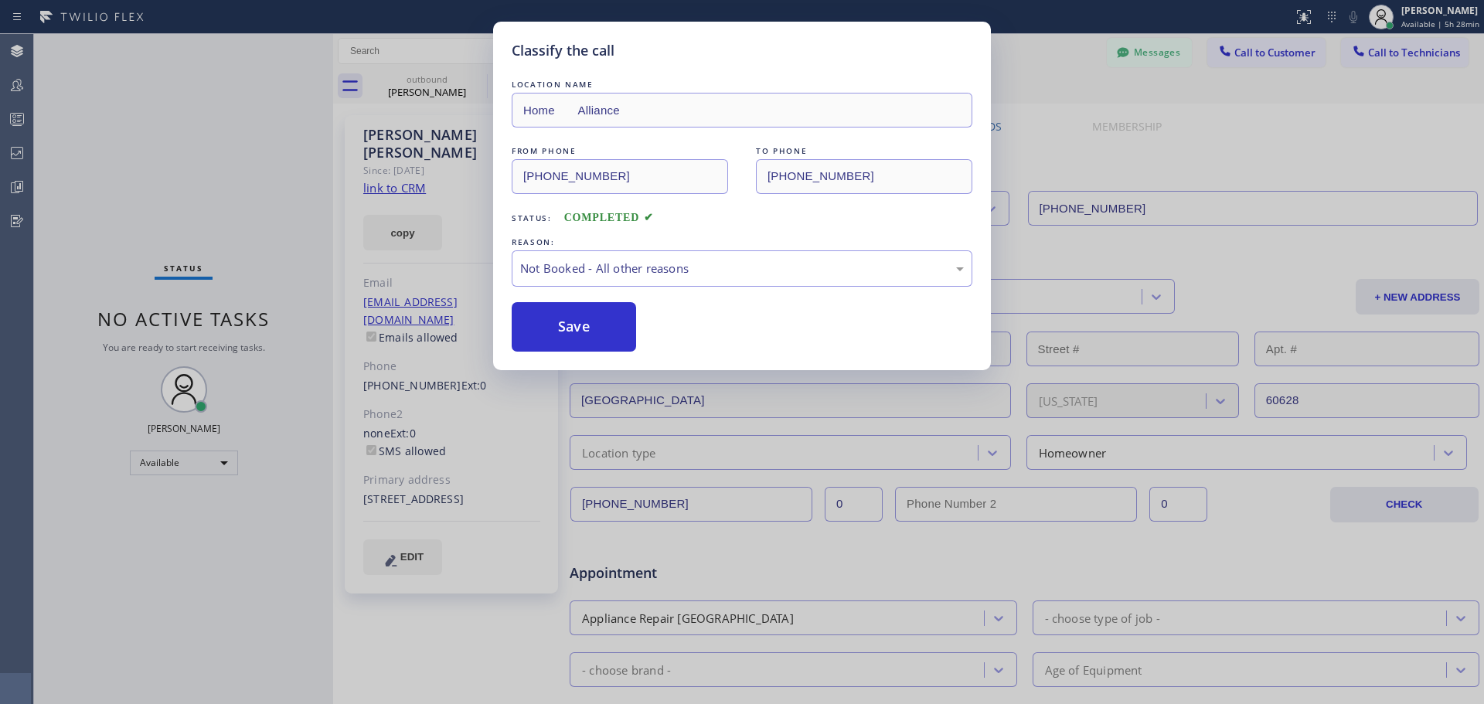
click at [583, 324] on button "Save" at bounding box center [574, 326] width 124 height 49
type input "[PHONE_NUMBER]"
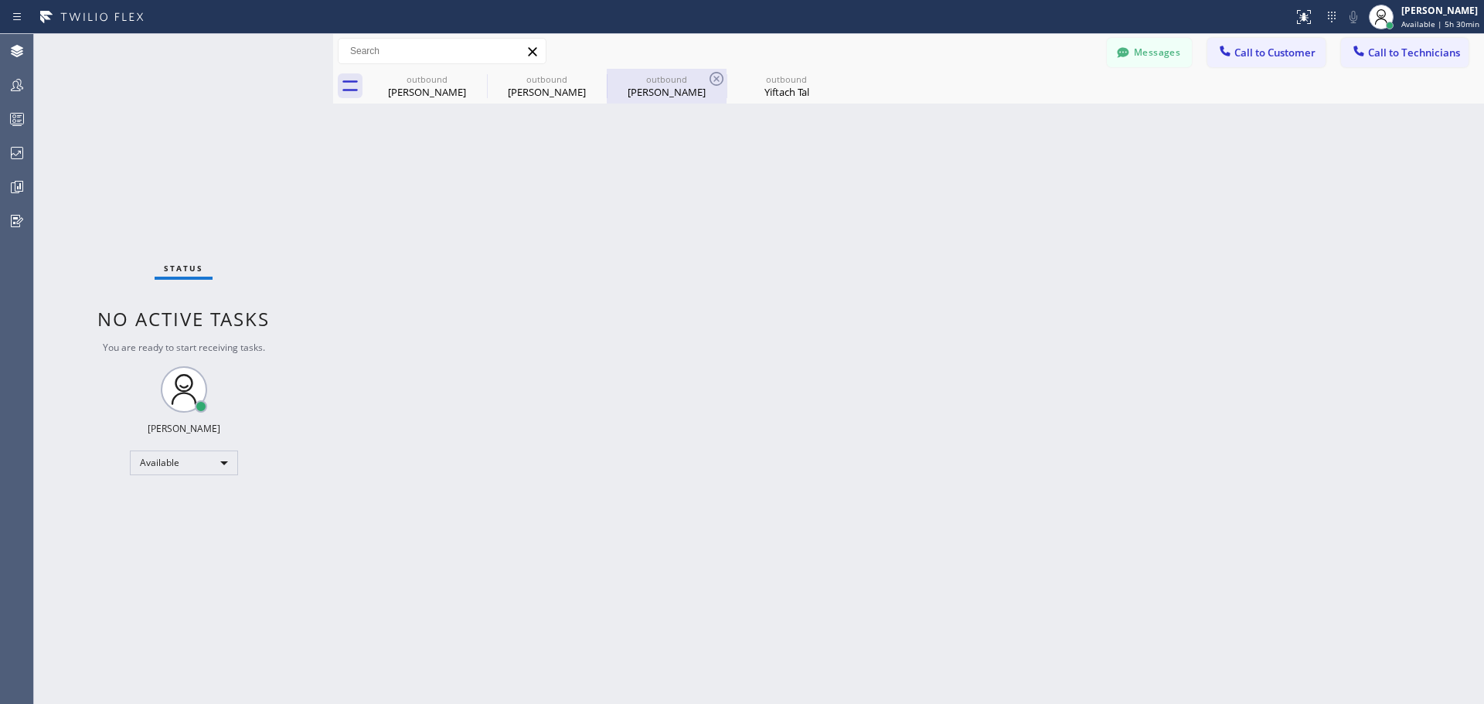
drag, startPoint x: 472, startPoint y: 77, endPoint x: 534, endPoint y: 83, distance: 62.9
click at [0, 0] on icon at bounding box center [0, 0] width 0 height 0
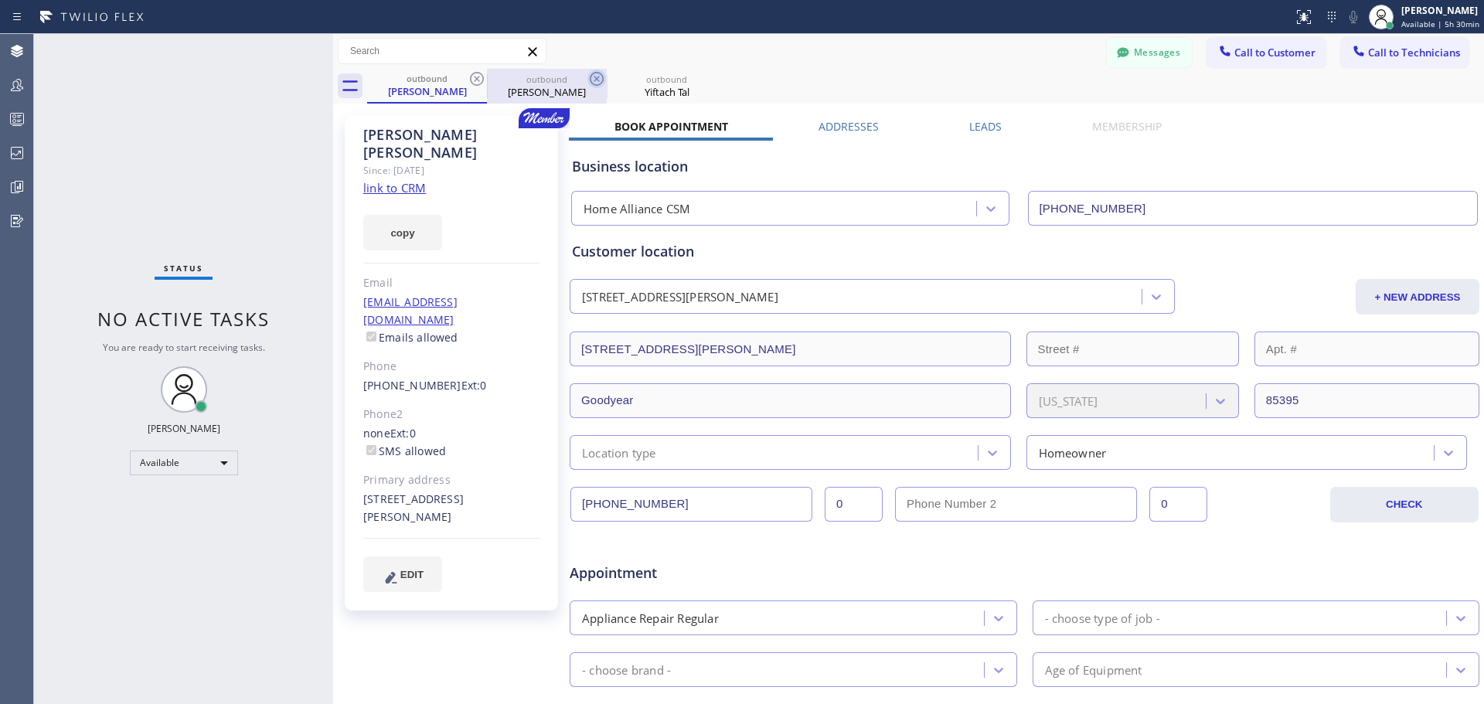
click at [595, 77] on icon at bounding box center [597, 79] width 14 height 14
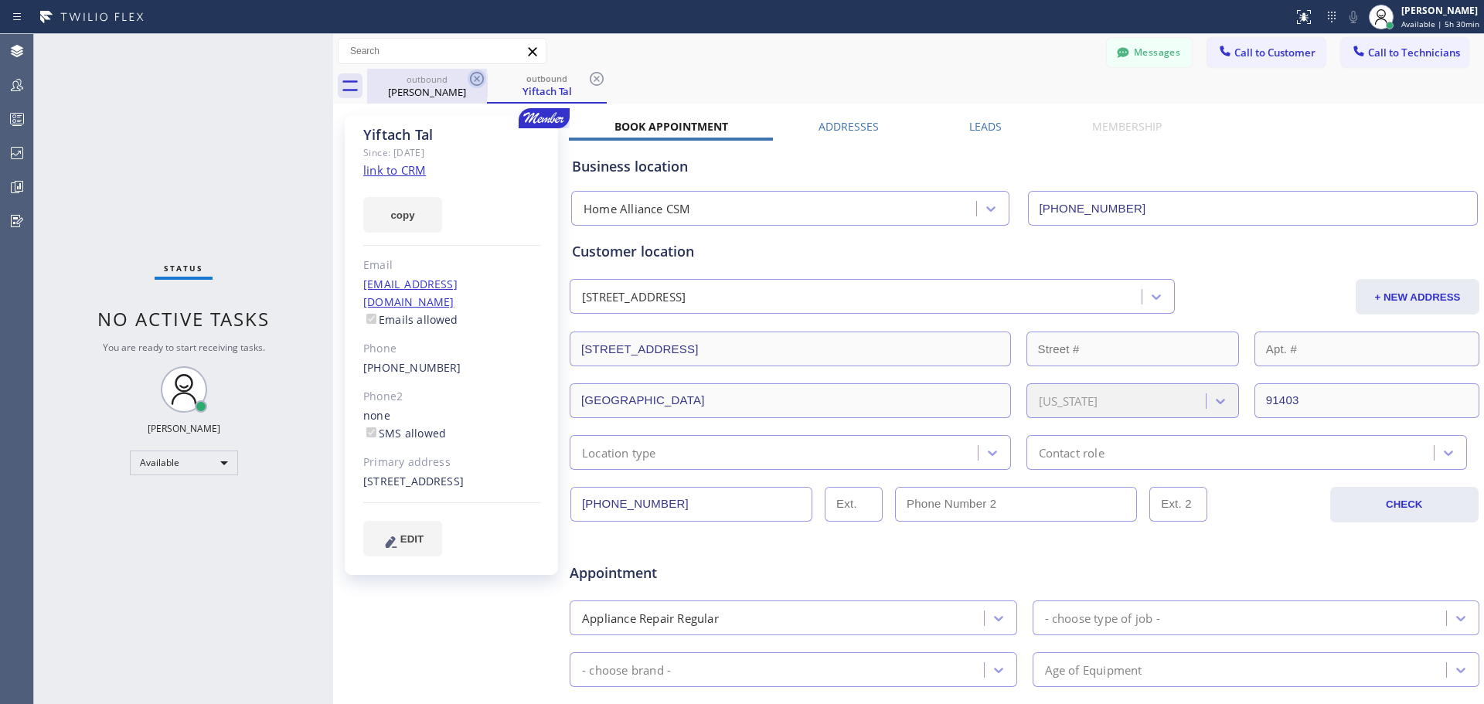
click at [478, 76] on icon at bounding box center [477, 79] width 19 height 19
click at [598, 78] on icon at bounding box center [597, 79] width 14 height 14
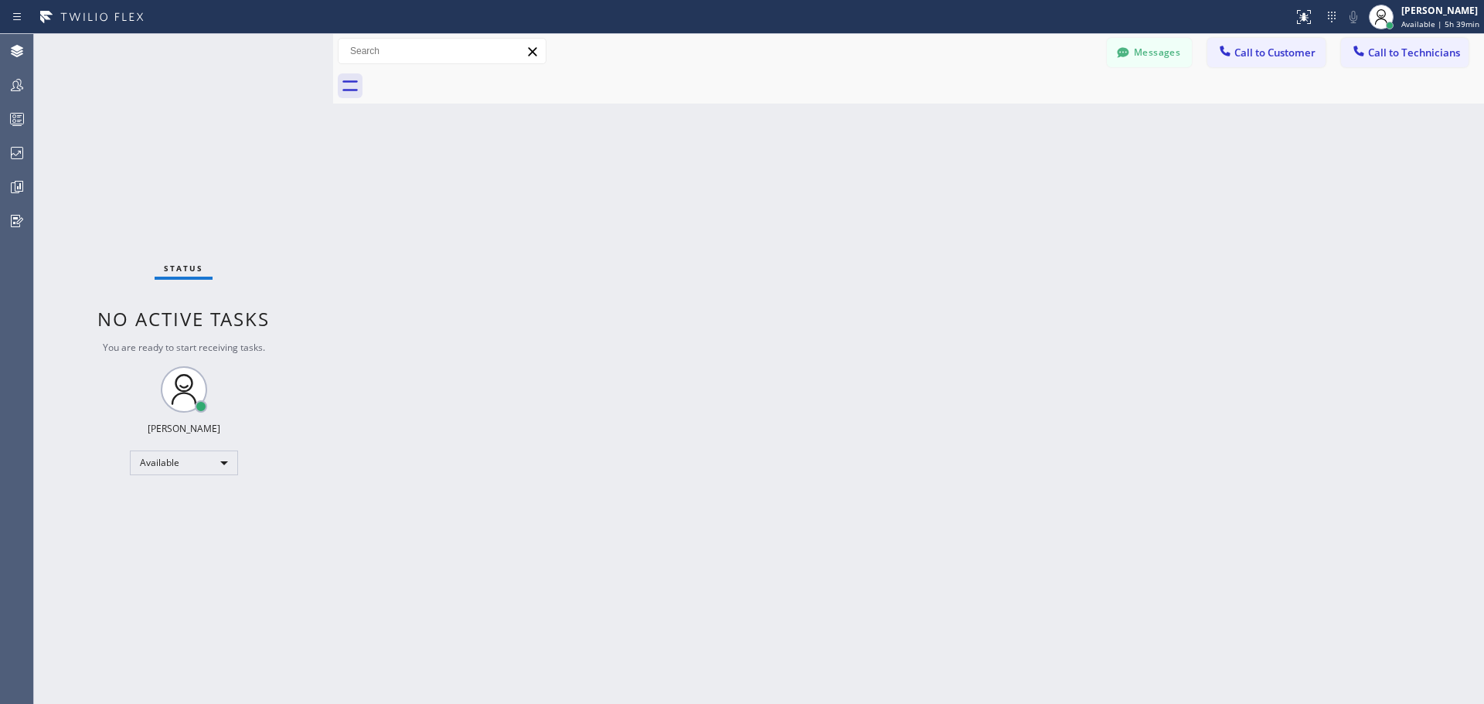
click at [1294, 67] on div "Messages Call to Customer Call to Technicians Outbound call Location Home Allia…" at bounding box center [908, 51] width 1151 height 35
click at [1288, 61] on button "Call to Customer" at bounding box center [1267, 52] width 118 height 29
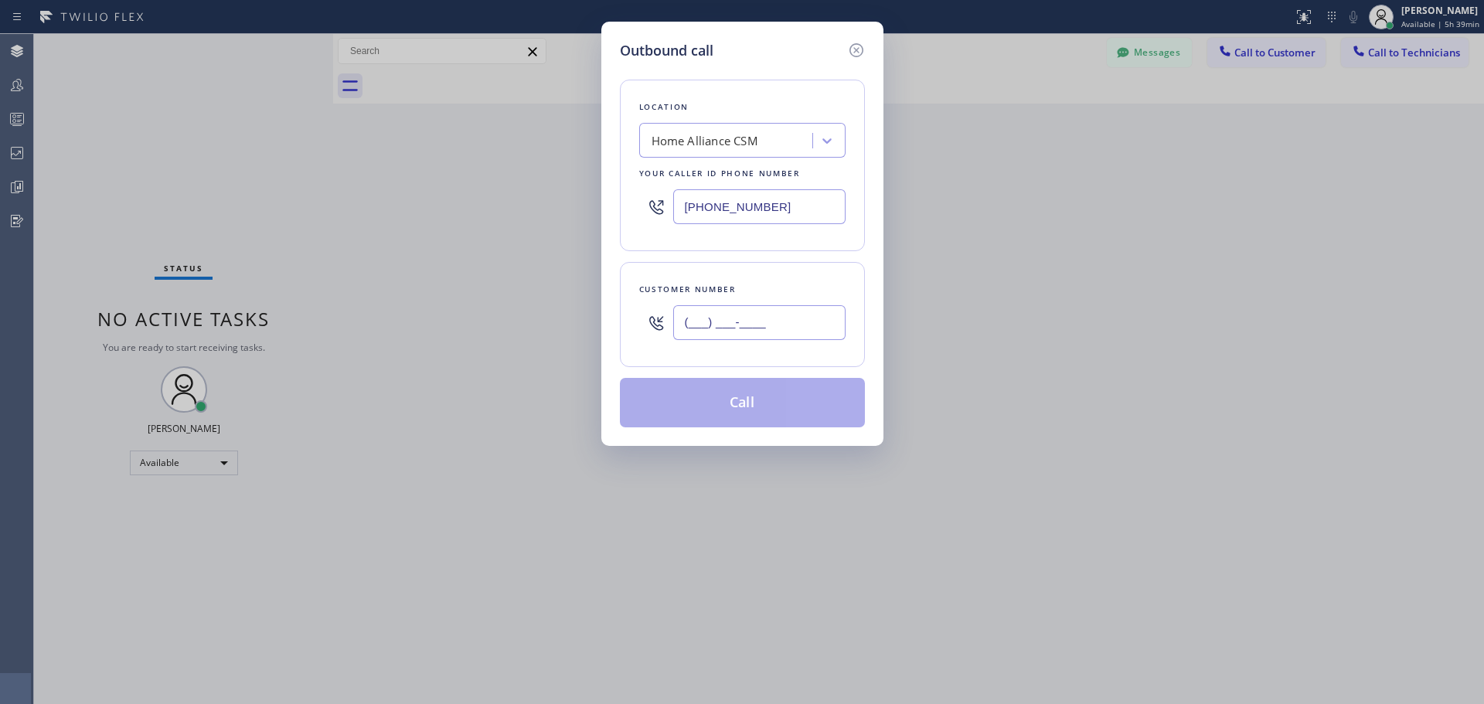
click at [726, 332] on input "(___) ___-____" at bounding box center [759, 322] width 172 height 35
paste input "708) 530-3729"
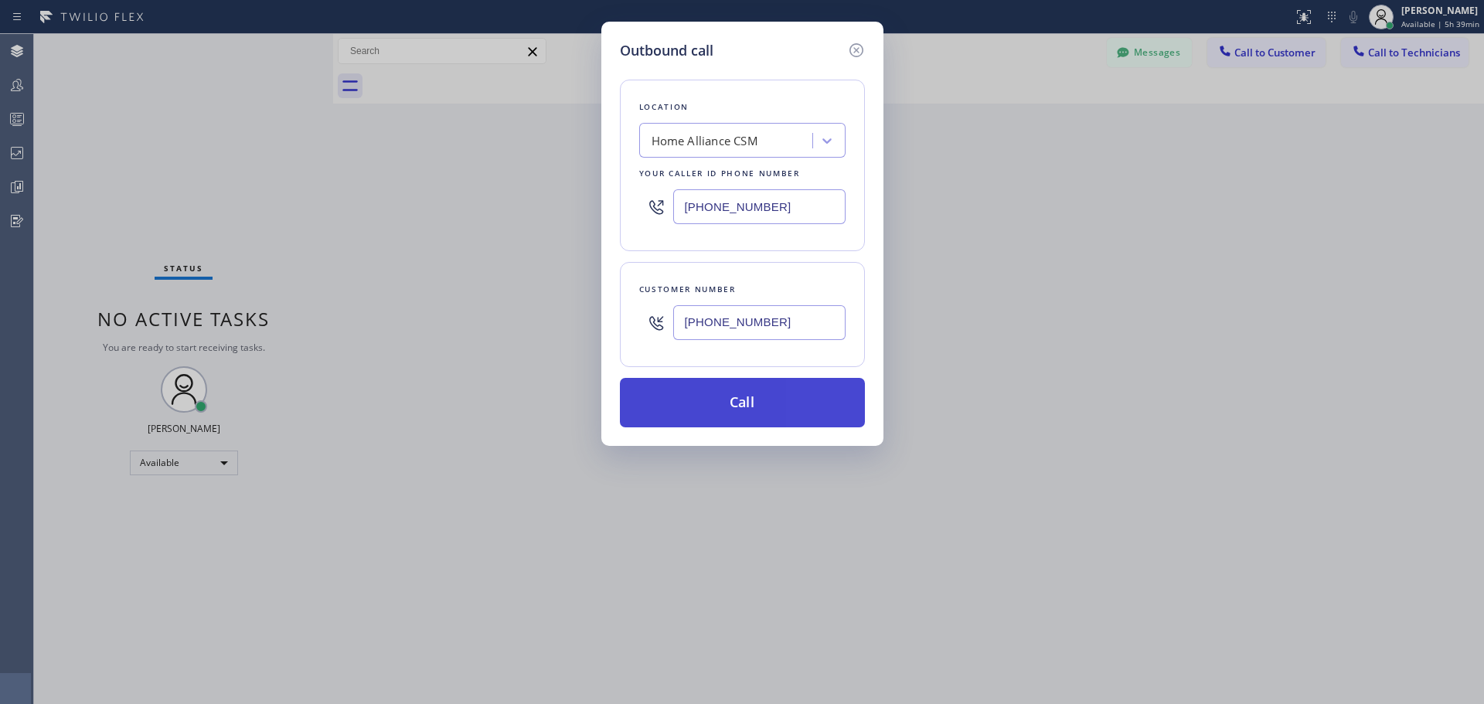
type input "[PHONE_NUMBER]"
click at [764, 414] on button "Call" at bounding box center [742, 402] width 245 height 49
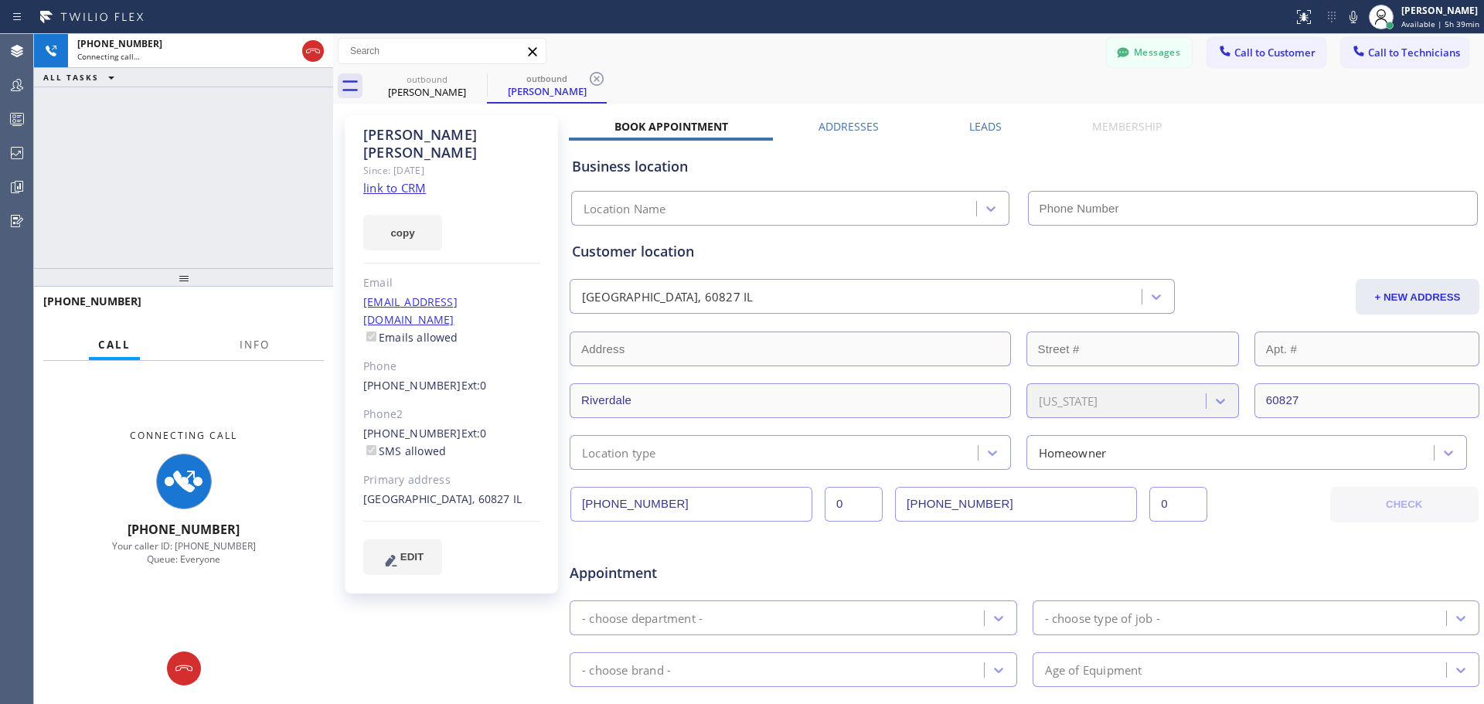
type input "[PHONE_NUMBER]"
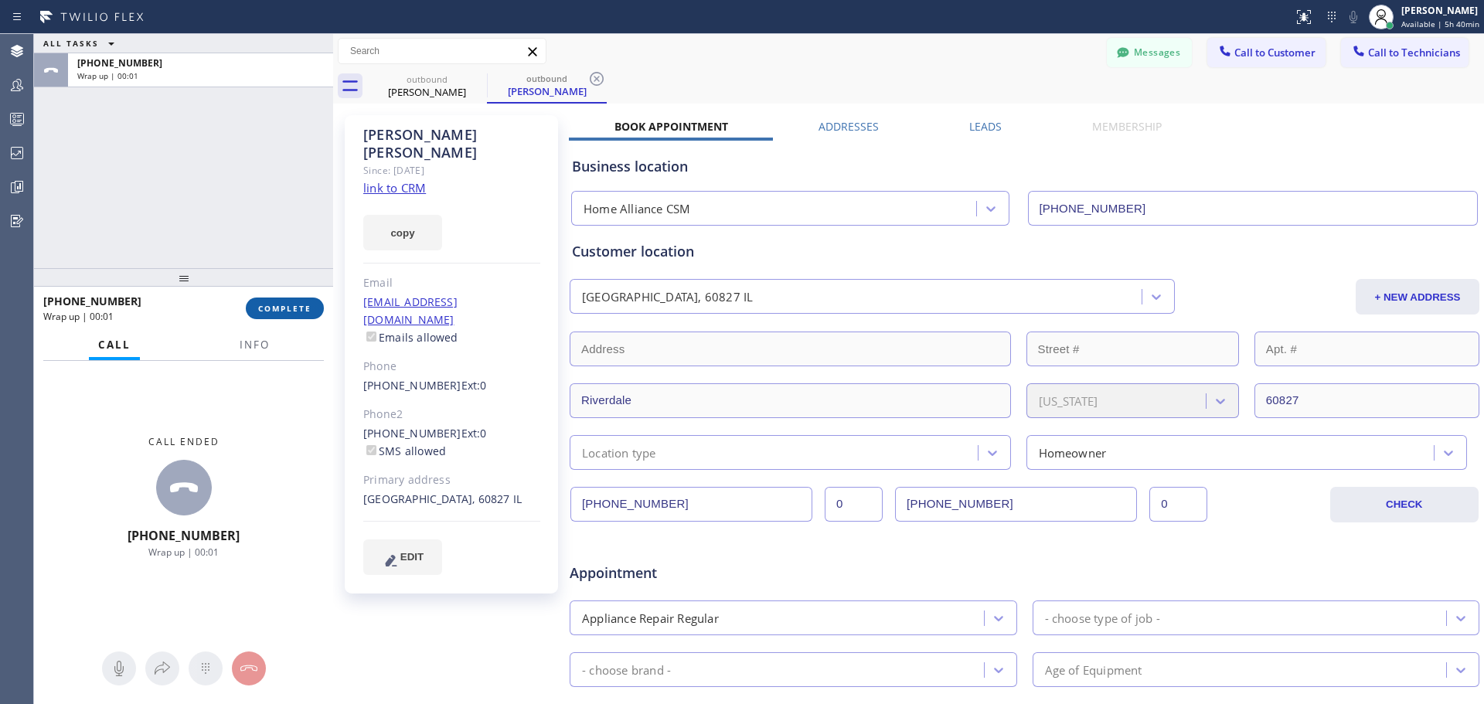
click at [287, 305] on span "COMPLETE" at bounding box center [284, 308] width 53 height 11
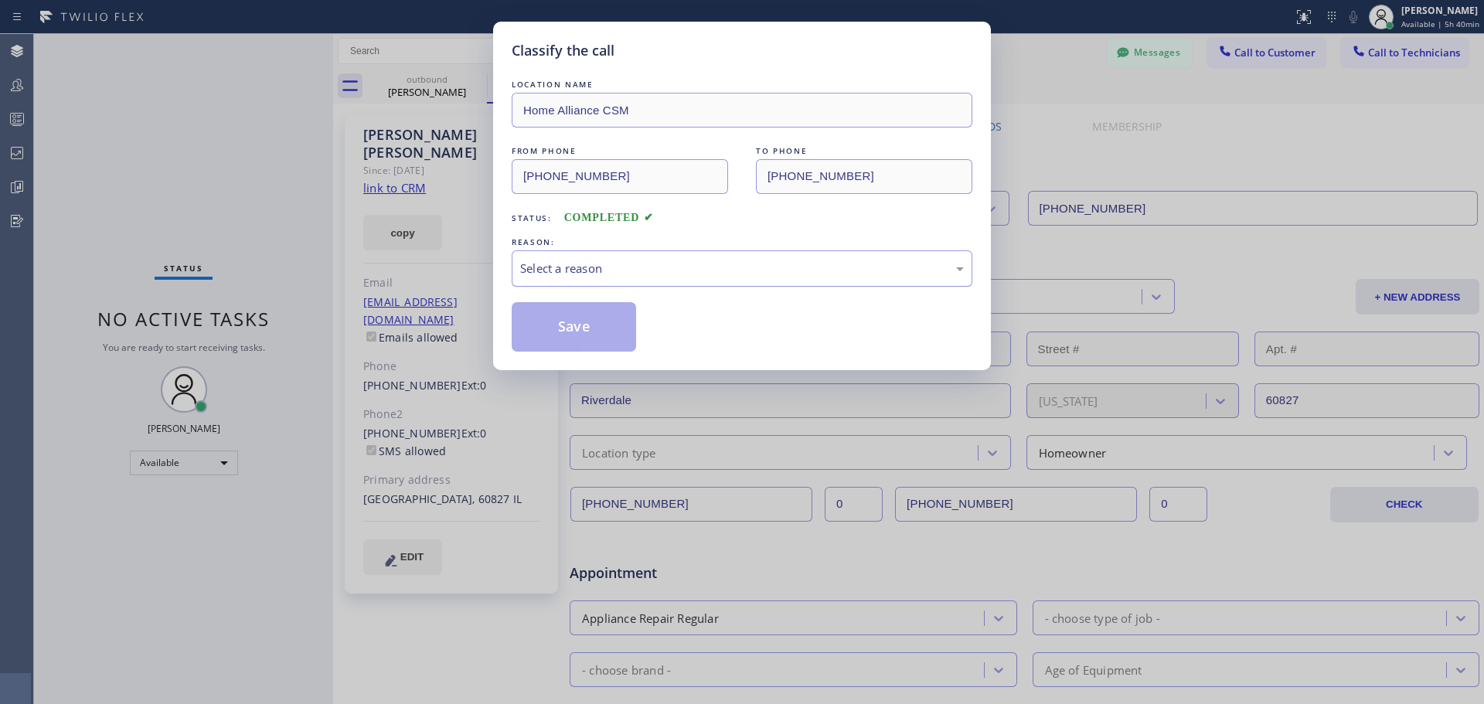
click at [677, 268] on div "Select a reason" at bounding box center [742, 269] width 444 height 18
click at [578, 331] on button "Save" at bounding box center [574, 326] width 124 height 49
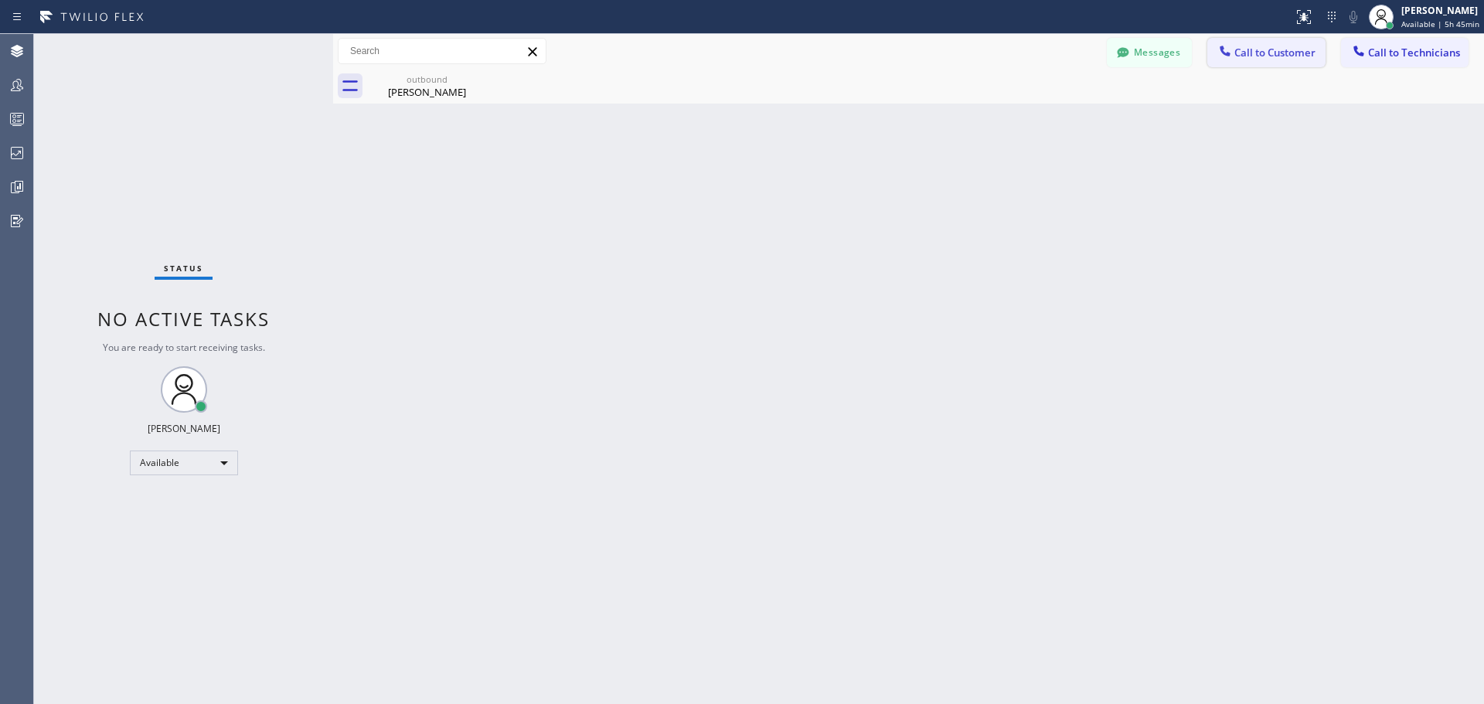
click at [1273, 60] on button "Call to Customer" at bounding box center [1267, 52] width 118 height 29
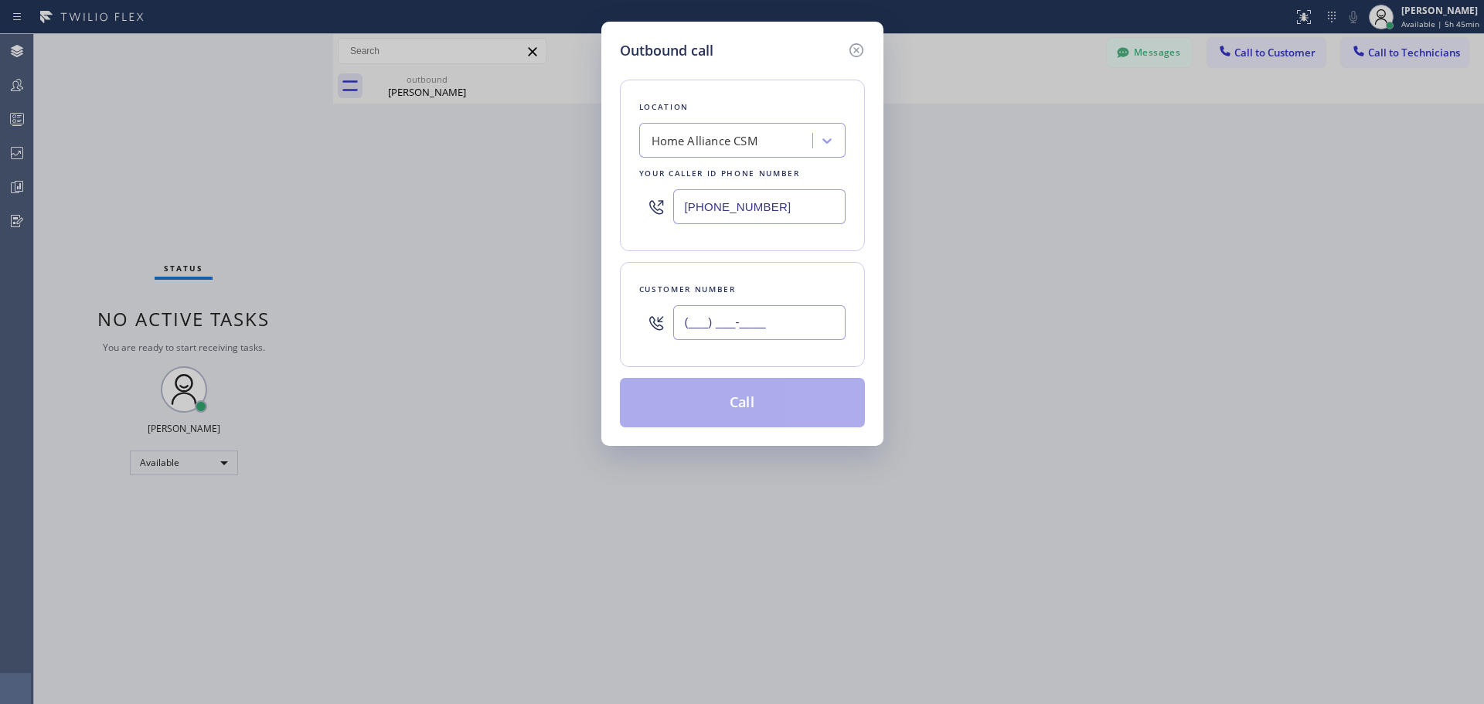
click at [740, 312] on input "(___) ___-____" at bounding box center [759, 322] width 172 height 35
paste input "718) 423-8261"
type input "[PHONE_NUMBER]"
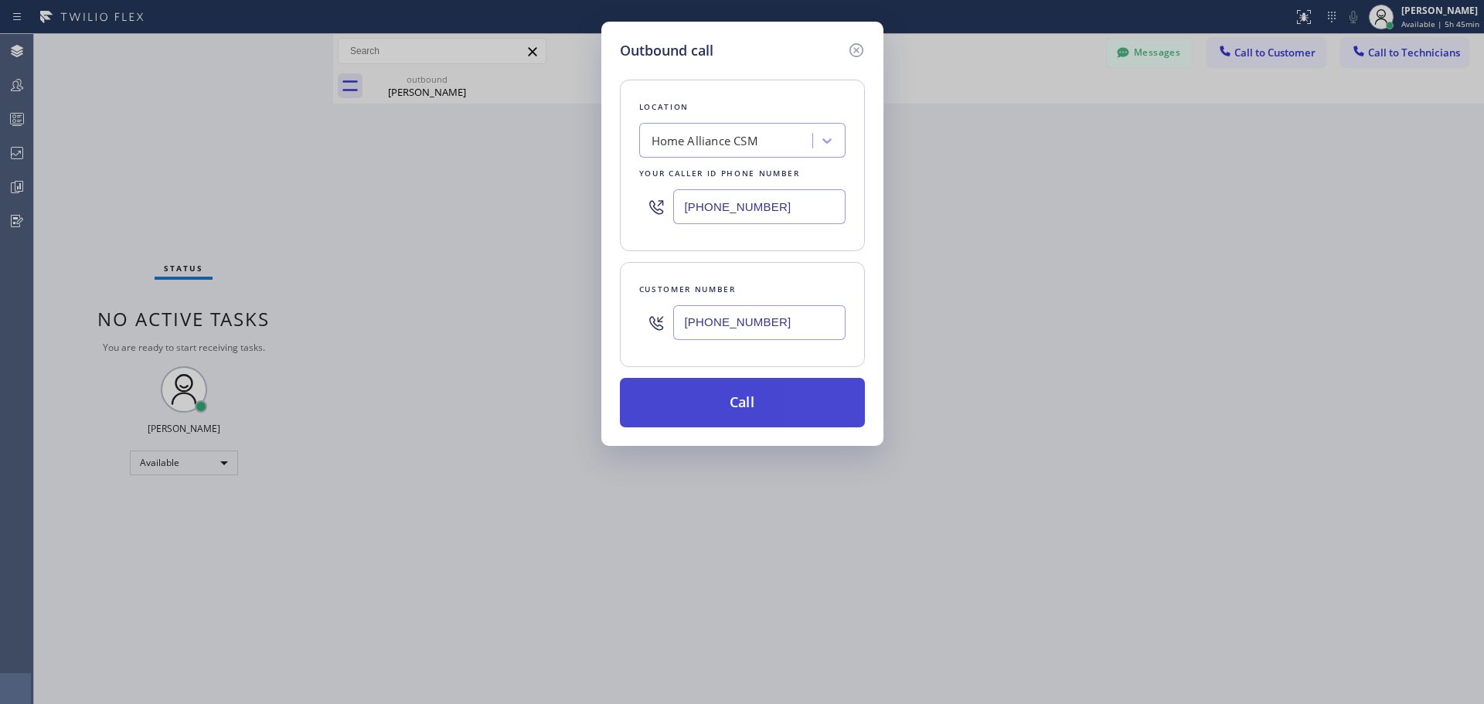
click at [769, 402] on button "Call" at bounding box center [742, 402] width 245 height 49
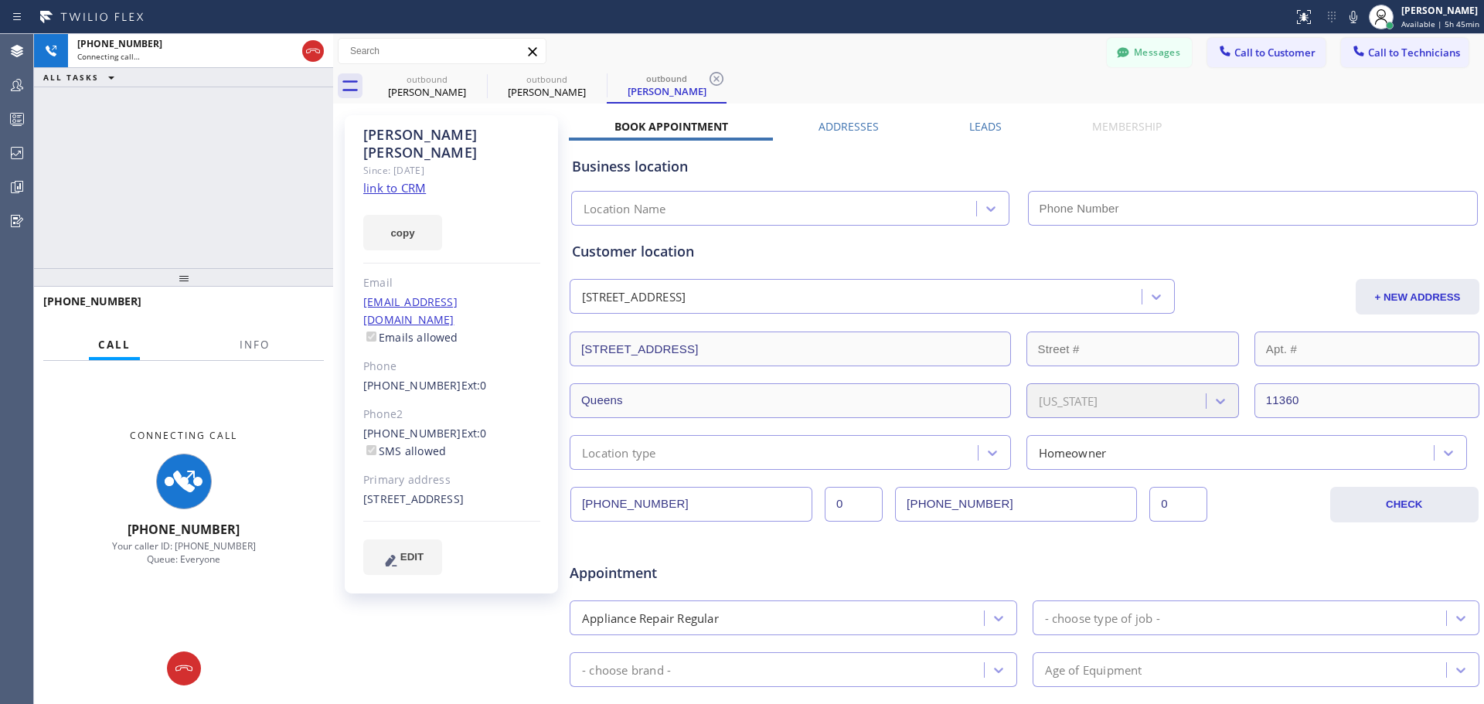
type input "[PHONE_NUMBER]"
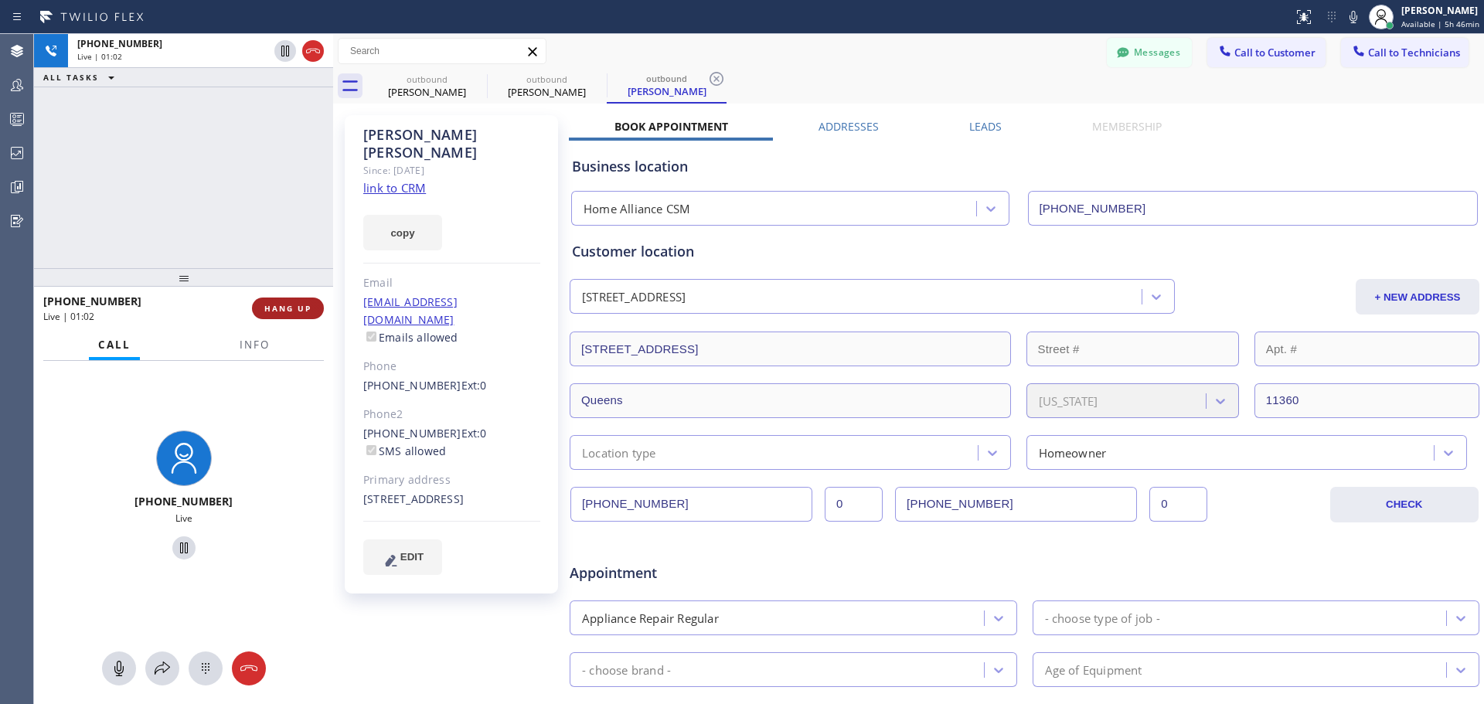
click at [288, 315] on button "HANG UP" at bounding box center [288, 309] width 72 height 22
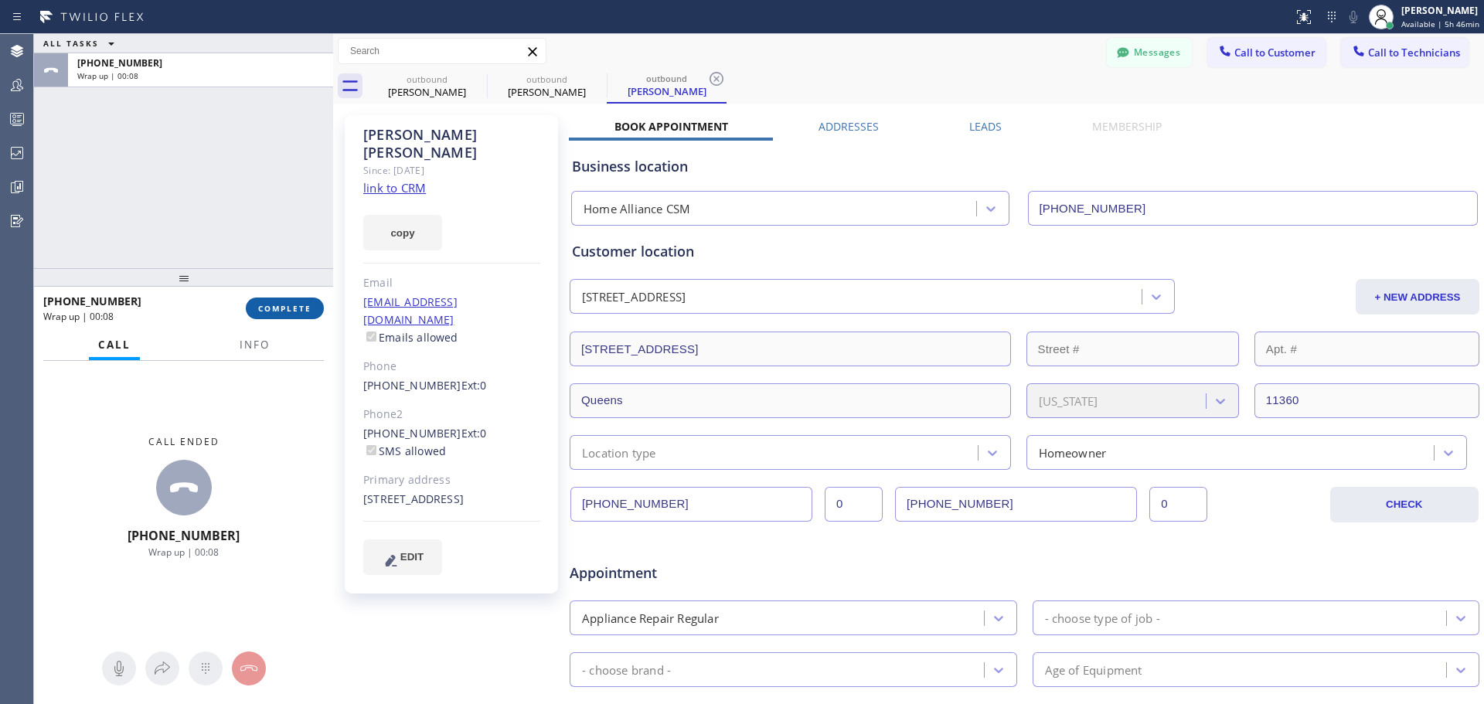
click at [284, 310] on span "COMPLETE" at bounding box center [284, 308] width 53 height 11
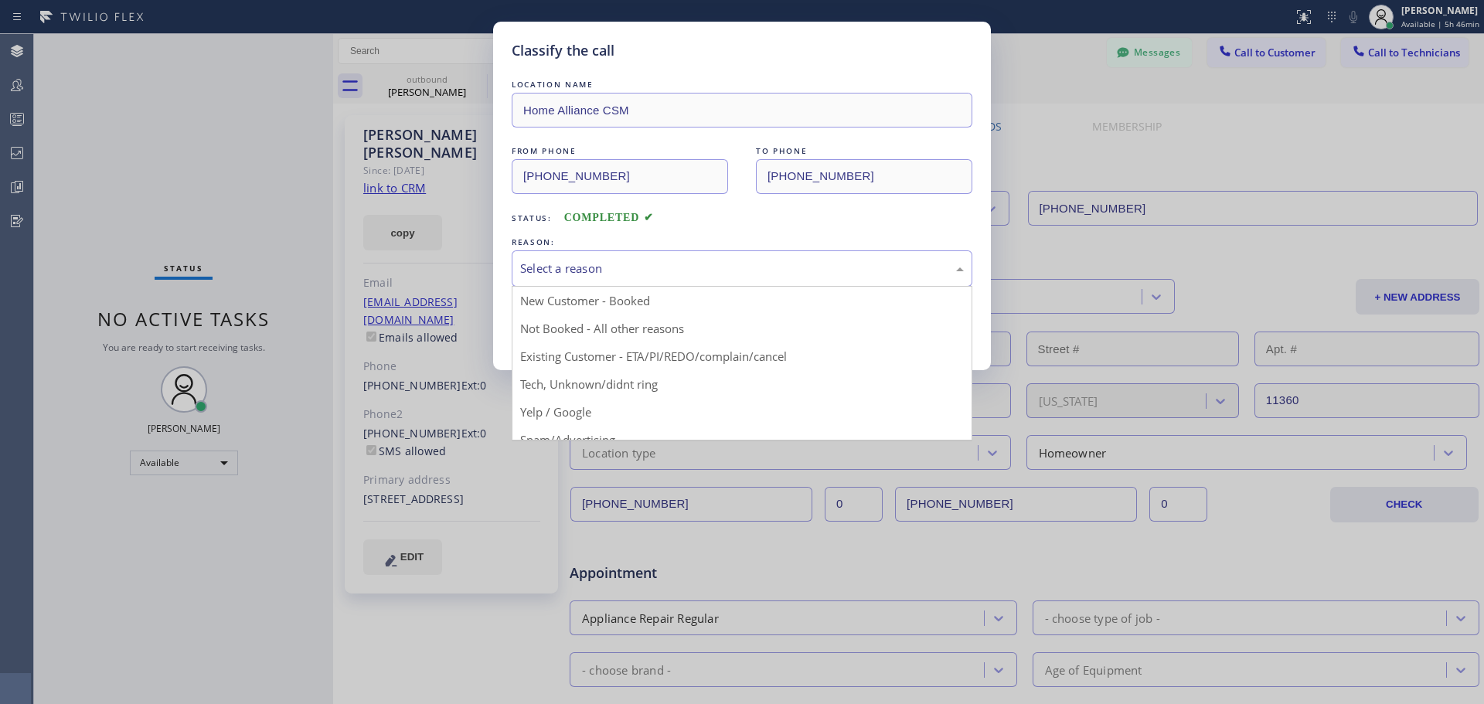
click at [581, 267] on div "Select a reason" at bounding box center [742, 269] width 444 height 18
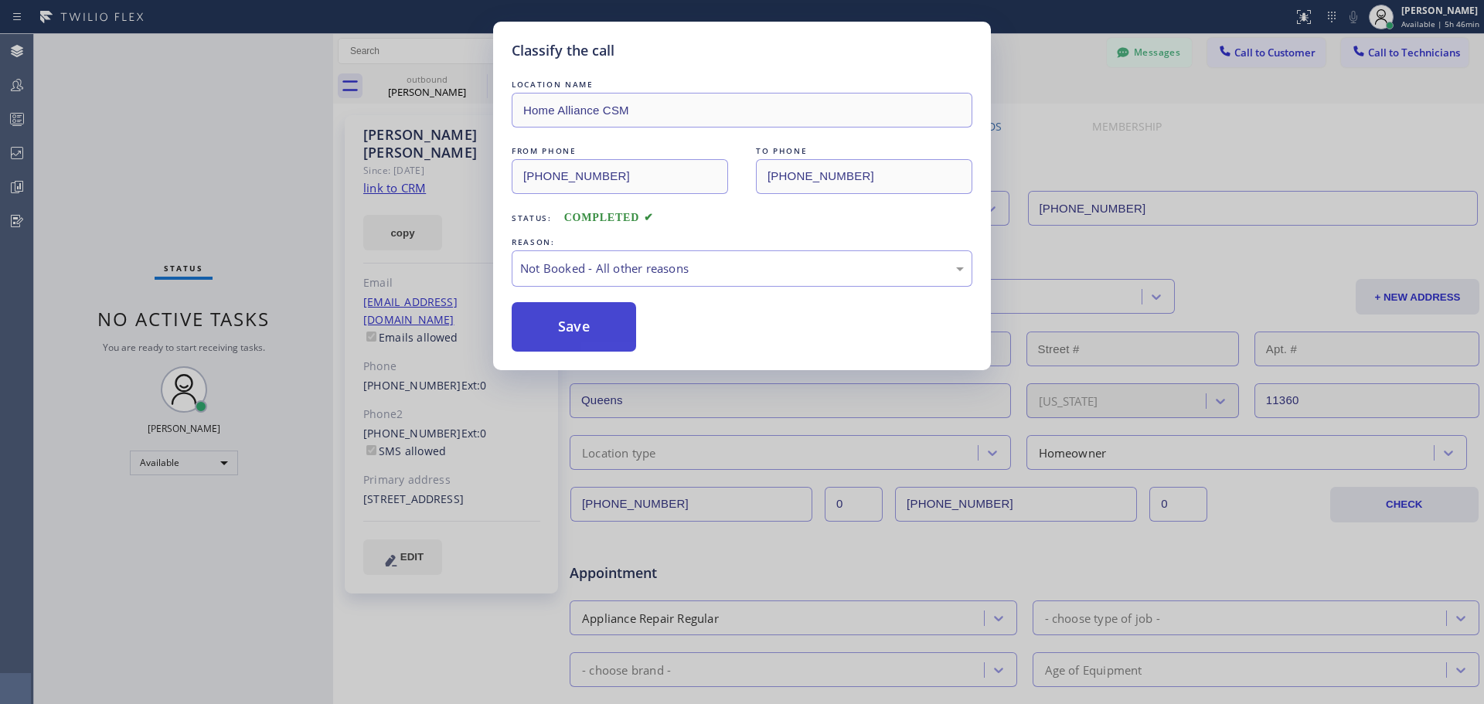
click at [597, 326] on button "Save" at bounding box center [574, 326] width 124 height 49
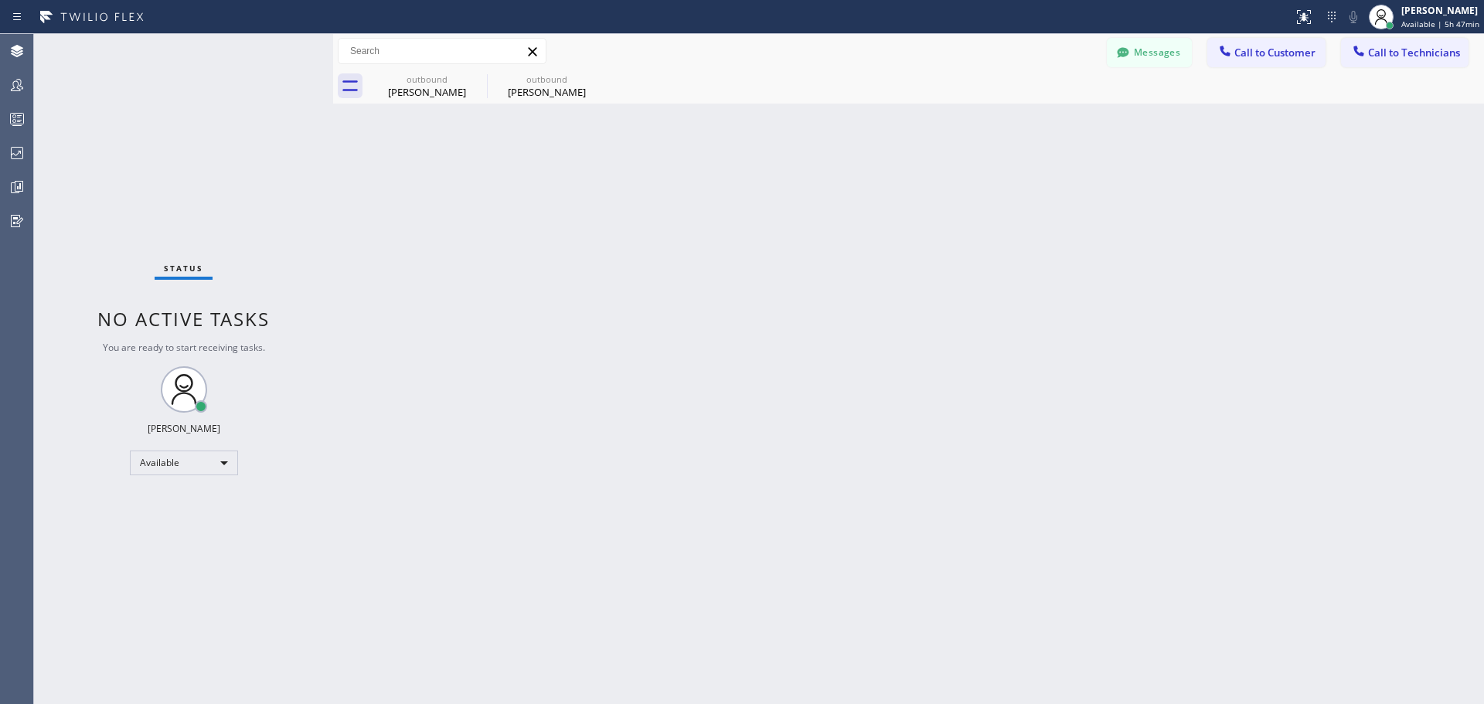
click at [0, 0] on icon at bounding box center [0, 0] width 0 height 0
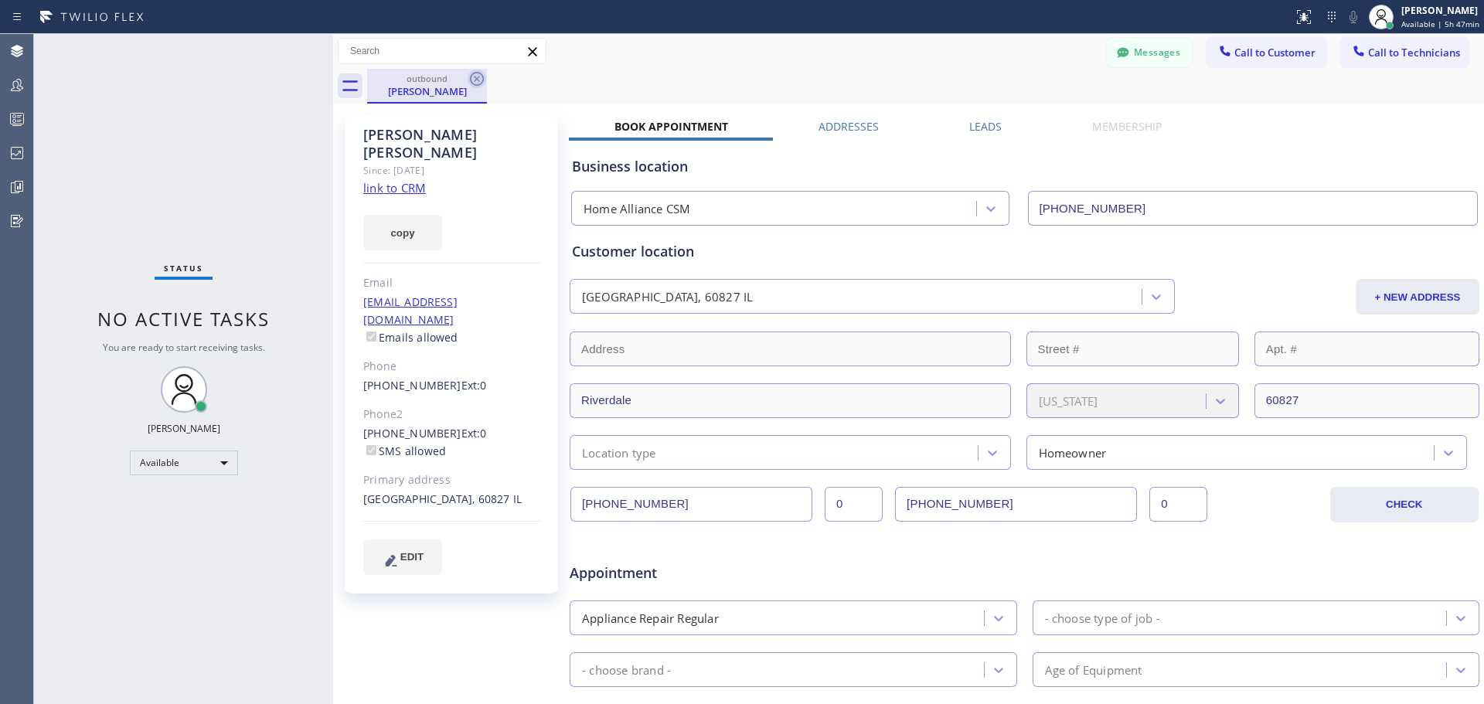
click at [476, 77] on icon at bounding box center [477, 79] width 14 height 14
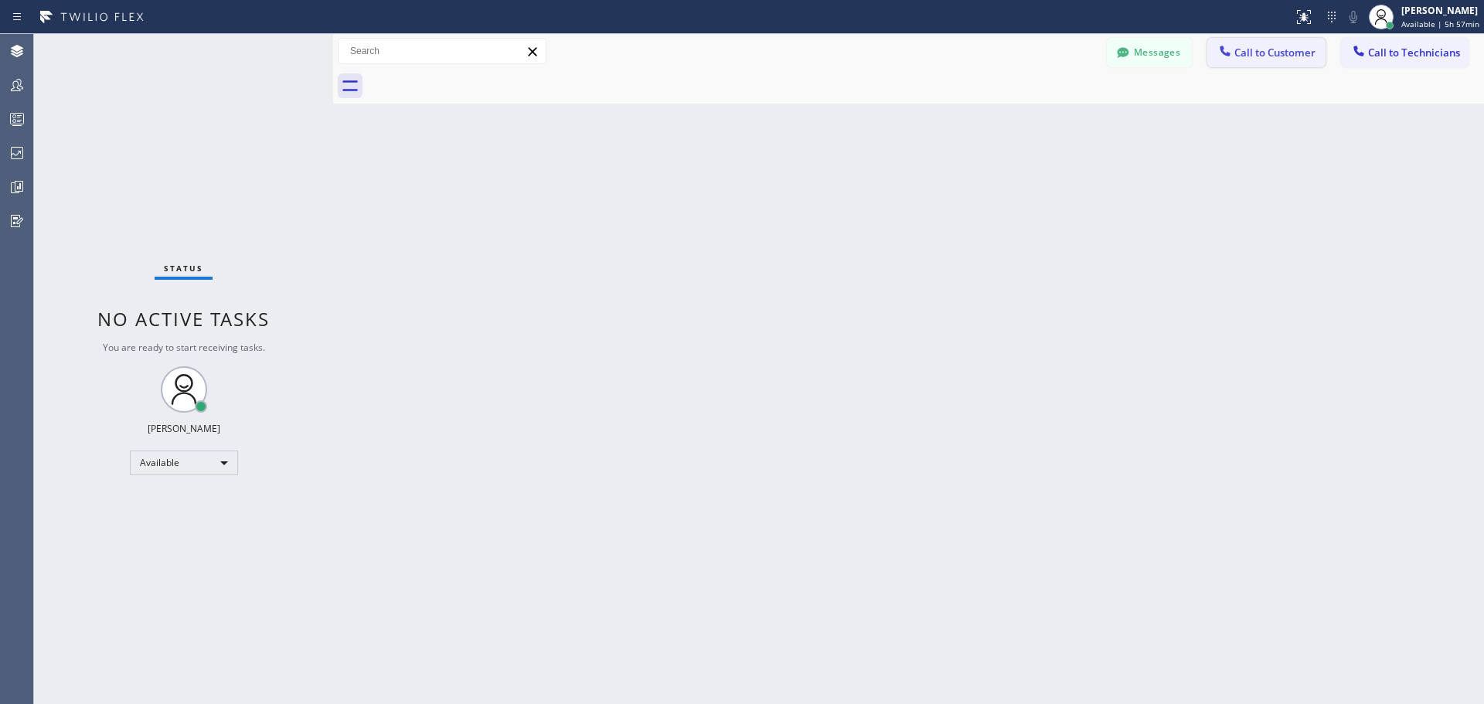
click at [1269, 42] on button "Call to Customer" at bounding box center [1267, 52] width 118 height 29
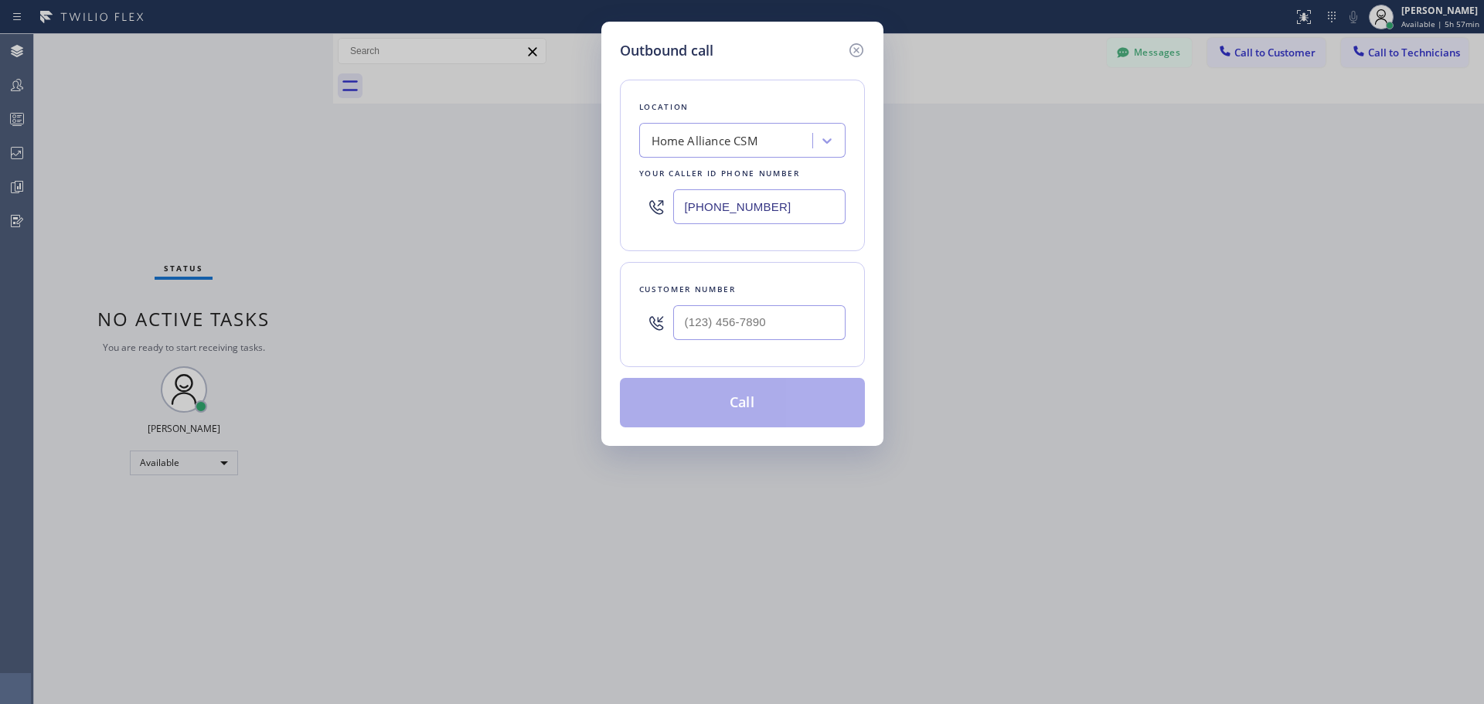
drag, startPoint x: 728, startPoint y: 351, endPoint x: 735, endPoint y: 345, distance: 9.3
click at [732, 346] on div "Customer number" at bounding box center [742, 314] width 245 height 105
click at [745, 322] on input "(___) ___-____" at bounding box center [759, 322] width 172 height 35
paste input "979) 922-0772"
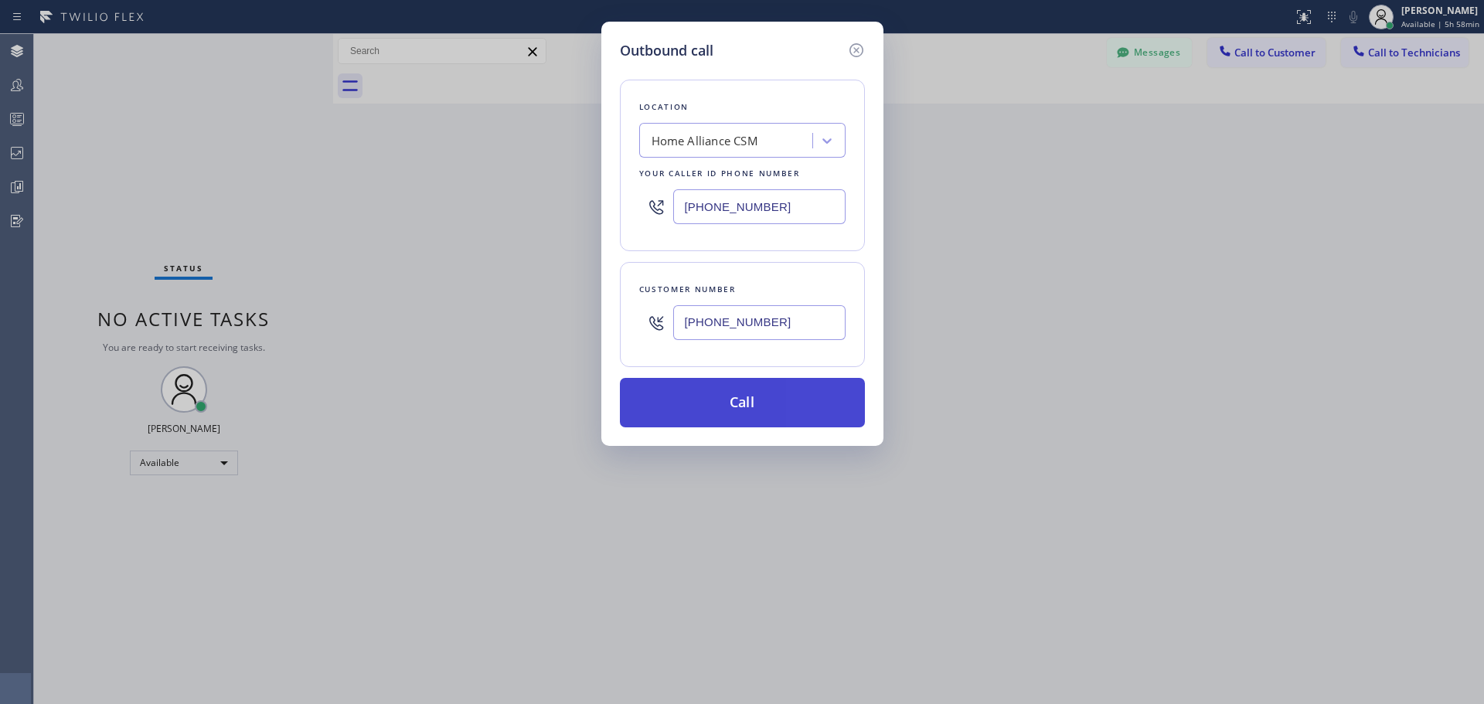
type input "[PHONE_NUMBER]"
click at [724, 401] on button "Call" at bounding box center [742, 402] width 245 height 49
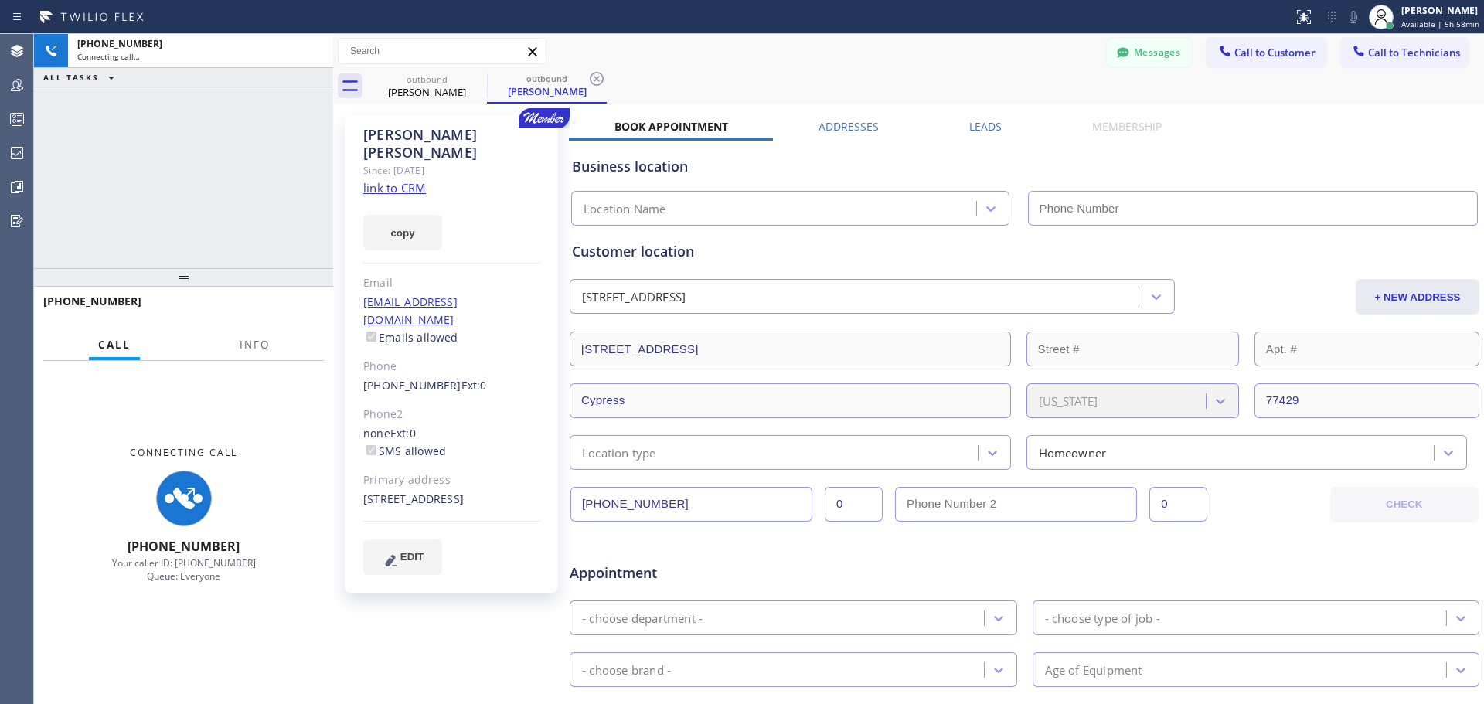
type input "[PHONE_NUMBER]"
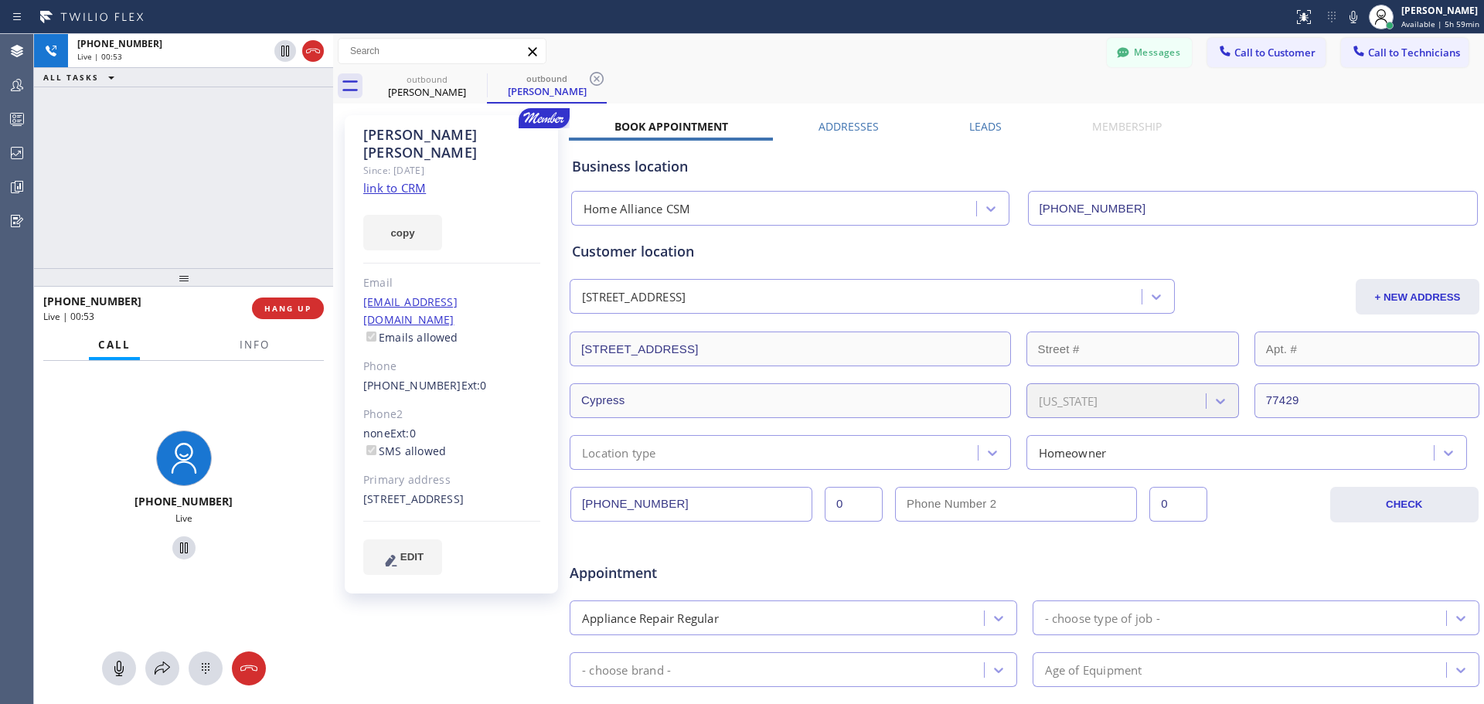
click at [276, 320] on div "[PHONE_NUMBER] Live | 00:53 HANG UP" at bounding box center [183, 308] width 281 height 40
click at [281, 308] on span "HANG UP" at bounding box center [287, 308] width 47 height 11
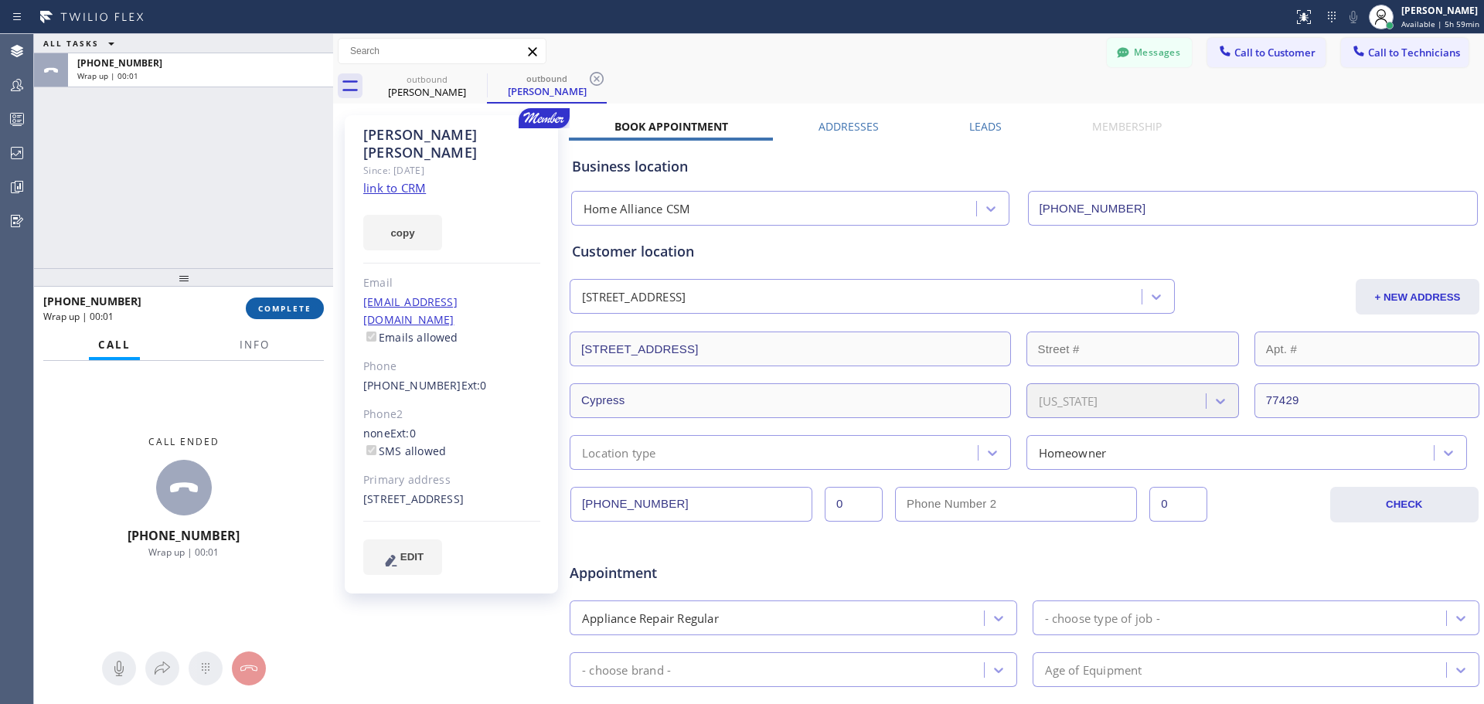
click at [308, 314] on span "COMPLETE" at bounding box center [284, 308] width 53 height 11
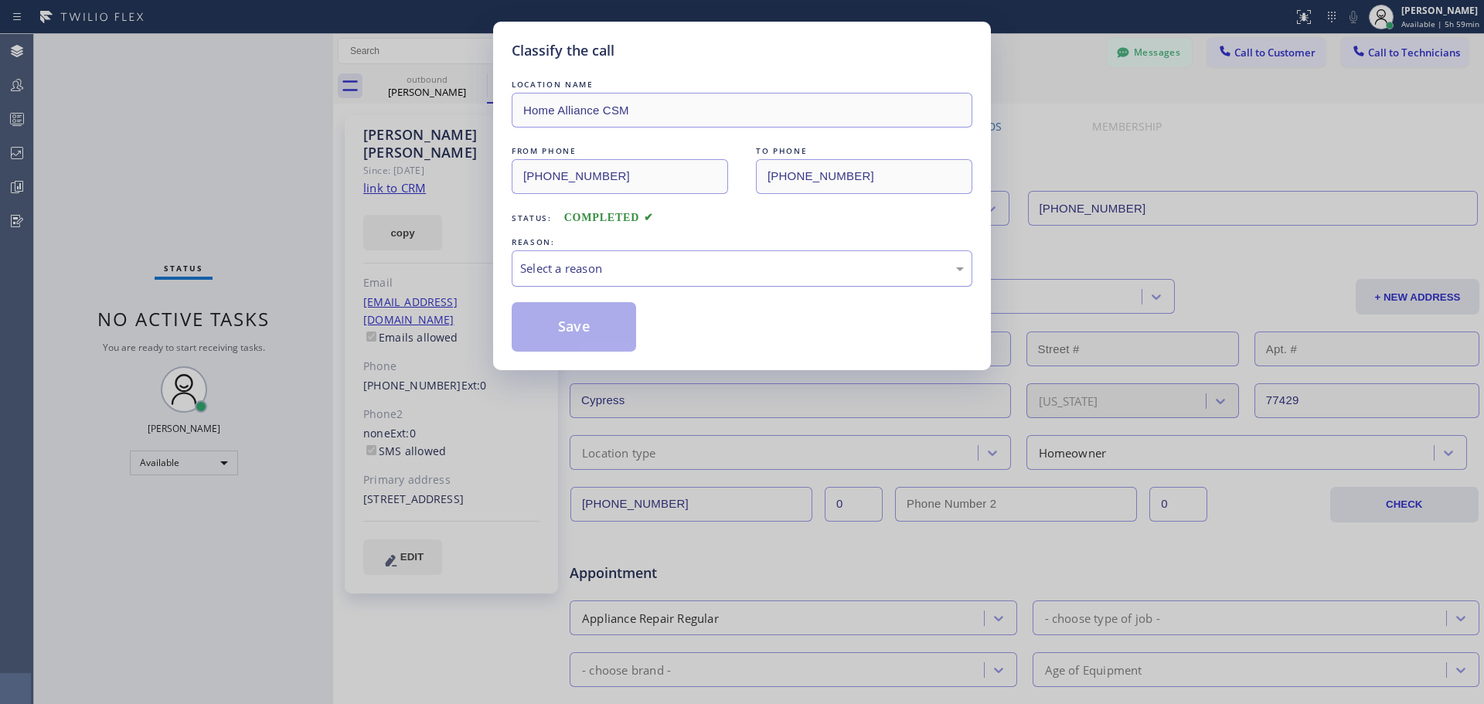
click at [757, 275] on div "Select a reason" at bounding box center [742, 269] width 444 height 18
click at [564, 334] on button "Save" at bounding box center [574, 326] width 124 height 49
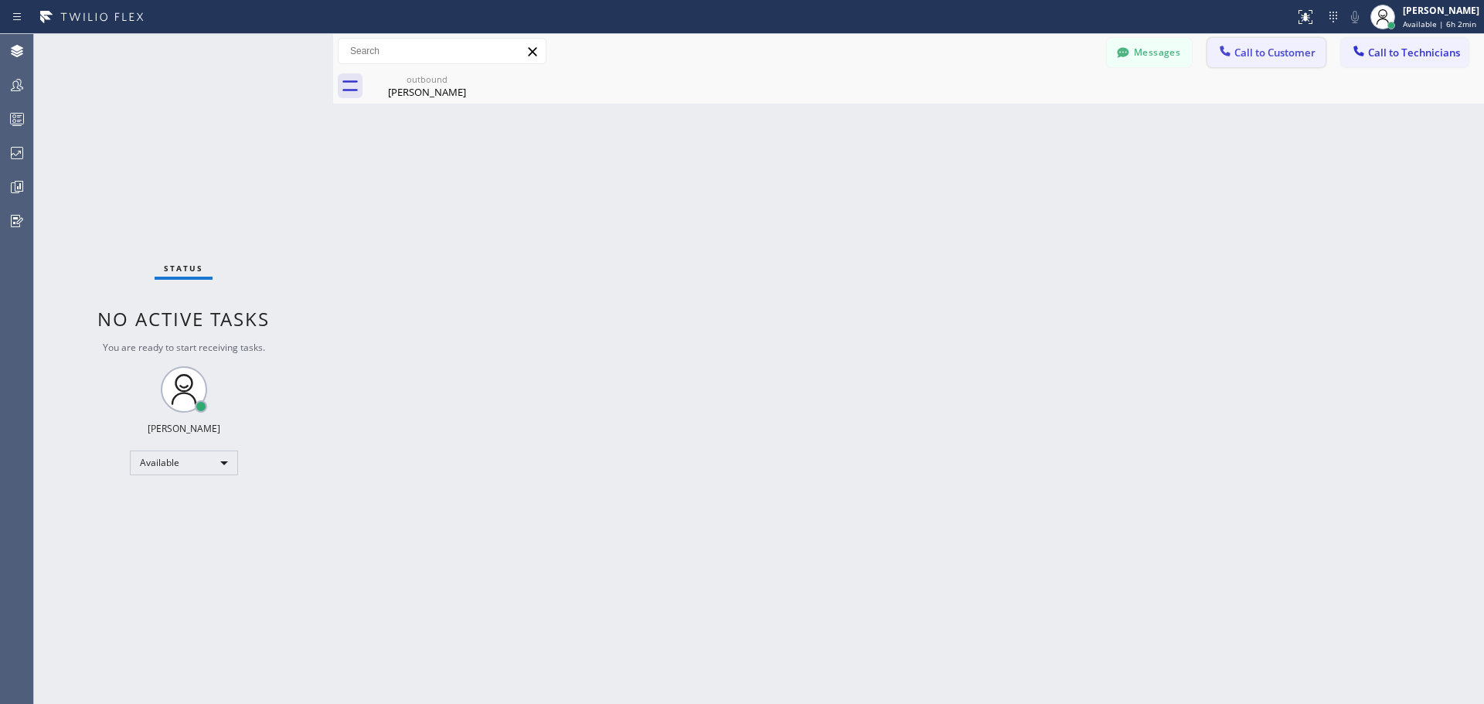
click at [1261, 62] on button "Call to Customer" at bounding box center [1267, 52] width 118 height 29
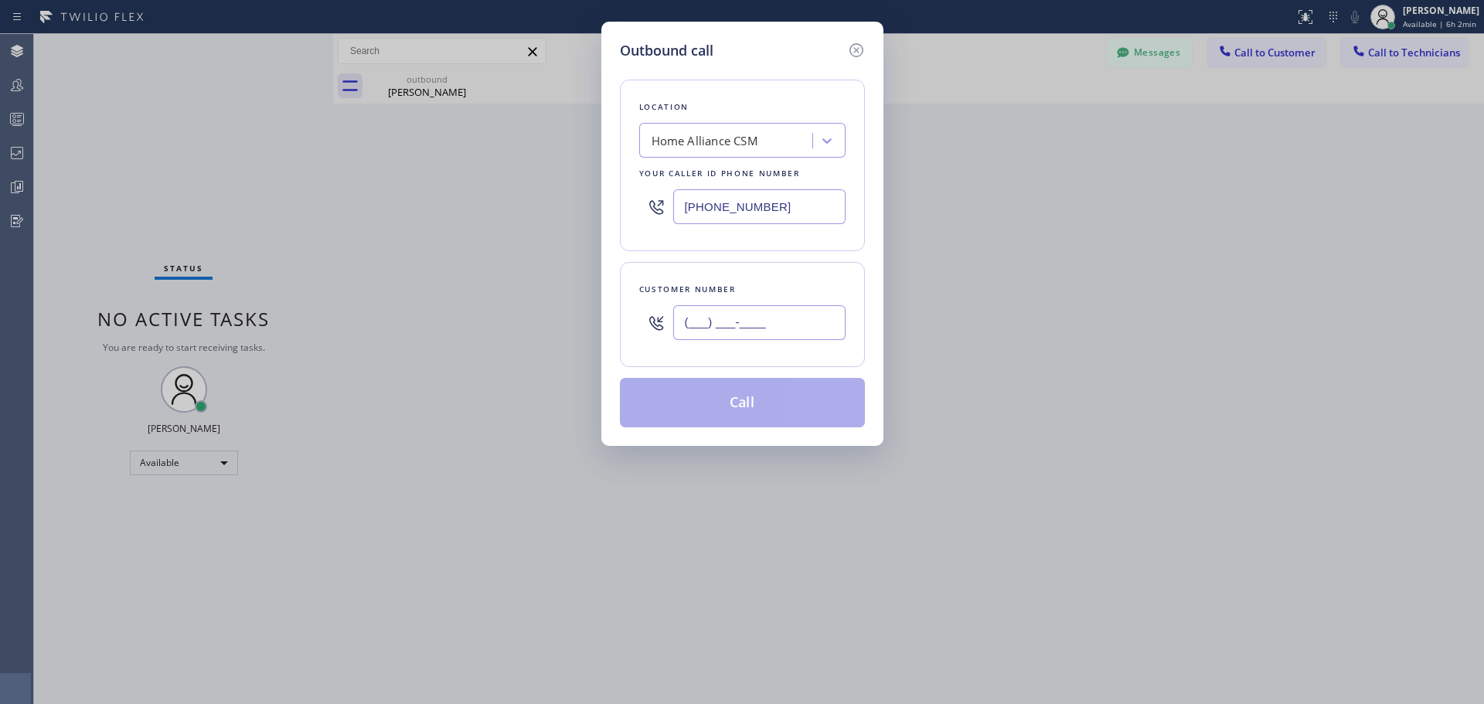
click at [780, 312] on input "(___) ___-____" at bounding box center [759, 322] width 172 height 35
paste input "646) 515-0834"
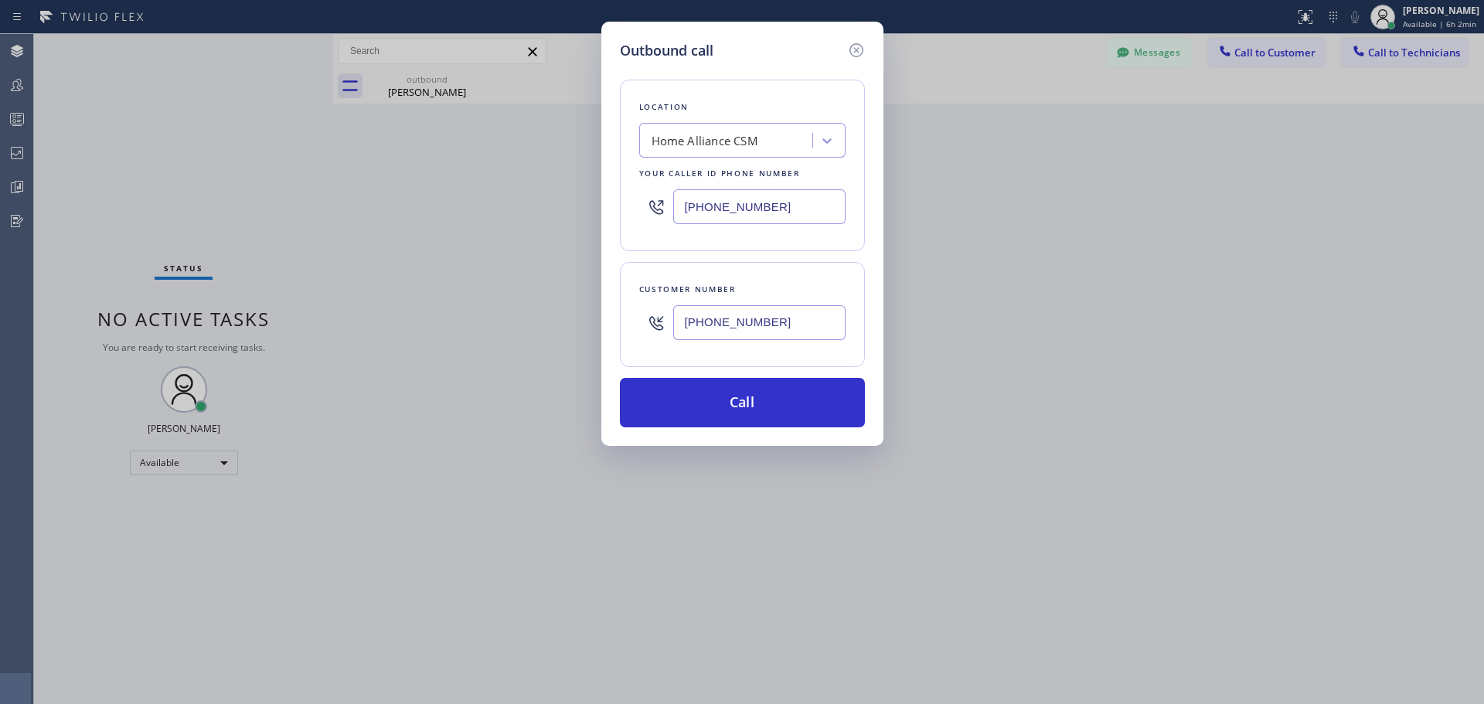
type input "[PHONE_NUMBER]"
click at [723, 401] on button "Call" at bounding box center [742, 402] width 245 height 49
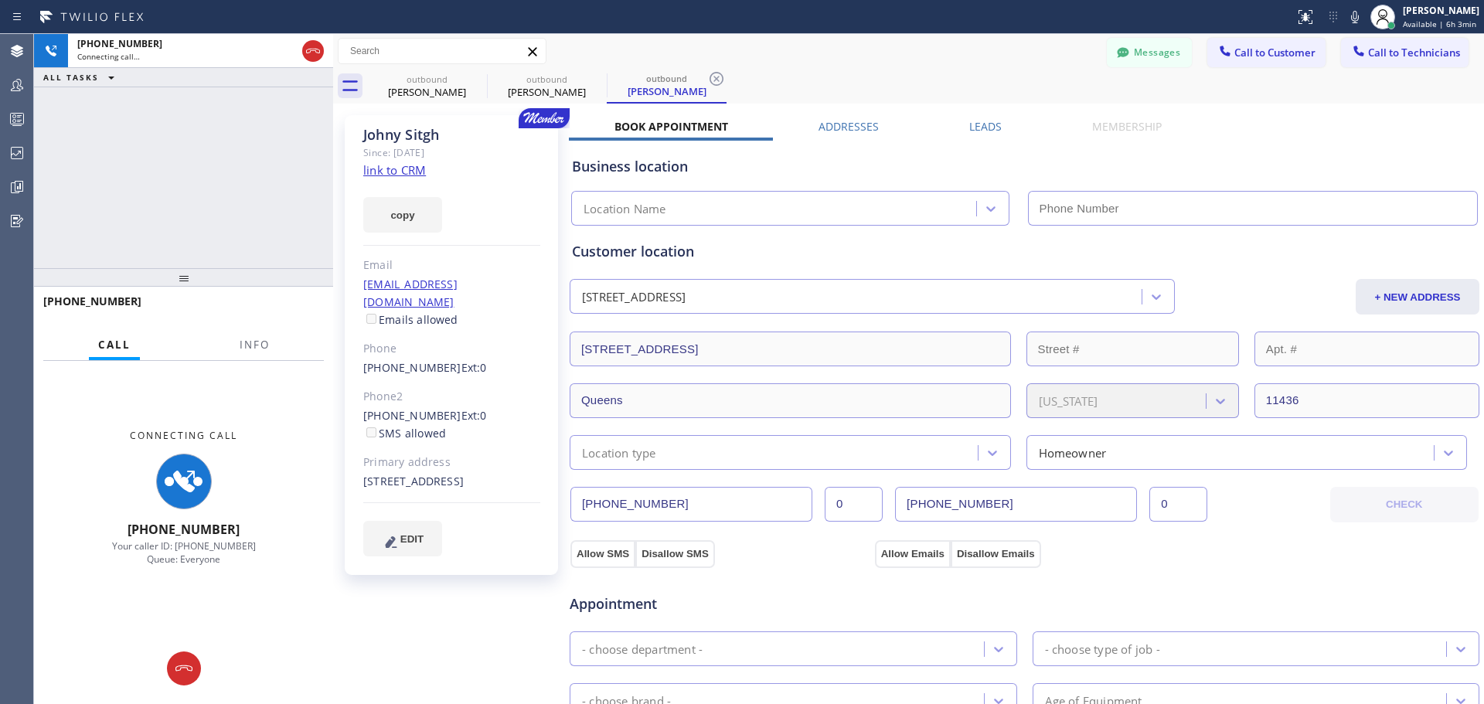
type input "[PHONE_NUMBER]"
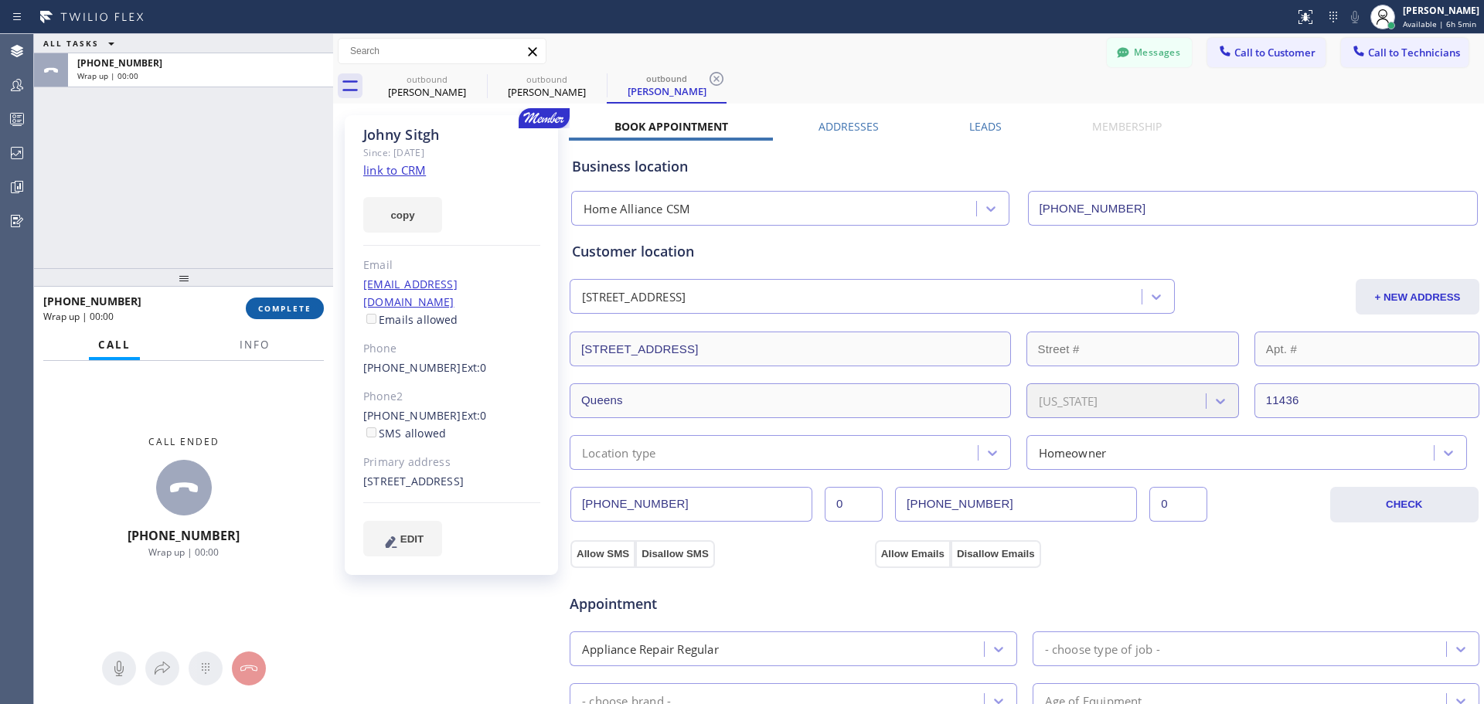
click at [271, 311] on span "COMPLETE" at bounding box center [284, 308] width 53 height 11
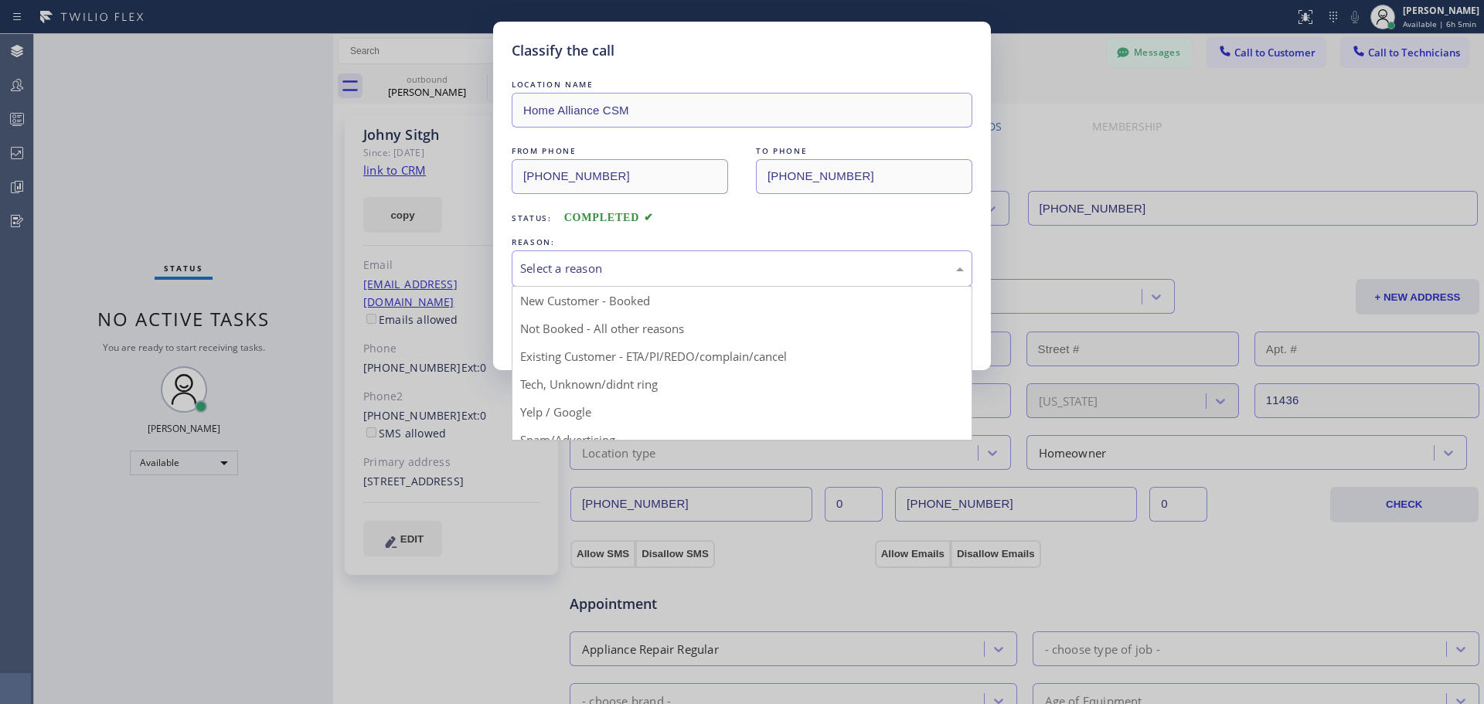
click at [738, 254] on div "Select a reason" at bounding box center [742, 269] width 461 height 36
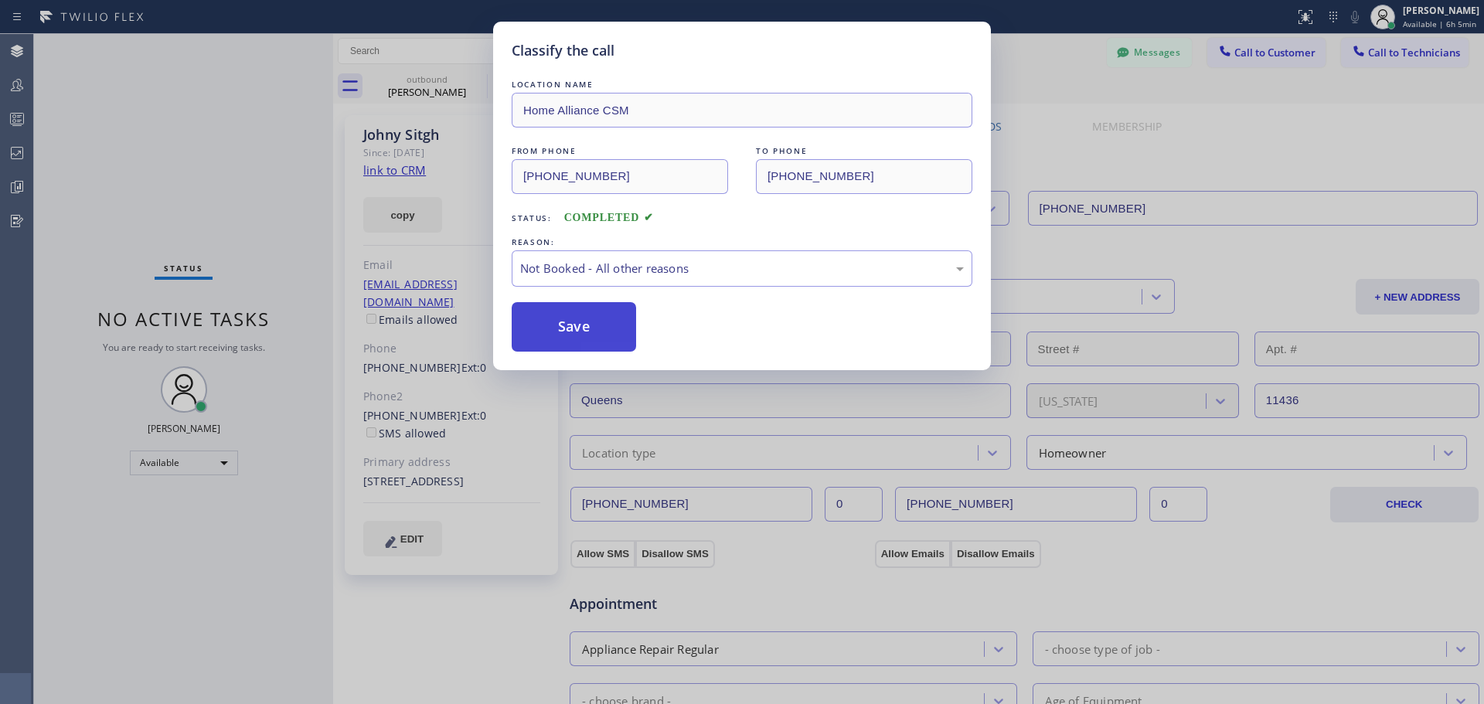
click at [595, 334] on button "Save" at bounding box center [574, 326] width 124 height 49
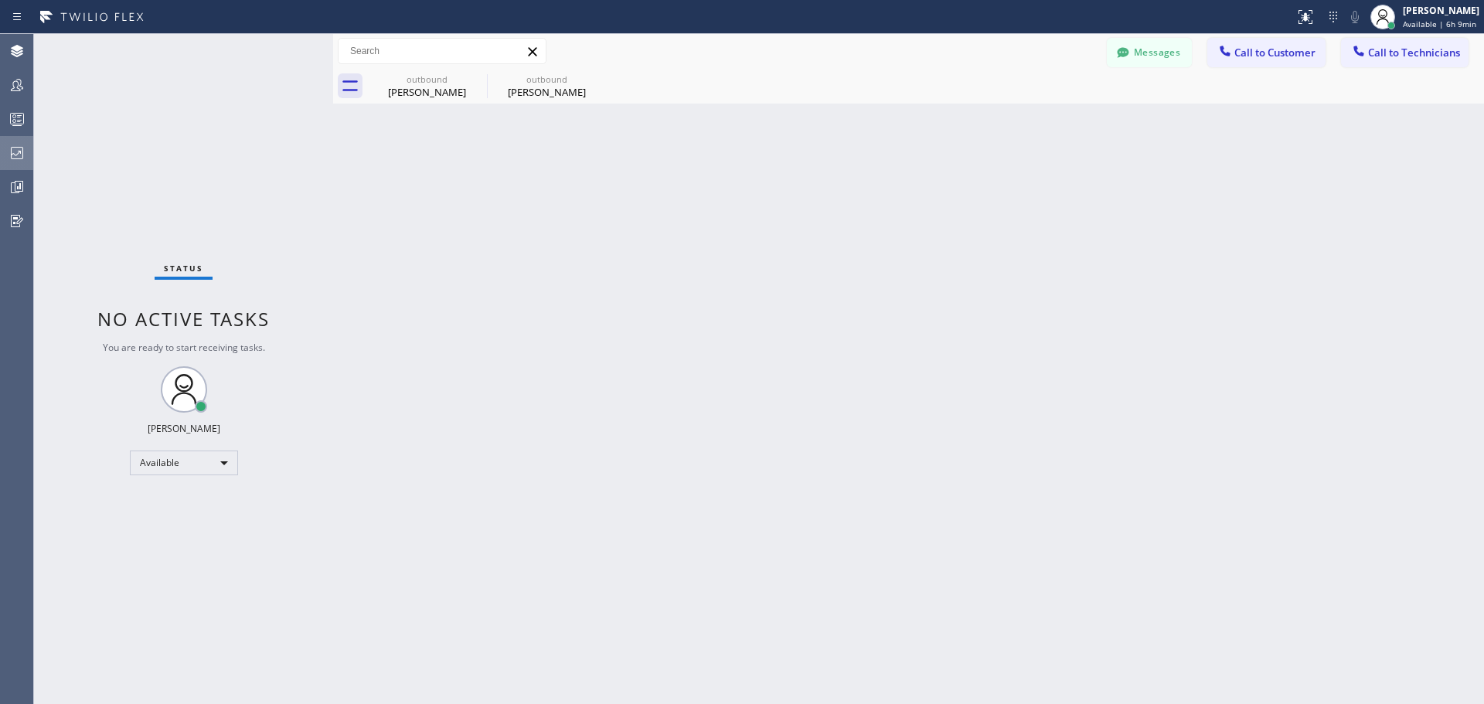
click at [19, 155] on icon at bounding box center [17, 153] width 19 height 19
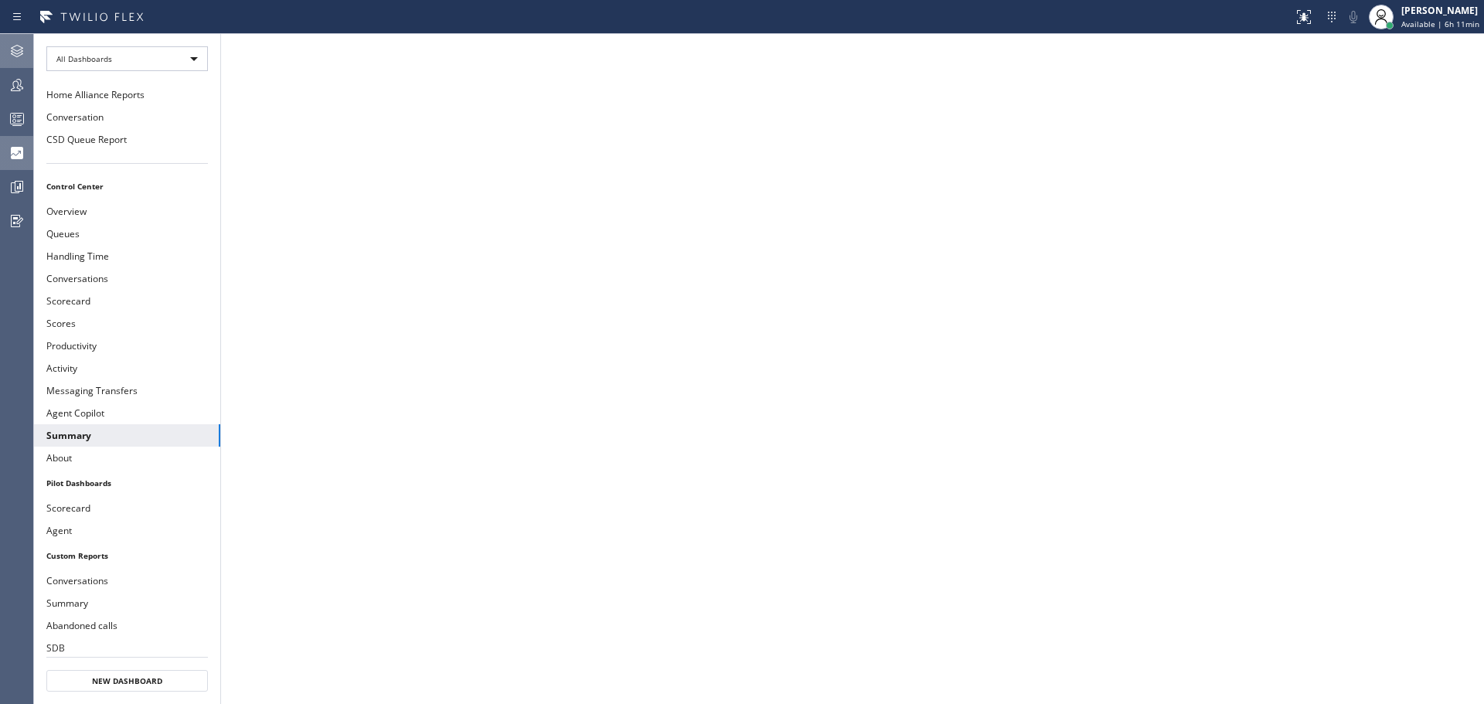
click at [15, 51] on icon at bounding box center [17, 51] width 19 height 19
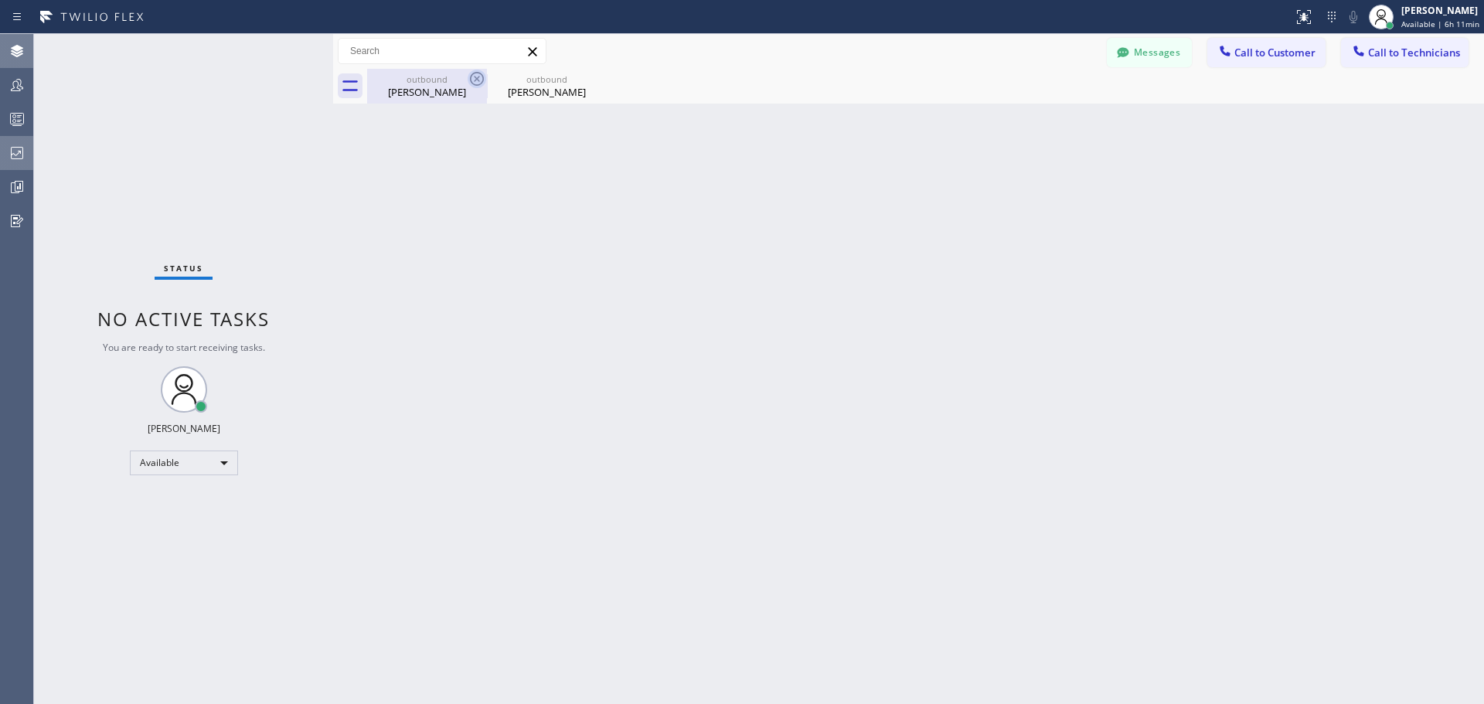
click at [477, 79] on icon at bounding box center [477, 79] width 14 height 14
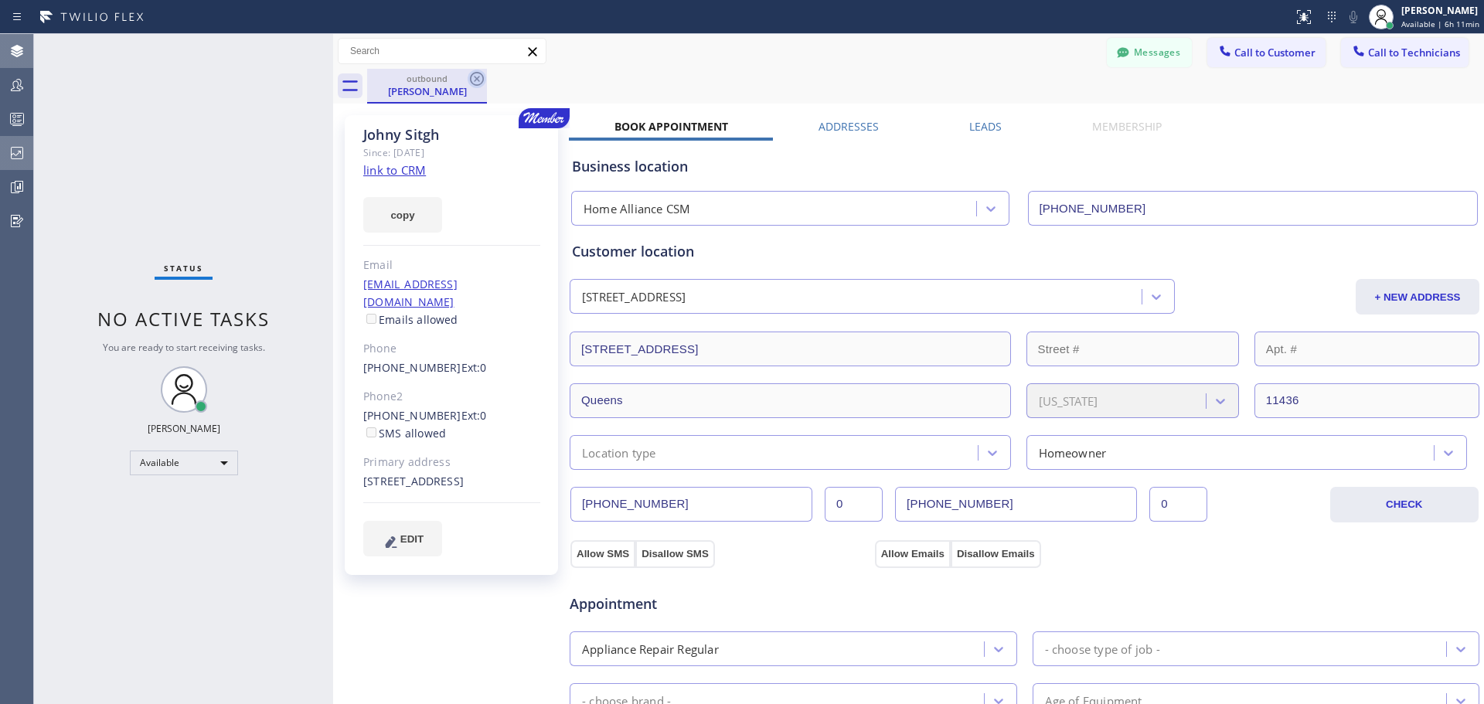
click at [475, 79] on icon at bounding box center [477, 79] width 19 height 19
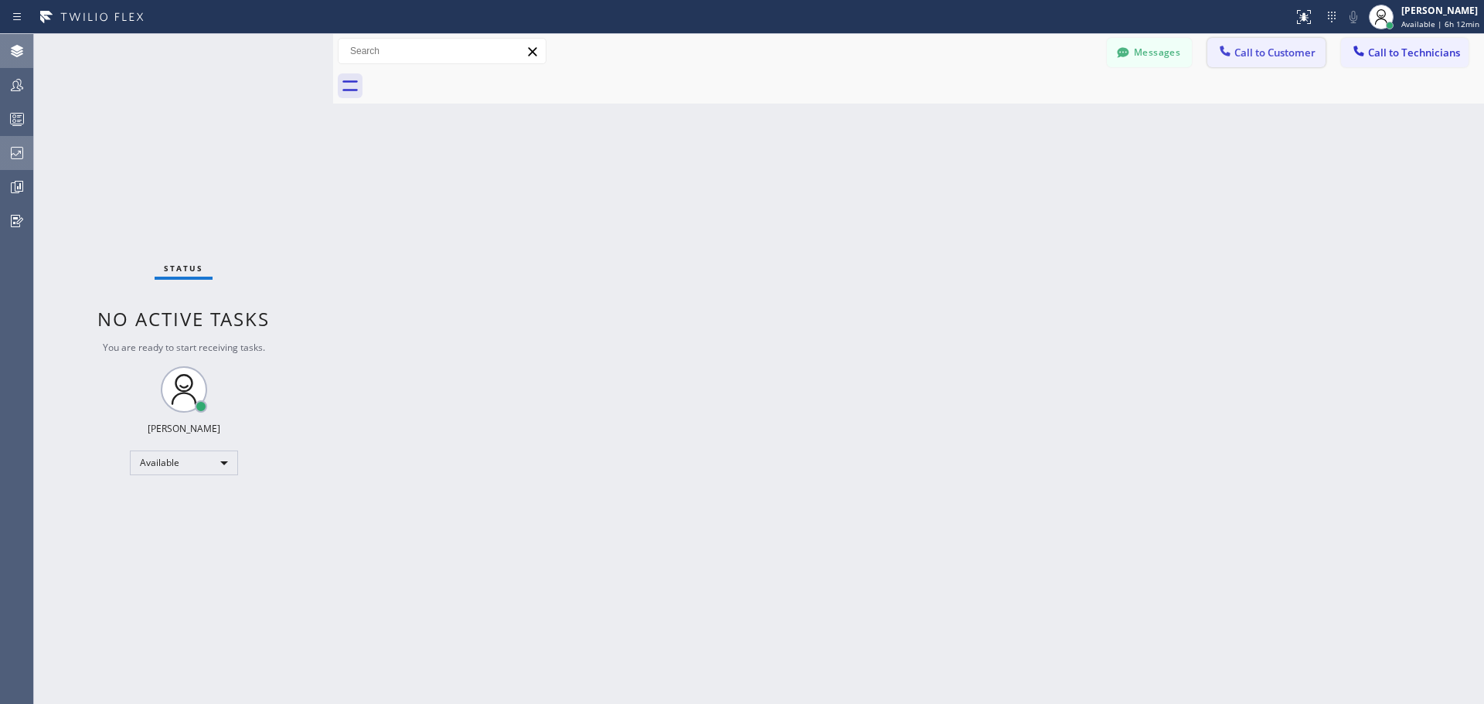
click at [1264, 55] on span "Call to Customer" at bounding box center [1275, 53] width 81 height 14
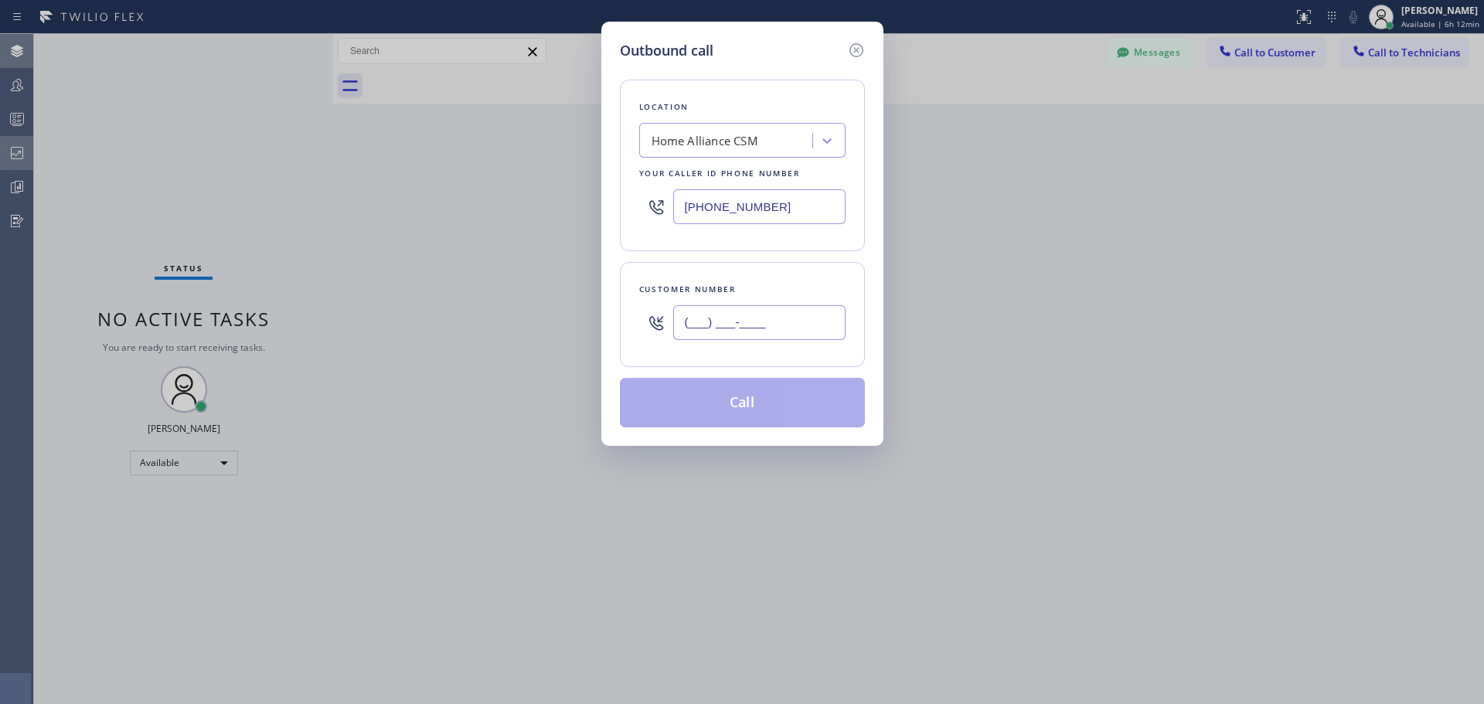
click at [730, 320] on input "(___) ___-____" at bounding box center [759, 322] width 172 height 35
paste input "510) 282-7736"
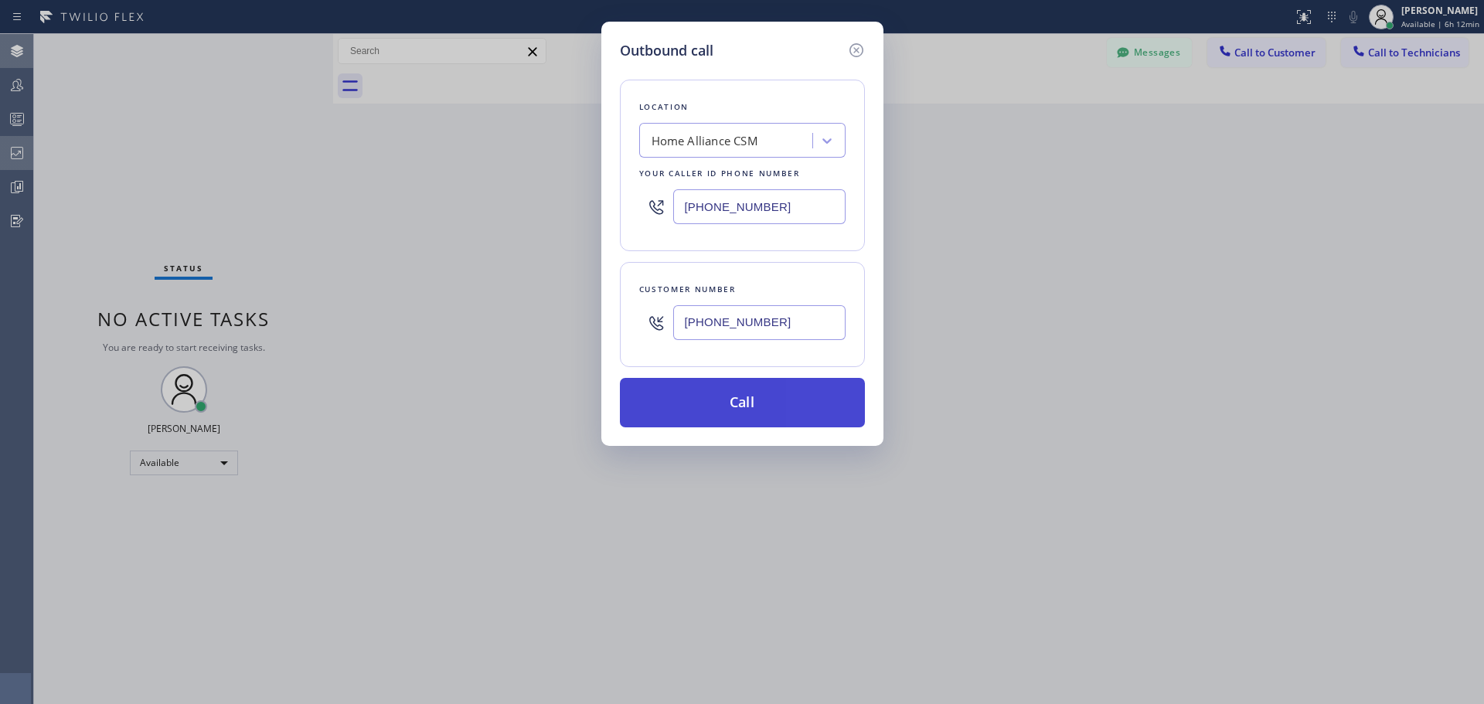
type input "[PHONE_NUMBER]"
click at [732, 405] on button "Call" at bounding box center [742, 402] width 245 height 49
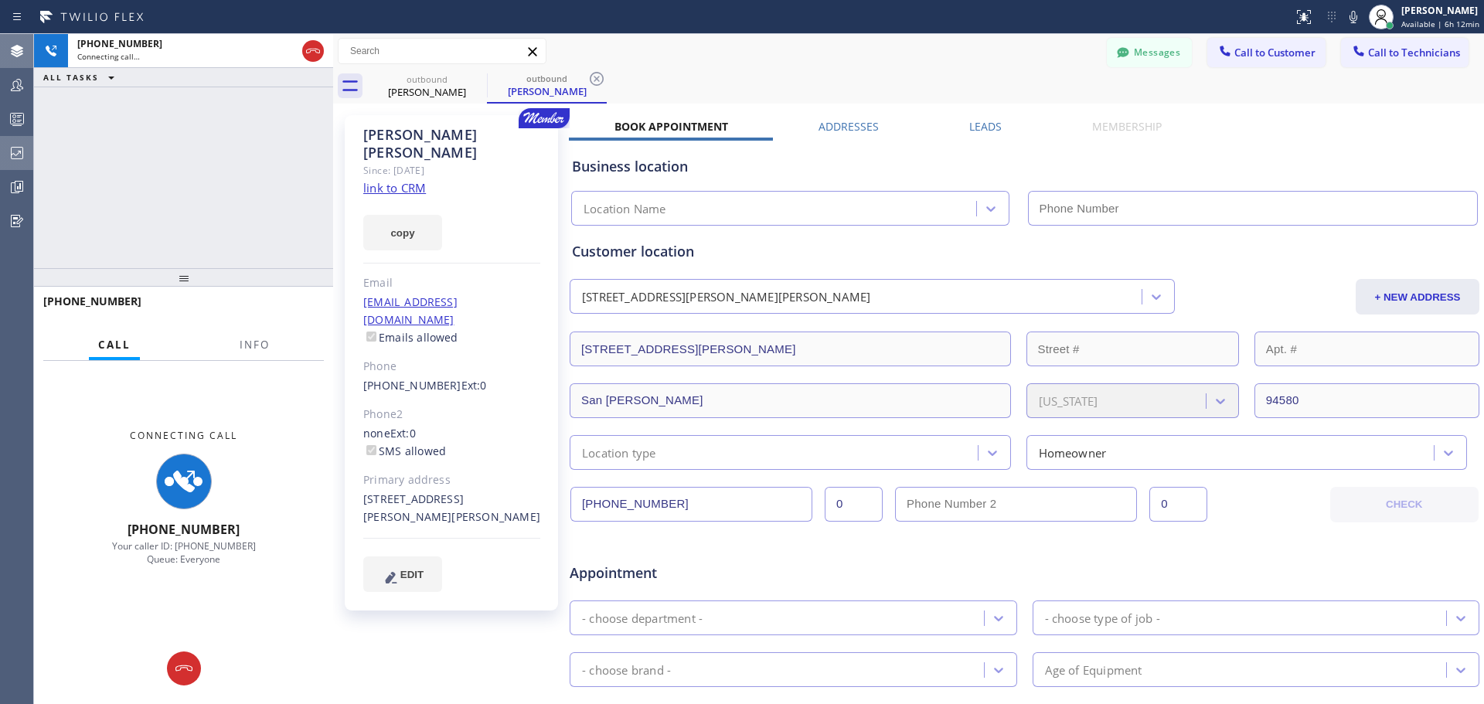
type input "[PHONE_NUMBER]"
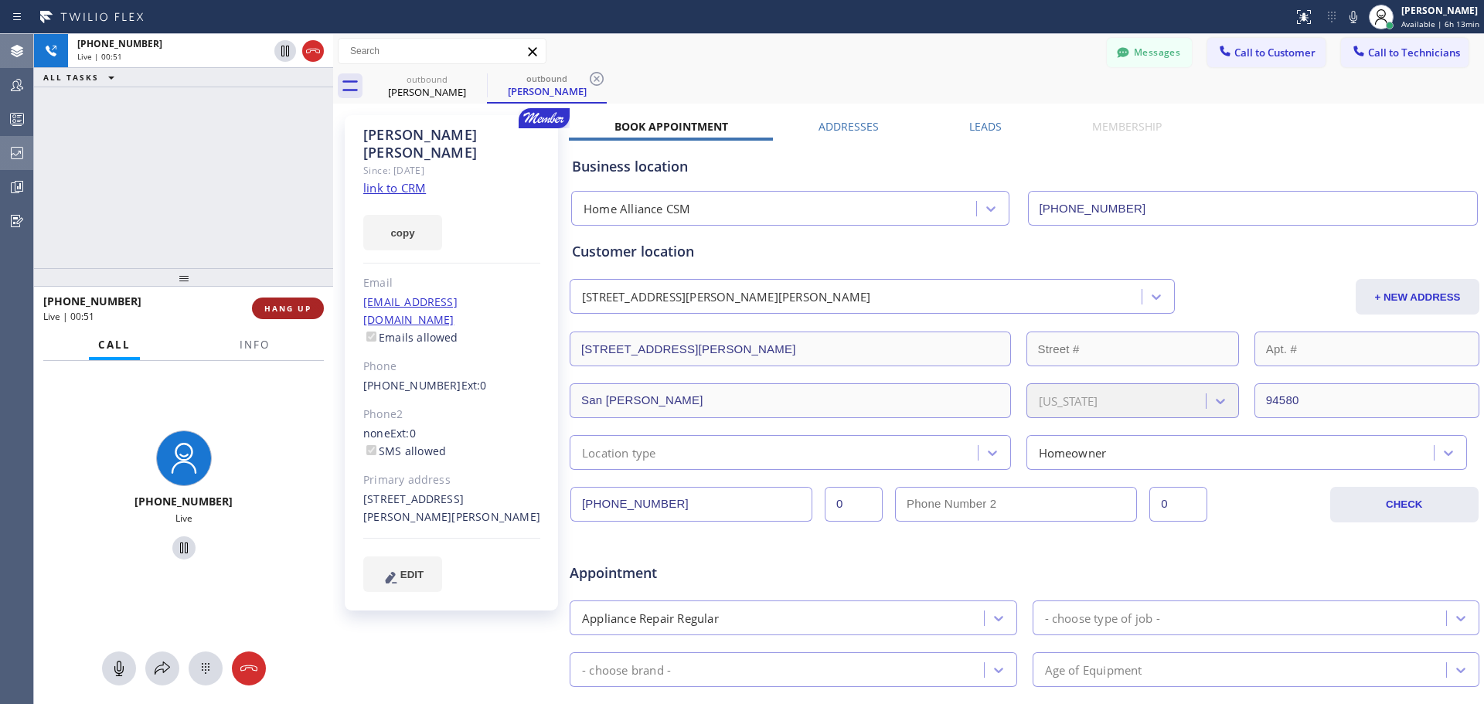
click at [289, 312] on span "HANG UP" at bounding box center [287, 308] width 47 height 11
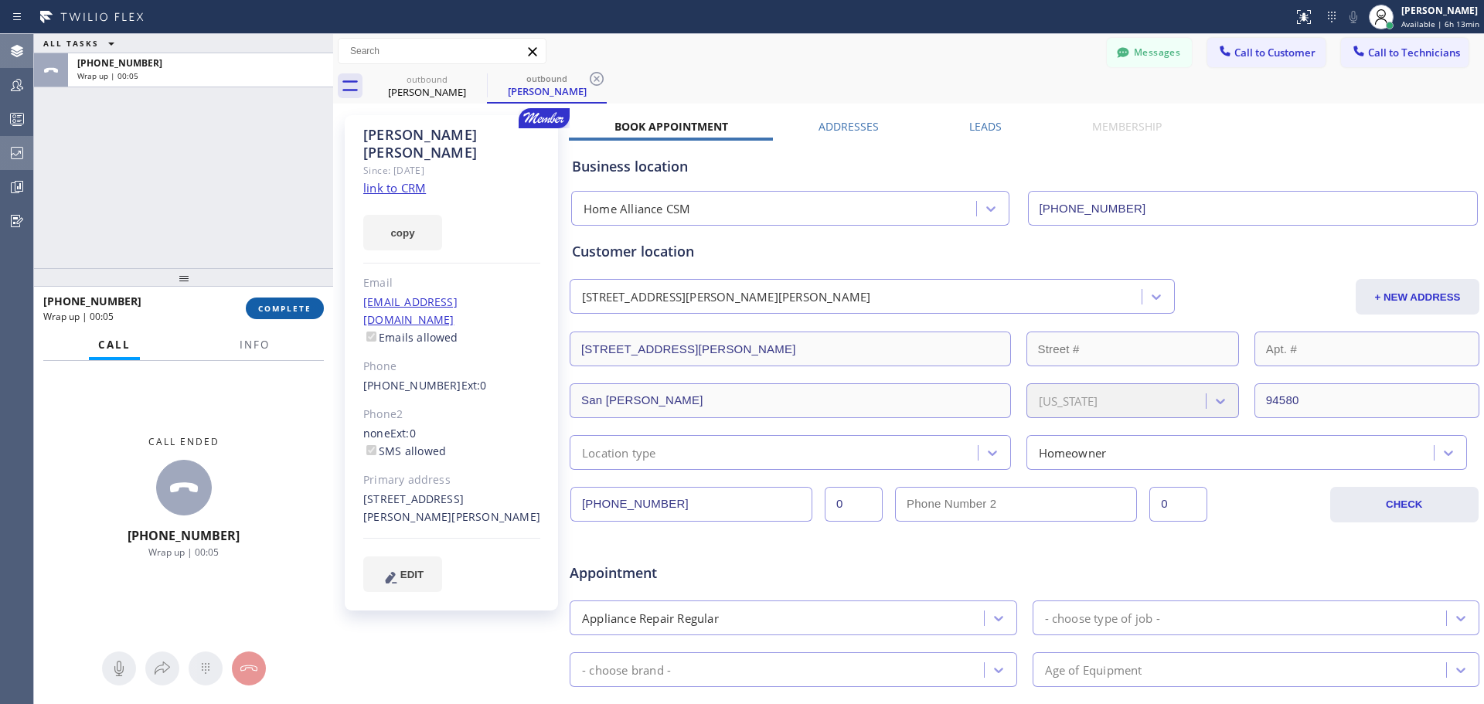
click at [297, 308] on span "COMPLETE" at bounding box center [284, 308] width 53 height 11
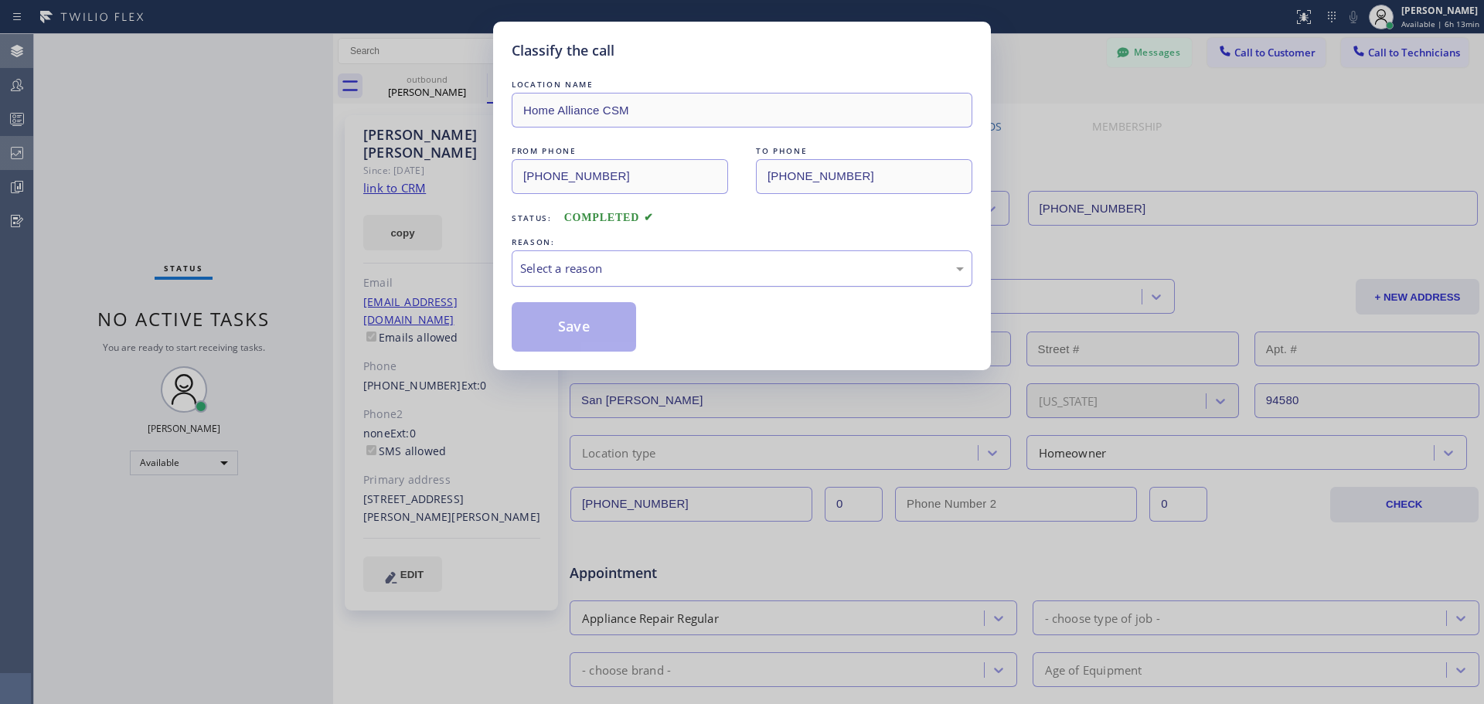
click at [667, 264] on div "Select a reason" at bounding box center [742, 269] width 444 height 18
click at [576, 325] on button "Save" at bounding box center [574, 326] width 124 height 49
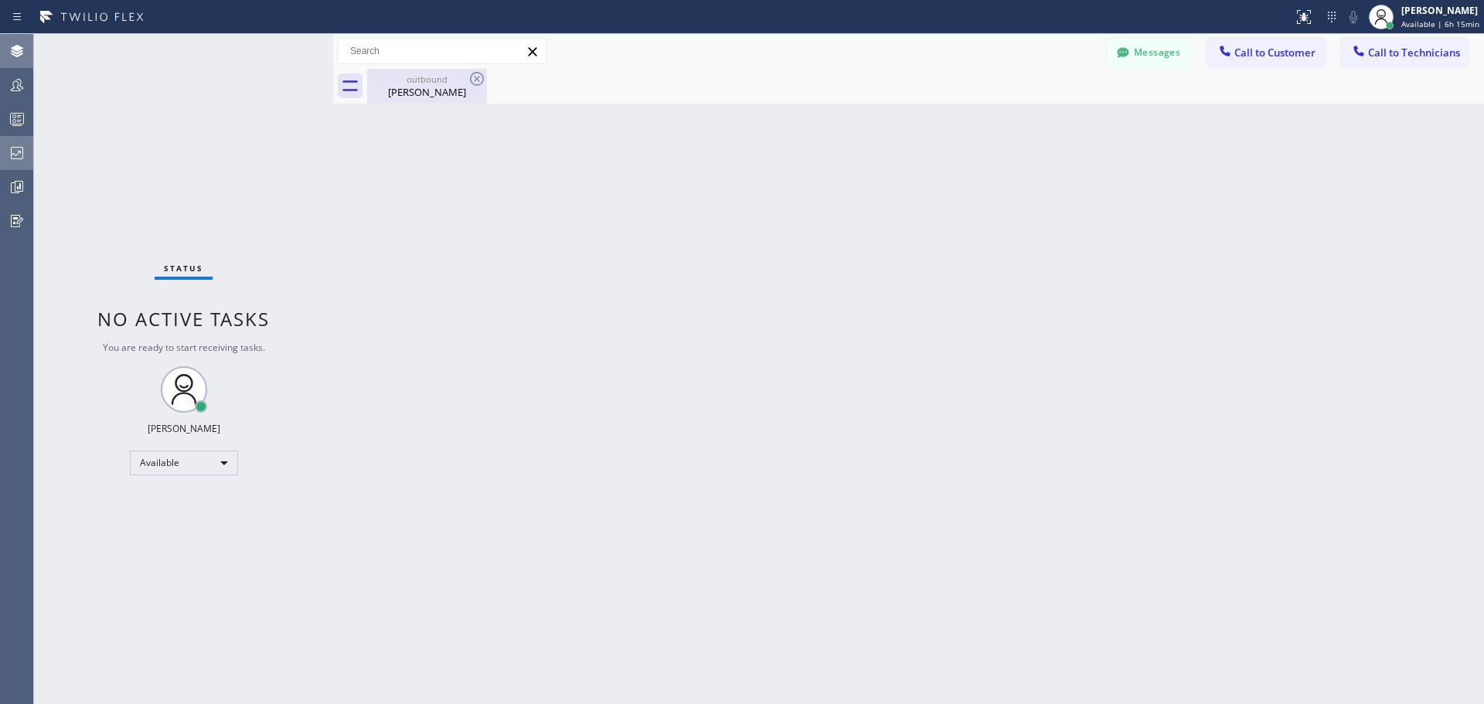
click at [445, 84] on div "outbound" at bounding box center [427, 79] width 117 height 12
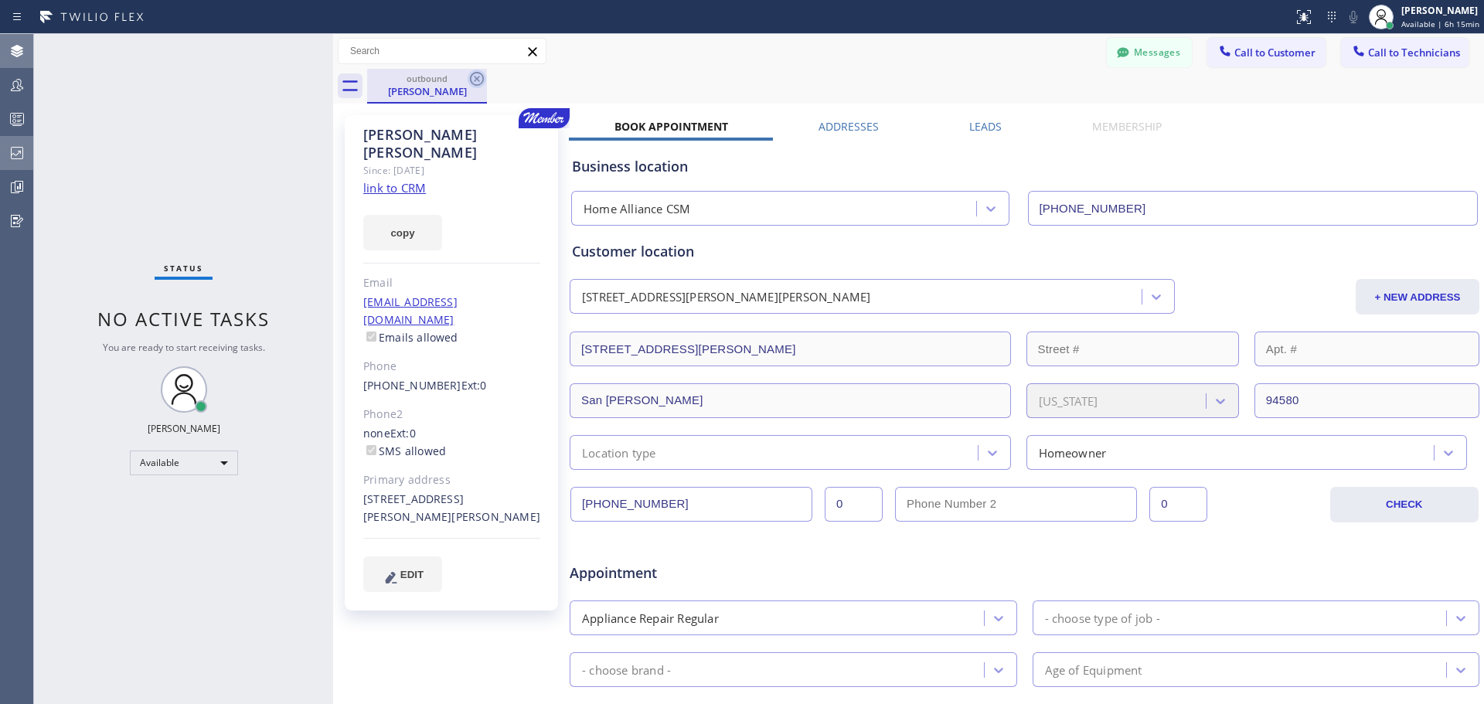
click at [484, 70] on icon at bounding box center [477, 79] width 19 height 19
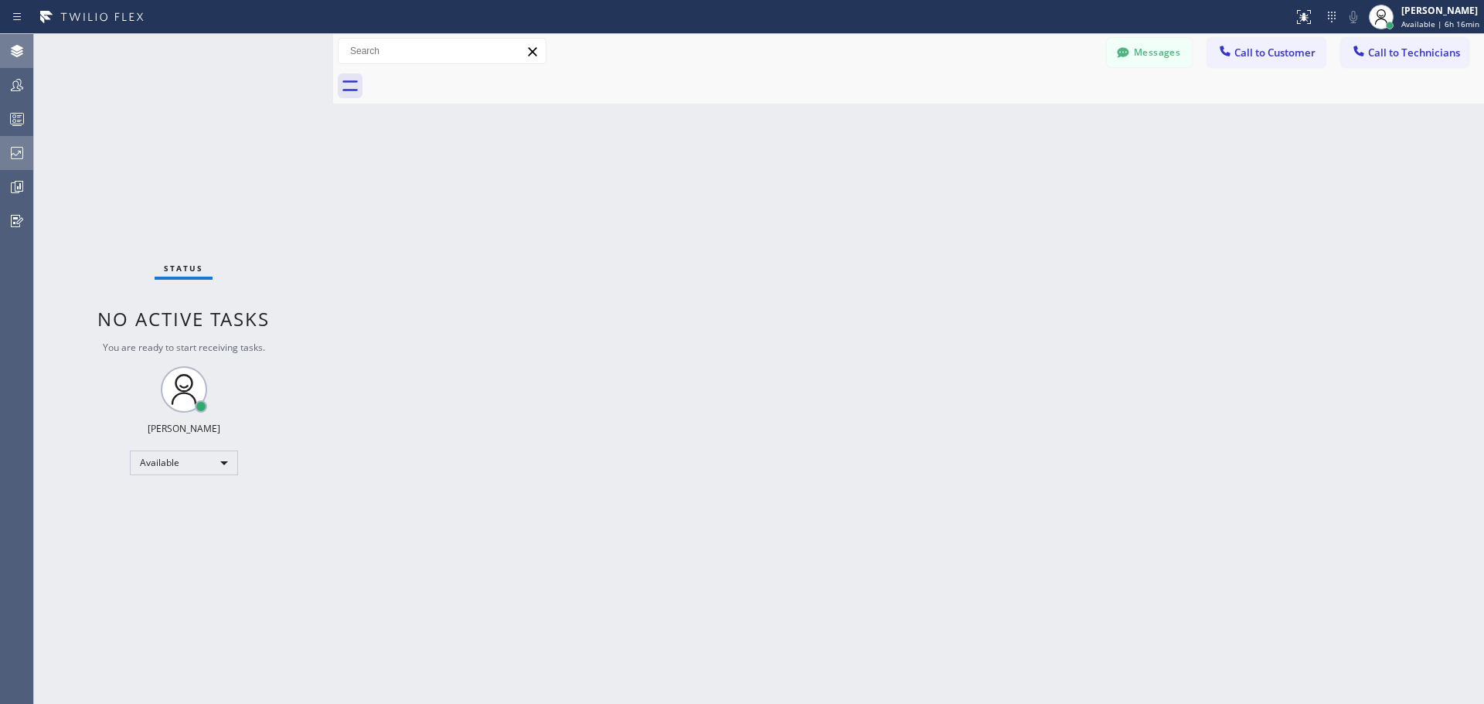
click at [1278, 50] on span "Call to Customer" at bounding box center [1275, 53] width 81 height 14
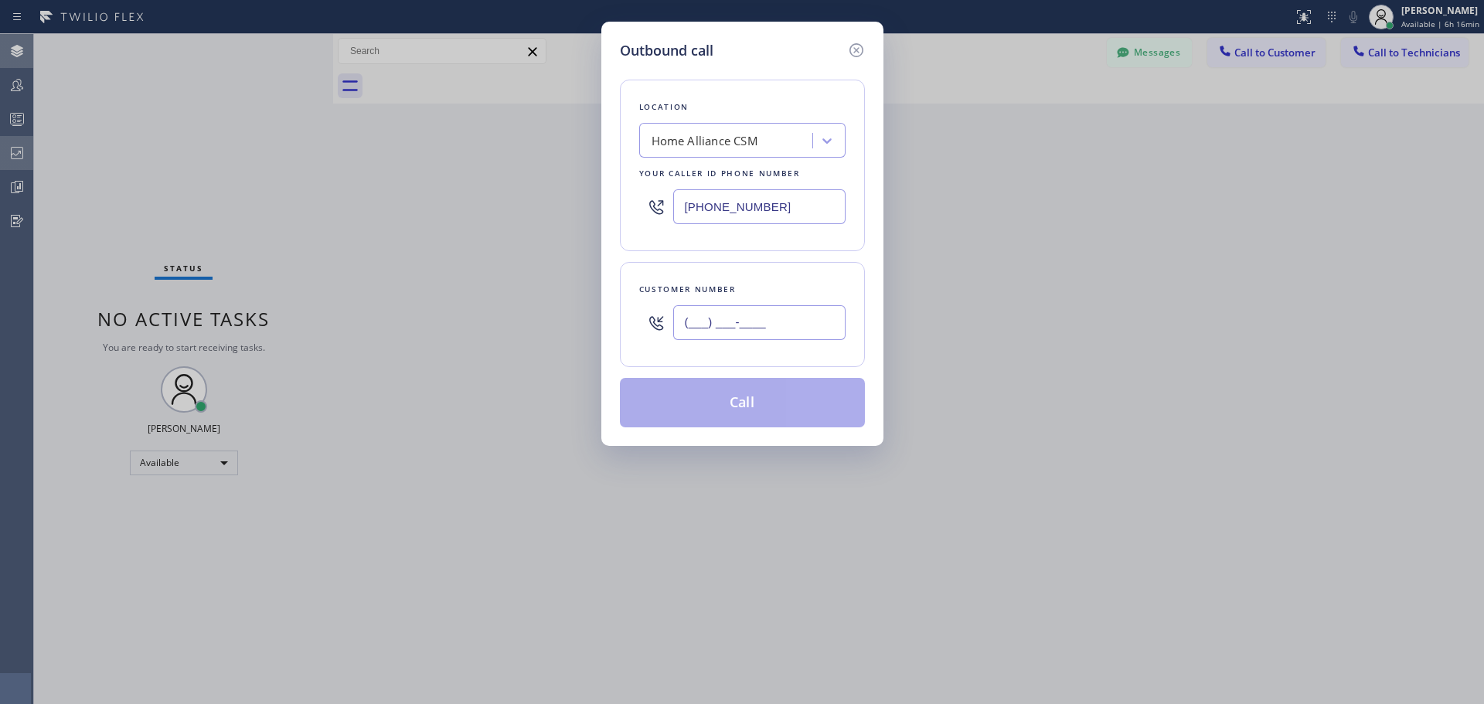
click at [788, 316] on input "(___) ___-____" at bounding box center [759, 322] width 172 height 35
paste input "425) 499-3714"
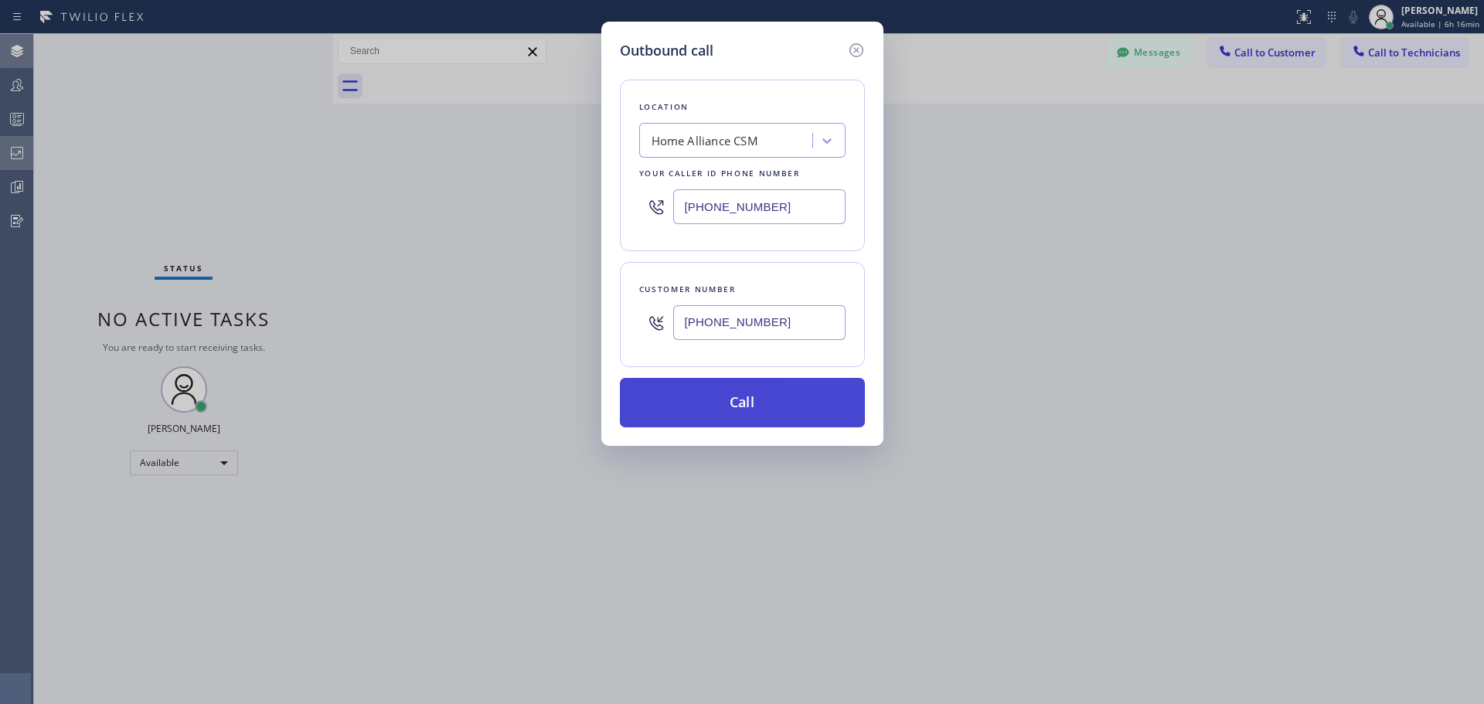
type input "[PHONE_NUMBER]"
click at [781, 396] on button "Call" at bounding box center [742, 402] width 245 height 49
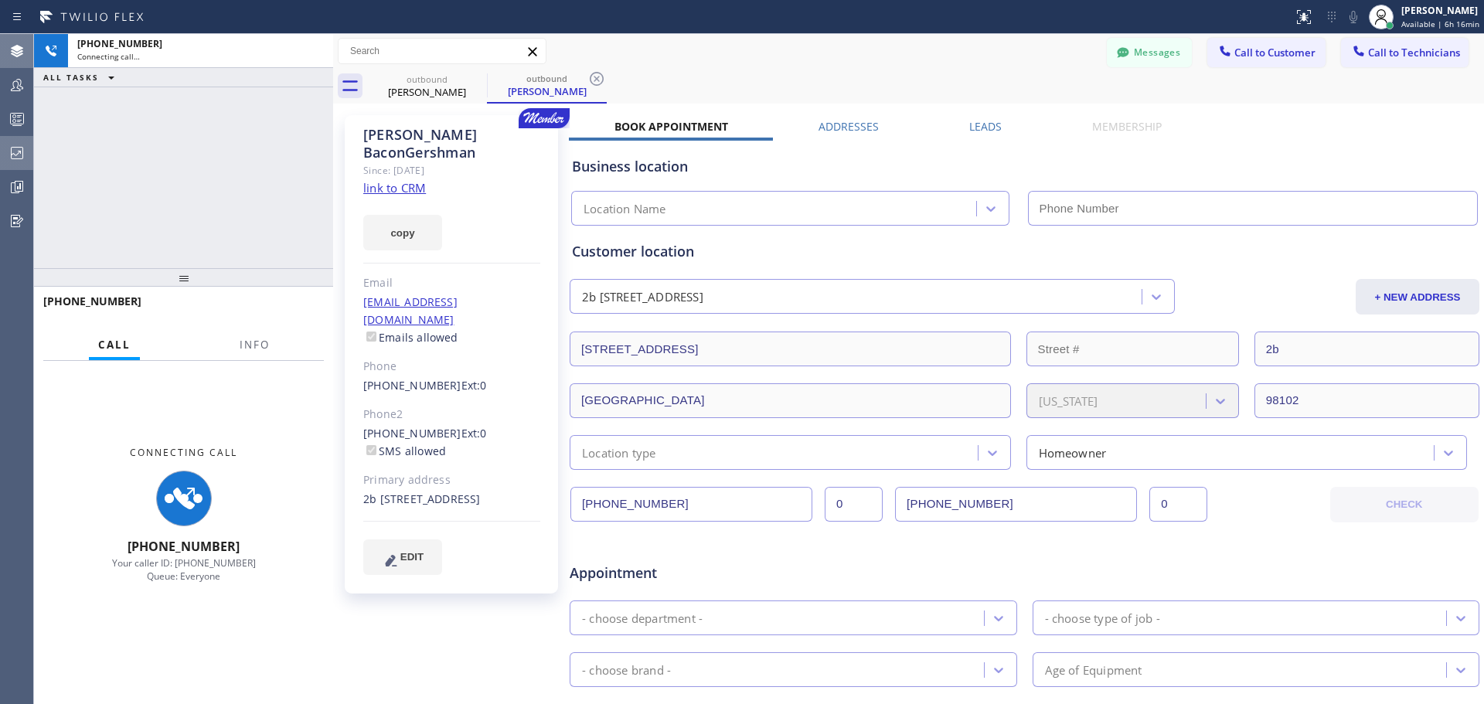
type input "[PHONE_NUMBER]"
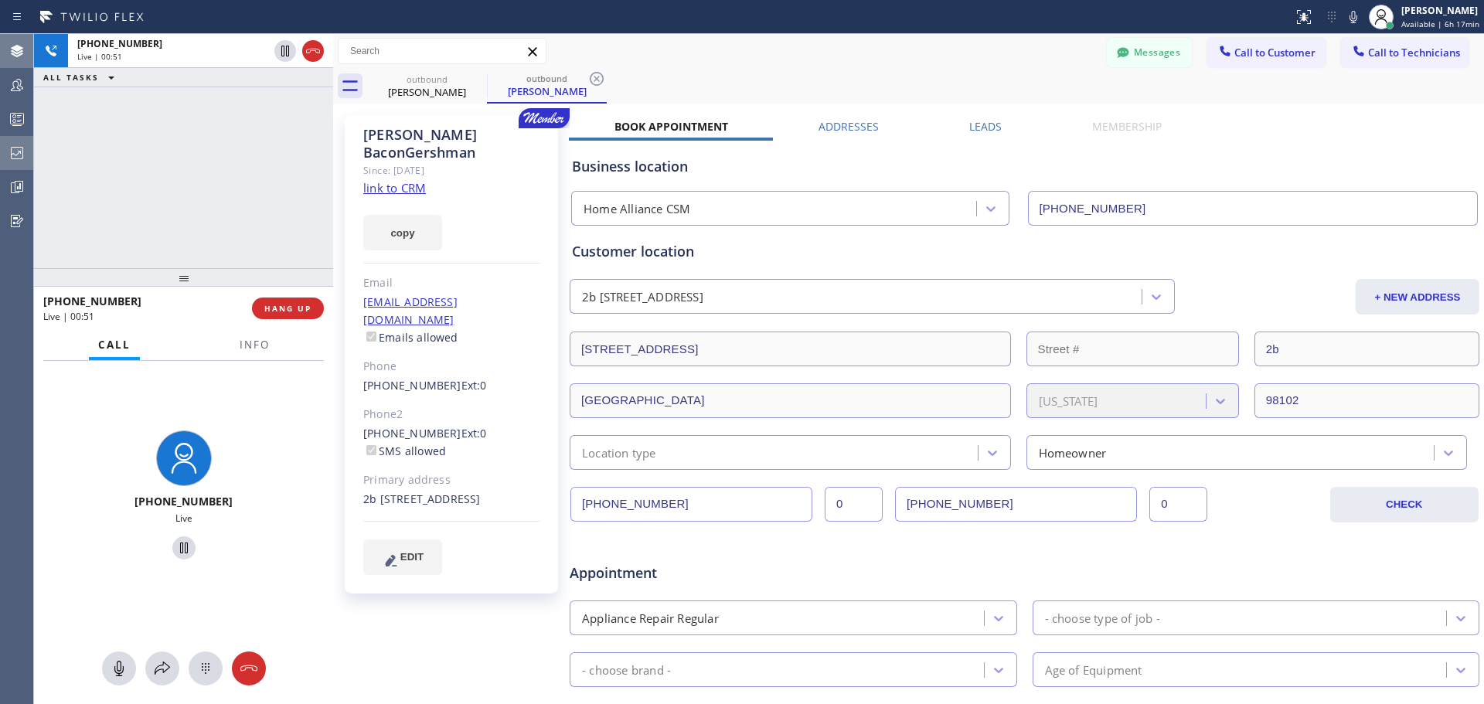
drag, startPoint x: 285, startPoint y: 308, endPoint x: 295, endPoint y: 333, distance: 26.7
click at [285, 308] on span "HANG UP" at bounding box center [287, 308] width 47 height 11
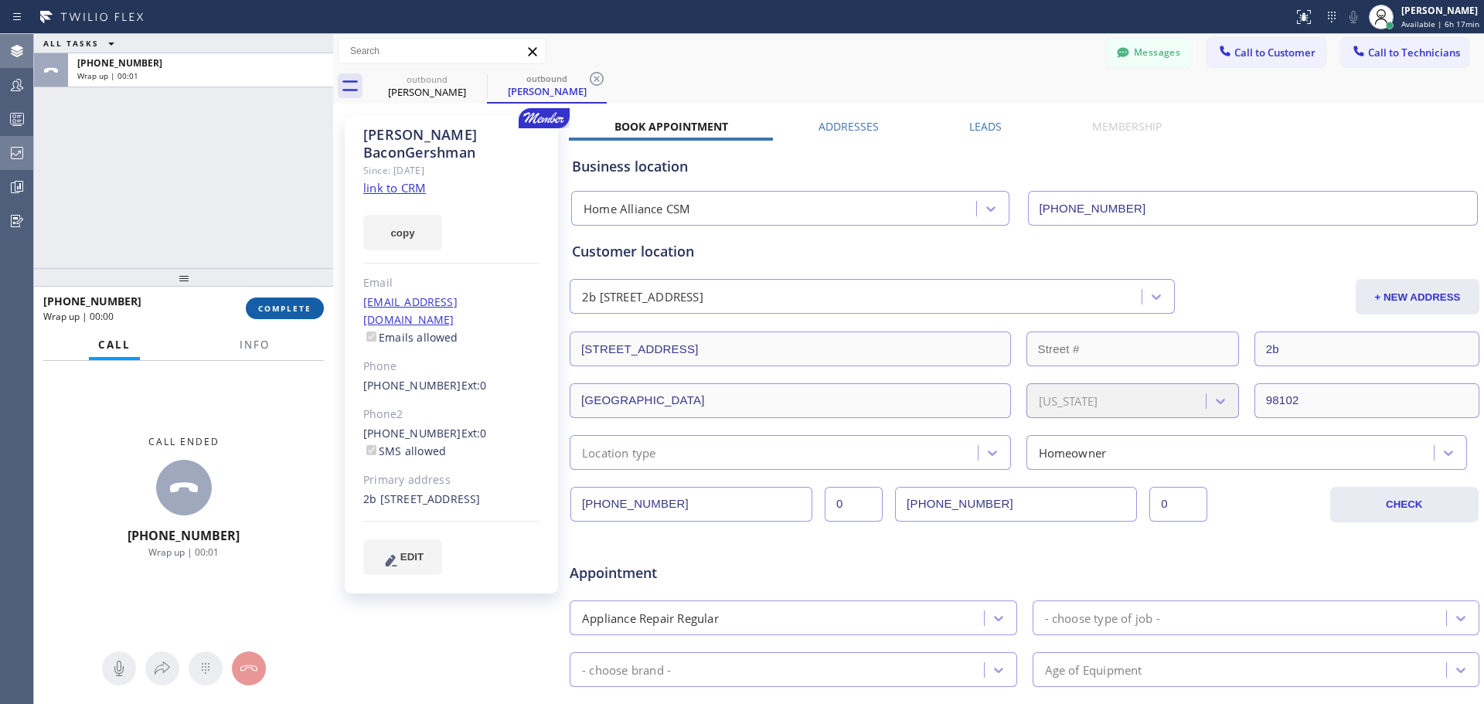
click at [280, 306] on span "COMPLETE" at bounding box center [284, 308] width 53 height 11
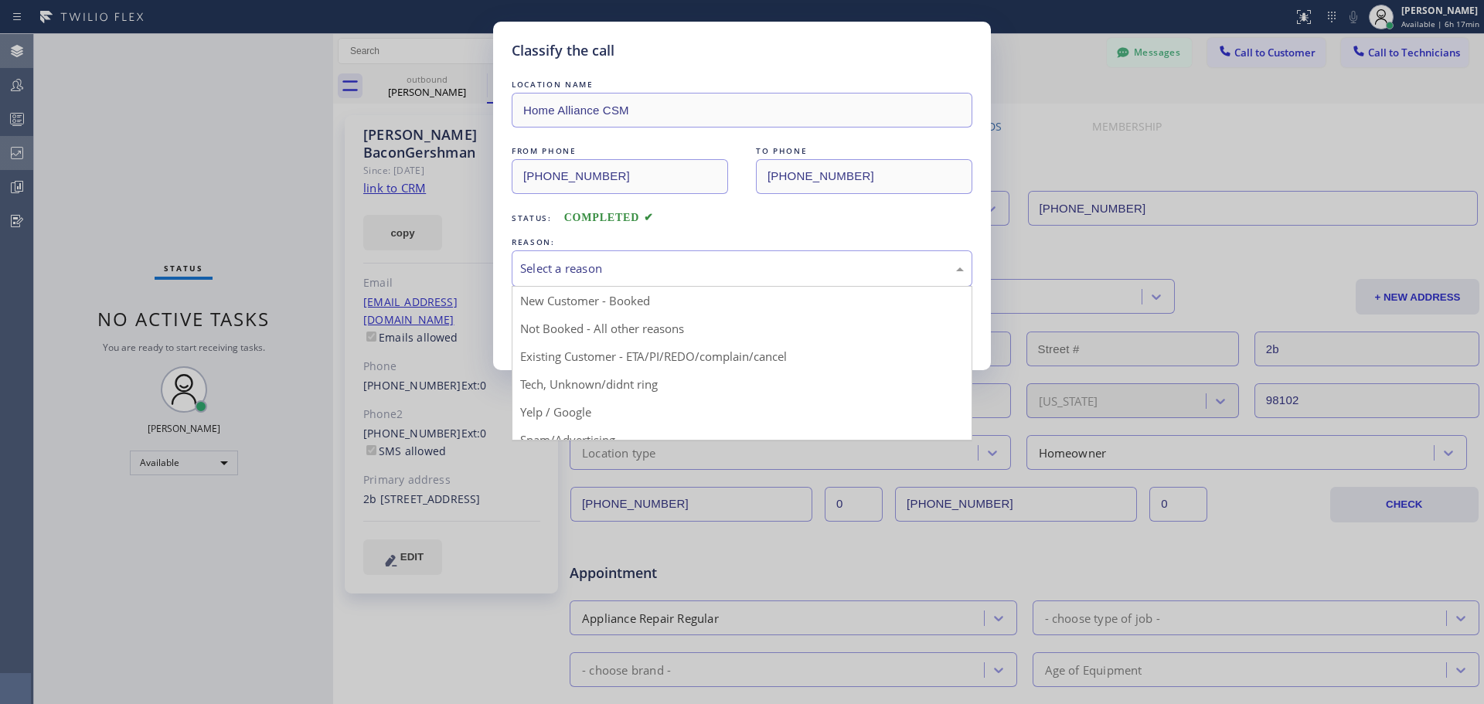
click at [832, 280] on div "Select a reason" at bounding box center [742, 269] width 461 height 36
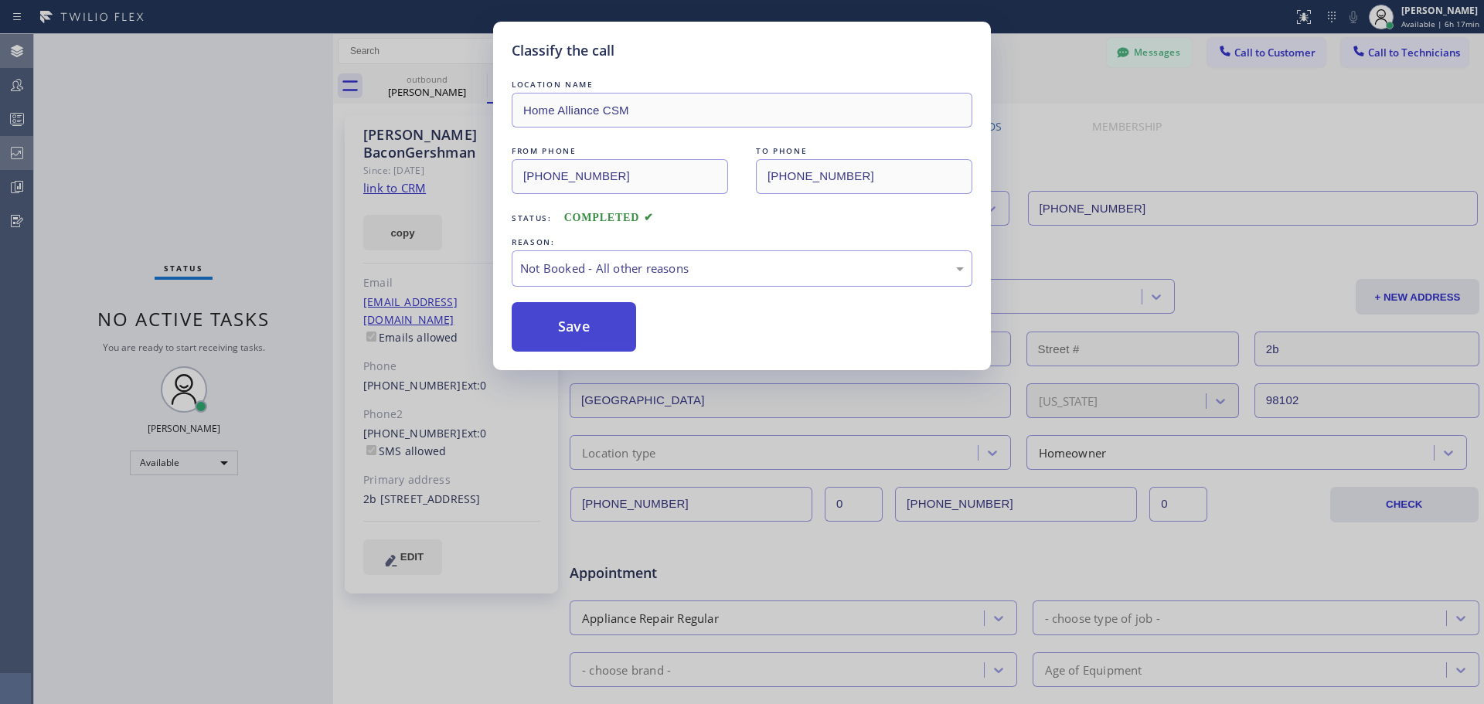
click at [581, 321] on button "Save" at bounding box center [574, 326] width 124 height 49
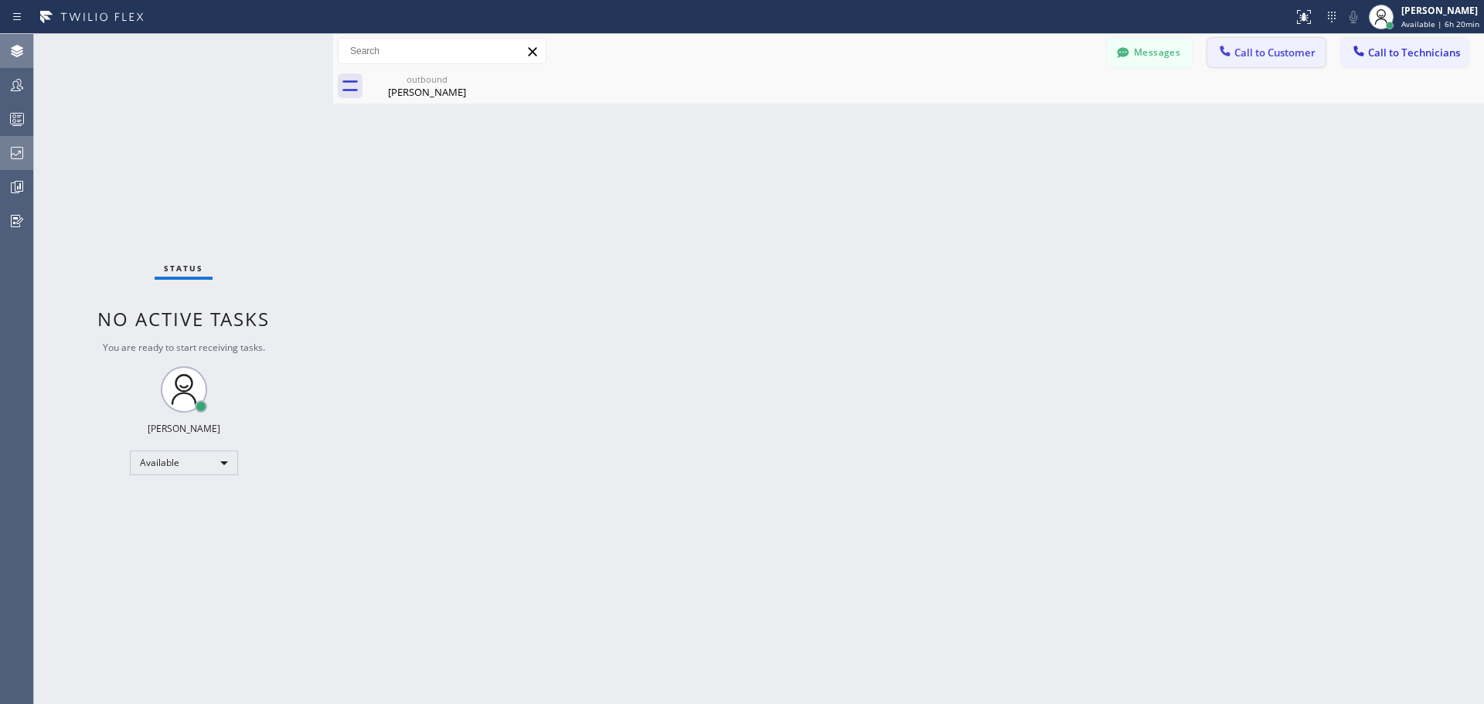
click at [1256, 53] on span "Call to Customer" at bounding box center [1275, 53] width 81 height 14
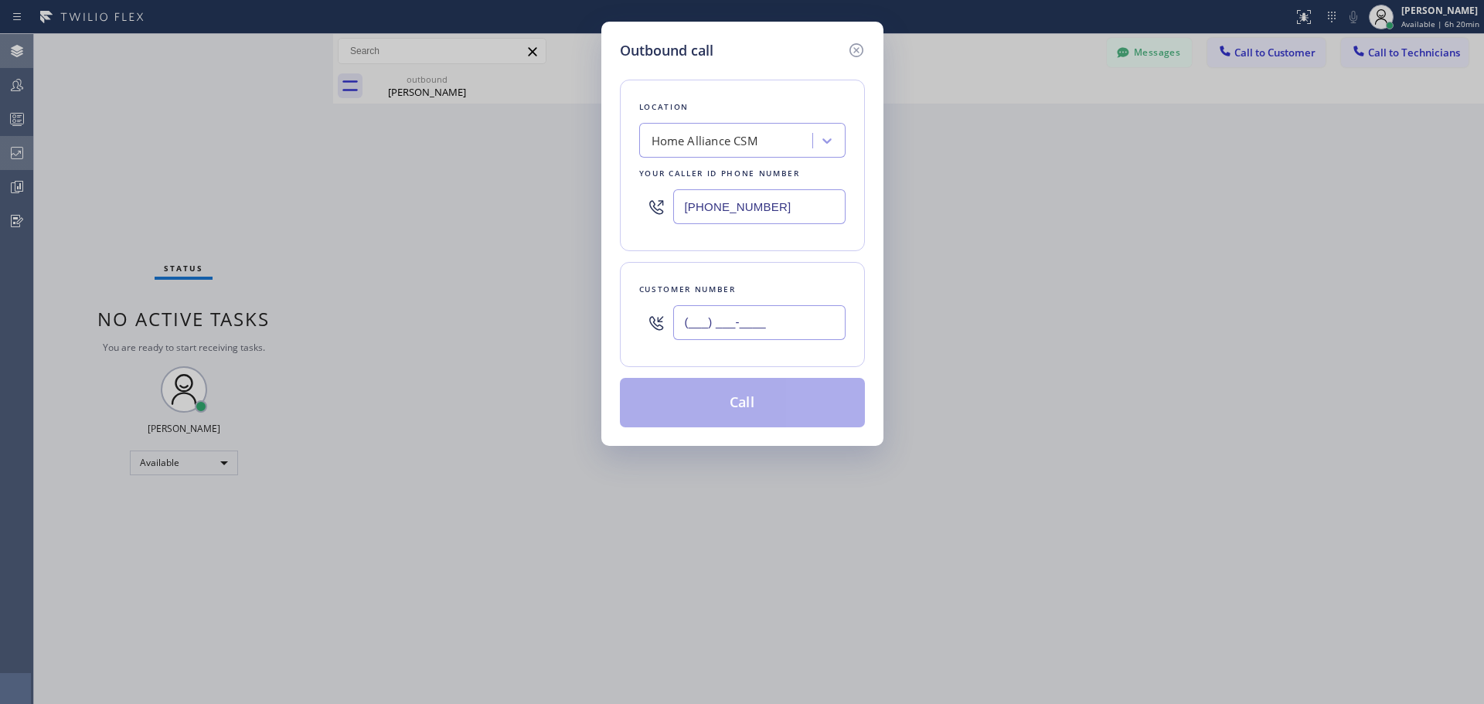
click at [758, 328] on input "(___) ___-____" at bounding box center [759, 322] width 172 height 35
paste input "845) 772-0177"
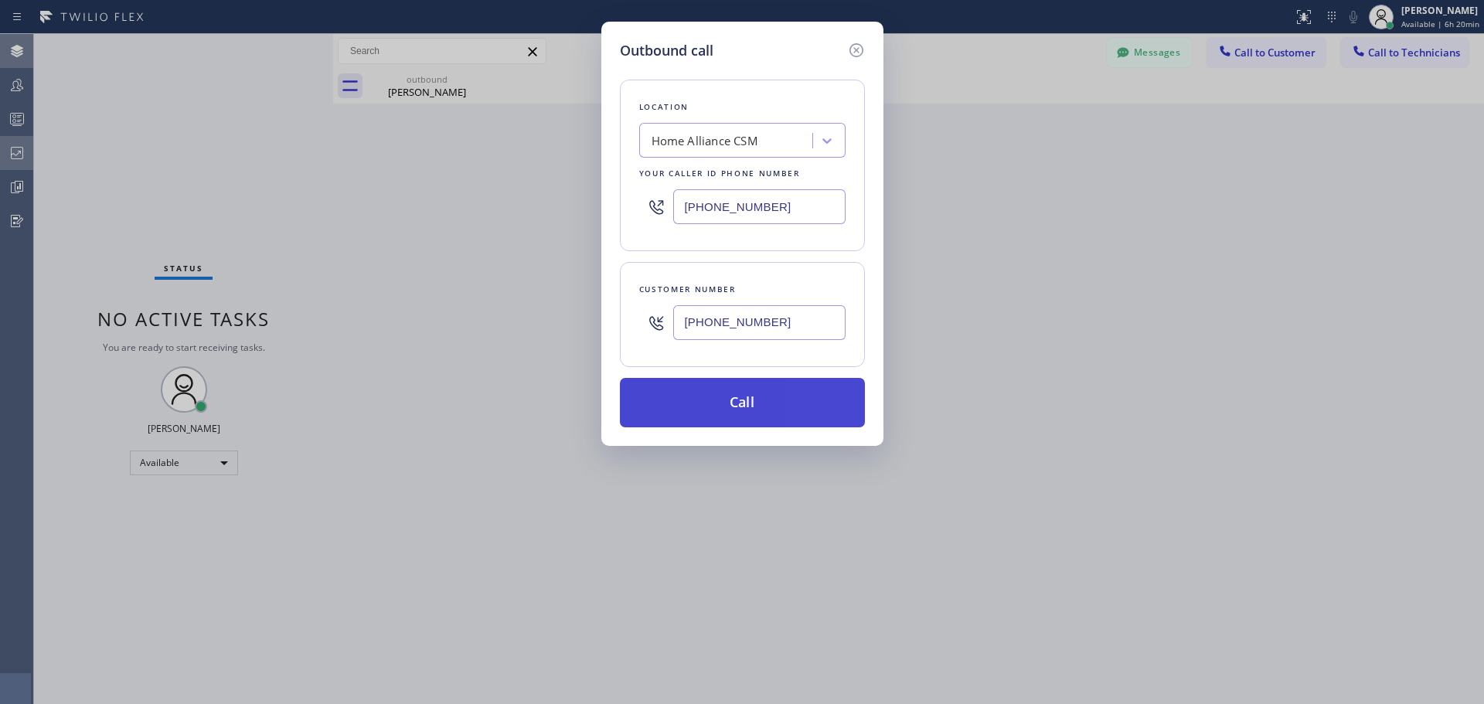
type input "[PHONE_NUMBER]"
click at [772, 396] on button "Call" at bounding box center [742, 402] width 245 height 49
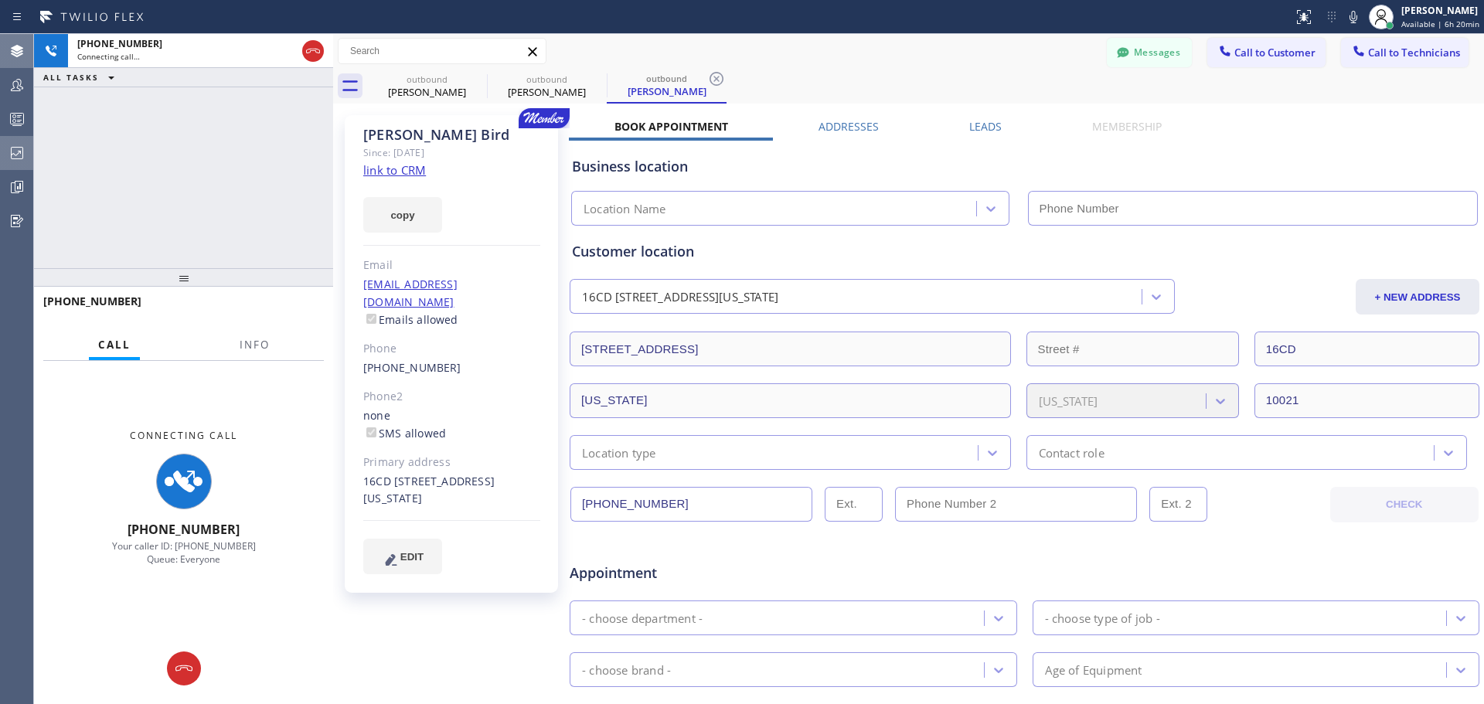
type input "[PHONE_NUMBER]"
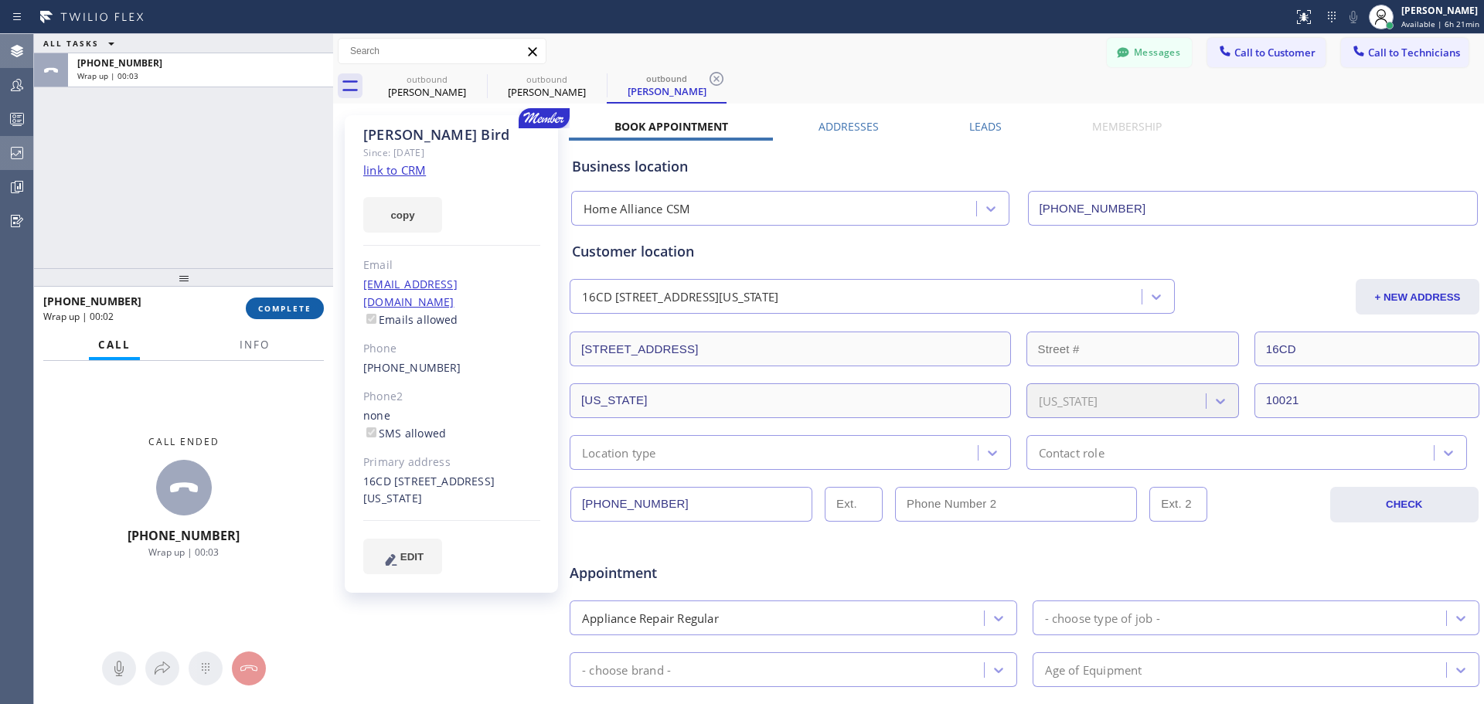
click at [288, 307] on span "COMPLETE" at bounding box center [284, 308] width 53 height 11
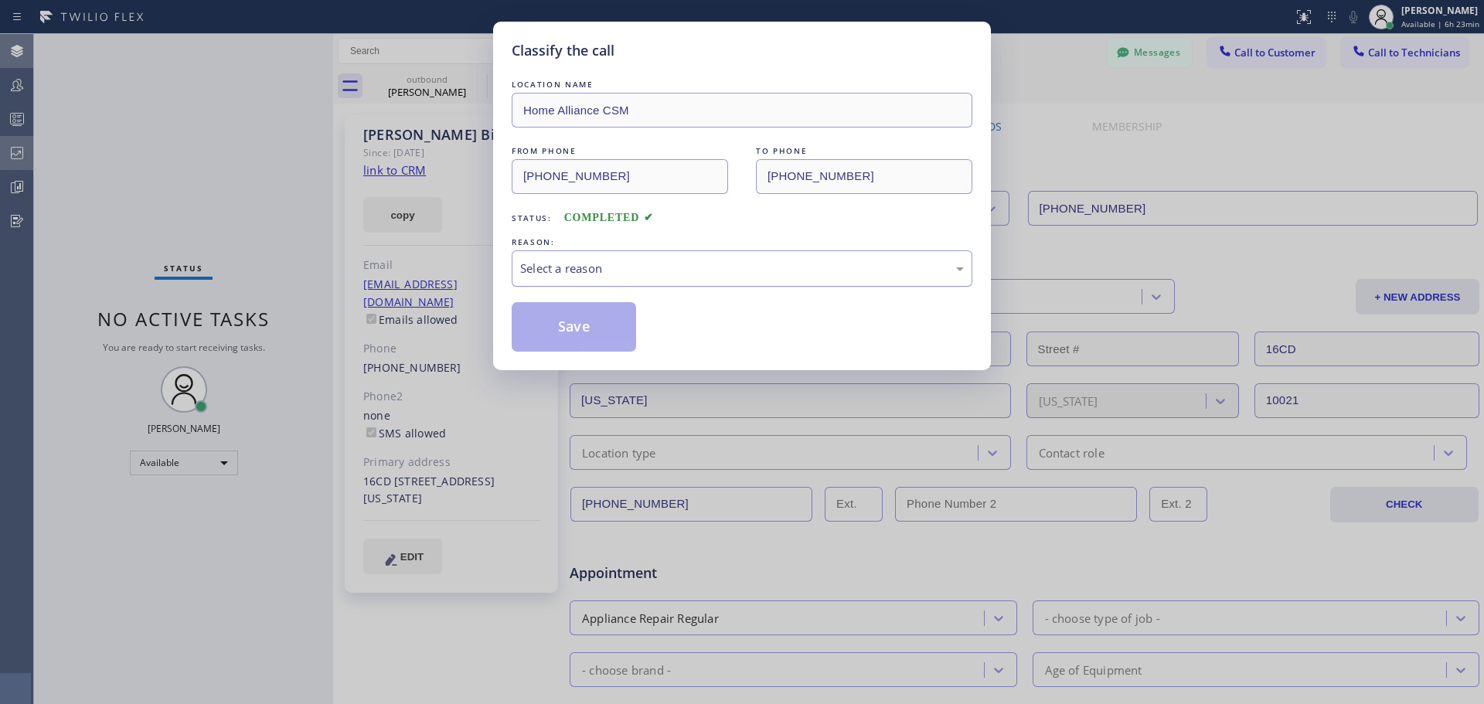
click at [741, 264] on div "Select a reason" at bounding box center [742, 269] width 444 height 18
click at [603, 320] on button "Save" at bounding box center [574, 326] width 124 height 49
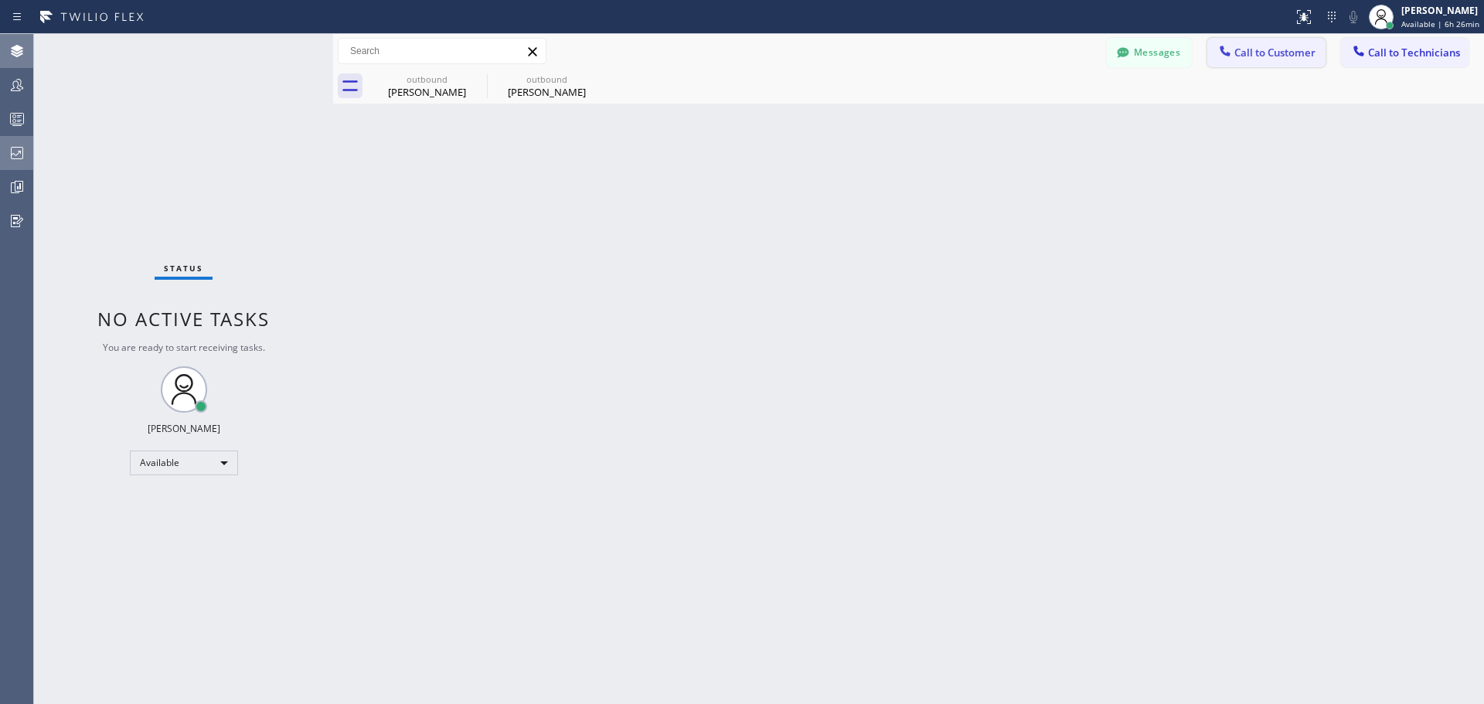
click at [1246, 57] on span "Call to Customer" at bounding box center [1275, 53] width 81 height 14
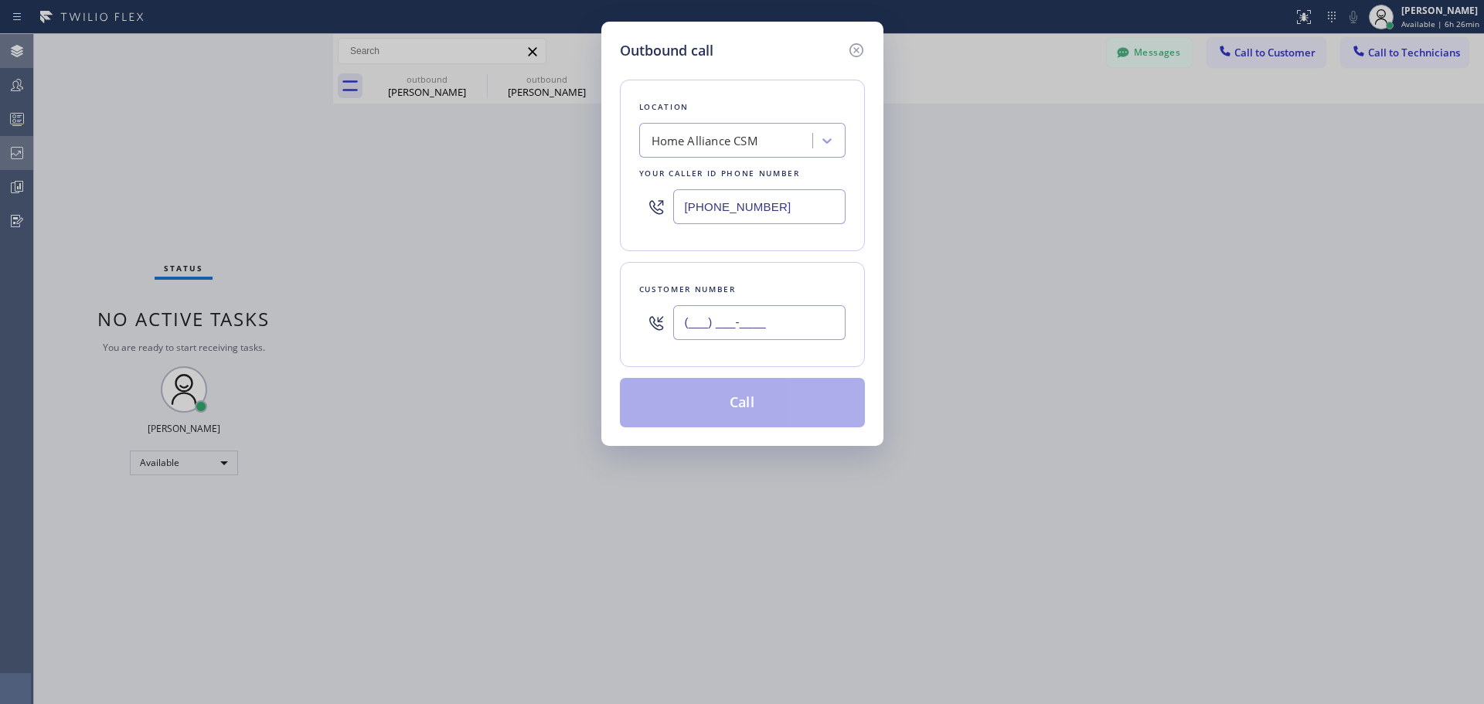
drag, startPoint x: 729, startPoint y: 320, endPoint x: 738, endPoint y: 318, distance: 9.6
click at [730, 319] on input "(___) ___-____" at bounding box center [759, 322] width 172 height 35
paste input "650) 636-5147"
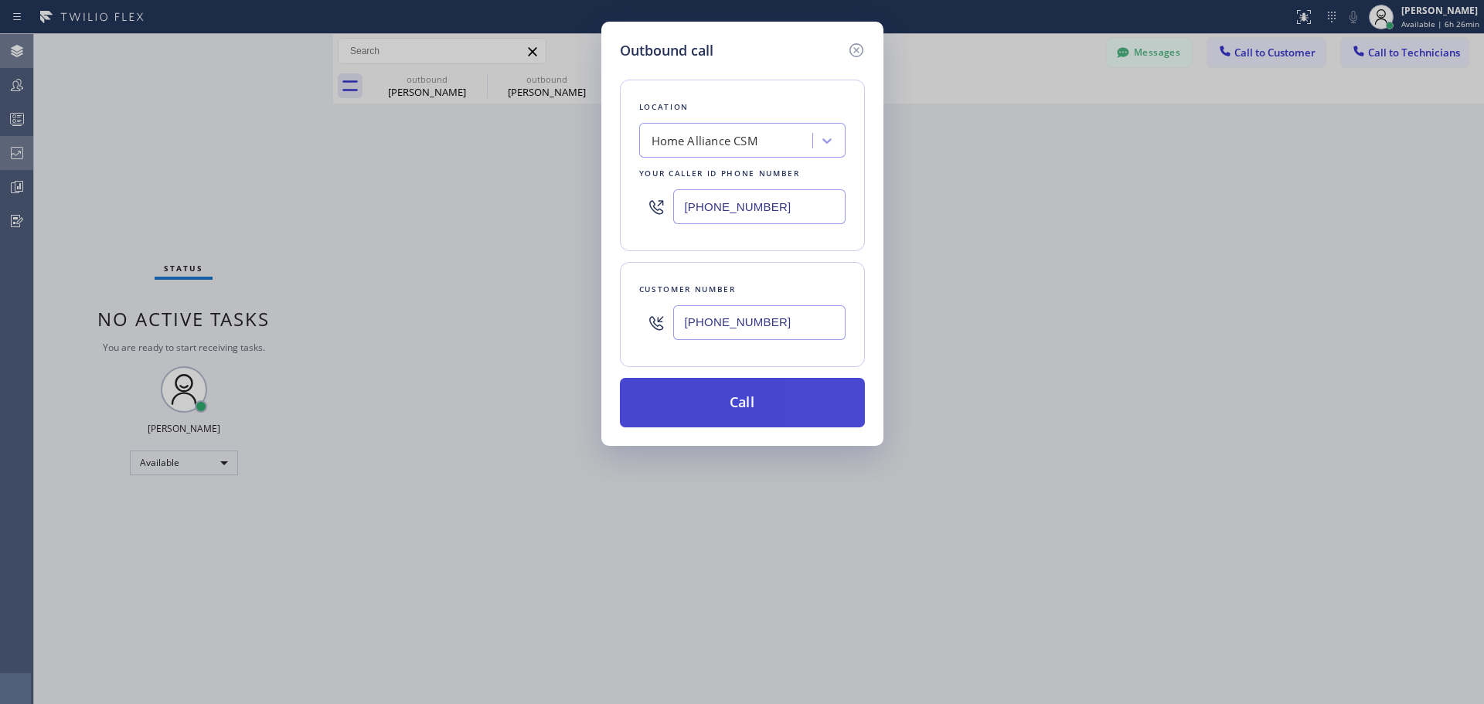
type input "[PHONE_NUMBER]"
click at [743, 394] on button "Call" at bounding box center [742, 402] width 245 height 49
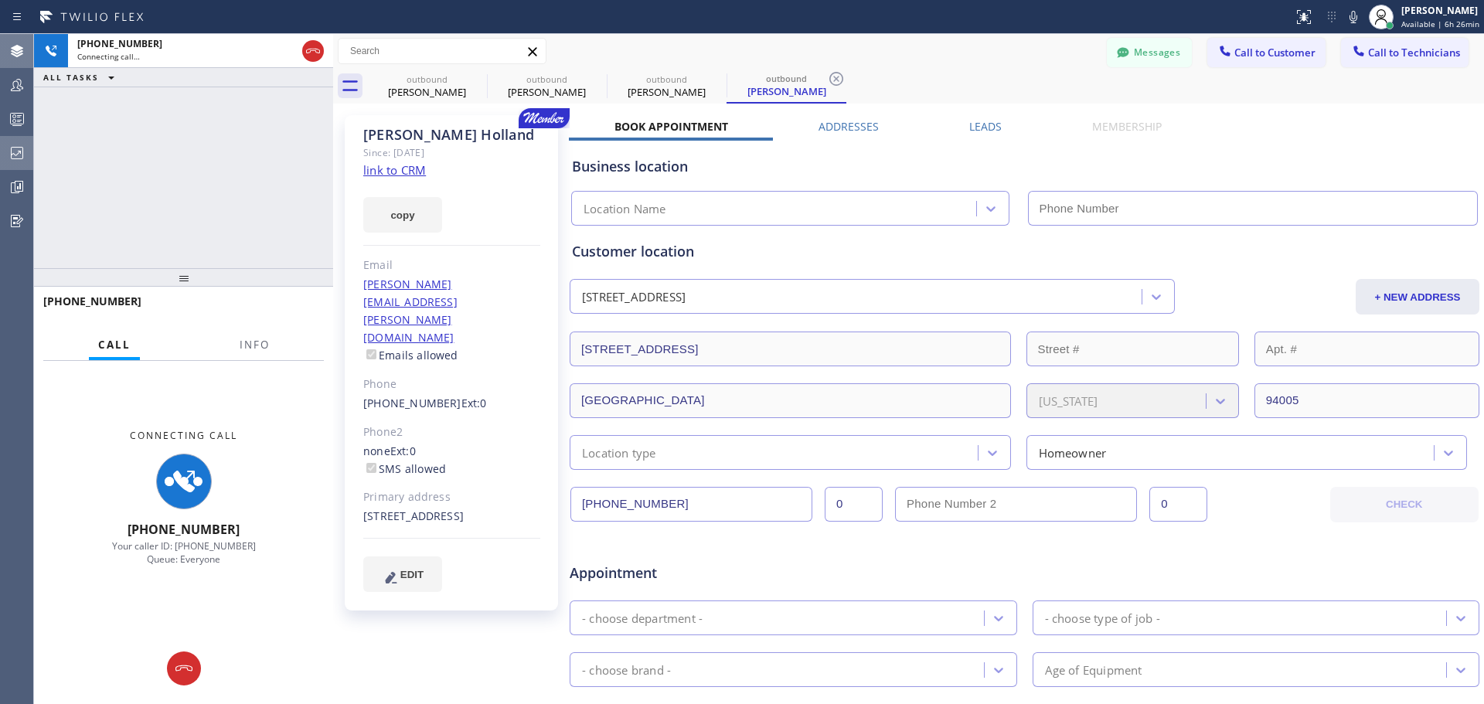
type input "[PHONE_NUMBER]"
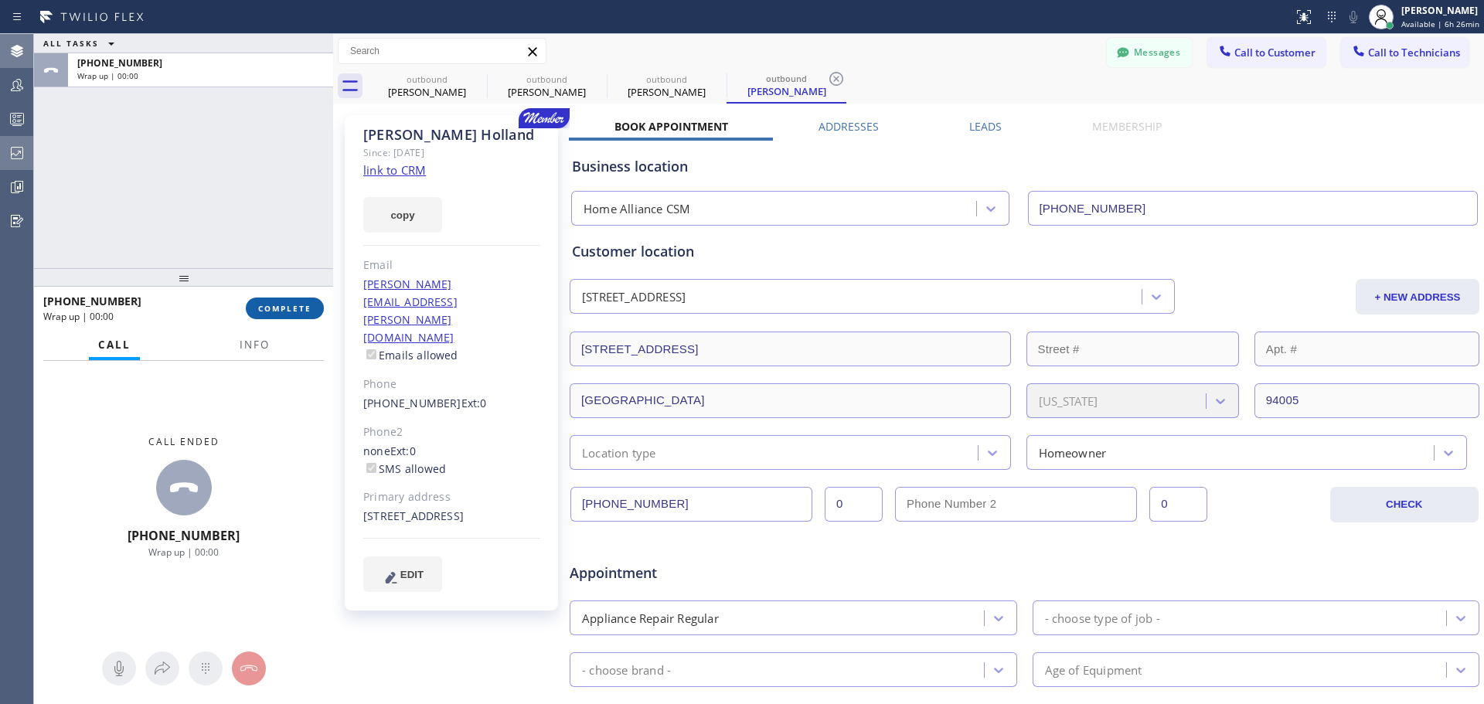
click at [274, 308] on span "COMPLETE" at bounding box center [284, 308] width 53 height 11
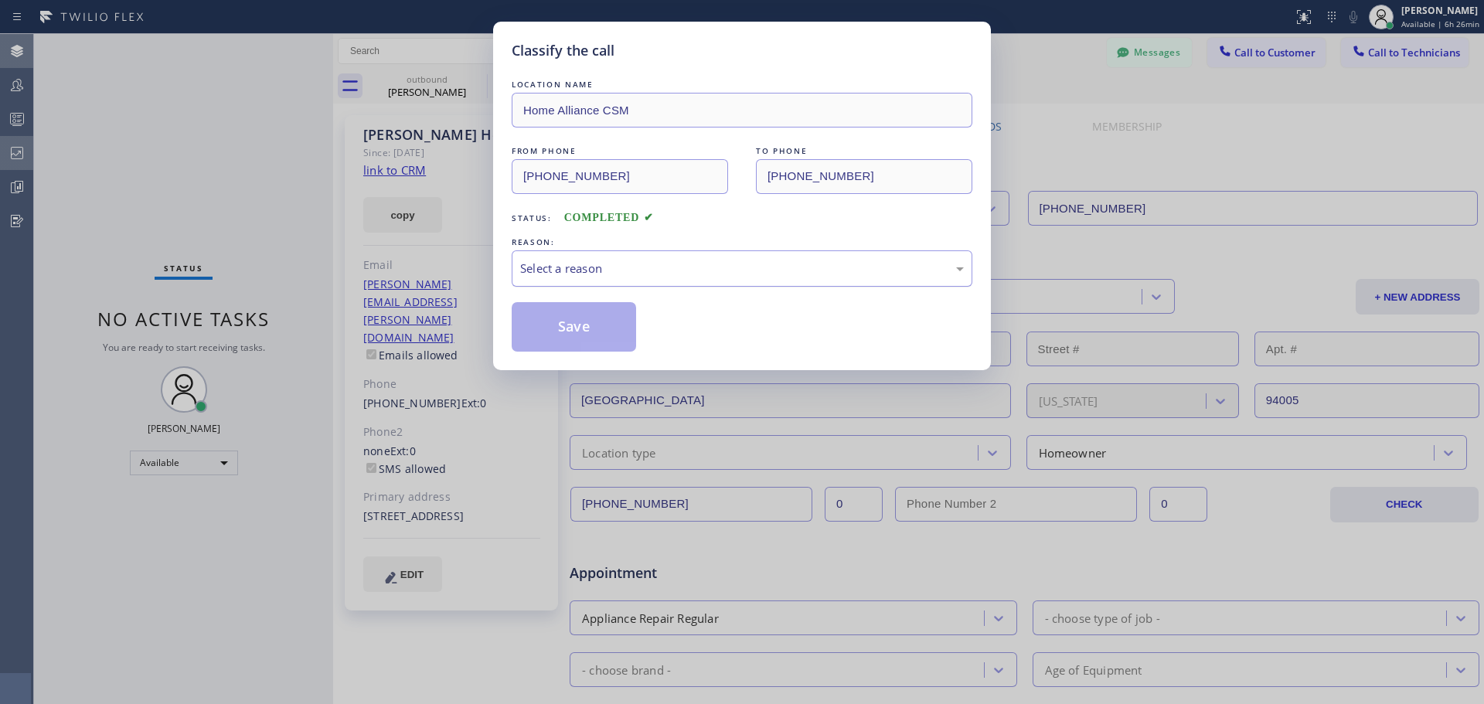
click at [679, 255] on div "Select a reason" at bounding box center [742, 269] width 461 height 36
drag, startPoint x: 677, startPoint y: 340, endPoint x: 662, endPoint y: 336, distance: 15.4
click at [618, 336] on button "Save" at bounding box center [574, 326] width 124 height 49
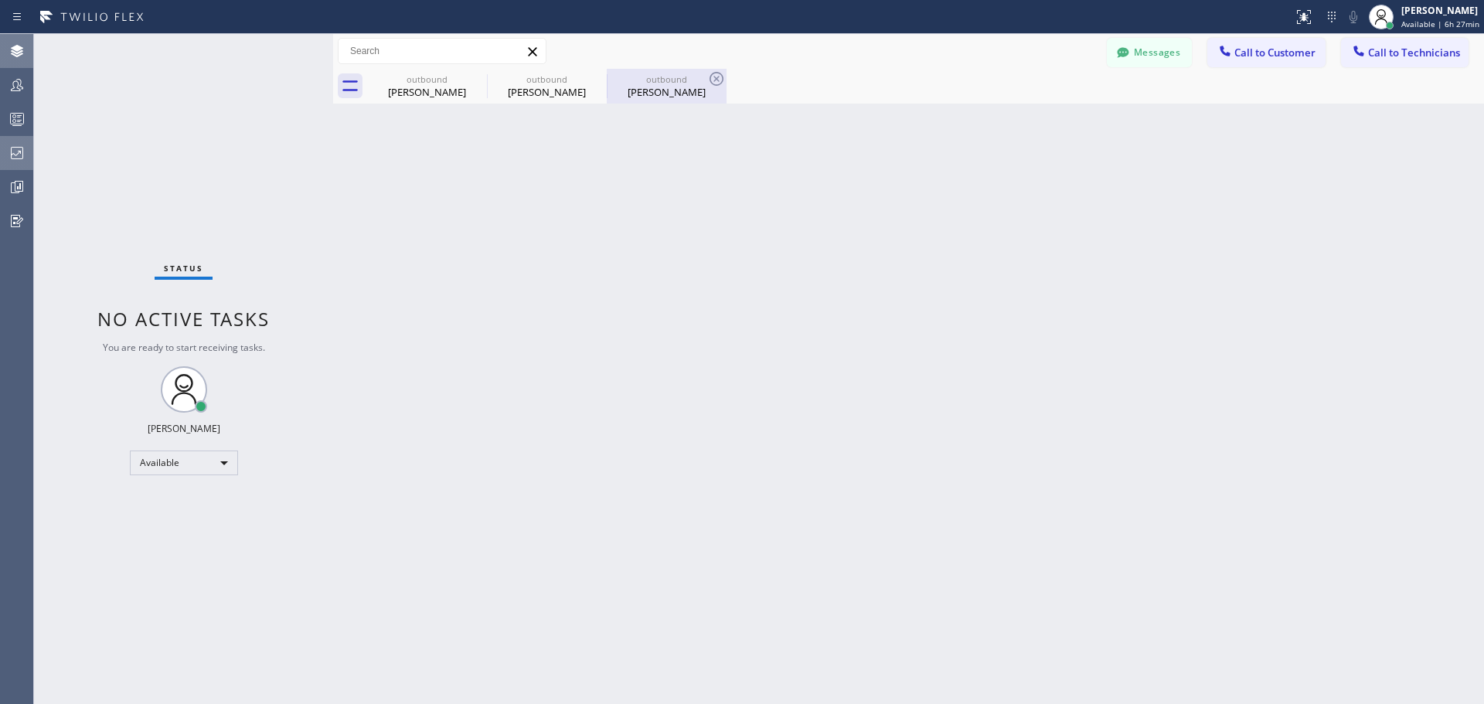
click at [0, 0] on icon at bounding box center [0, 0] width 0 height 0
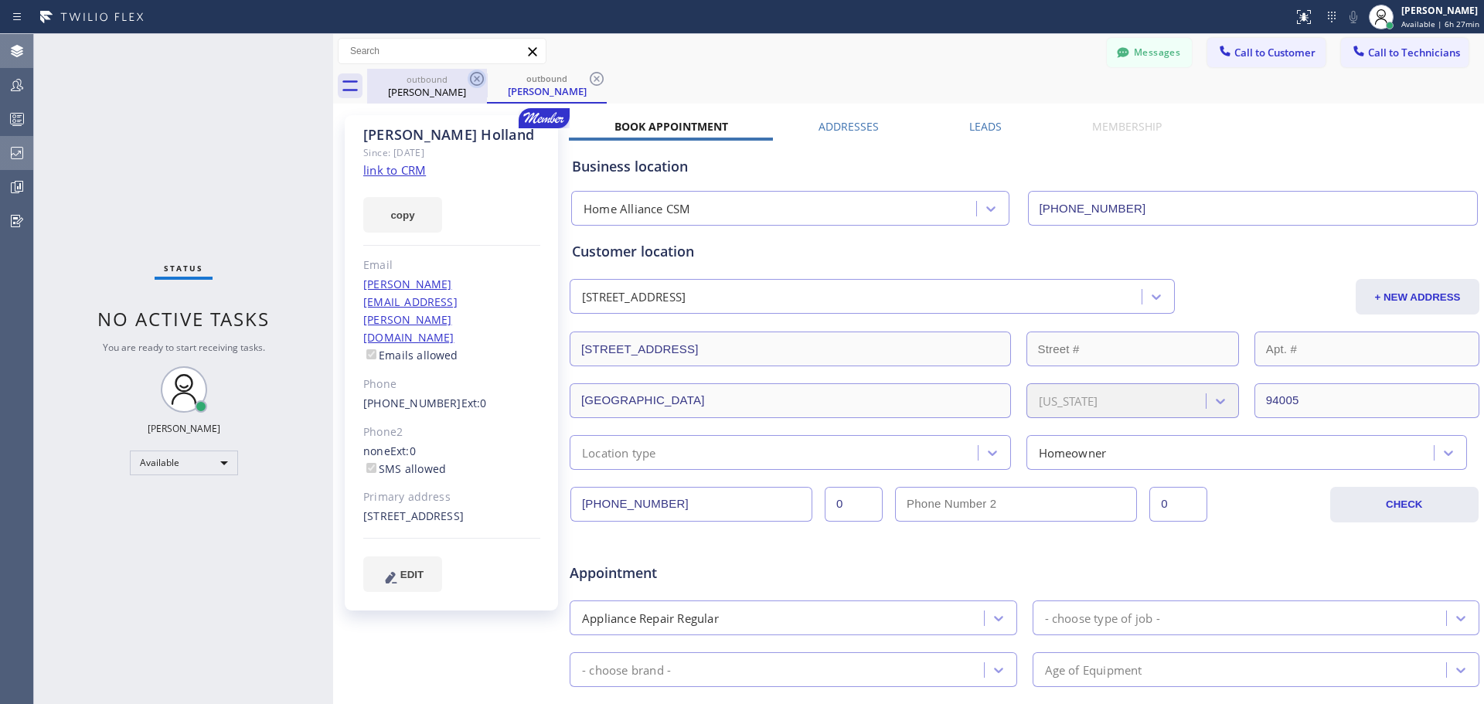
click at [474, 81] on icon at bounding box center [477, 79] width 19 height 19
drag, startPoint x: 590, startPoint y: 80, endPoint x: 599, endPoint y: 90, distance: 13.1
click at [590, 80] on icon at bounding box center [597, 79] width 19 height 19
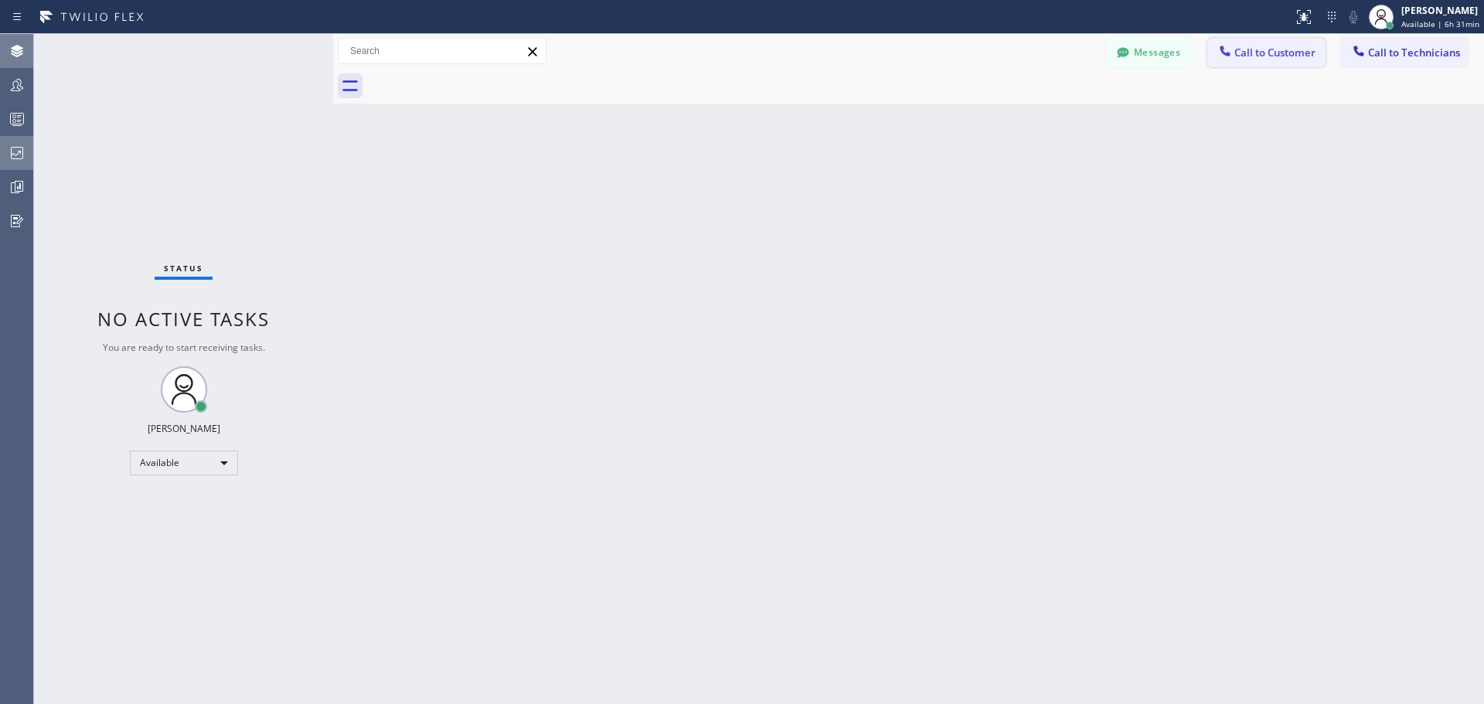
click at [1281, 57] on span "Call to Customer" at bounding box center [1275, 53] width 81 height 14
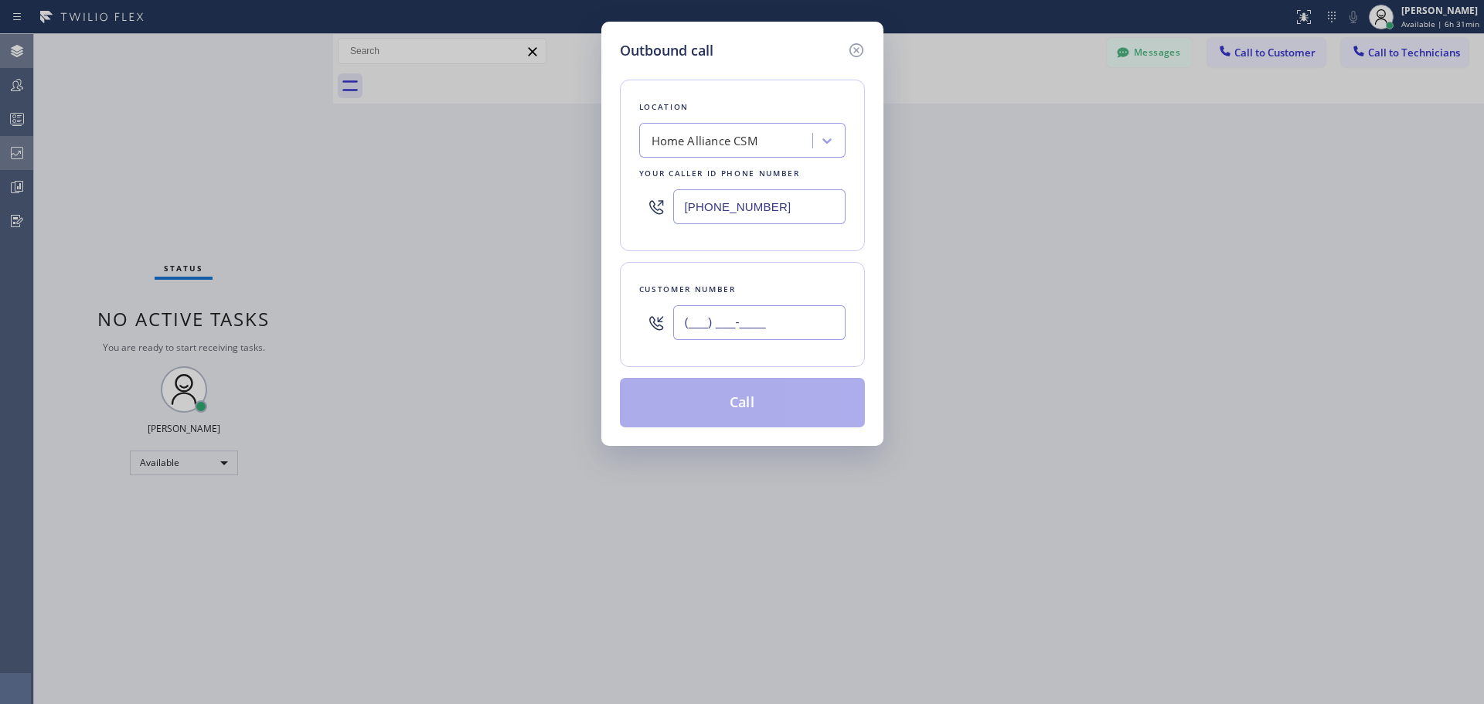
click at [755, 312] on input "(___) ___-____" at bounding box center [759, 322] width 172 height 35
paste input "206) 351-0813"
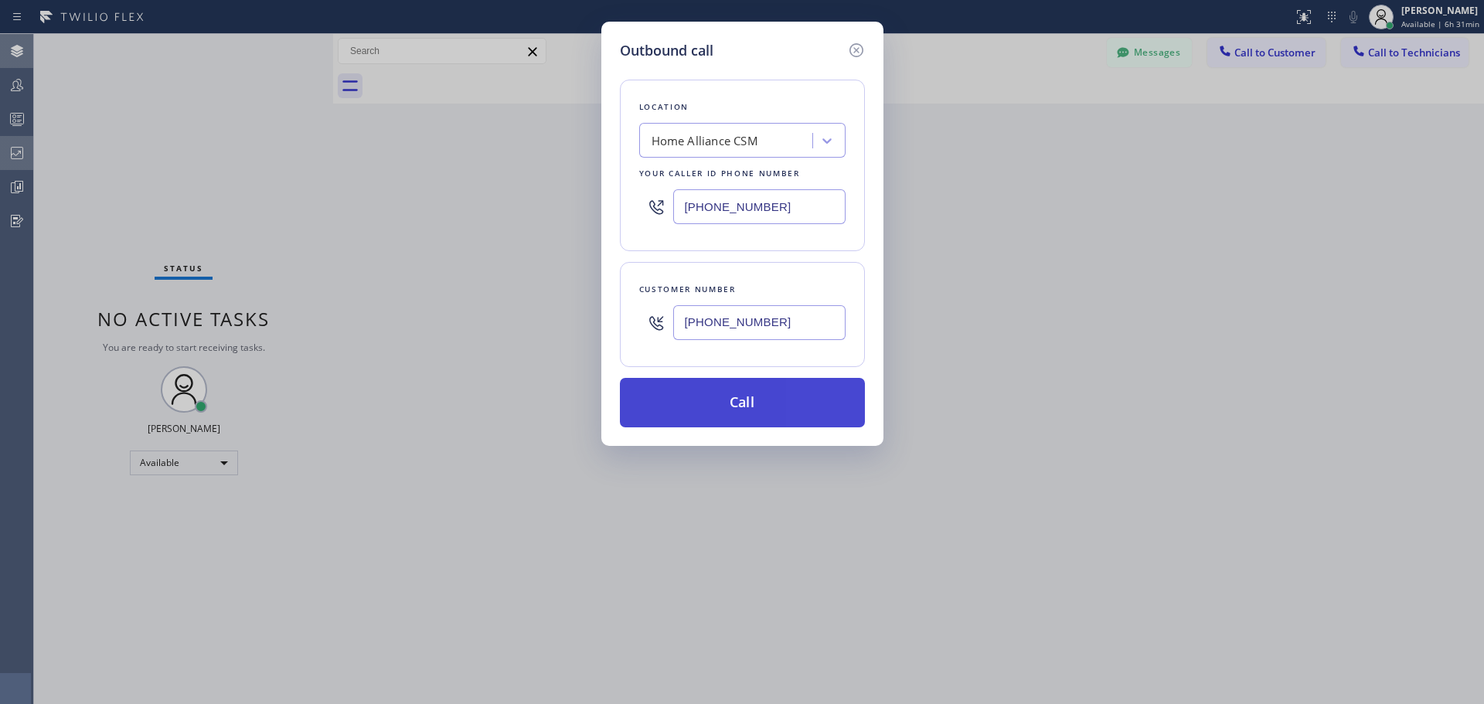
type input "[PHONE_NUMBER]"
click at [742, 411] on button "Call" at bounding box center [742, 402] width 245 height 49
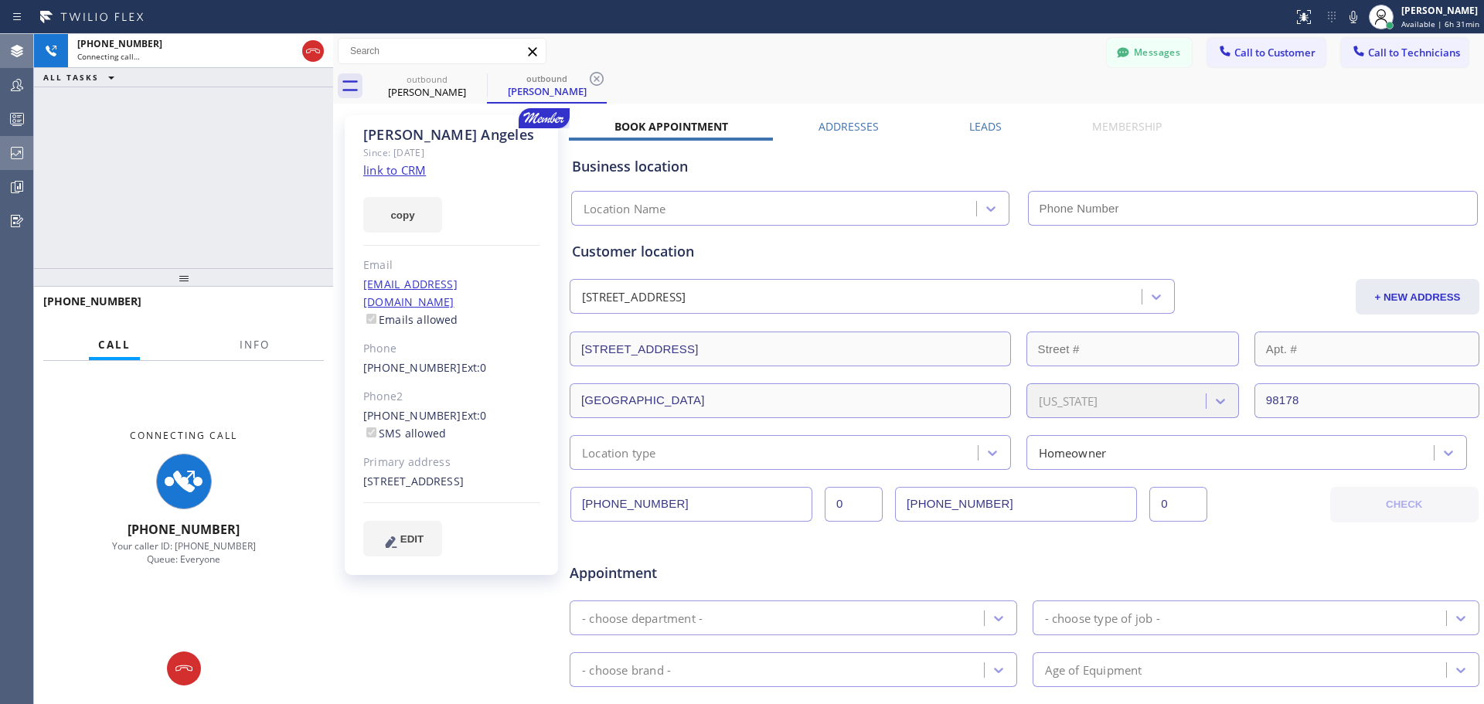
type input "[PHONE_NUMBER]"
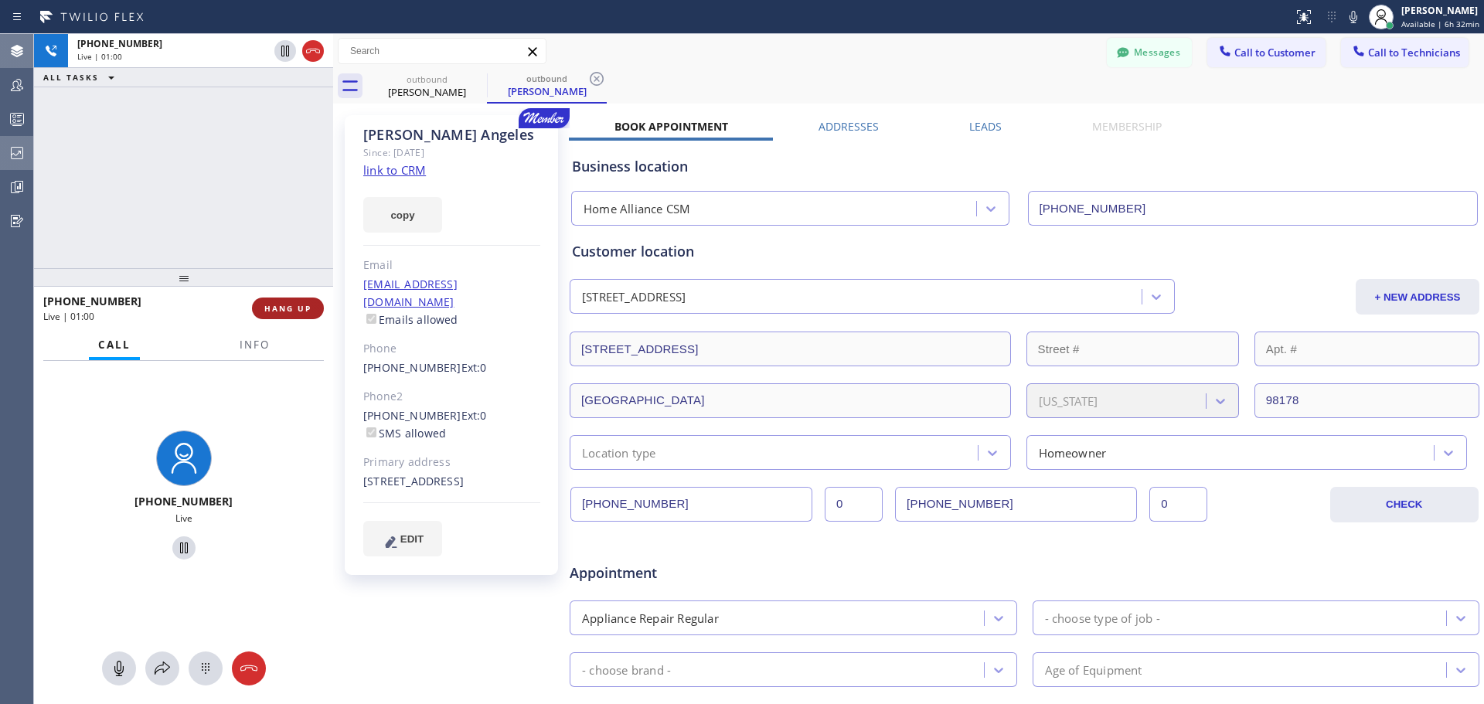
click at [291, 312] on span "HANG UP" at bounding box center [287, 308] width 47 height 11
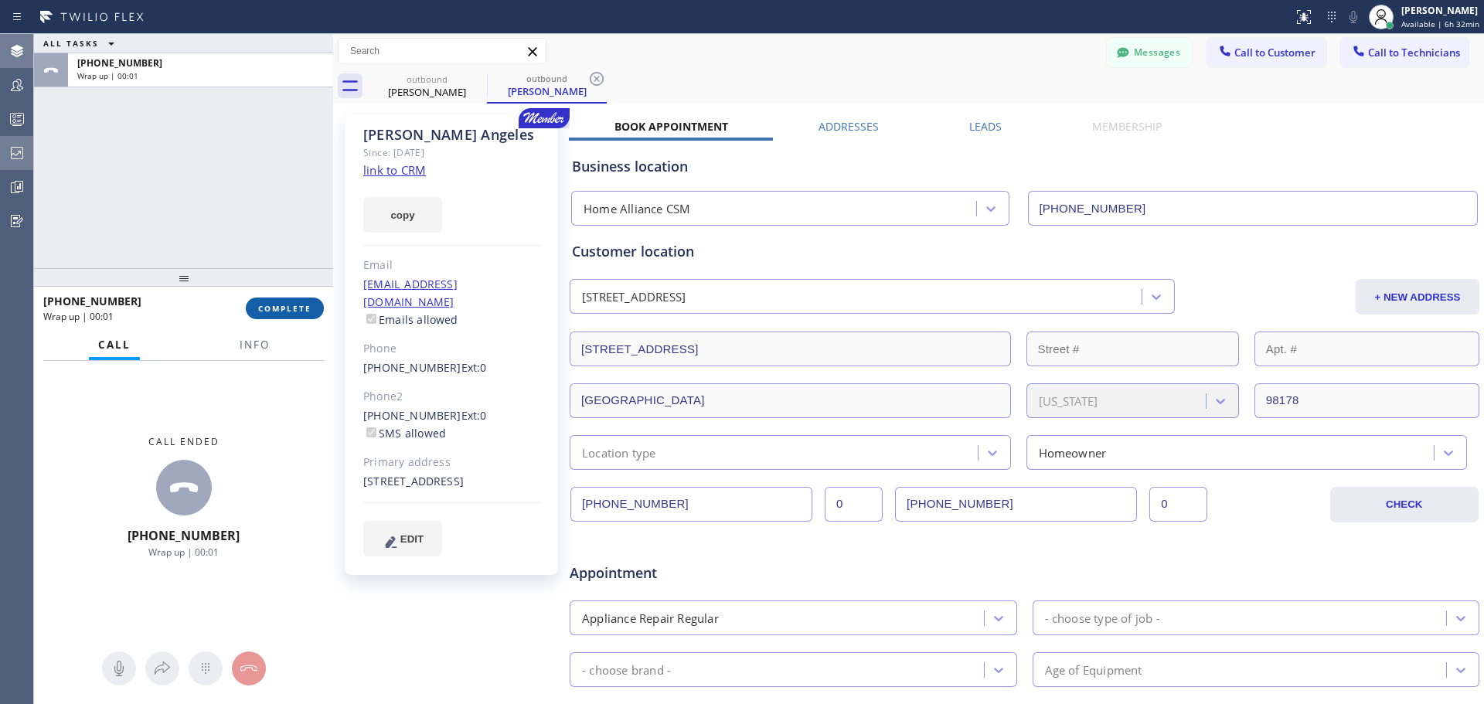
click at [281, 309] on span "COMPLETE" at bounding box center [284, 308] width 53 height 11
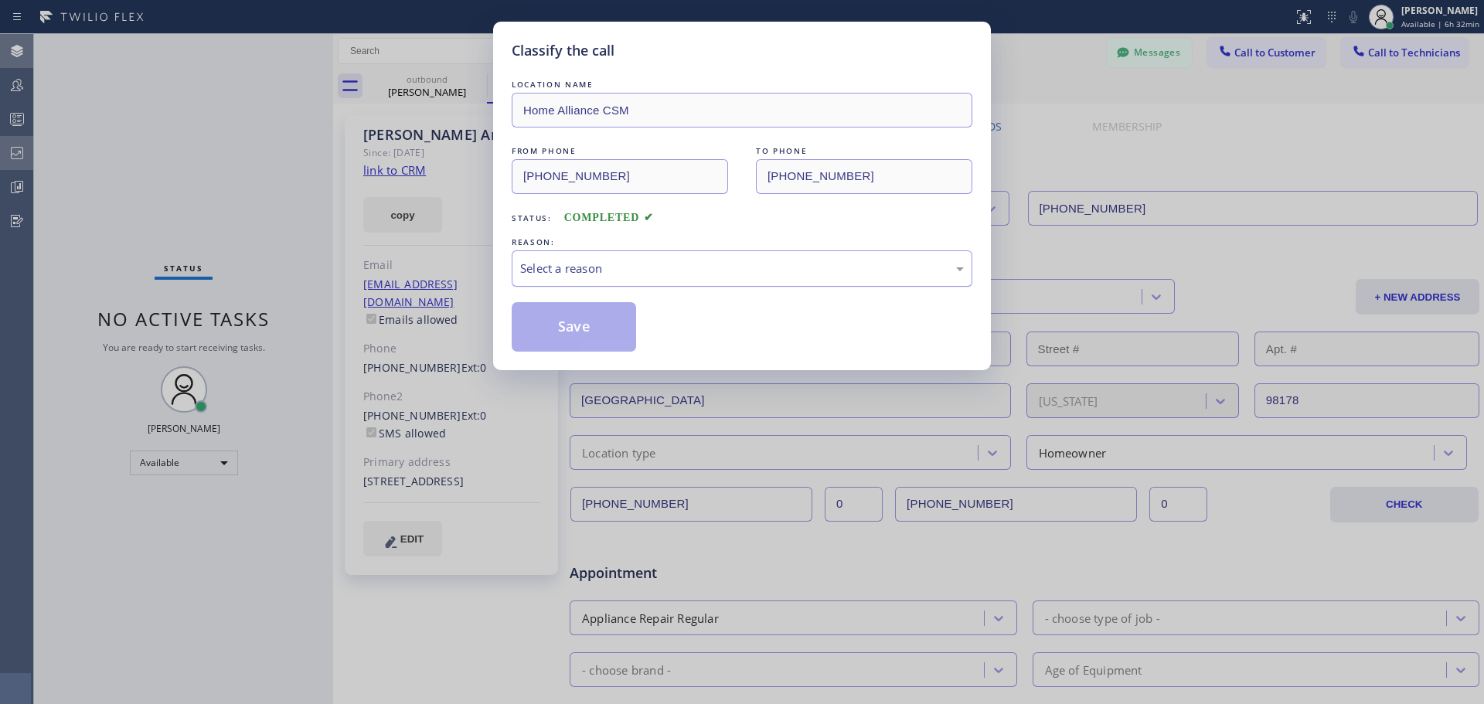
click at [774, 274] on div "Select a reason" at bounding box center [742, 269] width 444 height 18
click at [585, 333] on button "Save" at bounding box center [574, 326] width 124 height 49
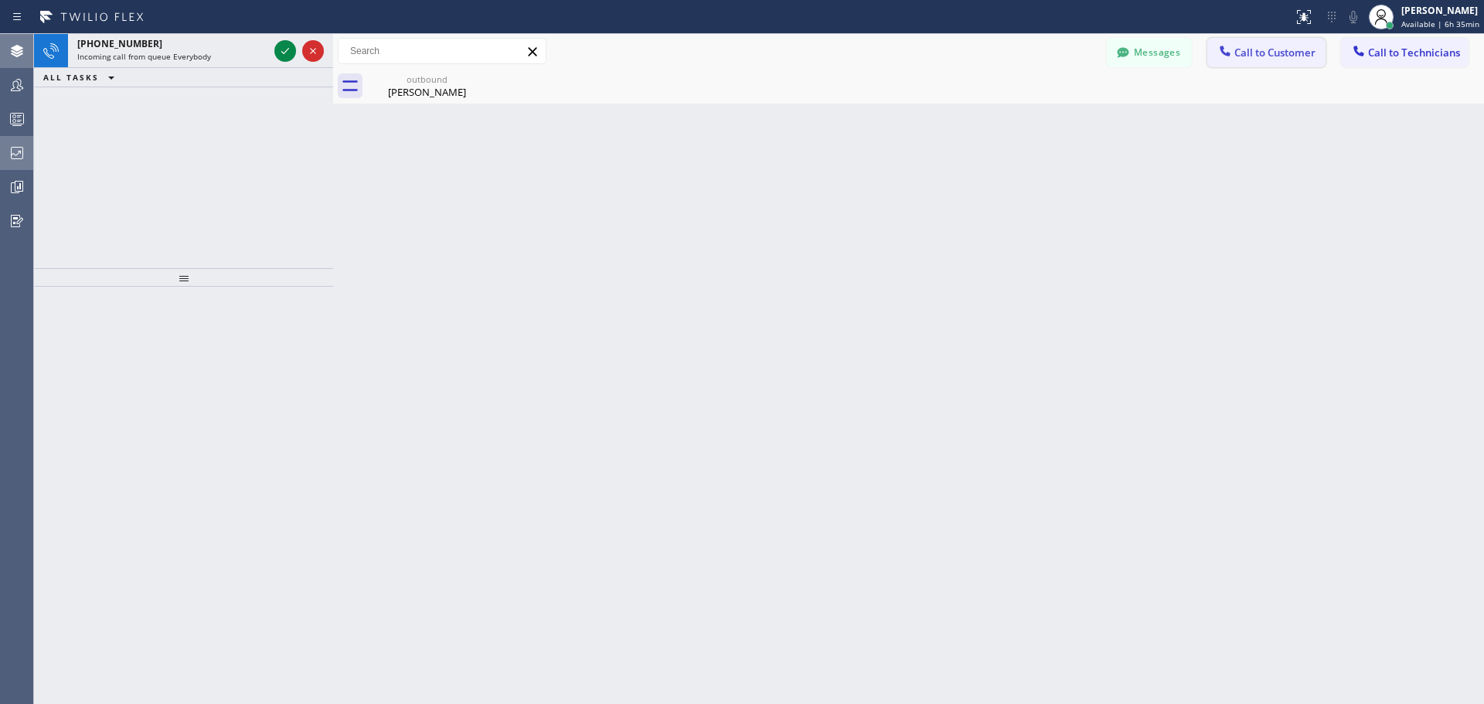
click at [1256, 52] on span "Call to Customer" at bounding box center [1275, 53] width 81 height 14
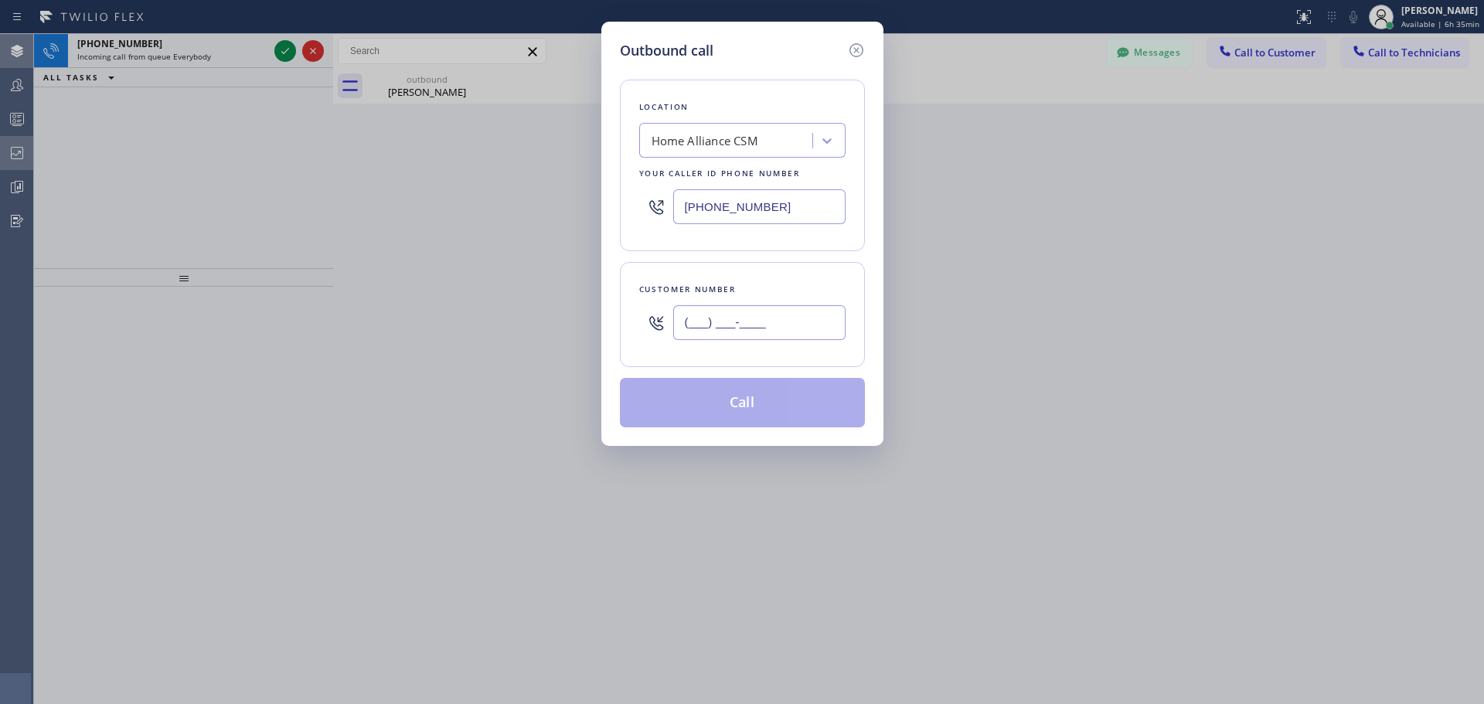
click at [762, 325] on input "(___) ___-____" at bounding box center [759, 322] width 172 height 35
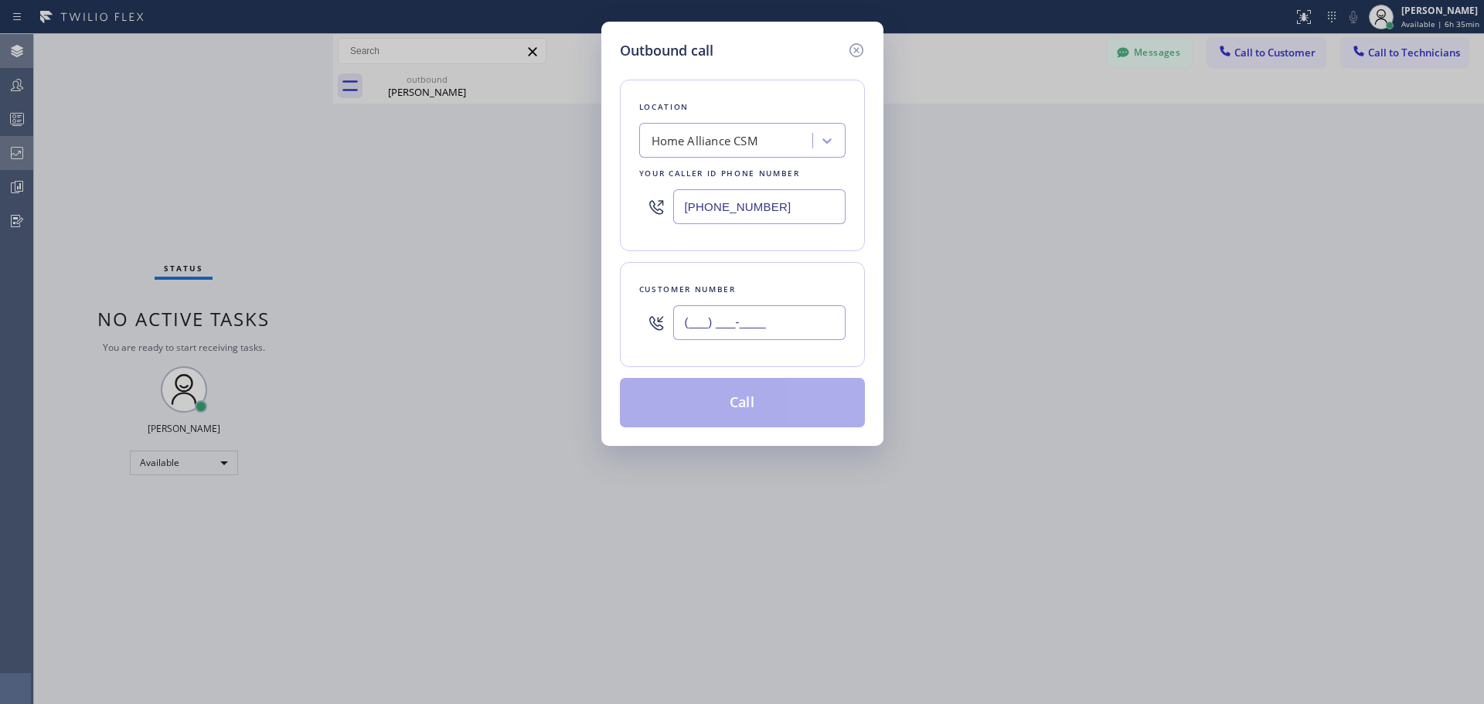
paste input "949) 413-9632"
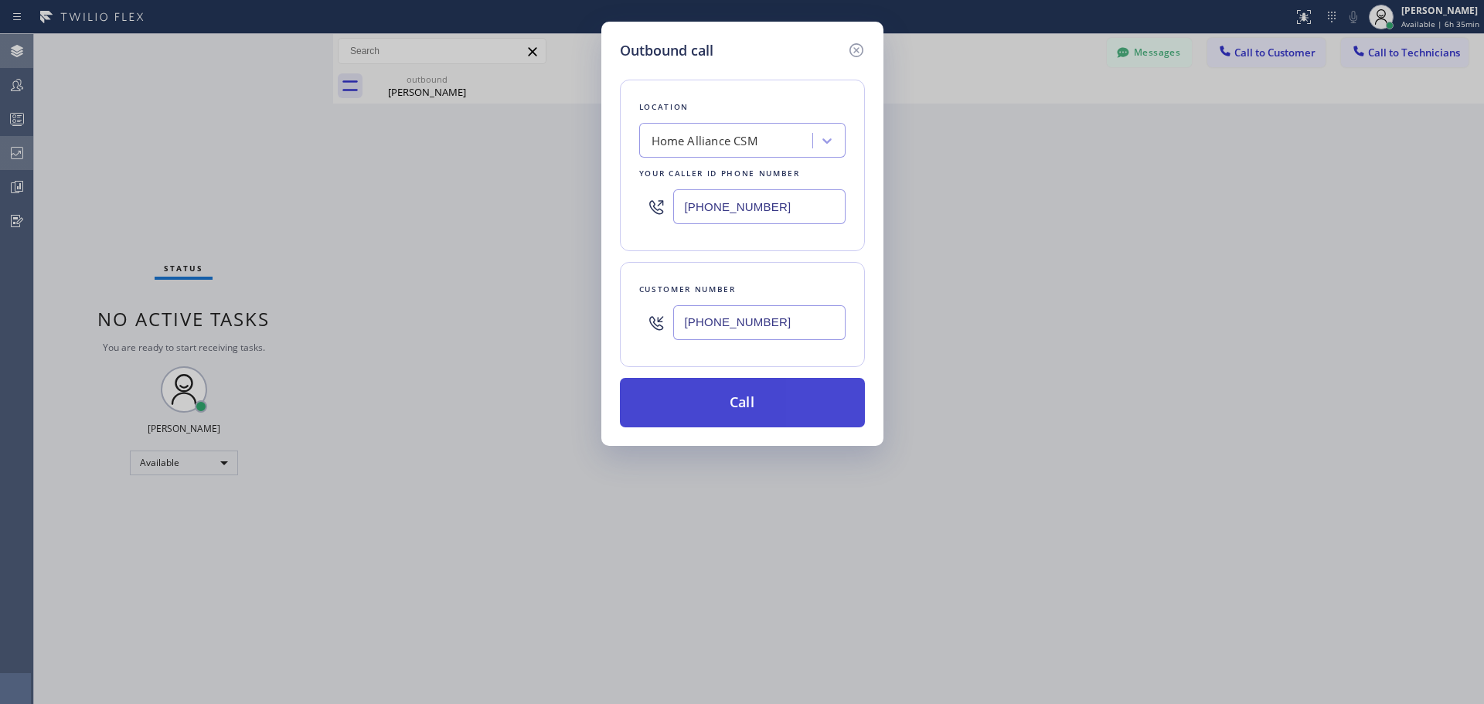
type input "[PHONE_NUMBER]"
click at [779, 404] on button "Call" at bounding box center [742, 402] width 245 height 49
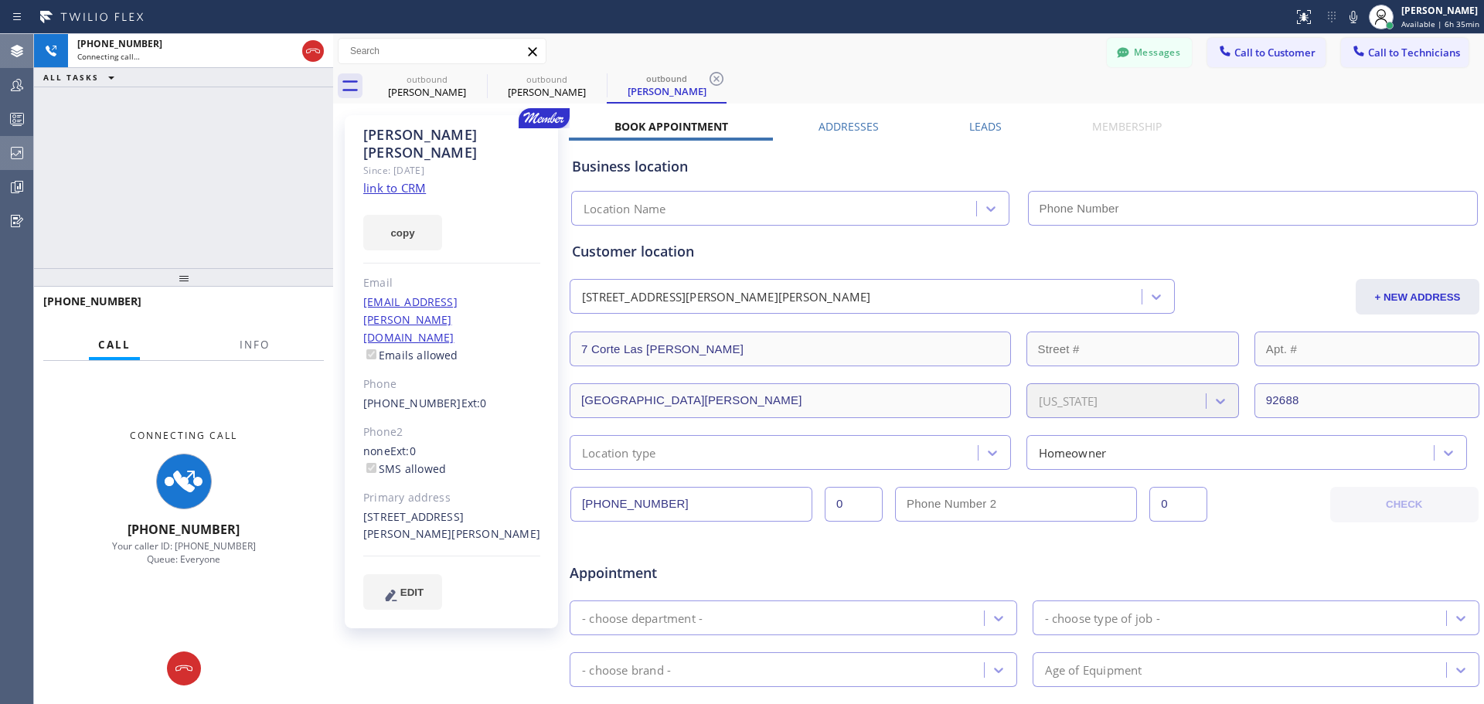
type input "[PHONE_NUMBER]"
click at [470, 76] on icon at bounding box center [477, 79] width 19 height 19
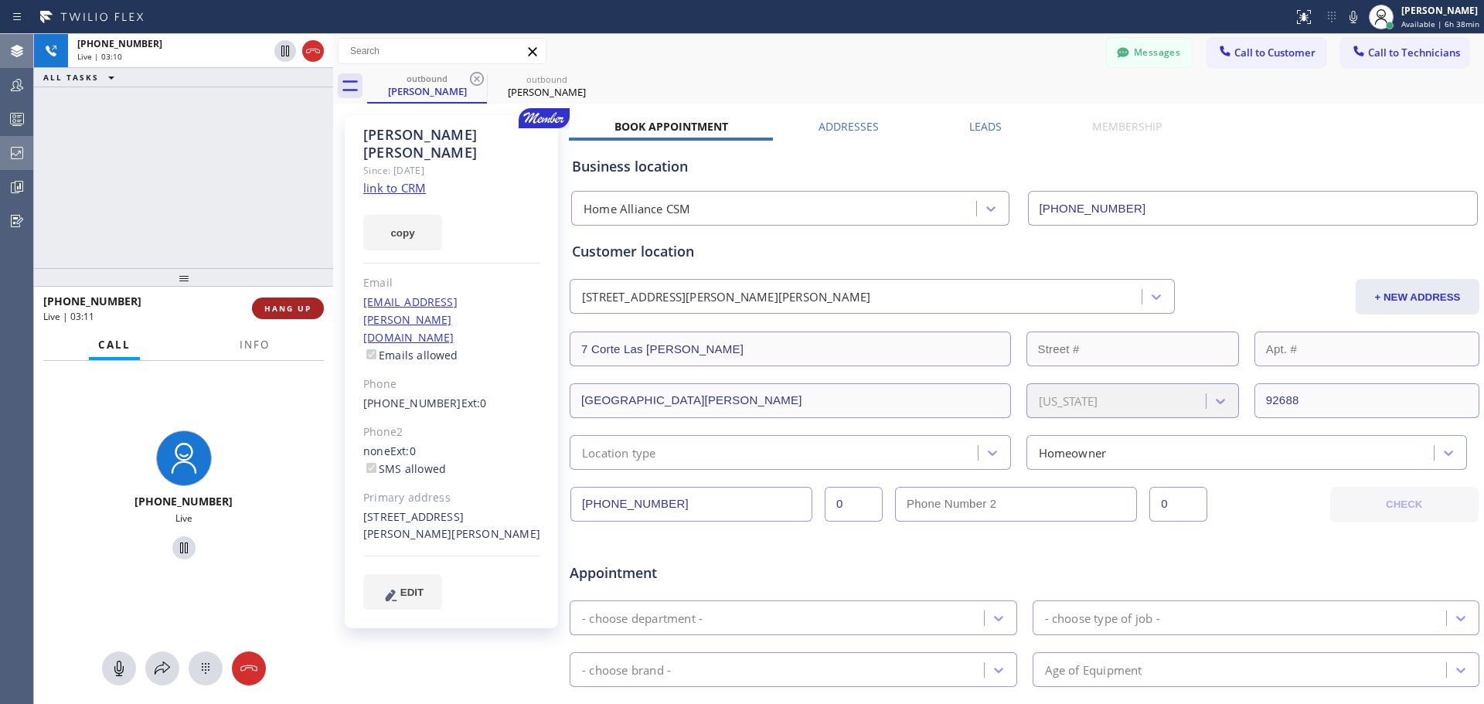
click at [280, 315] on button "HANG UP" at bounding box center [288, 309] width 72 height 22
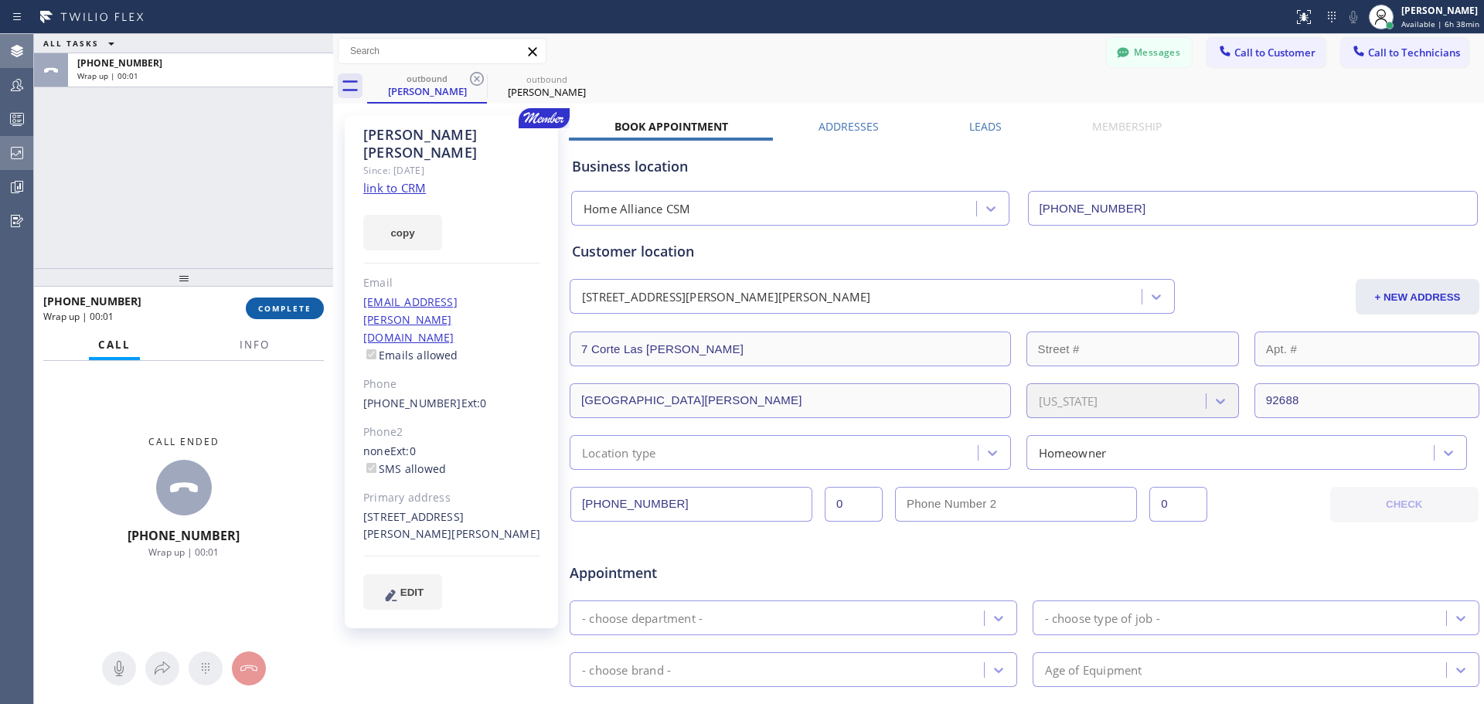
click at [310, 311] on span "COMPLETE" at bounding box center [284, 308] width 53 height 11
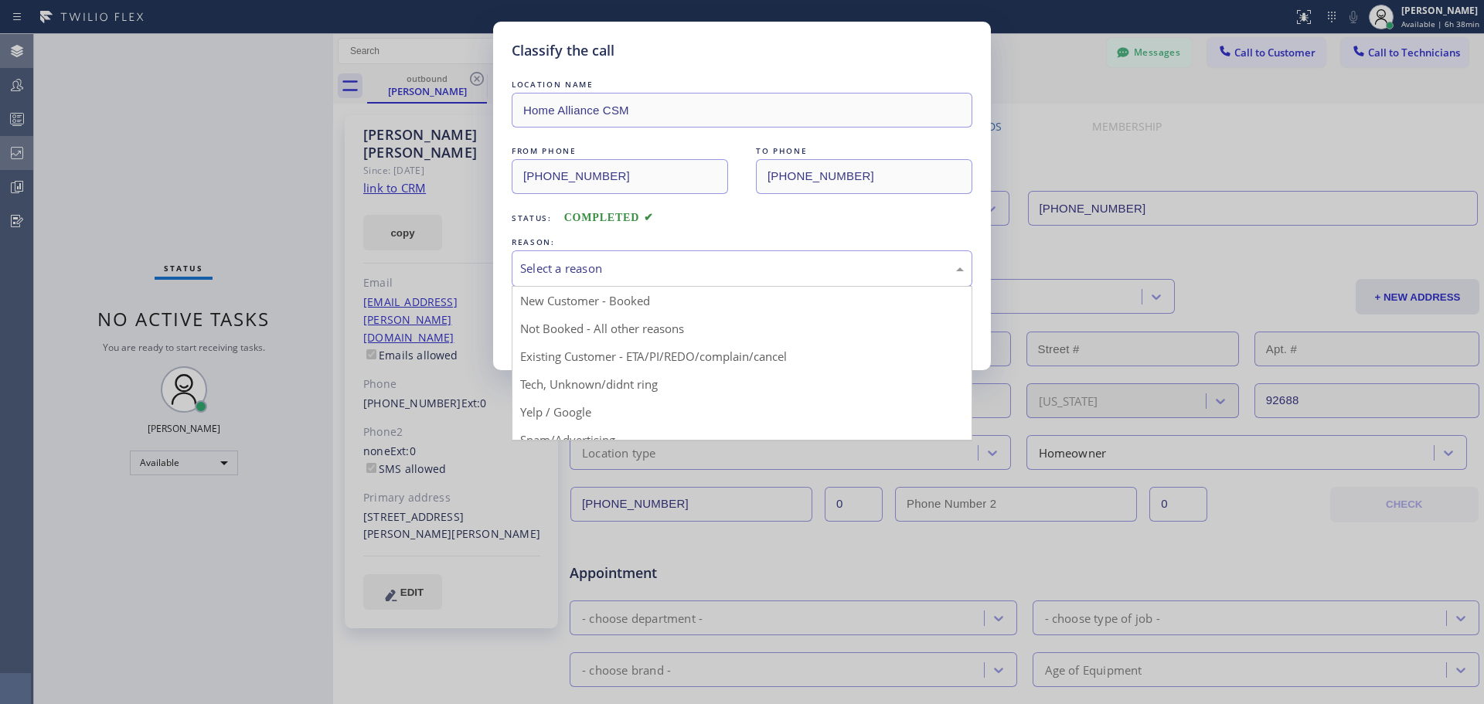
click at [698, 261] on div "Select a reason" at bounding box center [742, 269] width 444 height 18
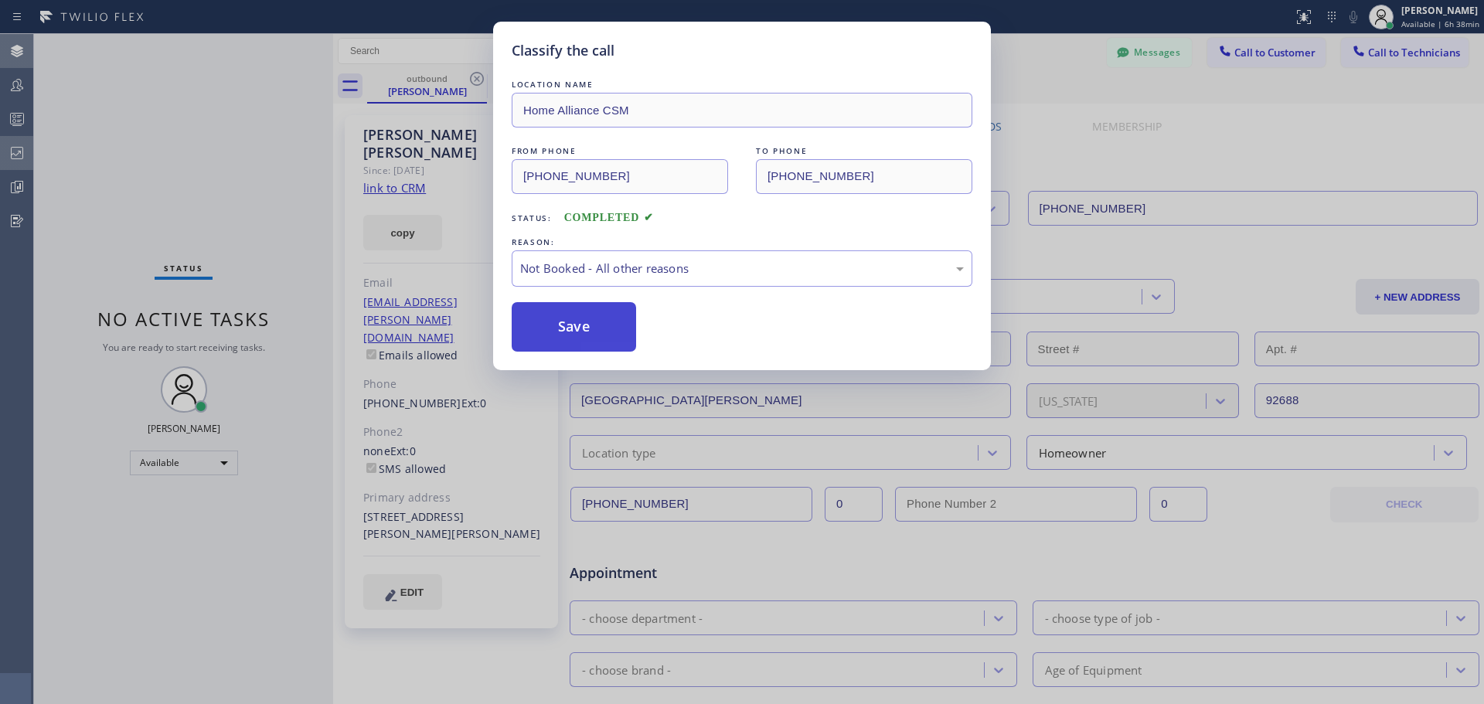
click at [598, 331] on button "Save" at bounding box center [574, 326] width 124 height 49
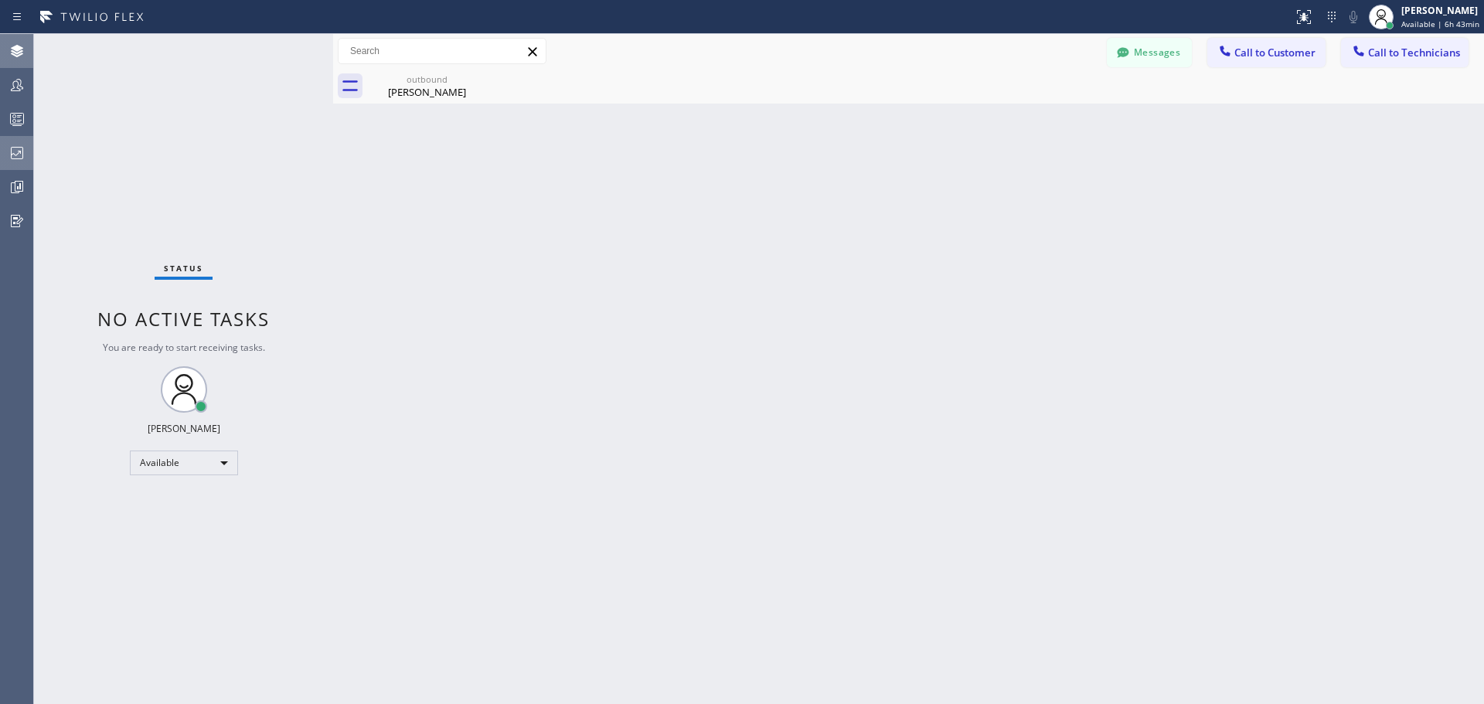
click at [22, 154] on icon at bounding box center [17, 153] width 19 height 19
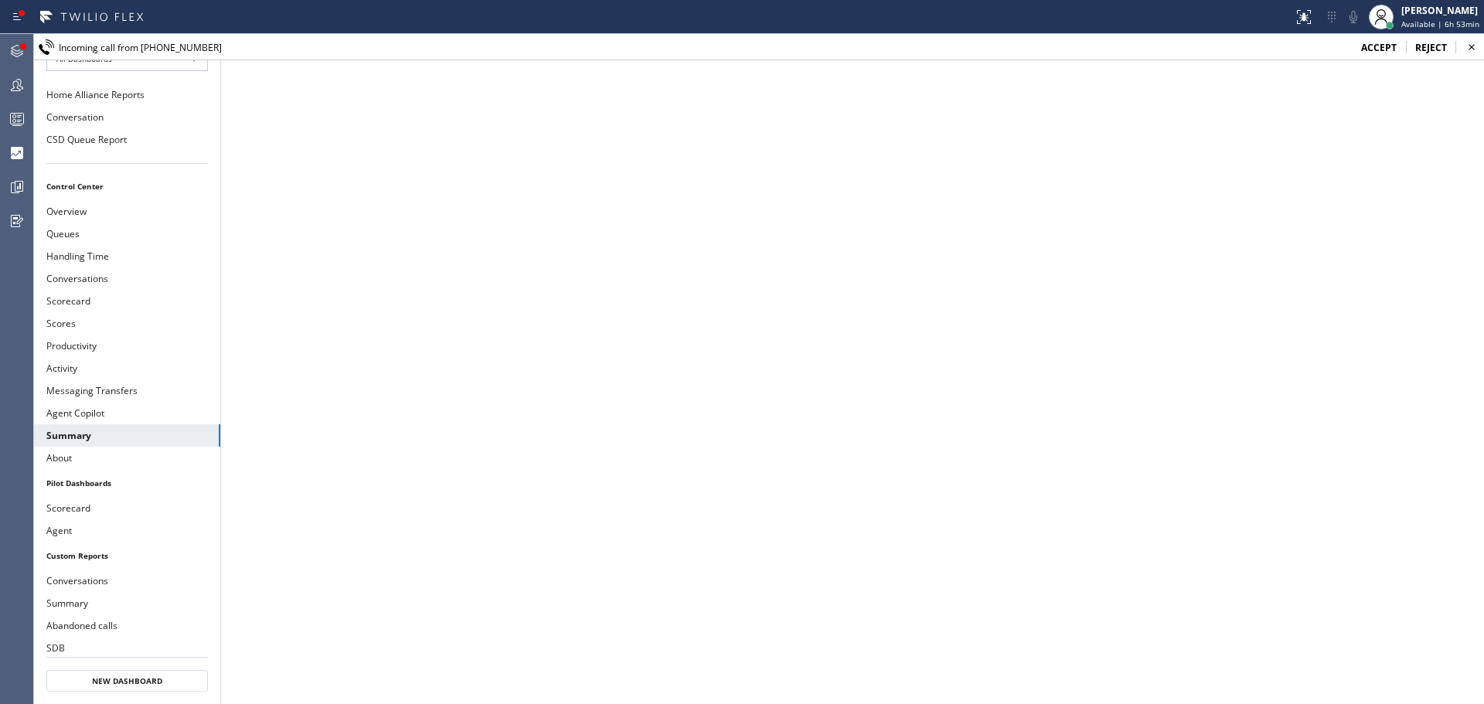
drag, startPoint x: 13, startPoint y: 46, endPoint x: 230, endPoint y: 218, distance: 276.9
click at [13, 46] on icon at bounding box center [17, 51] width 19 height 19
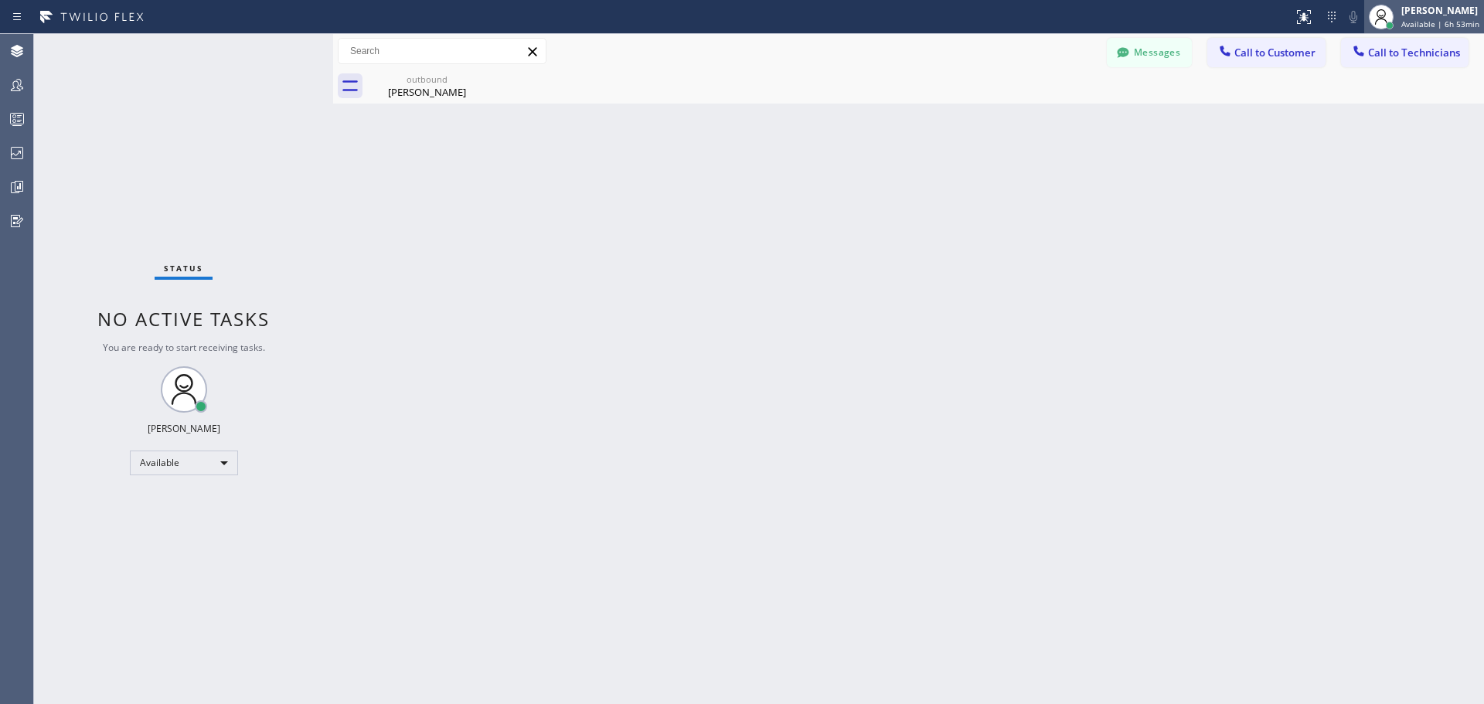
click at [1456, 26] on span "Available | 6h 53min" at bounding box center [1441, 24] width 78 height 11
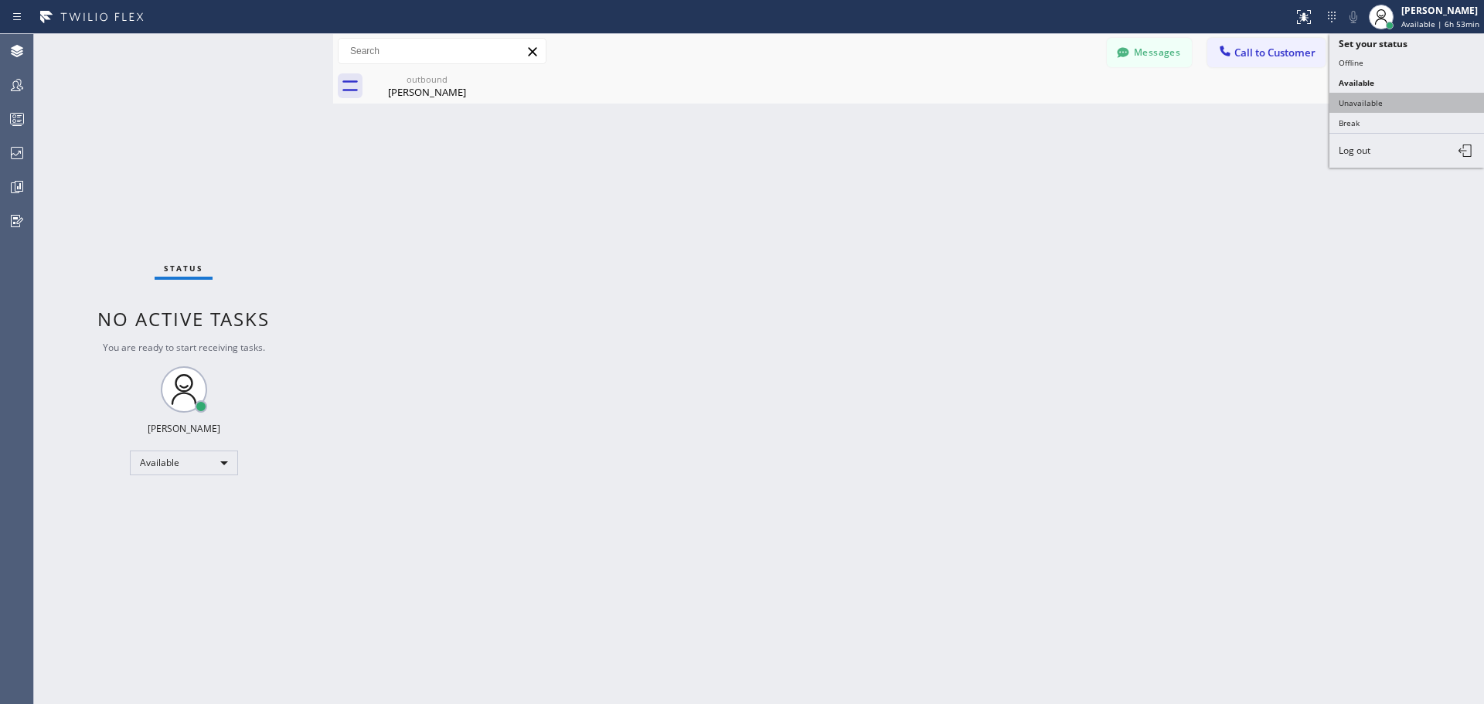
click at [1406, 109] on button "Unavailable" at bounding box center [1407, 103] width 155 height 20
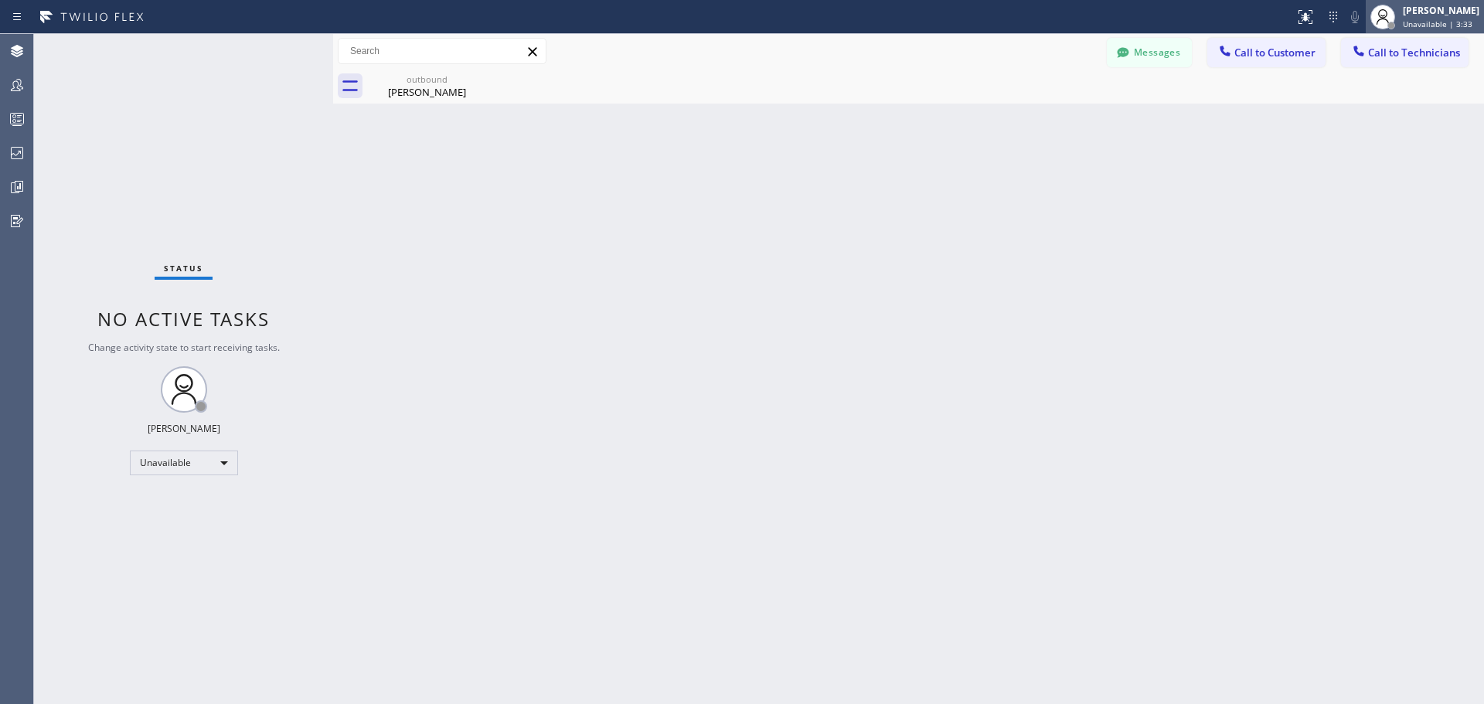
click at [1419, 19] on span "Unavailable | 3:33" at bounding box center [1438, 24] width 70 height 11
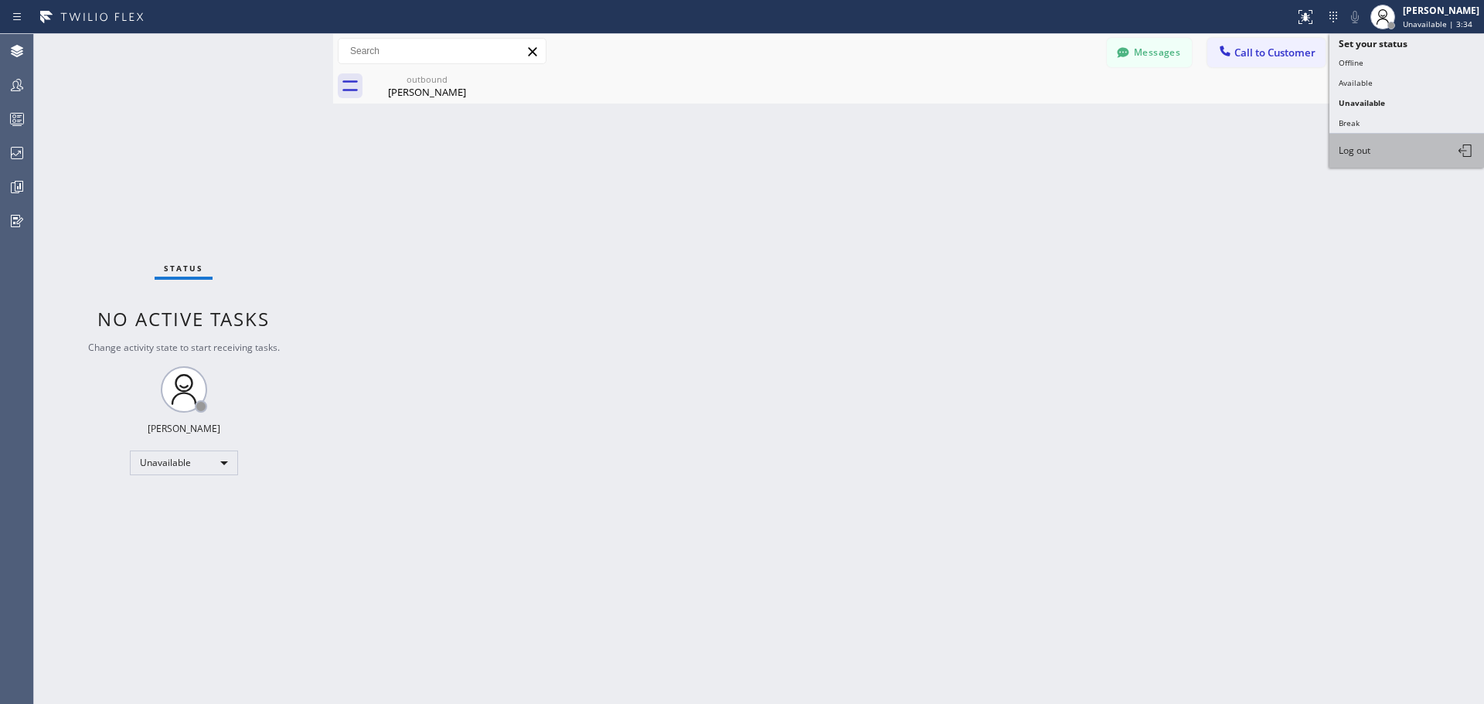
click at [1409, 155] on button "Log out" at bounding box center [1407, 151] width 155 height 34
